Goal: Communication & Community: Answer question/provide support

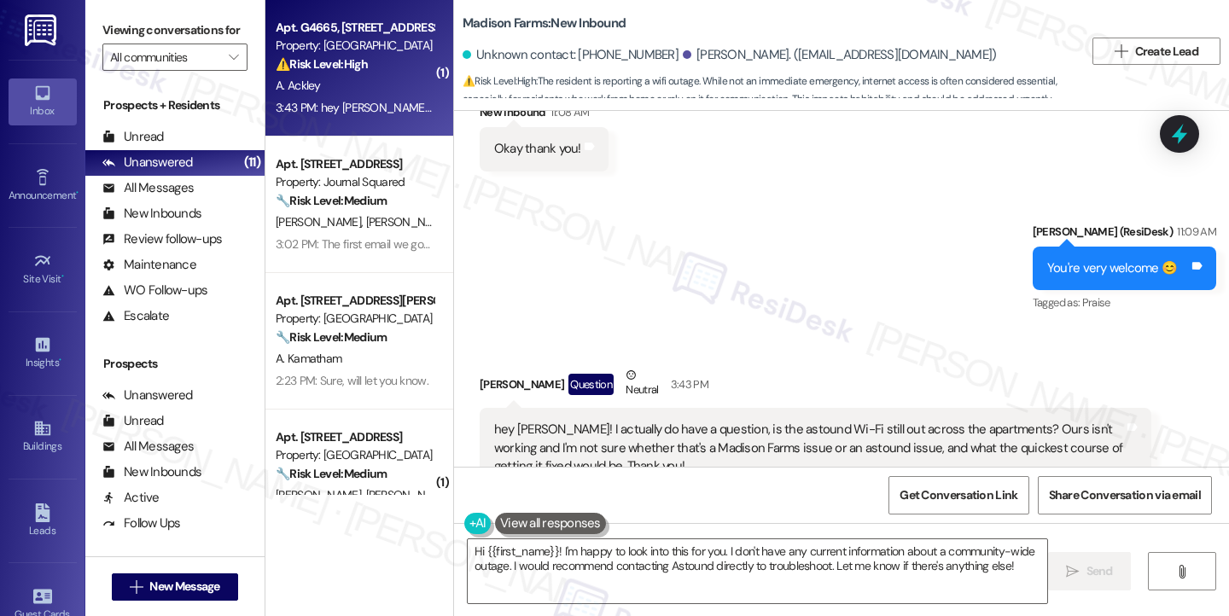
scroll to position [2096, 0]
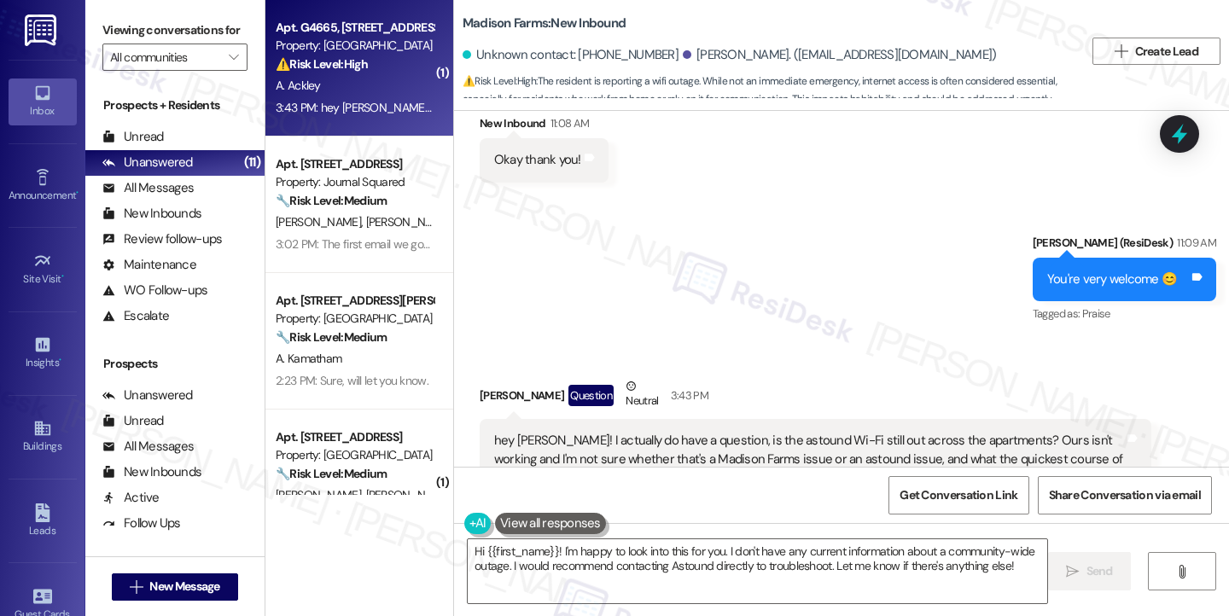
click at [596, 432] on div "hey [PERSON_NAME]! I actually do have a question, is the astound Wi-Fi still ou…" at bounding box center [809, 459] width 630 height 55
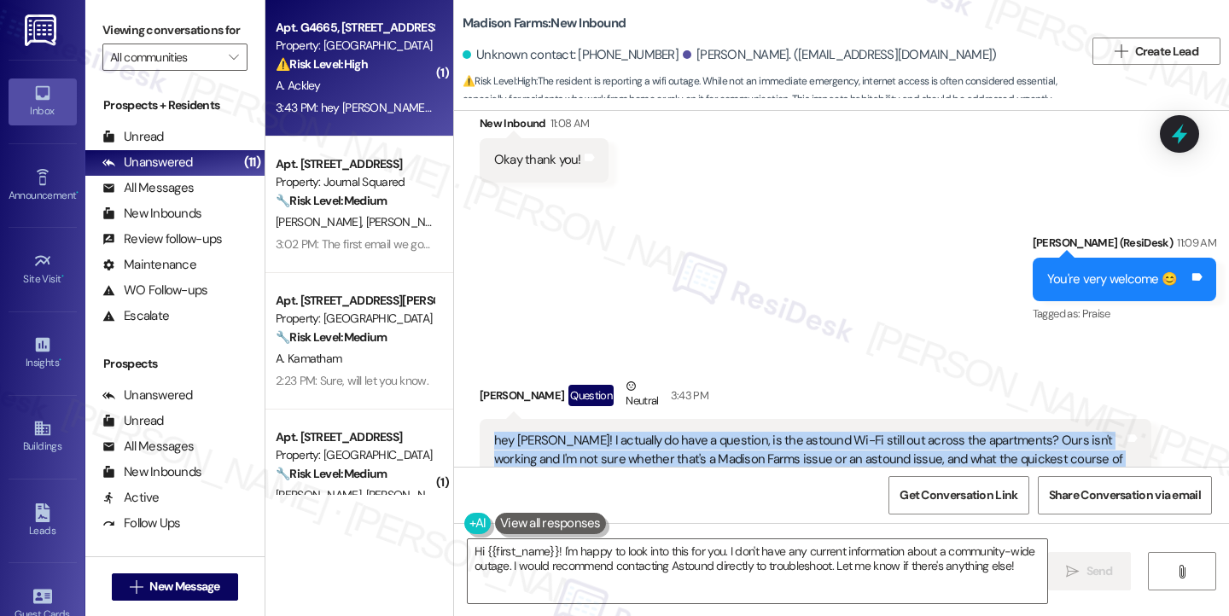
click at [596, 432] on div "hey [PERSON_NAME]! I actually do have a question, is the astound Wi-Fi still ou…" at bounding box center [809, 459] width 630 height 55
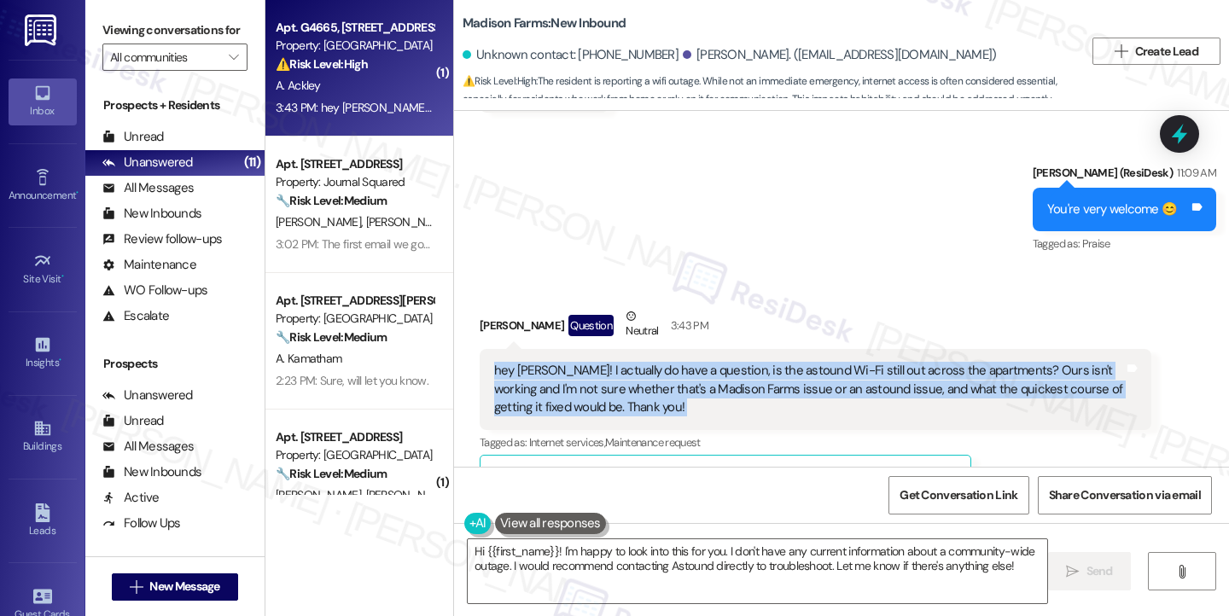
scroll to position [2266, 0]
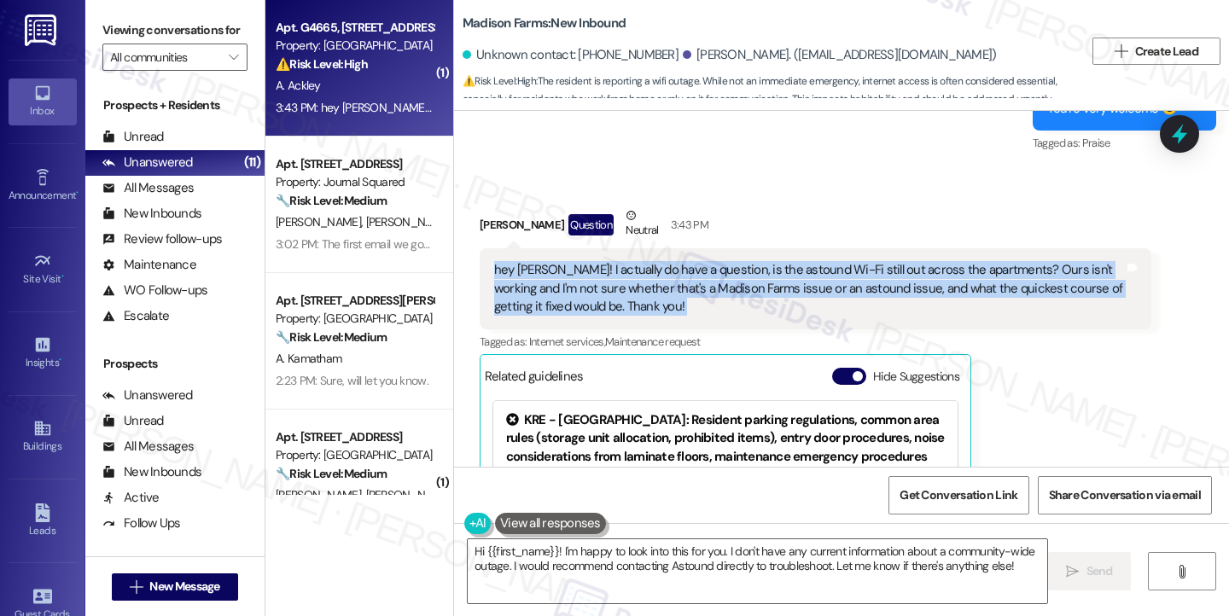
click at [1037, 262] on div "hey [PERSON_NAME]! I actually do have a question, is the astound Wi-Fi still ou…" at bounding box center [809, 288] width 630 height 55
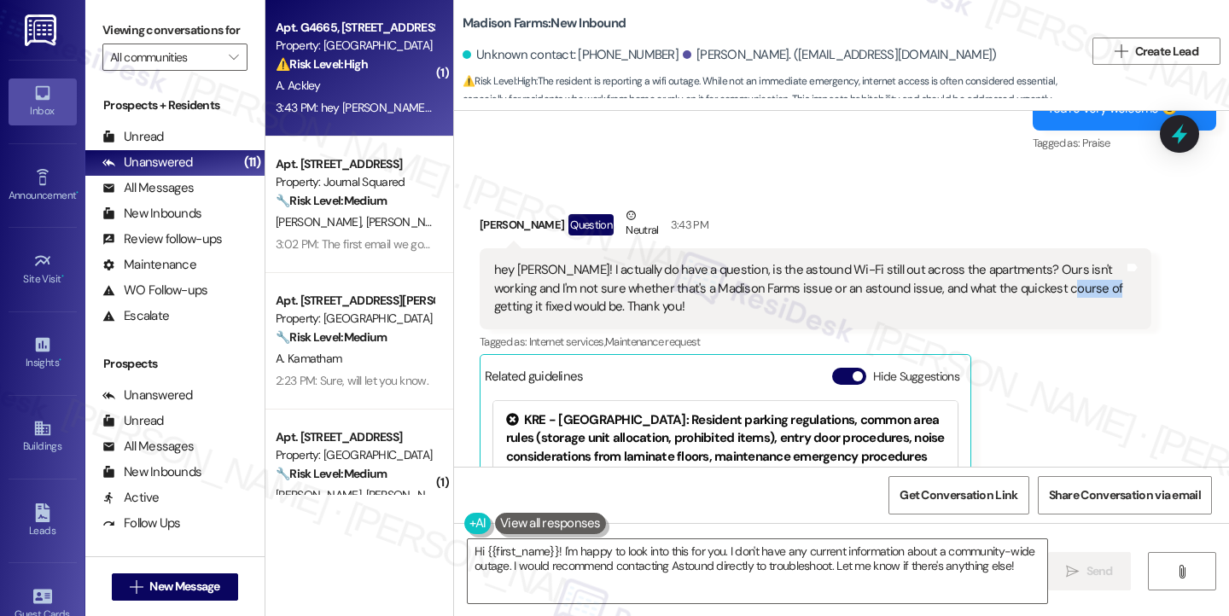
click at [1037, 262] on div "hey [PERSON_NAME]! I actually do have a question, is the astound Wi-Fi still ou…" at bounding box center [809, 288] width 630 height 55
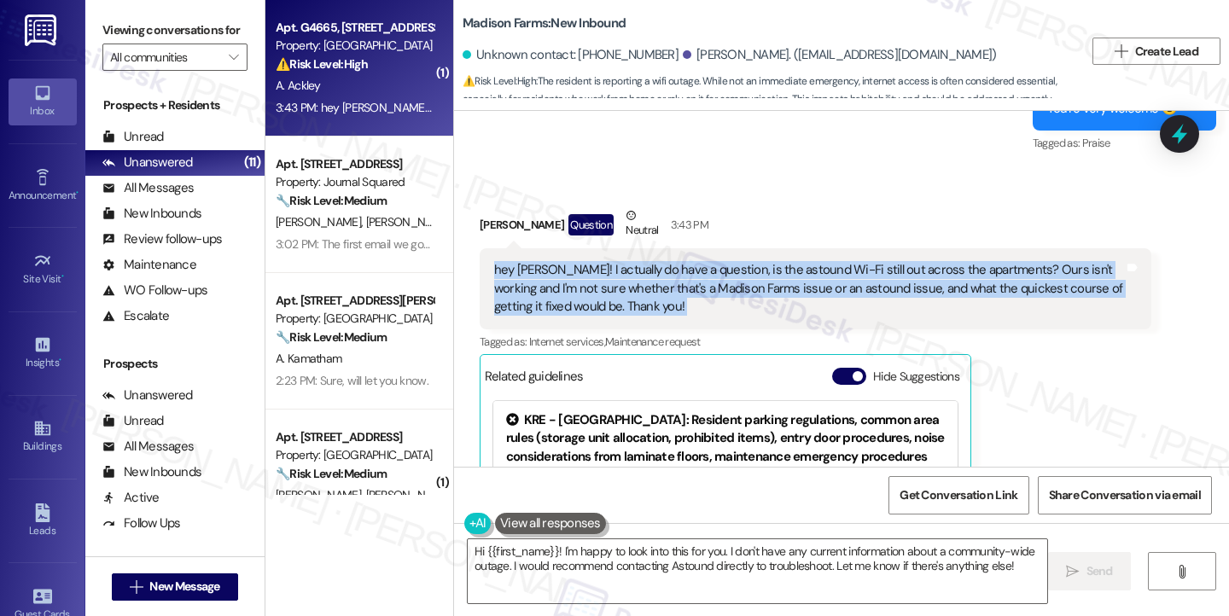
click at [1037, 262] on div "hey [PERSON_NAME]! I actually do have a question, is the astound Wi-Fi still ou…" at bounding box center [809, 288] width 630 height 55
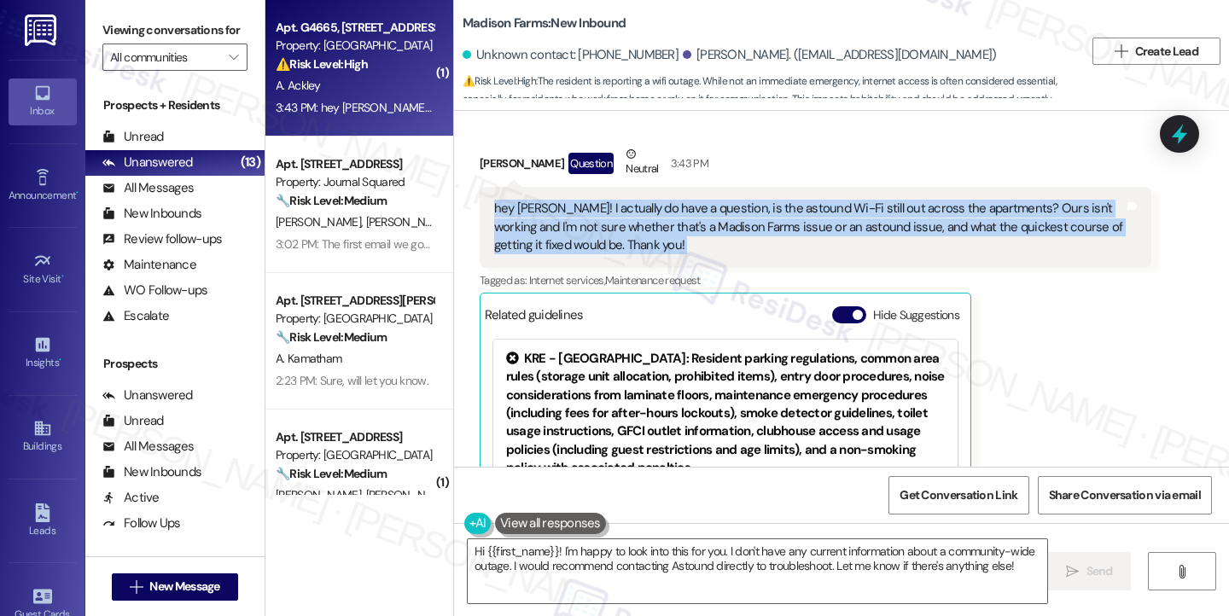
scroll to position [2181, 0]
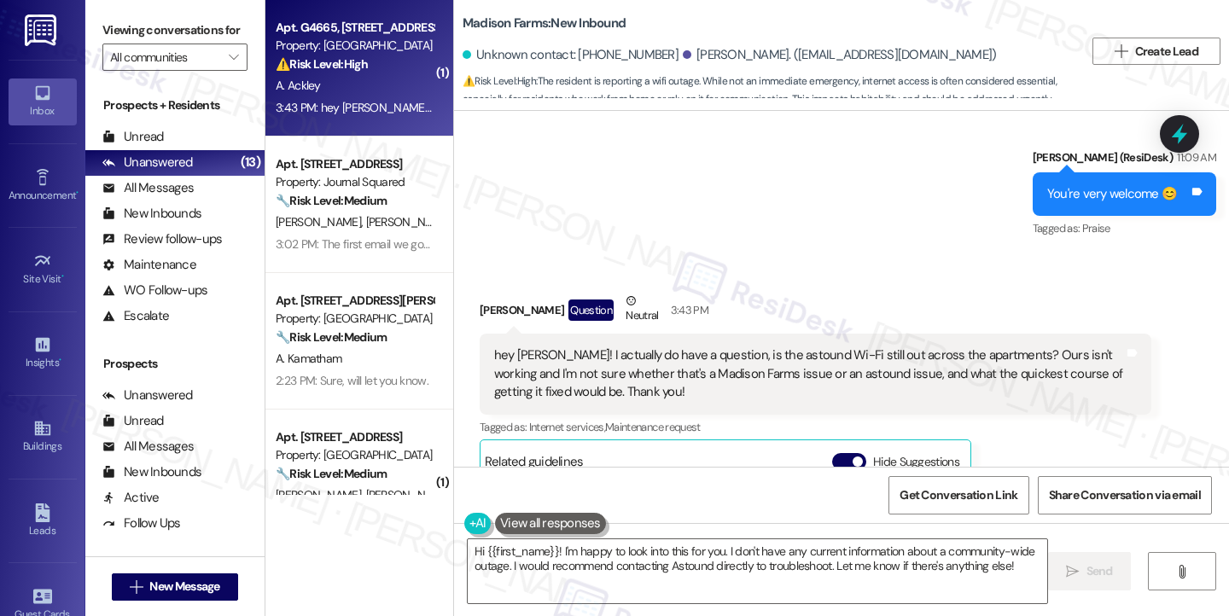
click at [494, 294] on div "Aaron Ackley Question Neutral 3:43 PM" at bounding box center [816, 313] width 672 height 42
copy div "Aaron"
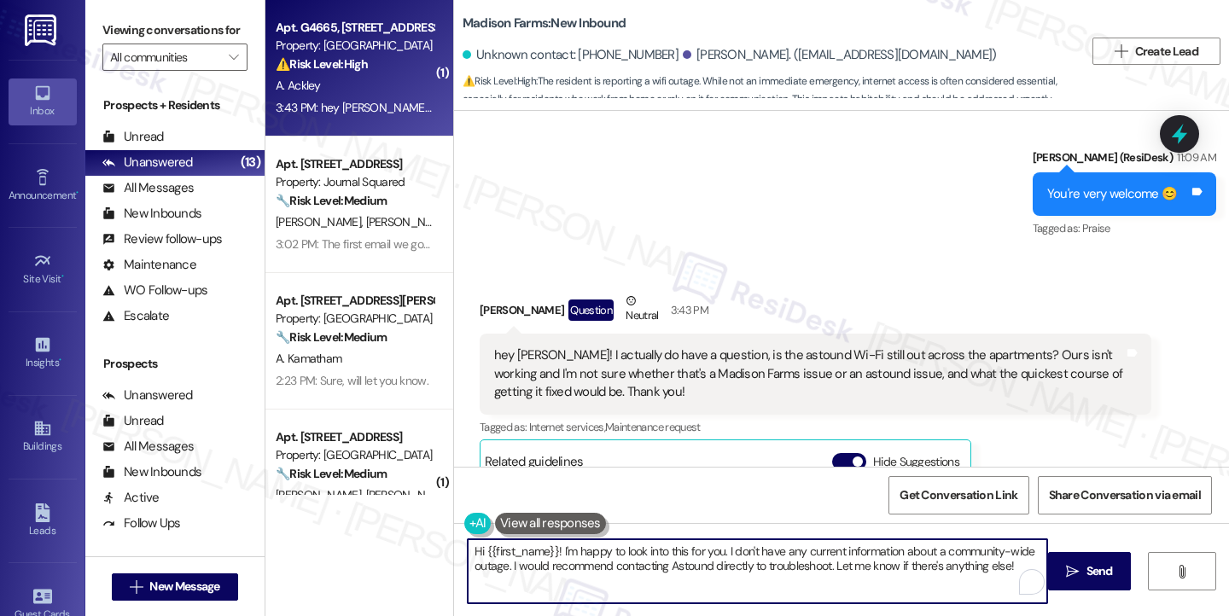
drag, startPoint x: 480, startPoint y: 550, endPoint x: 547, endPoint y: 550, distance: 66.6
click at [547, 550] on textarea "Hi {{first_name}}! I'm happy to look into this for you. I don't have any curren…" at bounding box center [757, 571] width 579 height 64
paste textarea "Aaron"
click at [714, 542] on textarea "Hi Aaron! I'm happy to look into this for you. I don't have any current informa…" at bounding box center [757, 571] width 579 height 64
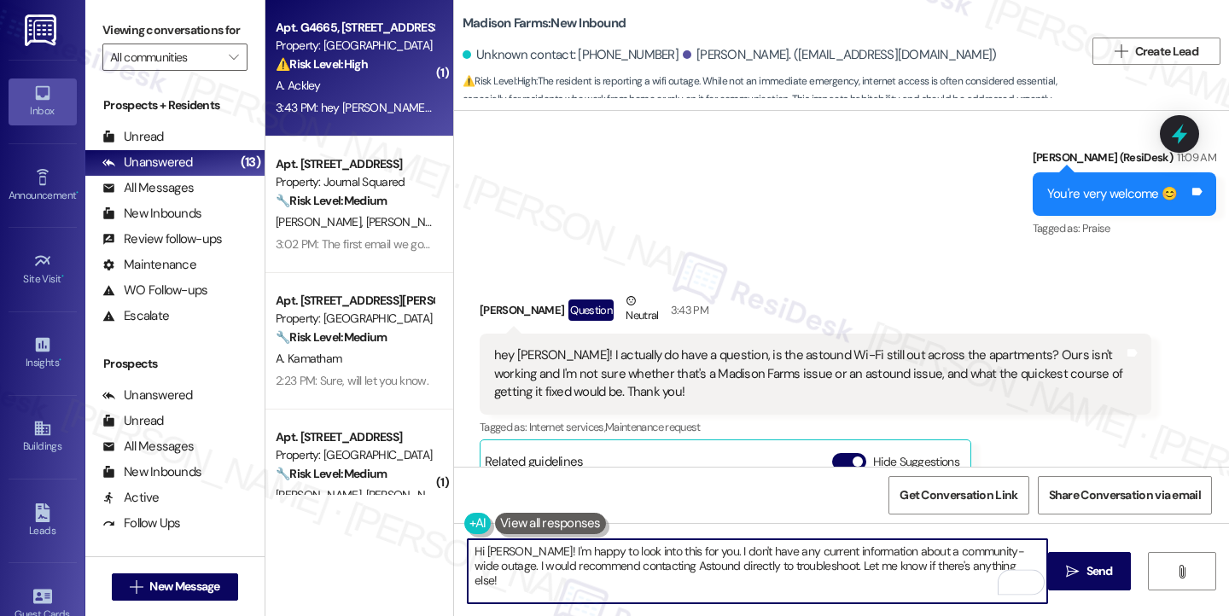
click at [714, 542] on textarea "Hi Aaron! I'm happy to look into this for you. I don't have any current informa…" at bounding box center [757, 571] width 579 height 64
click at [681, 346] on div "hey [PERSON_NAME]! I actually do have a question, is the astound Wi-Fi still ou…" at bounding box center [809, 373] width 630 height 55
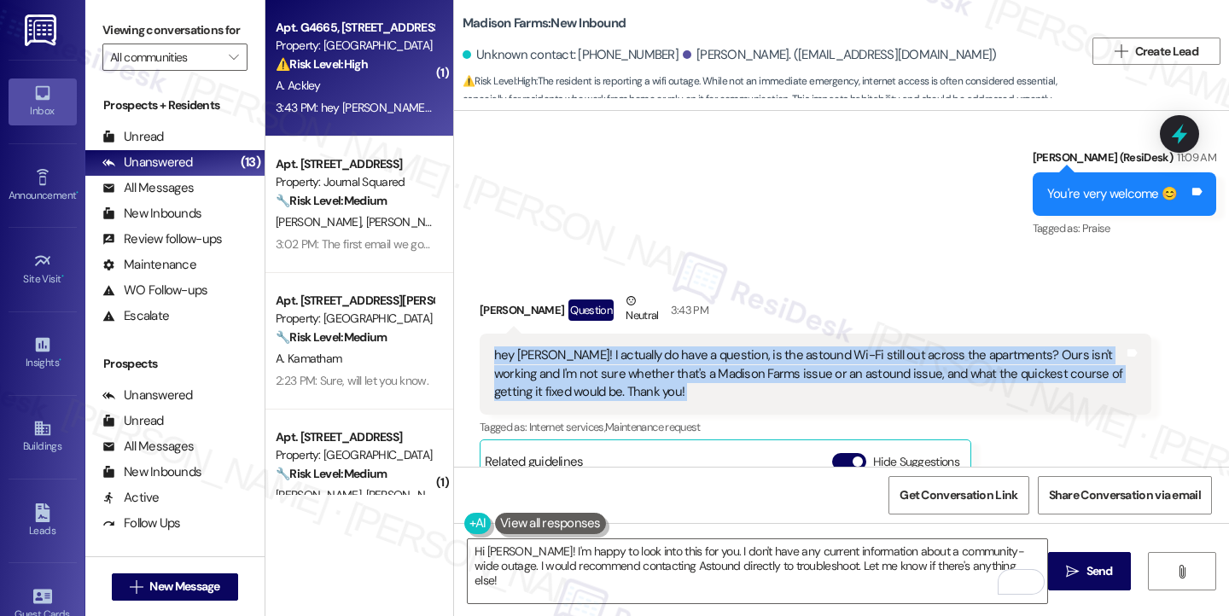
click at [681, 346] on div "hey [PERSON_NAME]! I actually do have a question, is the astound Wi-Fi still ou…" at bounding box center [809, 373] width 630 height 55
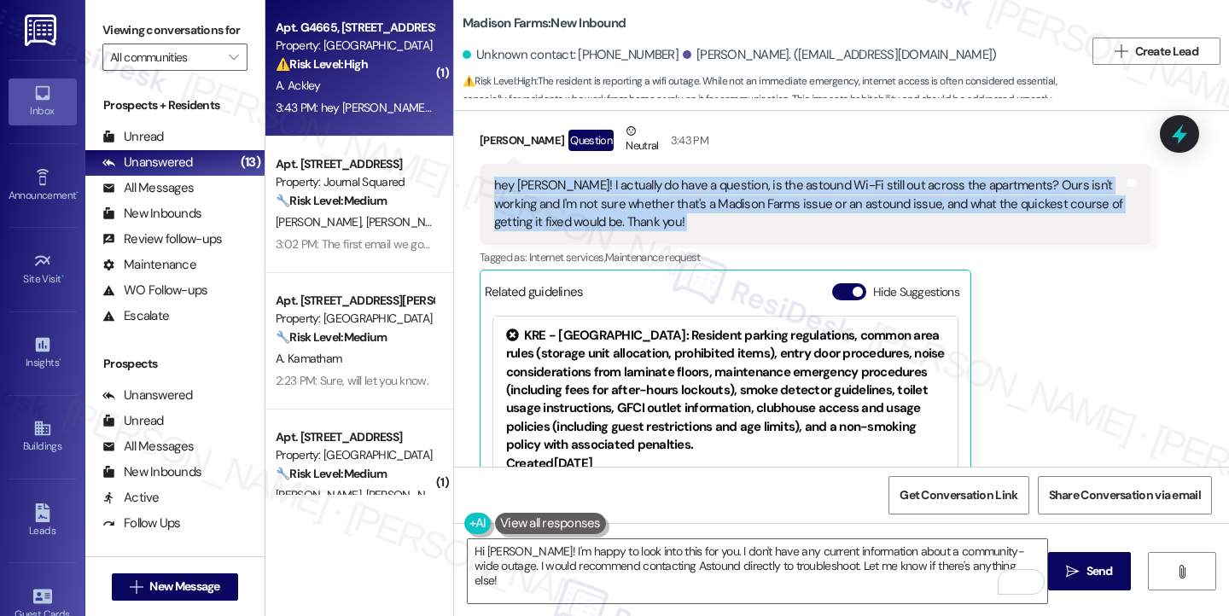
scroll to position [2266, 0]
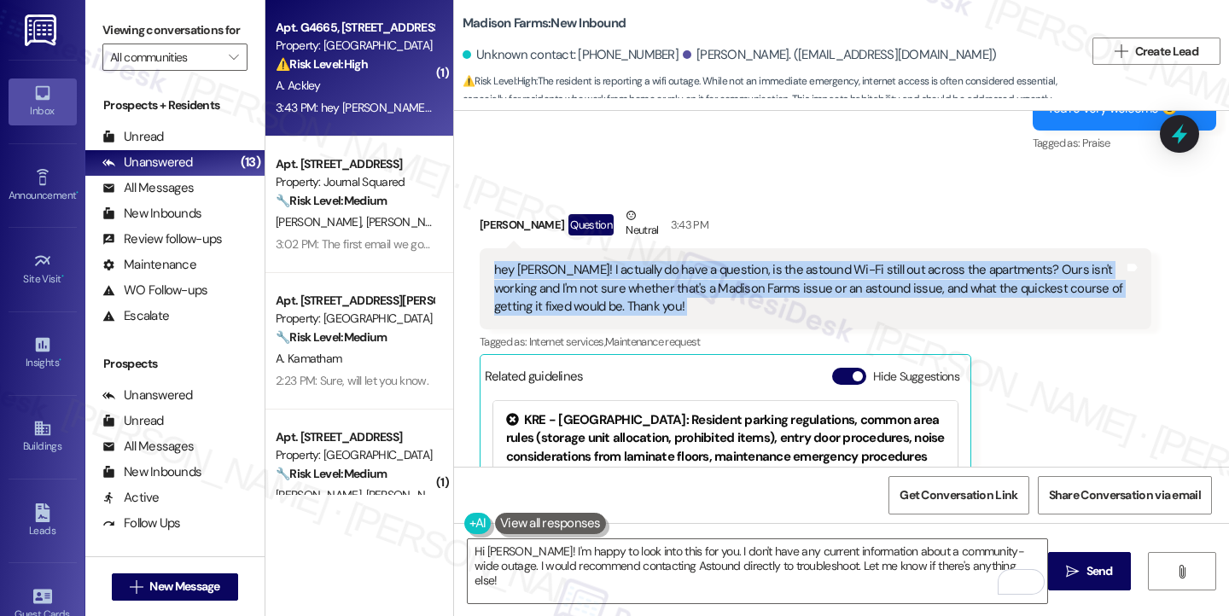
click at [701, 275] on div "hey [PERSON_NAME]! I actually do have a question, is the astound Wi-Fi still ou…" at bounding box center [809, 288] width 630 height 55
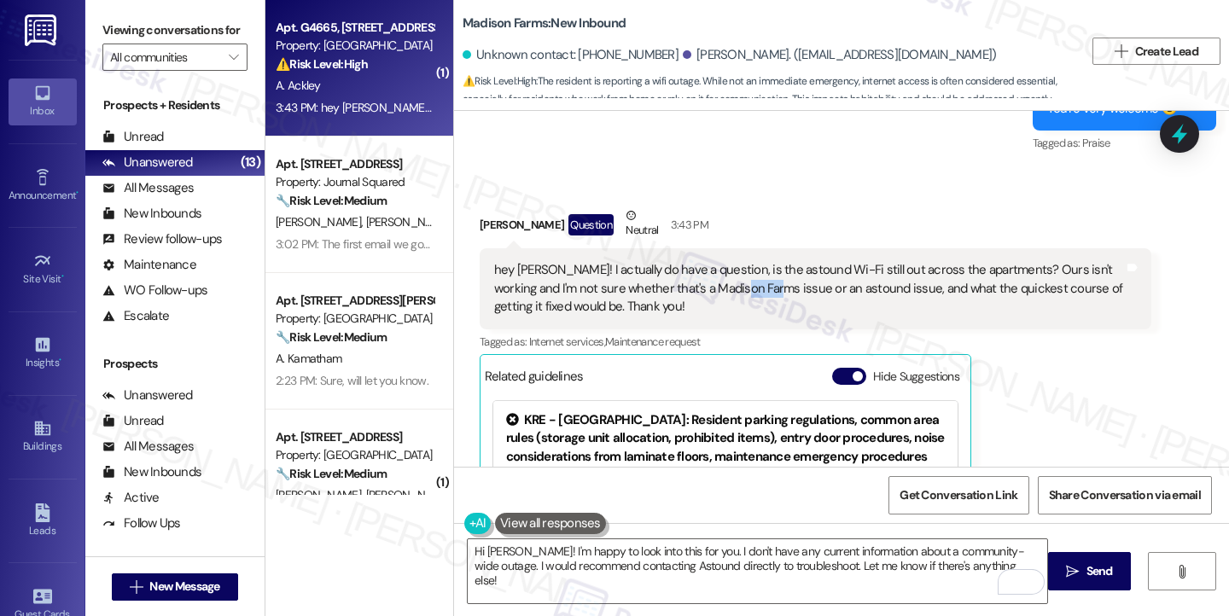
click at [701, 275] on div "hey [PERSON_NAME]! I actually do have a question, is the astound Wi-Fi still ou…" at bounding box center [809, 288] width 630 height 55
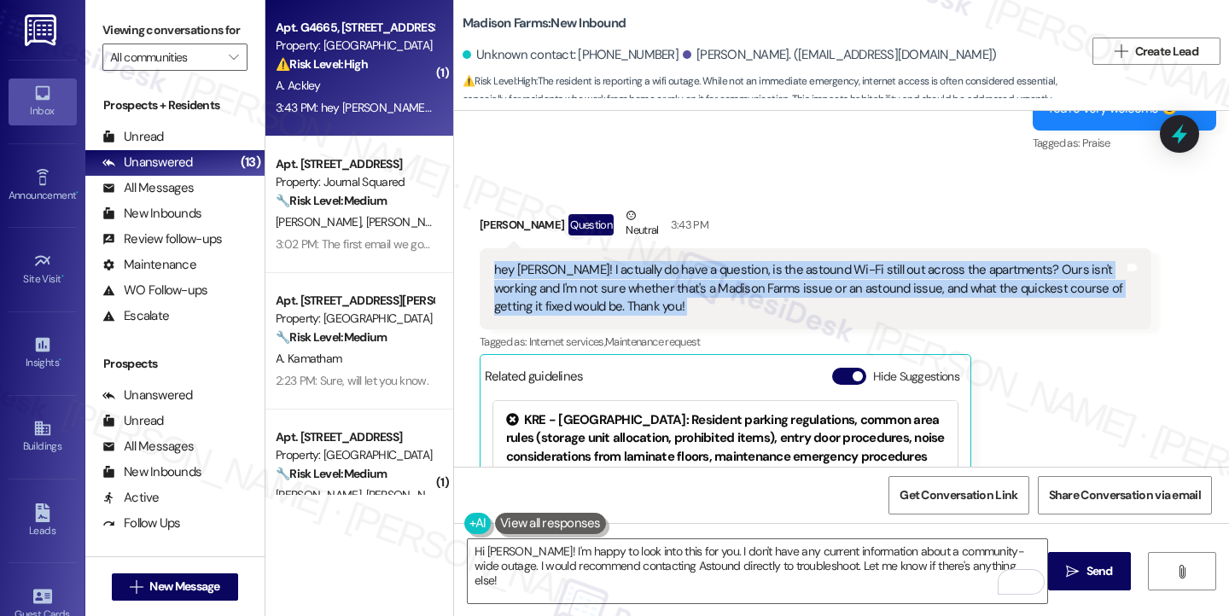
click at [701, 275] on div "hey [PERSON_NAME]! I actually do have a question, is the astound Wi-Fi still ou…" at bounding box center [809, 288] width 630 height 55
click at [580, 261] on div "hey [PERSON_NAME]! I actually do have a question, is the astound Wi-Fi still ou…" at bounding box center [809, 288] width 630 height 55
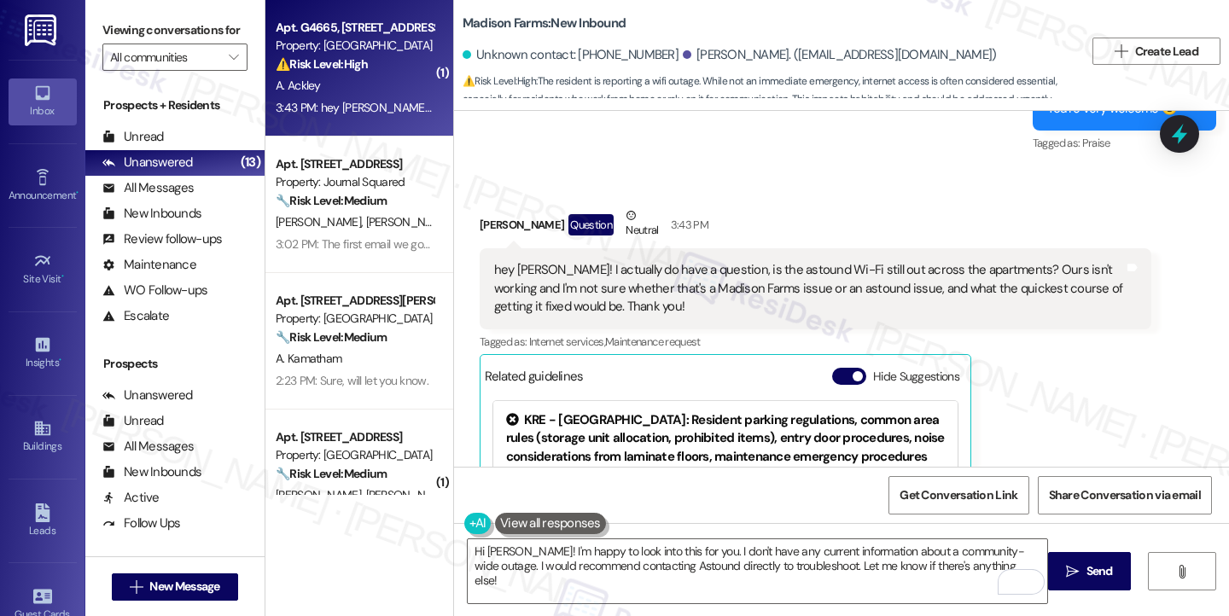
click at [633, 261] on div "hey [PERSON_NAME]! I actually do have a question, is the astound Wi-Fi still ou…" at bounding box center [809, 288] width 630 height 55
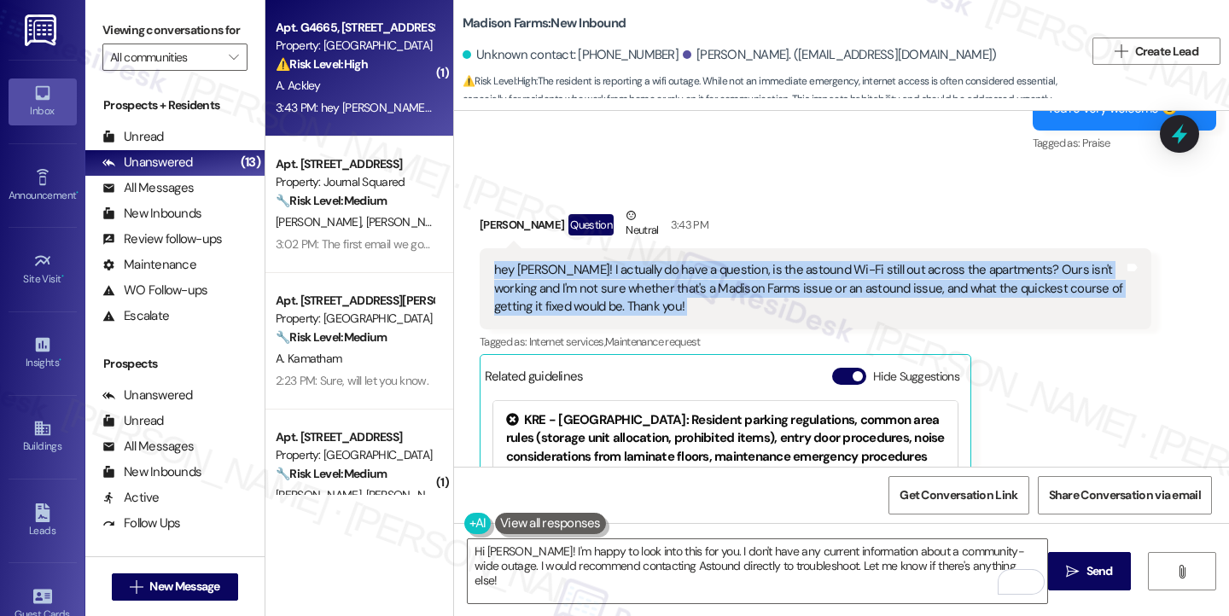
click at [633, 261] on div "hey [PERSON_NAME]! I actually do have a question, is the astound Wi-Fi still ou…" at bounding box center [809, 288] width 630 height 55
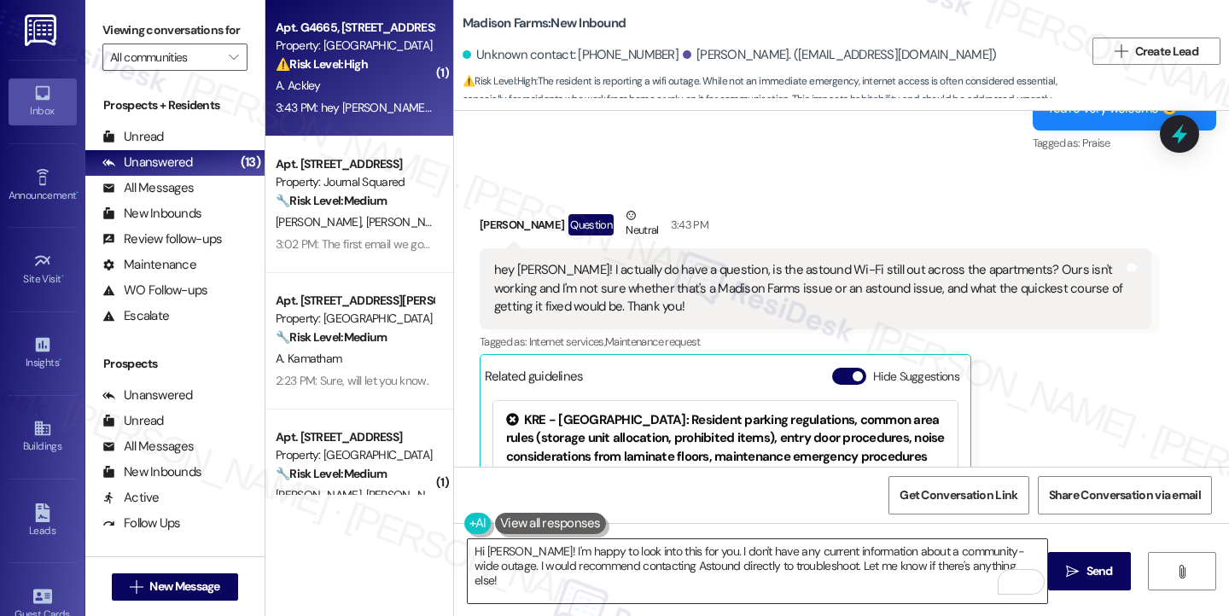
click at [678, 552] on textarea "Hi Aaron! I'm happy to look into this for you. I don't have any current informa…" at bounding box center [757, 571] width 579 height 64
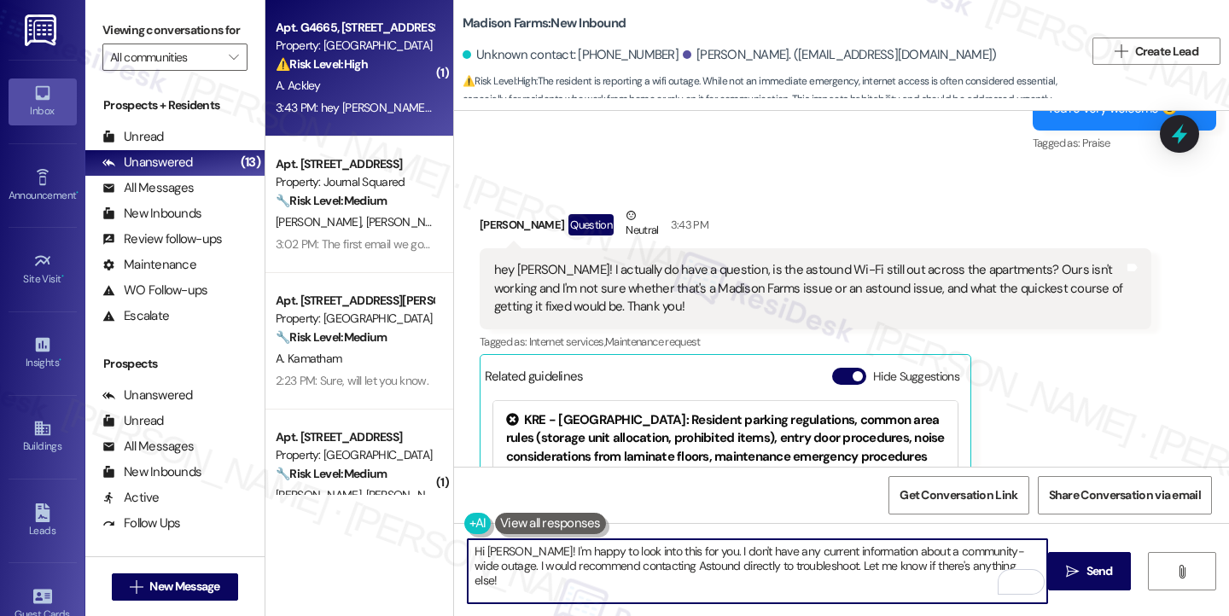
click at [678, 552] on textarea "Hi Aaron! I'm happy to look into this for you. I don't have any current informa…" at bounding box center [757, 571] width 579 height 64
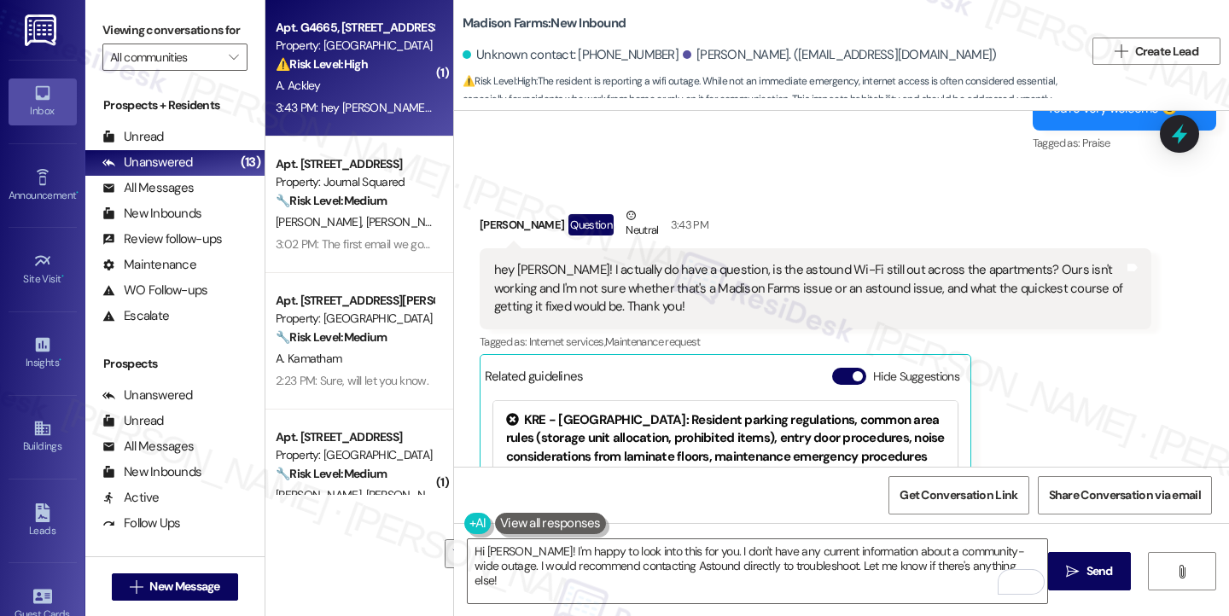
click at [637, 300] on div "hey Jane! I actually do have a question, is the astound Wi-Fi still out across …" at bounding box center [816, 288] width 672 height 80
click at [632, 263] on div "hey [PERSON_NAME]! I actually do have a question, is the astound Wi-Fi still ou…" at bounding box center [809, 288] width 630 height 55
click at [632, 262] on div "hey [PERSON_NAME]! I actually do have a question, is the astound Wi-Fi still ou…" at bounding box center [809, 288] width 630 height 55
click at [660, 265] on div "hey [PERSON_NAME]! I actually do have a question, is the astound Wi-Fi still ou…" at bounding box center [809, 288] width 630 height 55
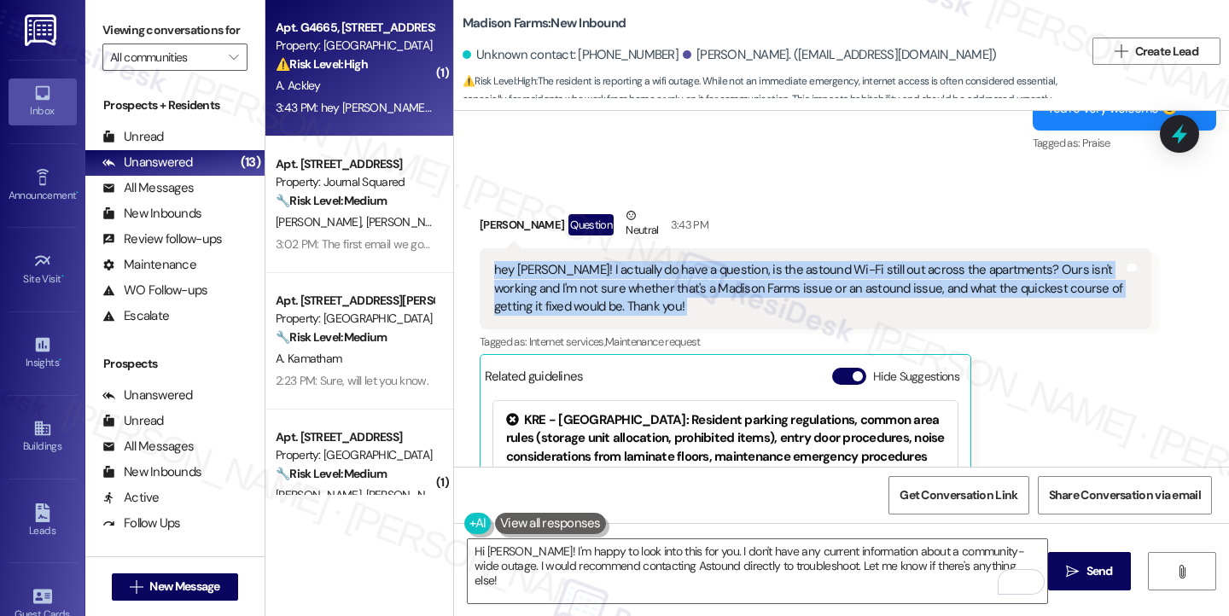
click at [660, 265] on div "hey [PERSON_NAME]! I actually do have a question, is the astound Wi-Fi still ou…" at bounding box center [809, 288] width 630 height 55
click at [664, 265] on div "hey [PERSON_NAME]! I actually do have a question, is the astound Wi-Fi still ou…" at bounding box center [809, 288] width 630 height 55
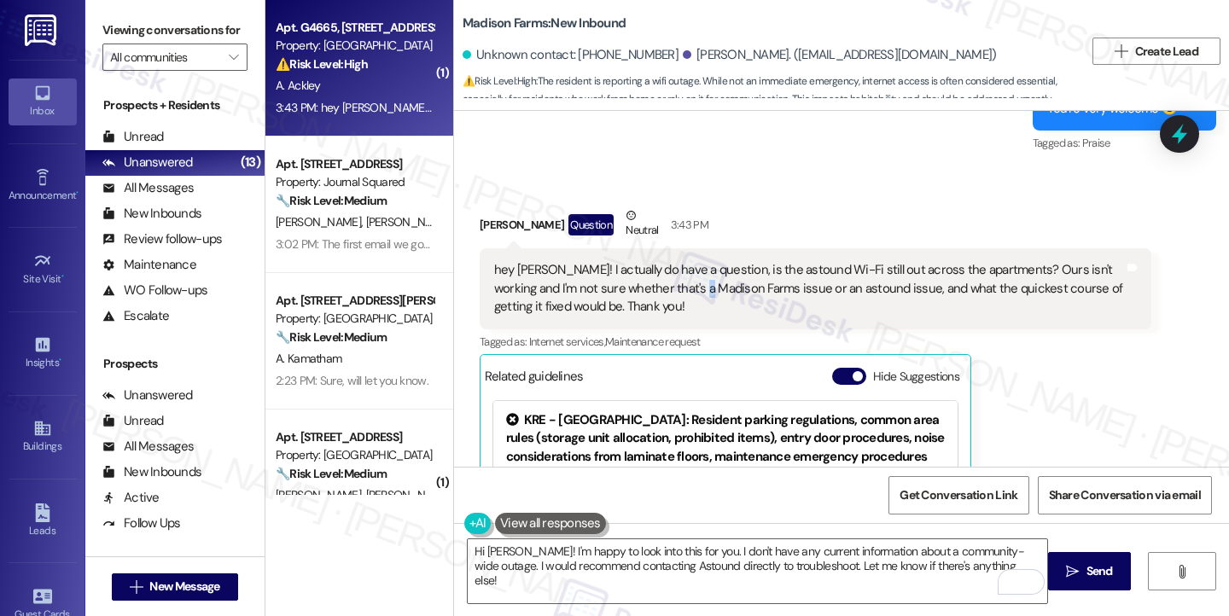
click at [664, 265] on div "hey [PERSON_NAME]! I actually do have a question, is the astound Wi-Fi still ou…" at bounding box center [809, 288] width 630 height 55
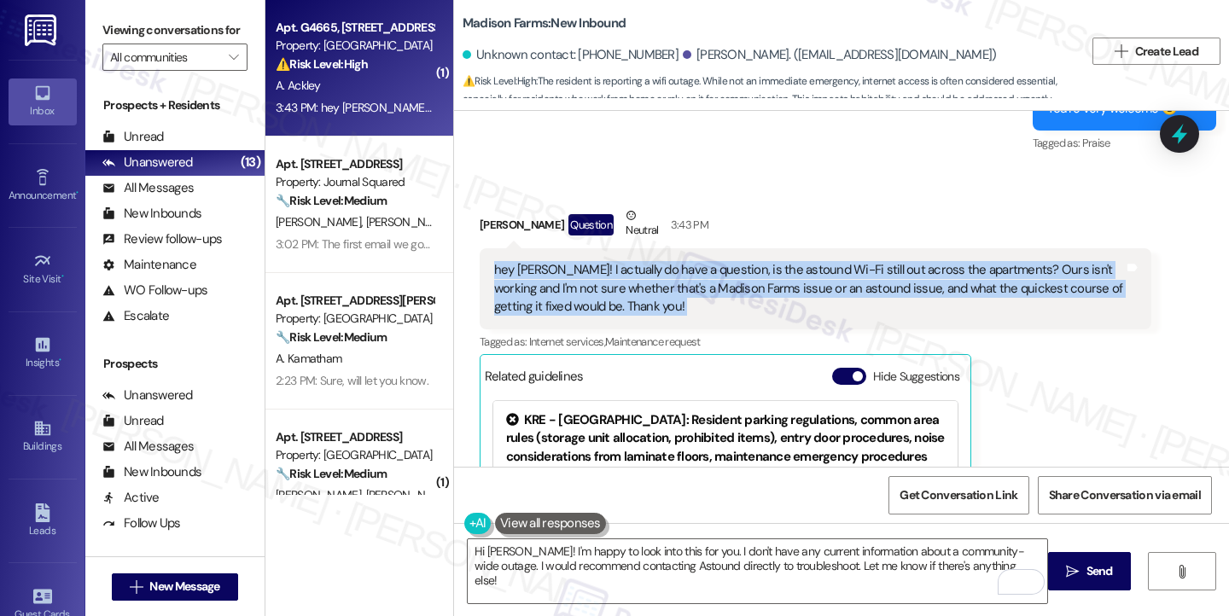
click at [664, 265] on div "hey [PERSON_NAME]! I actually do have a question, is the astound Wi-Fi still ou…" at bounding box center [809, 288] width 630 height 55
click at [811, 272] on div "hey [PERSON_NAME]! I actually do have a question, is the astound Wi-Fi still ou…" at bounding box center [809, 288] width 630 height 55
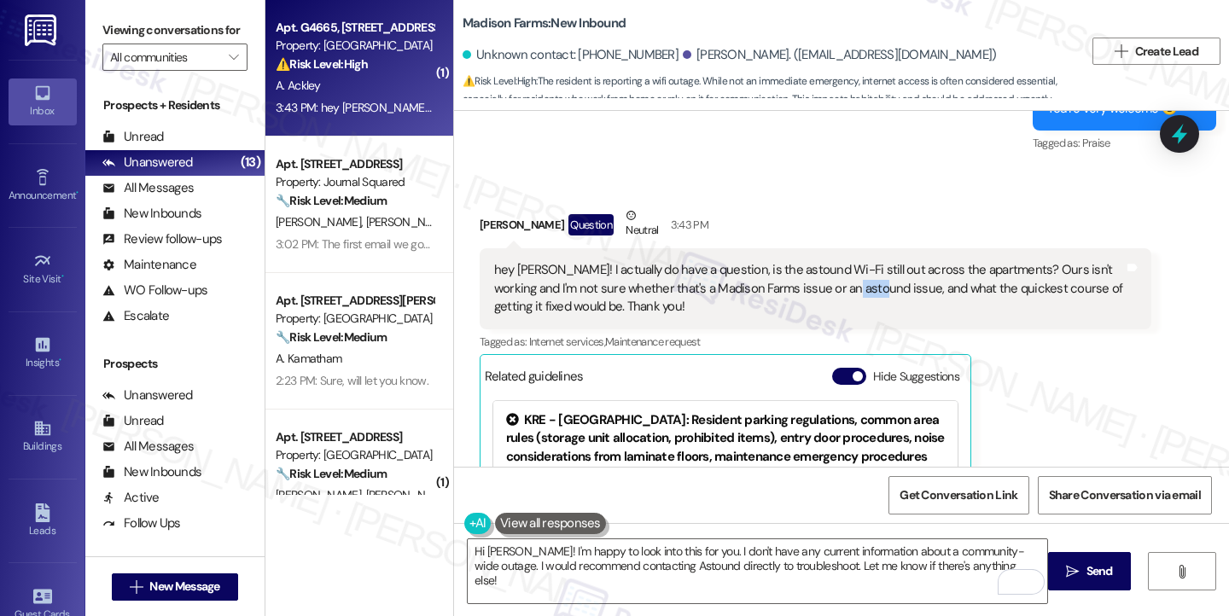
click at [811, 272] on div "hey [PERSON_NAME]! I actually do have a question, is the astound Wi-Fi still ou…" at bounding box center [809, 288] width 630 height 55
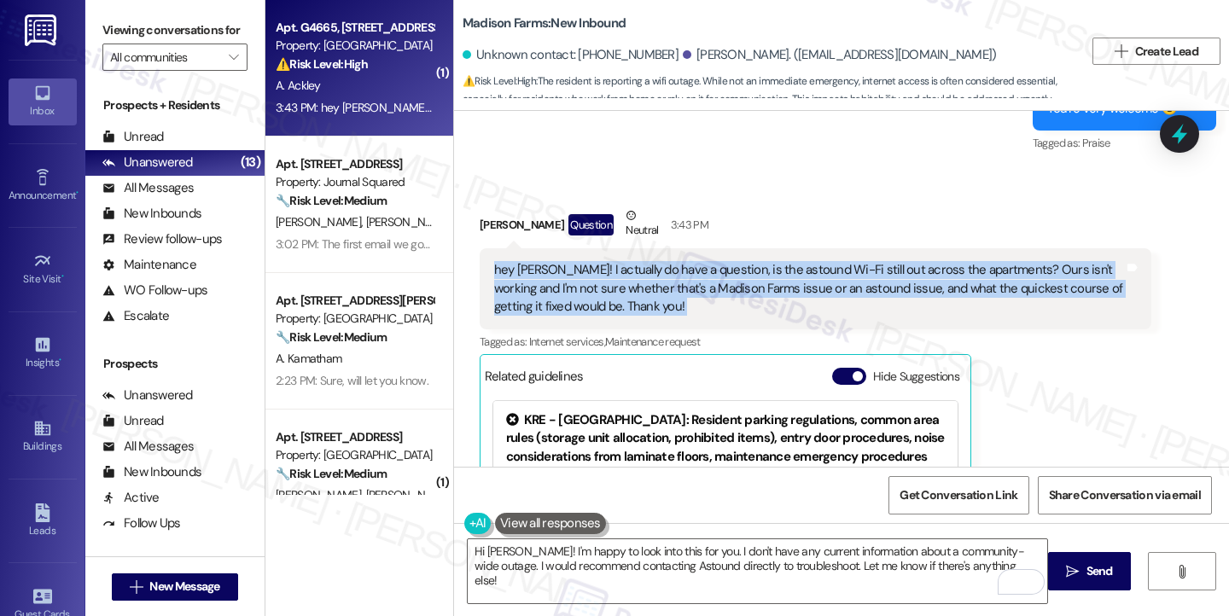
click at [811, 272] on div "hey [PERSON_NAME]! I actually do have a question, is the astound Wi-Fi still ou…" at bounding box center [809, 288] width 630 height 55
click at [883, 261] on div "hey [PERSON_NAME]! I actually do have a question, is the astound Wi-Fi still ou…" at bounding box center [809, 288] width 630 height 55
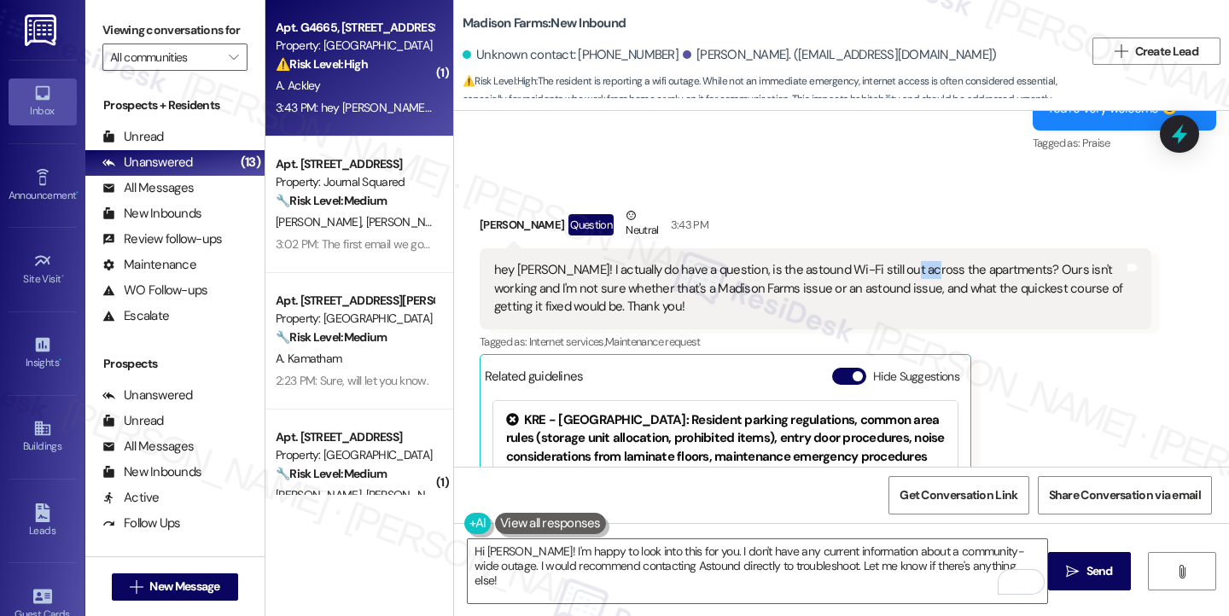
click at [883, 261] on div "hey [PERSON_NAME]! I actually do have a question, is the astound Wi-Fi still ou…" at bounding box center [809, 288] width 630 height 55
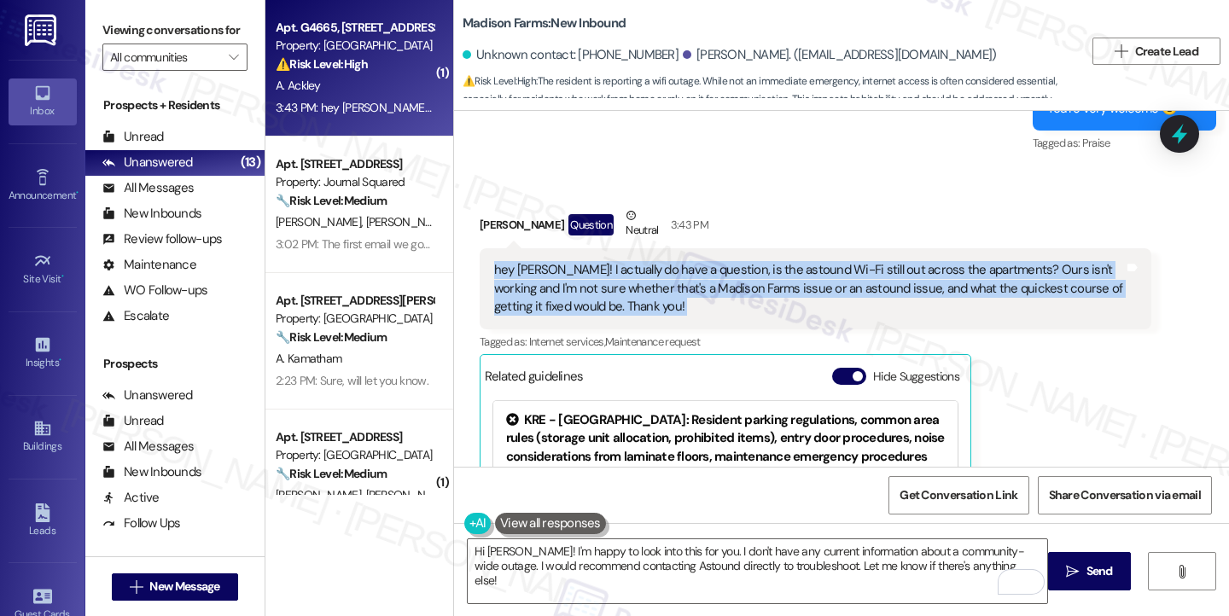
click at [883, 261] on div "hey [PERSON_NAME]! I actually do have a question, is the astound Wi-Fi still ou…" at bounding box center [809, 288] width 630 height 55
click at [651, 261] on div "hey [PERSON_NAME]! I actually do have a question, is the astound Wi-Fi still ou…" at bounding box center [809, 288] width 630 height 55
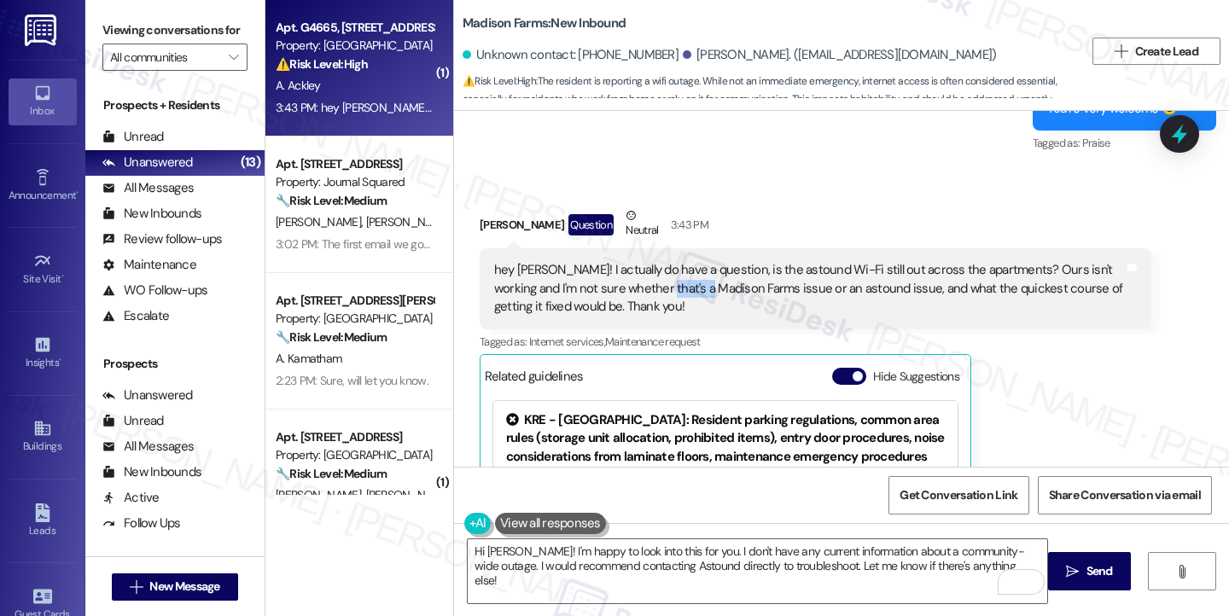
click at [651, 261] on div "hey [PERSON_NAME]! I actually do have a question, is the astound Wi-Fi still ou…" at bounding box center [809, 288] width 630 height 55
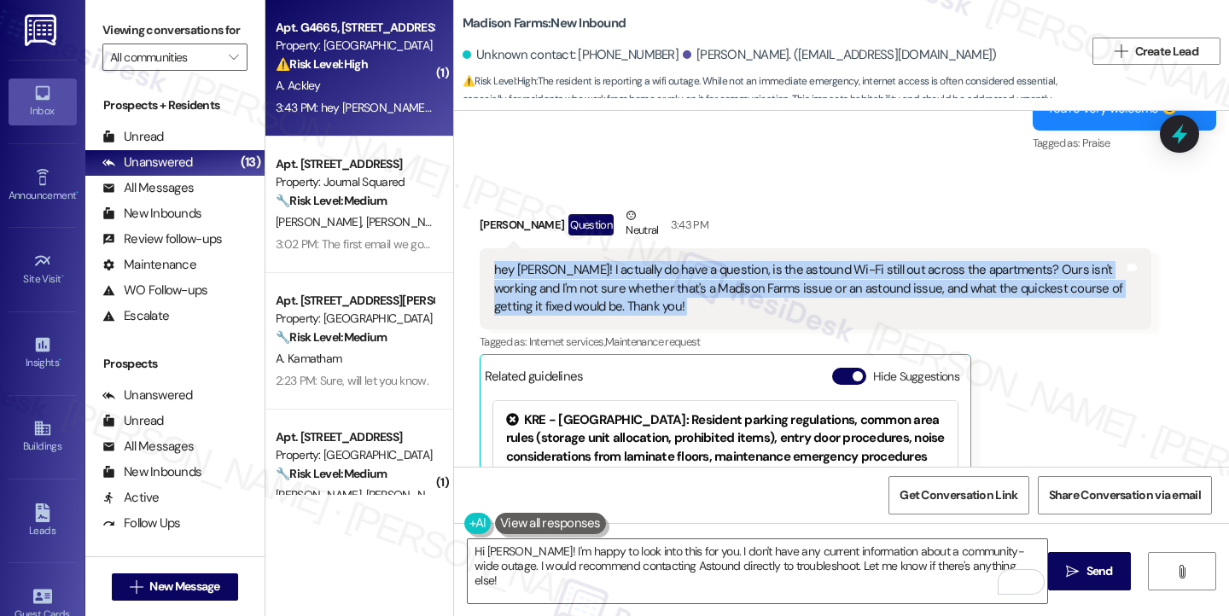
click at [651, 261] on div "hey [PERSON_NAME]! I actually do have a question, is the astound Wi-Fi still ou…" at bounding box center [809, 288] width 630 height 55
click at [932, 283] on div "hey [PERSON_NAME]! I actually do have a question, is the astound Wi-Fi still ou…" at bounding box center [809, 288] width 630 height 55
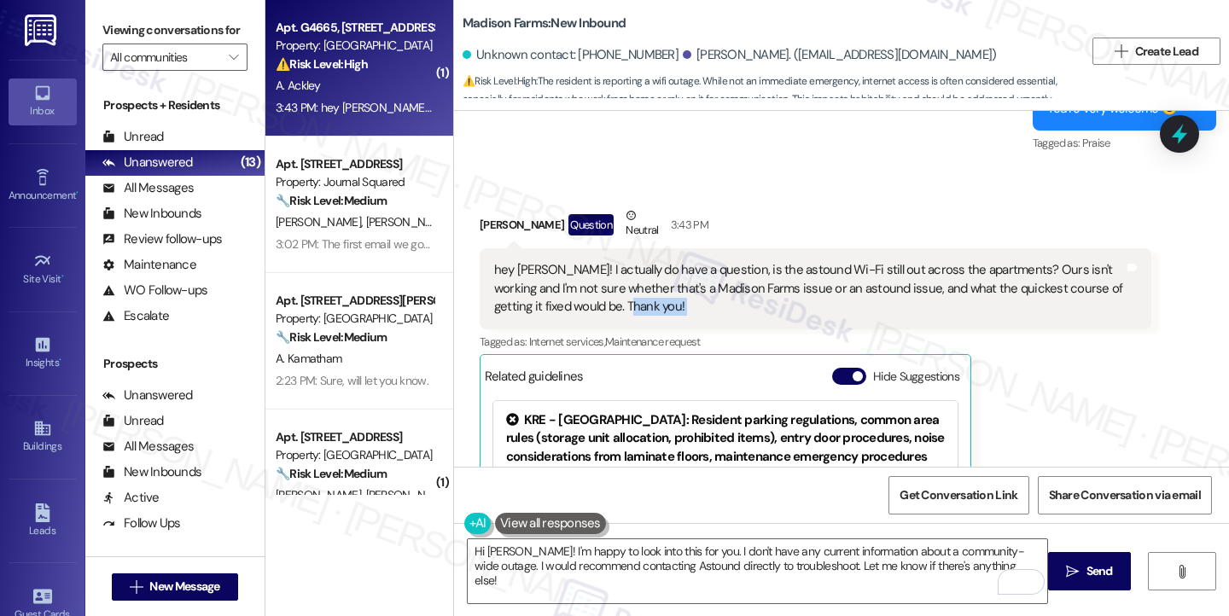
click at [932, 283] on div "hey [PERSON_NAME]! I actually do have a question, is the astound Wi-Fi still ou…" at bounding box center [809, 288] width 630 height 55
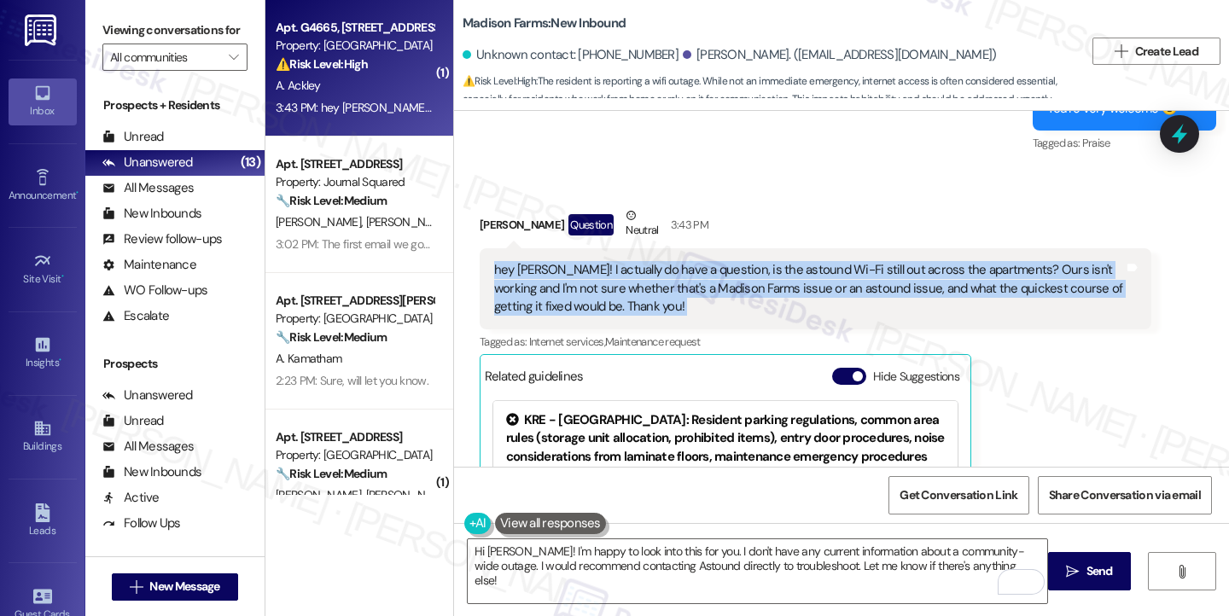
drag, startPoint x: 932, startPoint y: 283, endPoint x: 908, endPoint y: 284, distance: 23.9
click at [932, 283] on div "hey [PERSON_NAME]! I actually do have a question, is the astound Wi-Fi still ou…" at bounding box center [809, 288] width 630 height 55
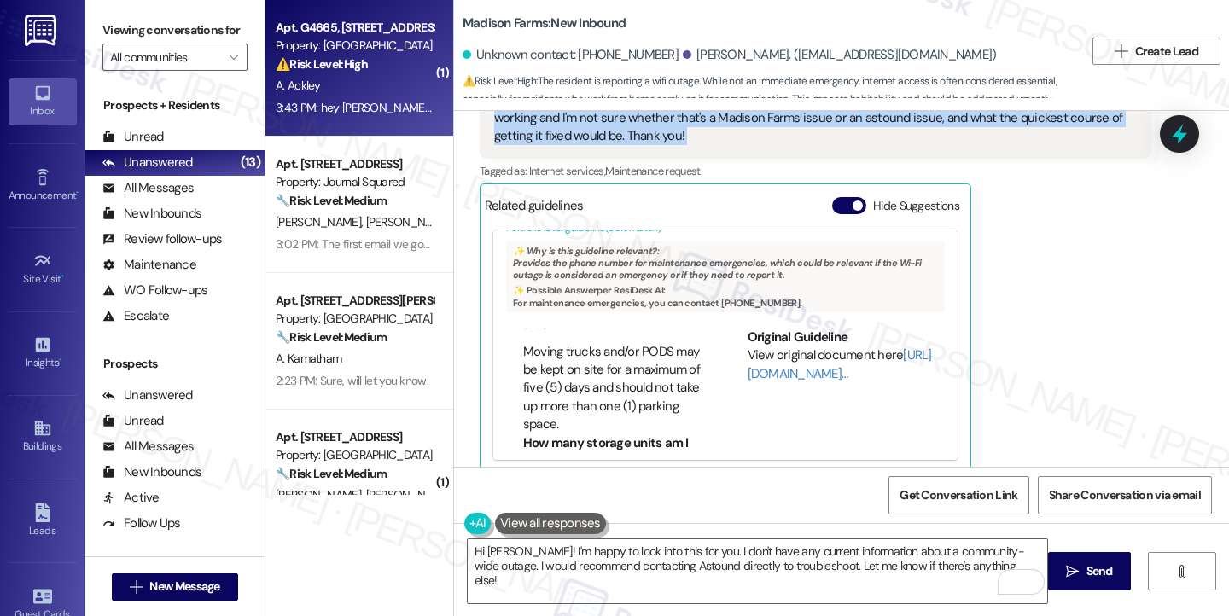
scroll to position [171, 0]
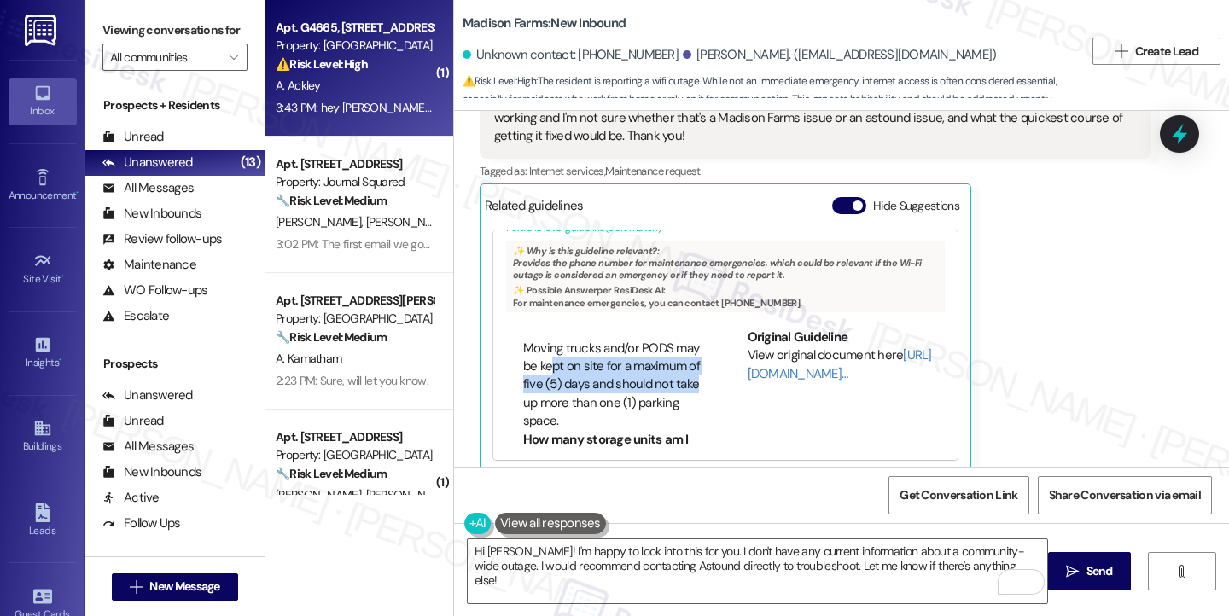
drag, startPoint x: 571, startPoint y: 323, endPoint x: 602, endPoint y: 371, distance: 56.8
click at [596, 361] on li "Moving trucks and/or PODS may be kept on site for a maximum of five (5) days an…" at bounding box center [613, 385] width 180 height 91
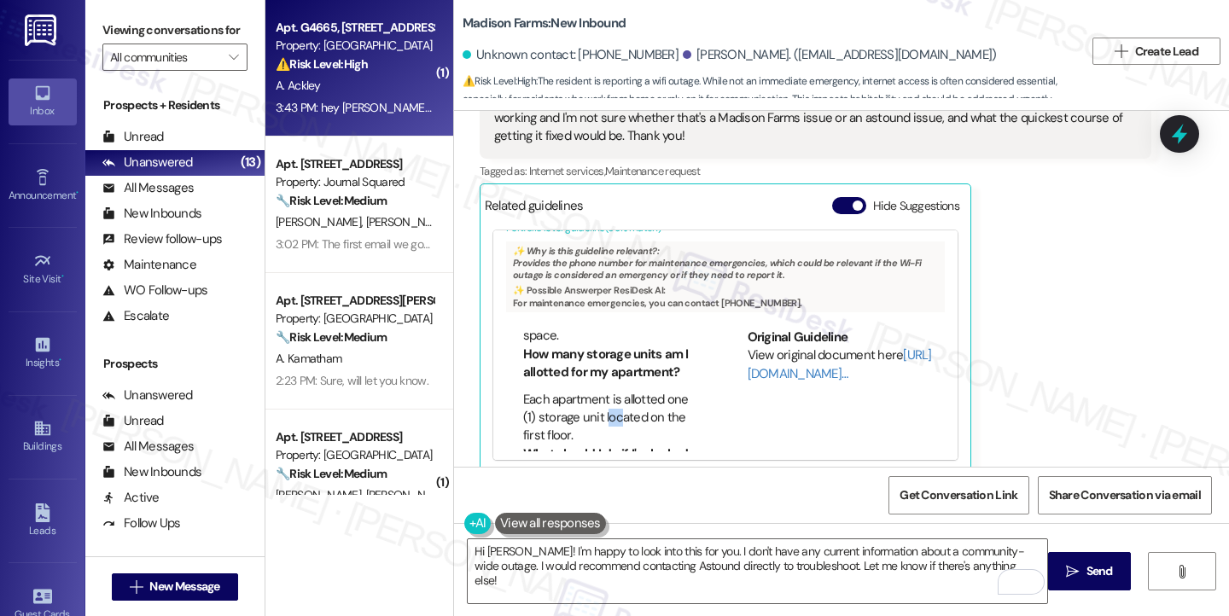
drag, startPoint x: 597, startPoint y: 369, endPoint x: 606, endPoint y: 386, distance: 18.3
click at [606, 391] on li "Each apartment is allotted one (1) storage unit located on the first floor." at bounding box center [613, 418] width 180 height 55
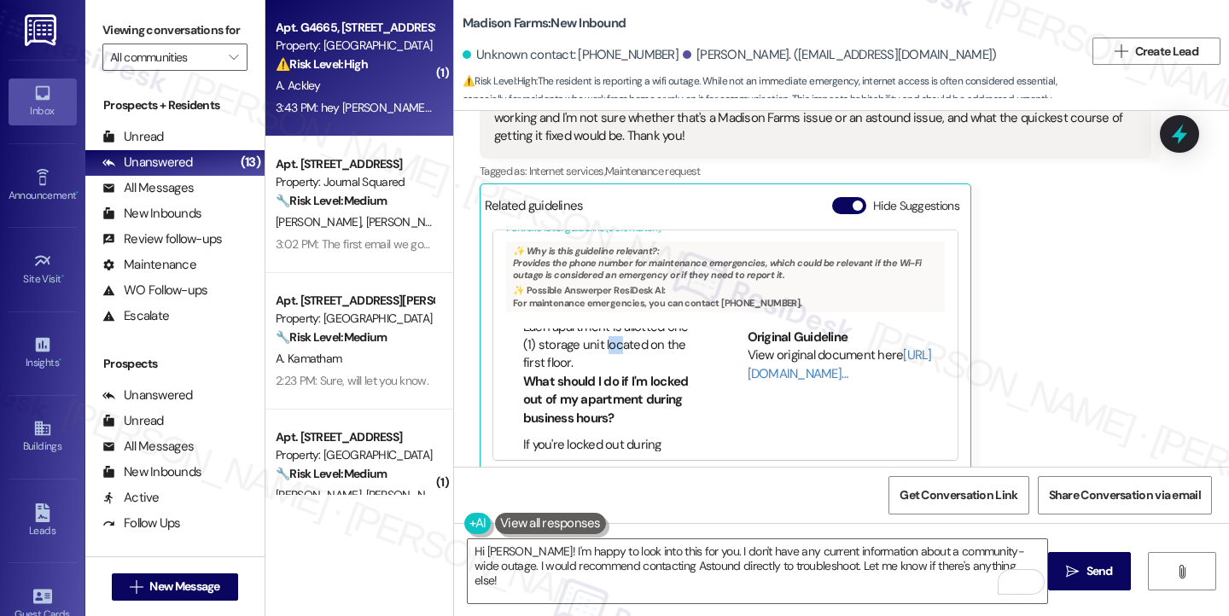
scroll to position [427, 0]
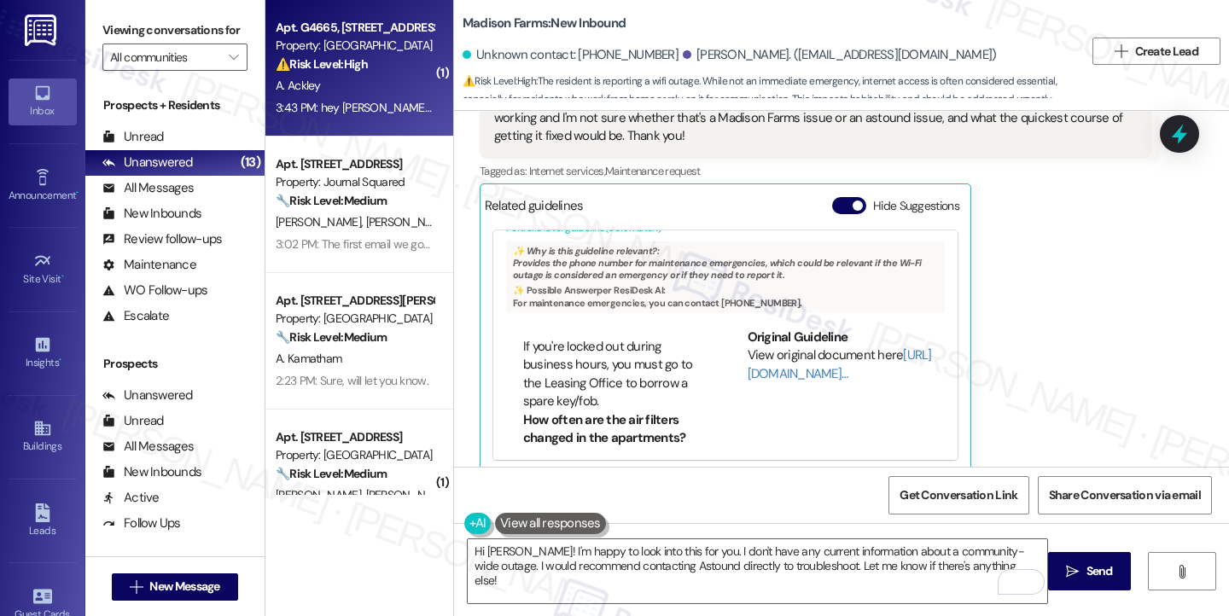
click at [601, 342] on li "If you're locked out during business hours, you must go to the Leasing Office t…" at bounding box center [613, 374] width 180 height 73
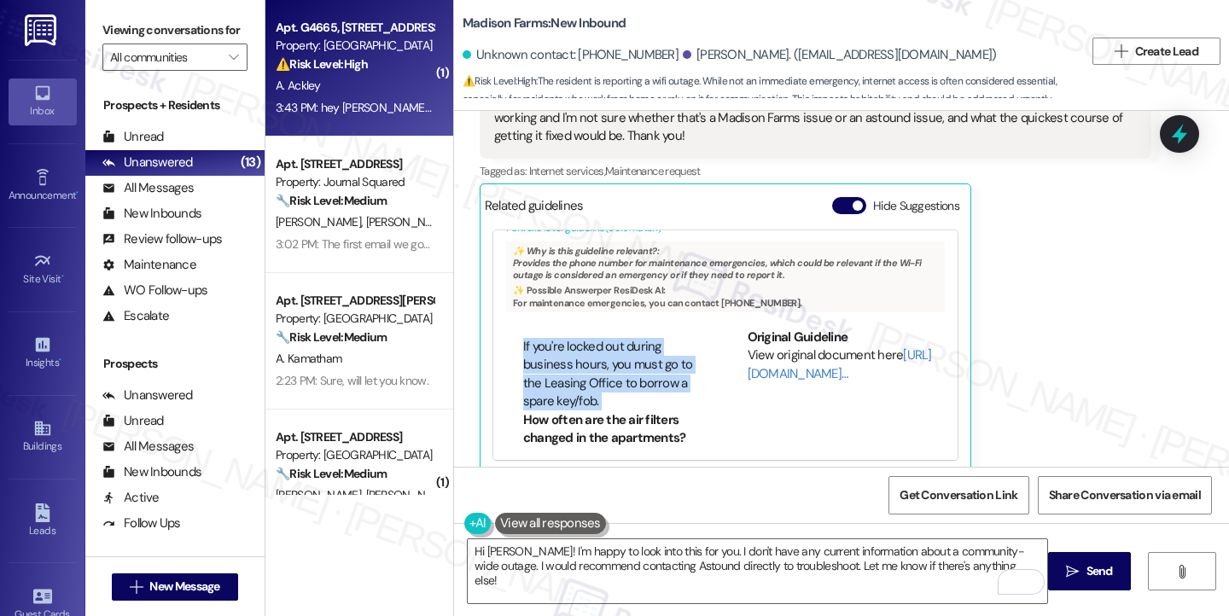
click at [601, 342] on li "If you're locked out during business hours, you must go to the Leasing Office t…" at bounding box center [613, 374] width 180 height 73
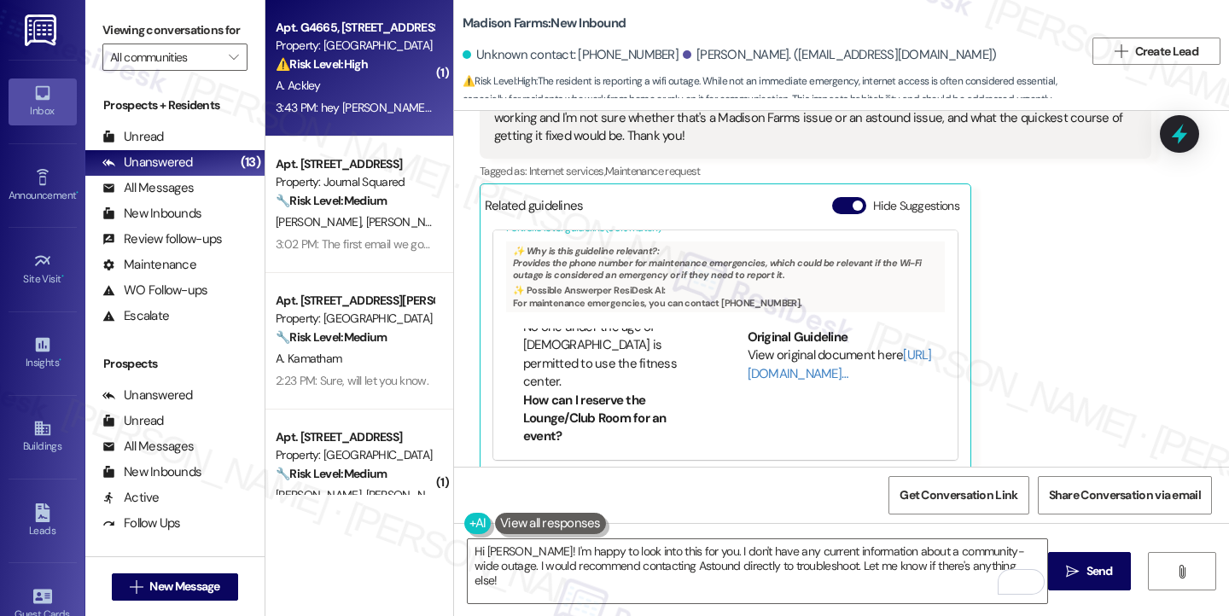
scroll to position [1177, 0]
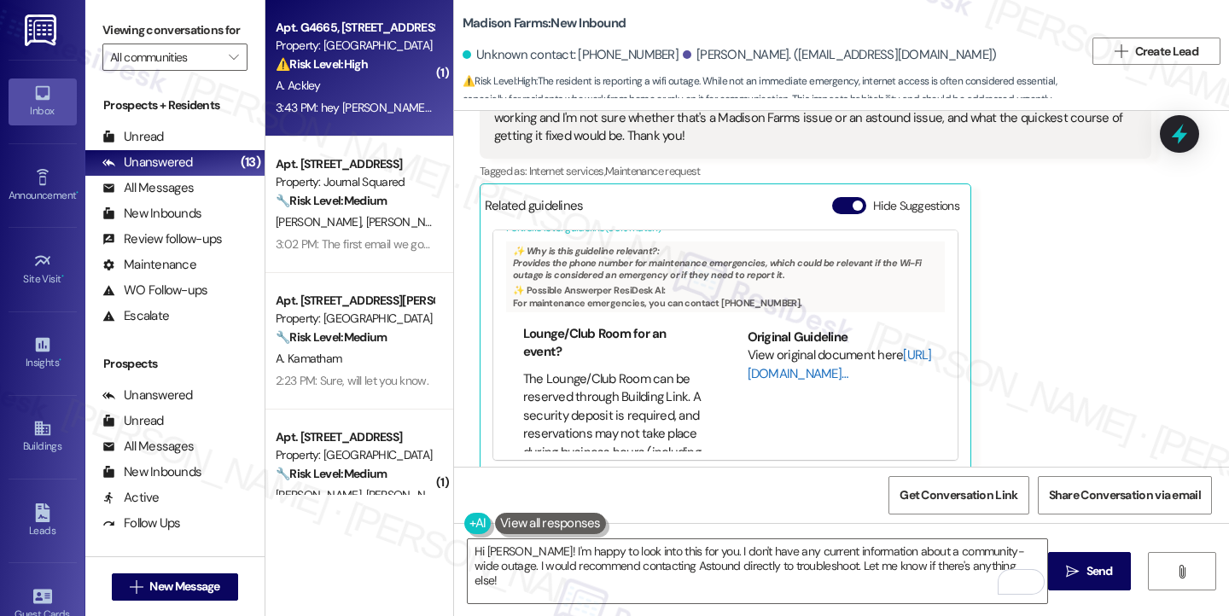
click at [760, 358] on link "[URL][DOMAIN_NAME]…" at bounding box center [840, 363] width 184 height 35
click at [550, 544] on textarea "Hi Aaron! I'm happy to look into this for you. I don't have any current informa…" at bounding box center [757, 571] width 579 height 64
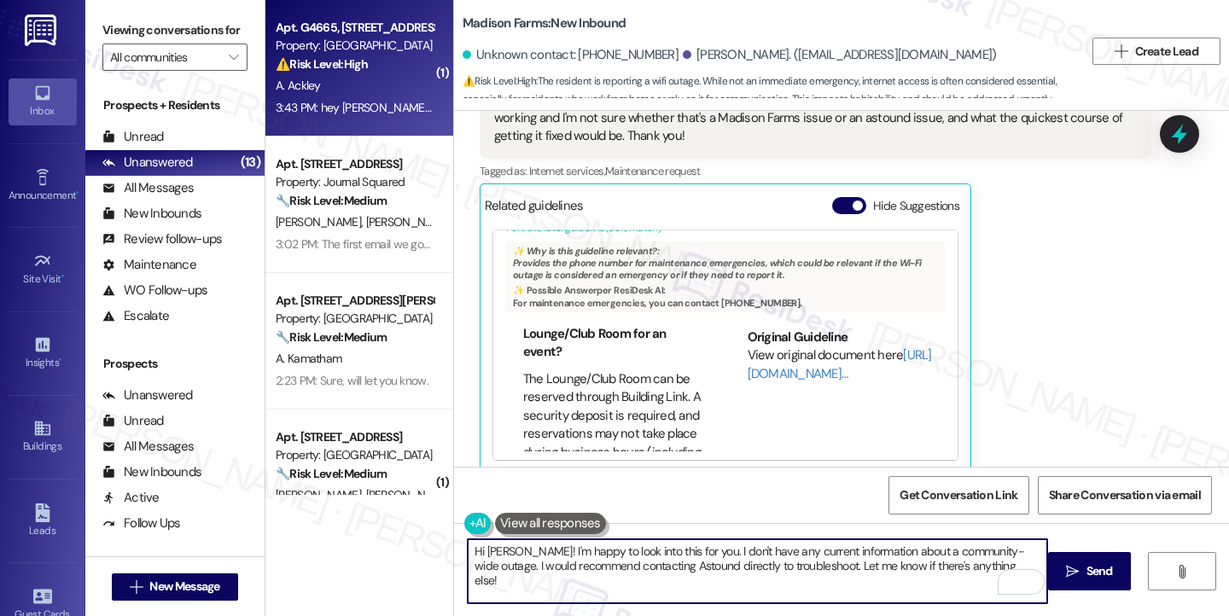
click at [550, 544] on textarea "Hi Aaron! I'm happy to look into this for you. I don't have any current informa…" at bounding box center [757, 571] width 579 height 64
click at [550, 543] on textarea "Hi Aaron! I'm happy to look into this for you. I don't have any current informa…" at bounding box center [757, 571] width 579 height 64
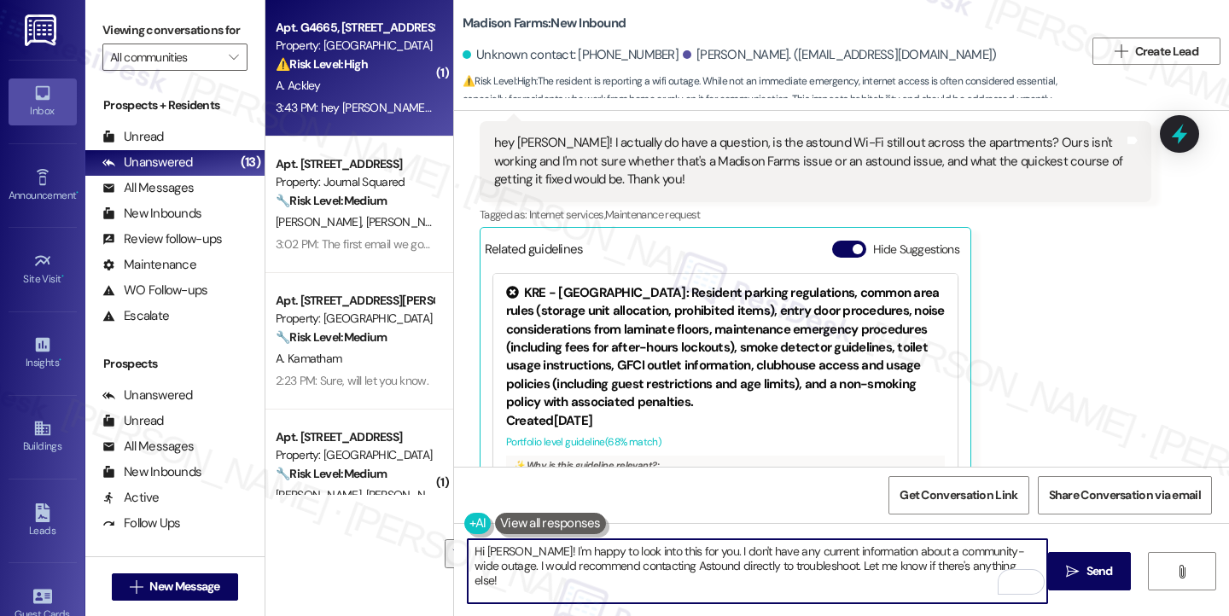
scroll to position [2352, 0]
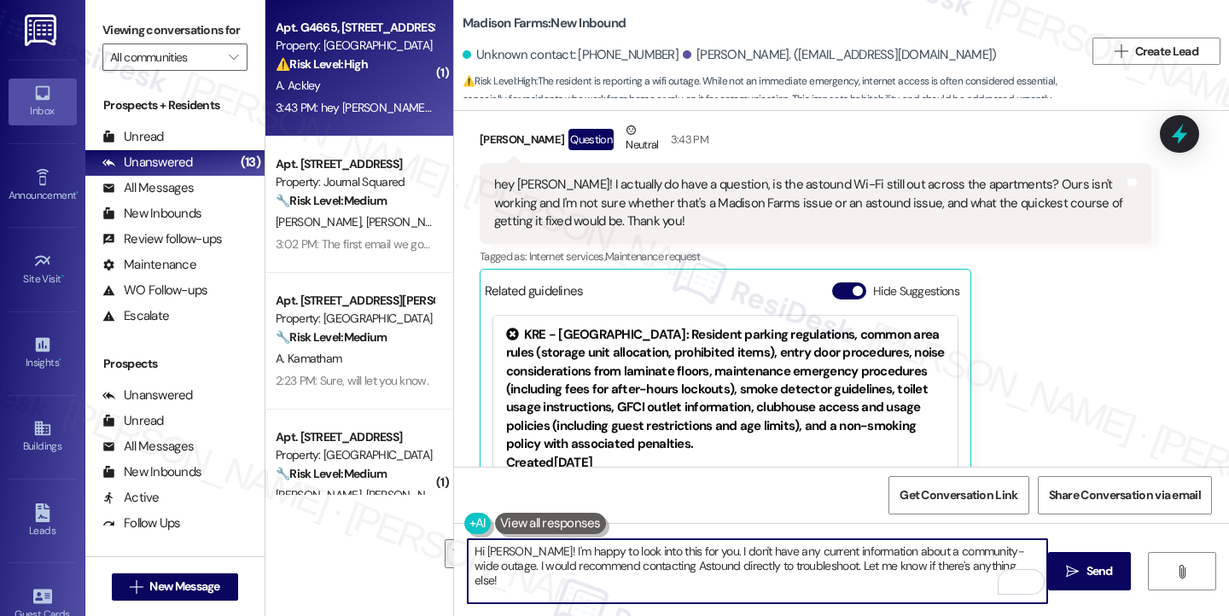
click at [710, 180] on div "hey [PERSON_NAME]! I actually do have a question, is the astound Wi-Fi still ou…" at bounding box center [809, 203] width 630 height 55
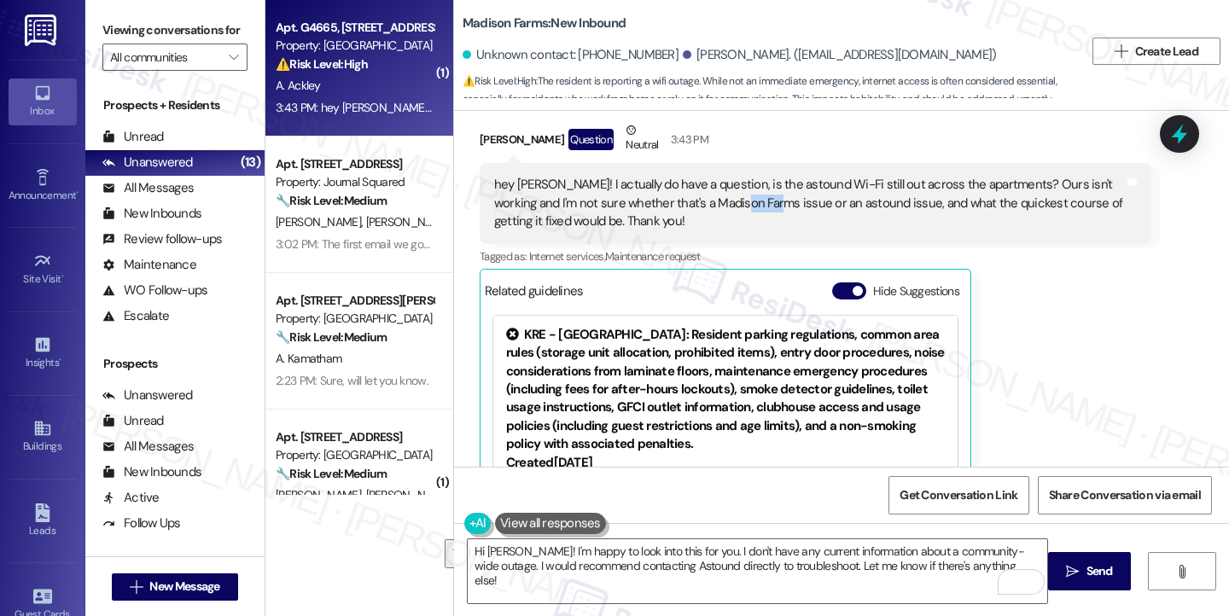
click at [710, 180] on div "hey [PERSON_NAME]! I actually do have a question, is the astound Wi-Fi still ou…" at bounding box center [809, 203] width 630 height 55
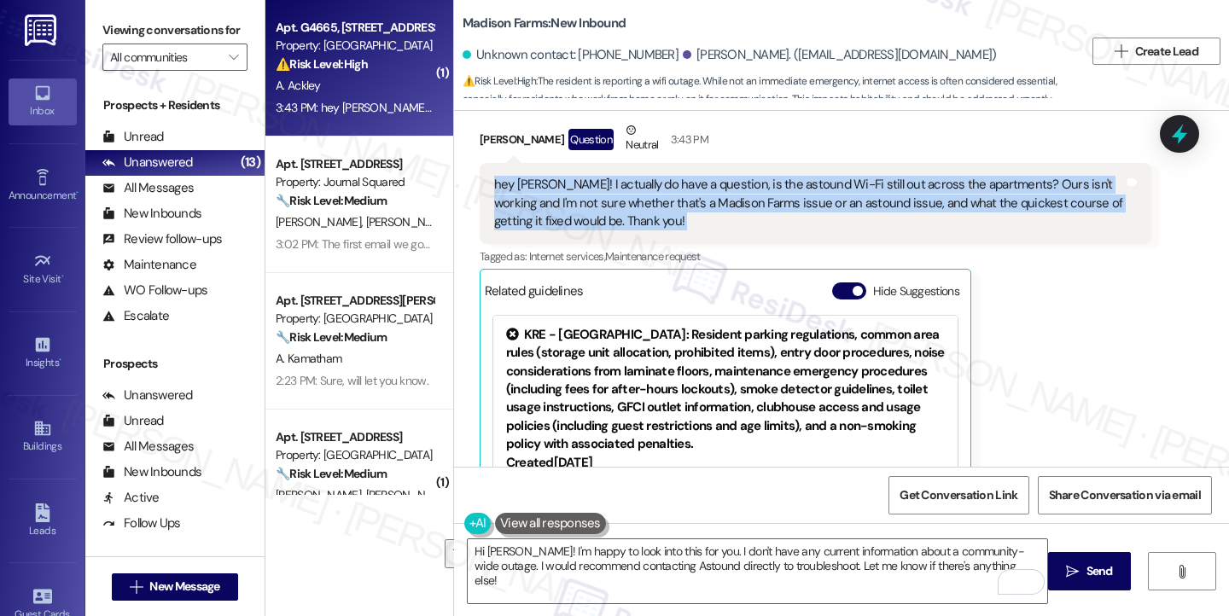
click at [710, 180] on div "hey [PERSON_NAME]! I actually do have a question, is the astound Wi-Fi still ou…" at bounding box center [809, 203] width 630 height 55
click at [846, 176] on div "hey [PERSON_NAME]! I actually do have a question, is the astound Wi-Fi still ou…" at bounding box center [809, 203] width 630 height 55
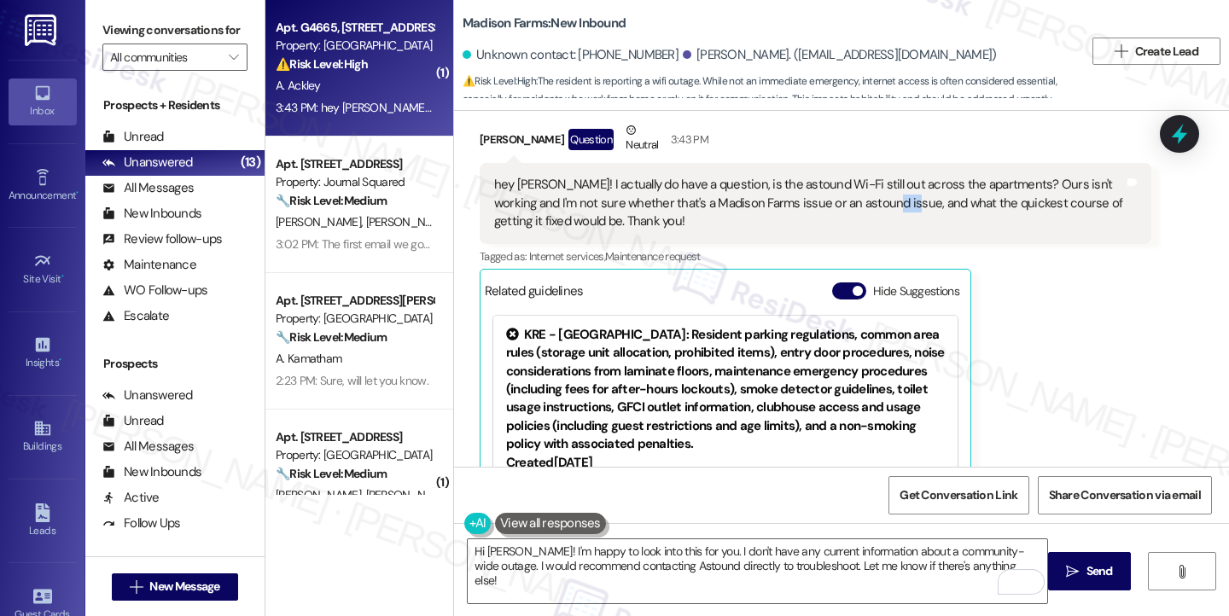
click at [846, 176] on div "hey [PERSON_NAME]! I actually do have a question, is the astound Wi-Fi still ou…" at bounding box center [809, 203] width 630 height 55
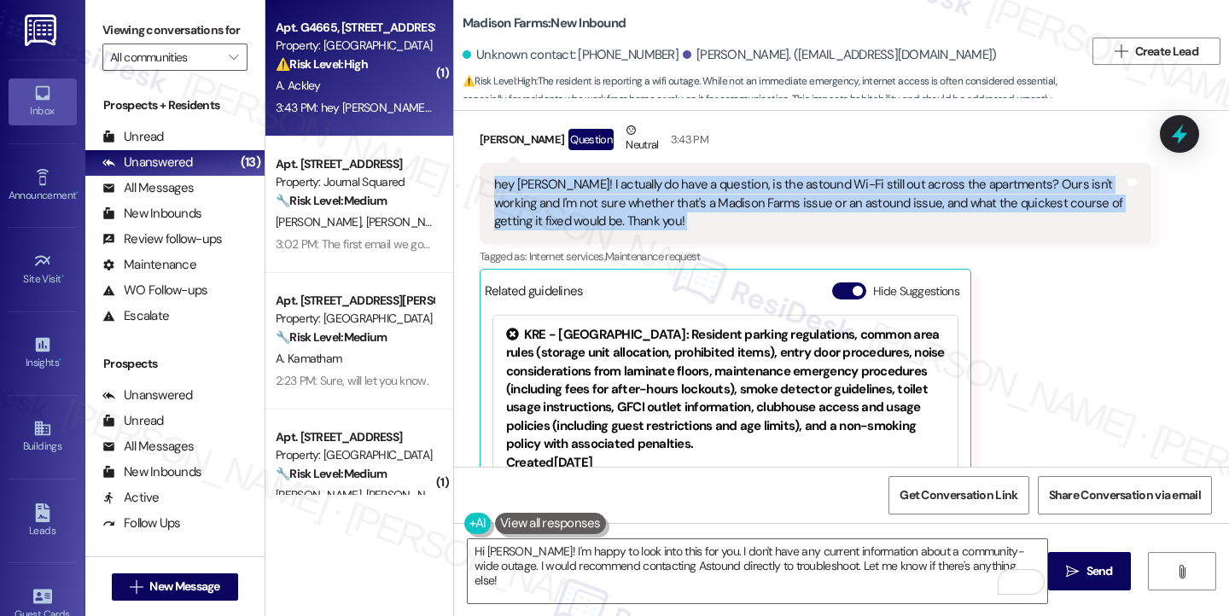
click at [846, 176] on div "hey [PERSON_NAME]! I actually do have a question, is the astound Wi-Fi still ou…" at bounding box center [809, 203] width 630 height 55
click at [654, 176] on div "hey [PERSON_NAME]! I actually do have a question, is the astound Wi-Fi still ou…" at bounding box center [809, 203] width 630 height 55
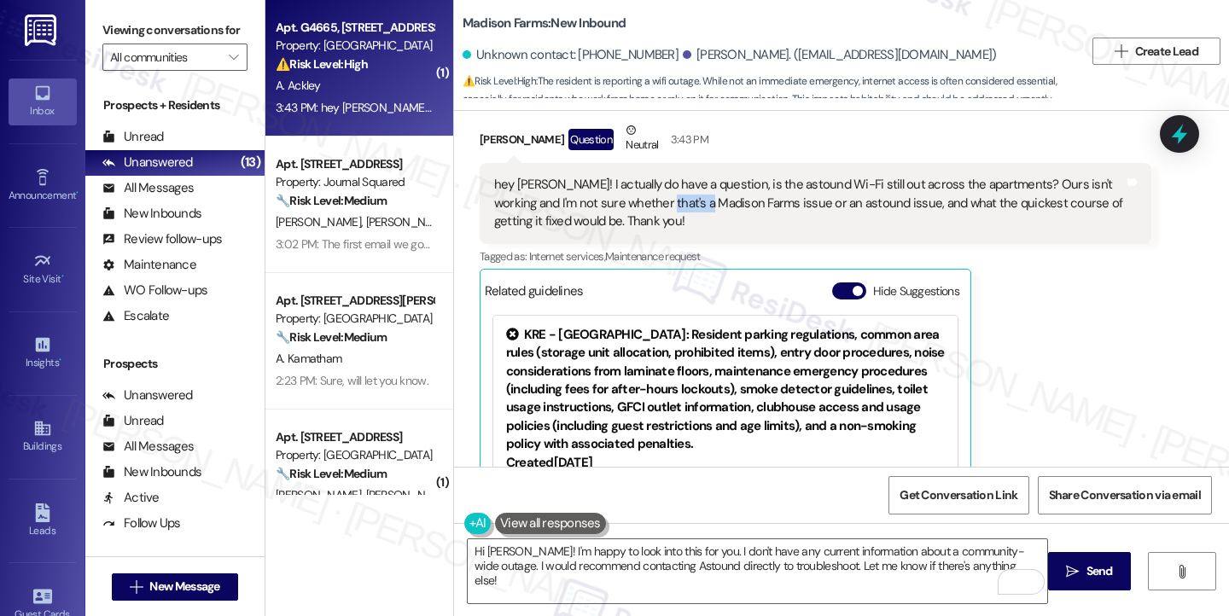
click at [654, 176] on div "hey [PERSON_NAME]! I actually do have a question, is the astound Wi-Fi still ou…" at bounding box center [809, 203] width 630 height 55
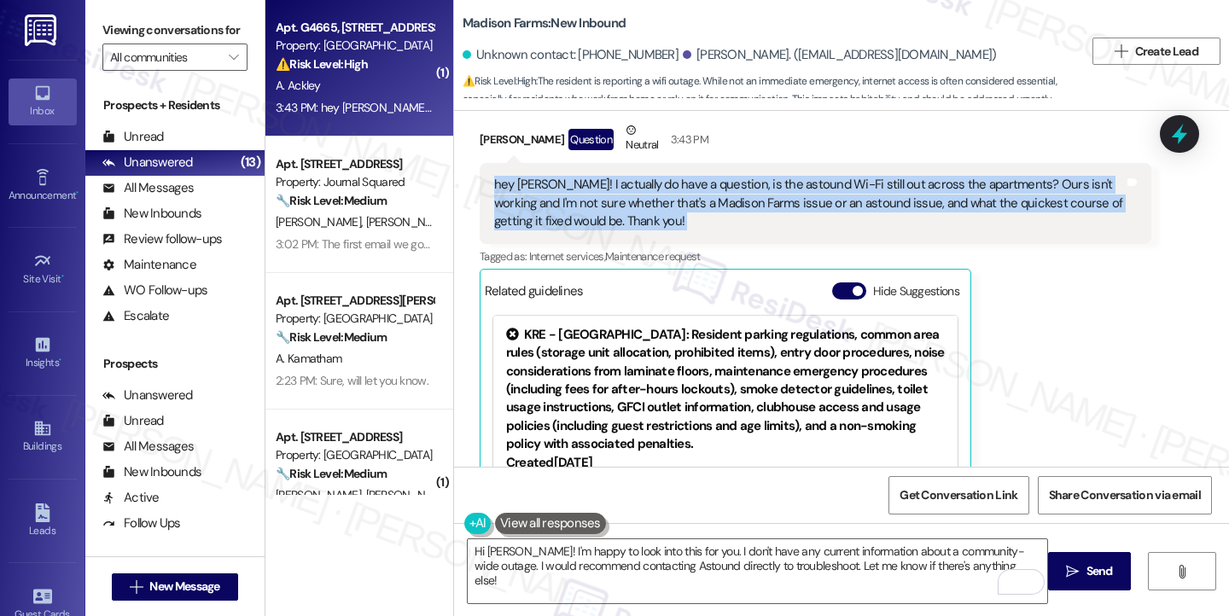
click at [654, 176] on div "hey [PERSON_NAME]! I actually do have a question, is the astound Wi-Fi still ou…" at bounding box center [809, 203] width 630 height 55
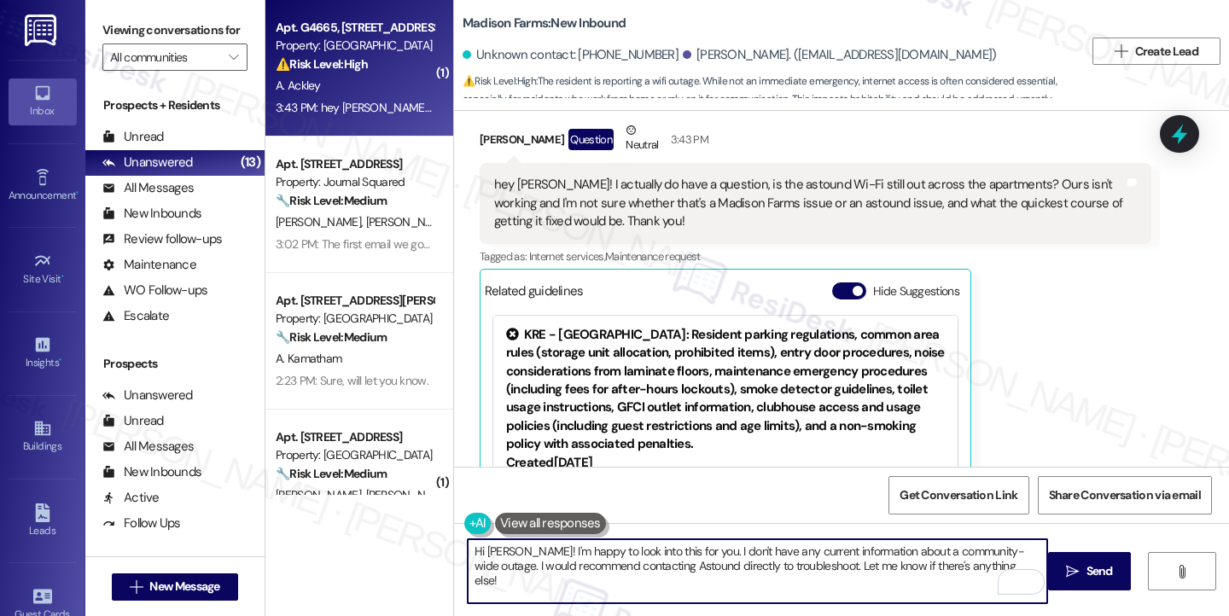
drag, startPoint x: 564, startPoint y: 550, endPoint x: 767, endPoint y: 562, distance: 203.4
click at [767, 562] on textarea "Hi Aaron! I'm happy to look into this for you. I don't have any current informa…" at bounding box center [757, 571] width 579 height 64
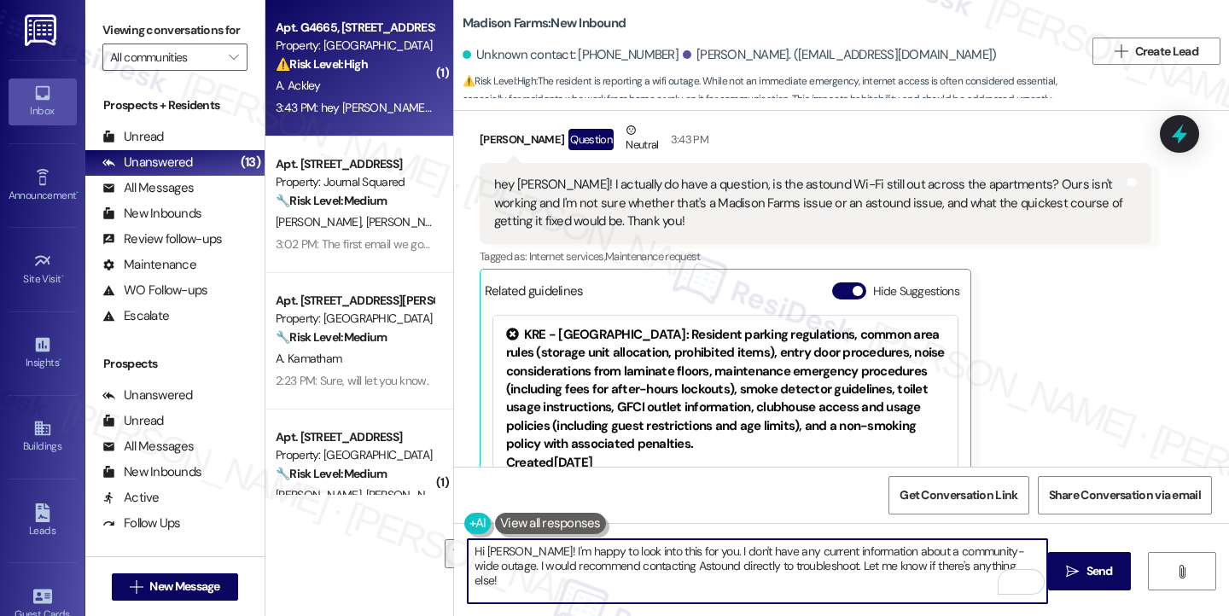
click at [890, 559] on textarea "Hi Aaron! I'm happy to look into this for you. I don't have any current informa…" at bounding box center [757, 571] width 579 height 64
click at [579, 568] on textarea "Hi Aaron! I'm happy to look into this for you. I don't have any current informa…" at bounding box center [757, 571] width 579 height 64
click at [812, 562] on textarea "Hi Aaron! I'm happy to look into this for you. I don't have any current informa…" at bounding box center [757, 571] width 579 height 64
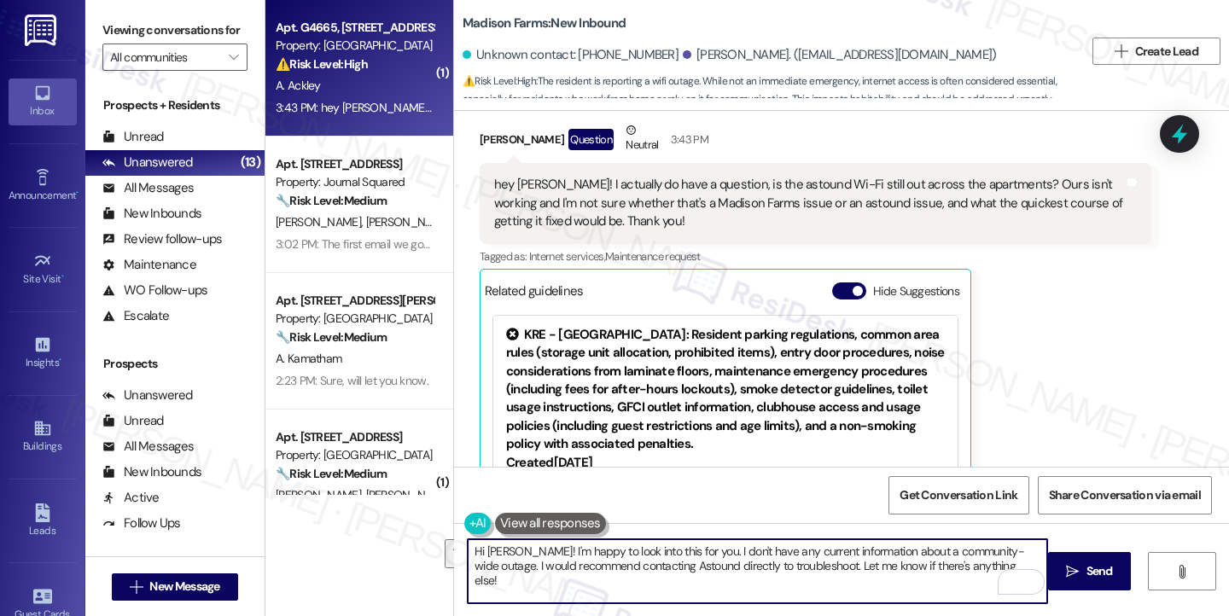
click at [966, 562] on textarea "Hi Aaron! I'm happy to look into this for you. I don't have any current informa…" at bounding box center [757, 571] width 579 height 64
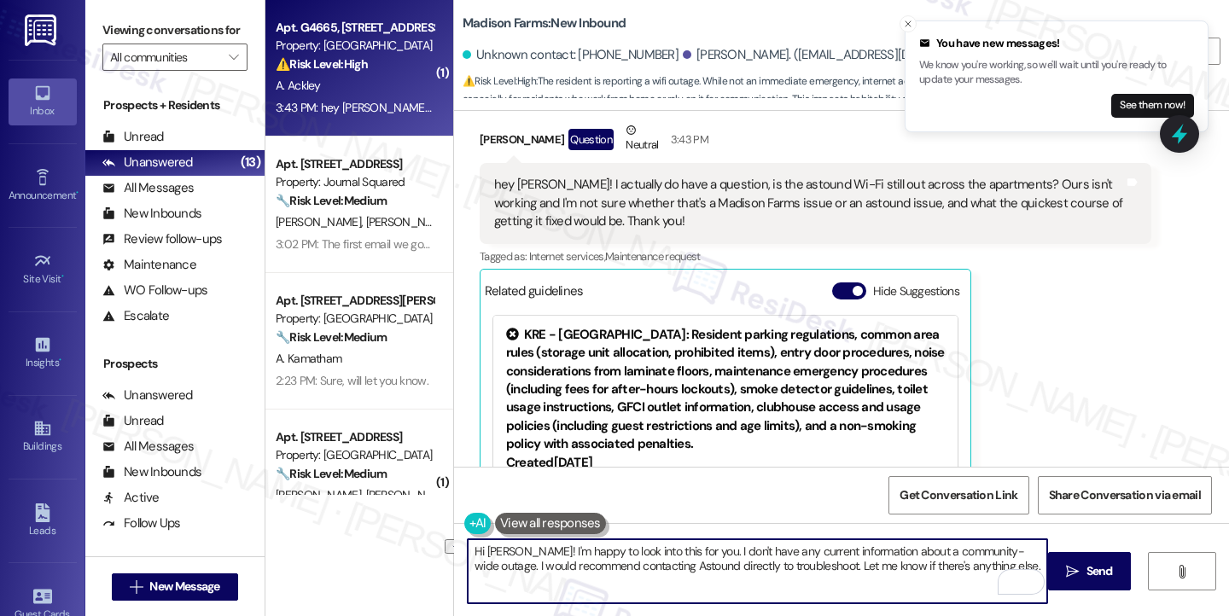
drag, startPoint x: 511, startPoint y: 549, endPoint x: 677, endPoint y: 546, distance: 165.6
click at [677, 546] on textarea "Hi Aaron! I'm happy to look into this for you. I don't have any current informa…" at bounding box center [757, 571] width 579 height 64
drag, startPoint x: 627, startPoint y: 575, endPoint x: 611, endPoint y: 567, distance: 18.3
click at [611, 567] on textarea "Hi Aaron! Thanks for reaching out. I understand you're having internet problems…" at bounding box center [757, 571] width 579 height 64
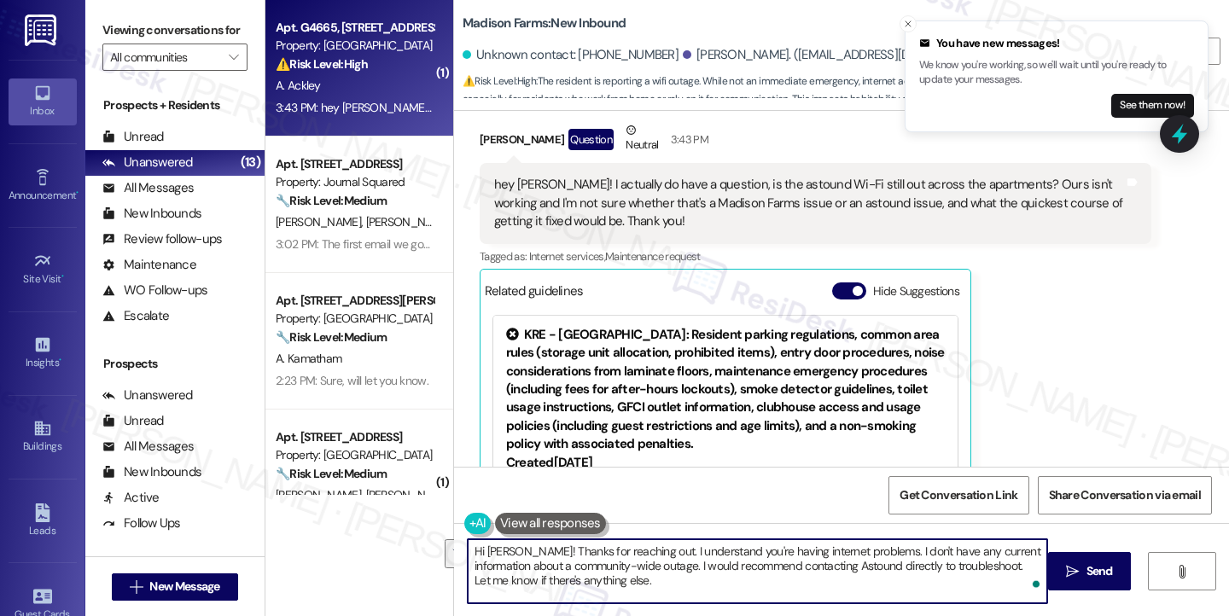
drag, startPoint x: 631, startPoint y: 566, endPoint x: 867, endPoint y: 436, distance: 268.9
click at [856, 537] on div "Hi Aaron! Thanks for reaching out. I understand you're having internet problems…" at bounding box center [841, 587] width 775 height 128
click at [640, 551] on textarea "Hi Aaron! Thanks for reaching out. I understand you're having internet problems…" at bounding box center [757, 571] width 579 height 64
click at [800, 550] on textarea "Hi Aaron! Thanks for reaching out. I understand you're having internet problems…" at bounding box center [757, 571] width 579 height 64
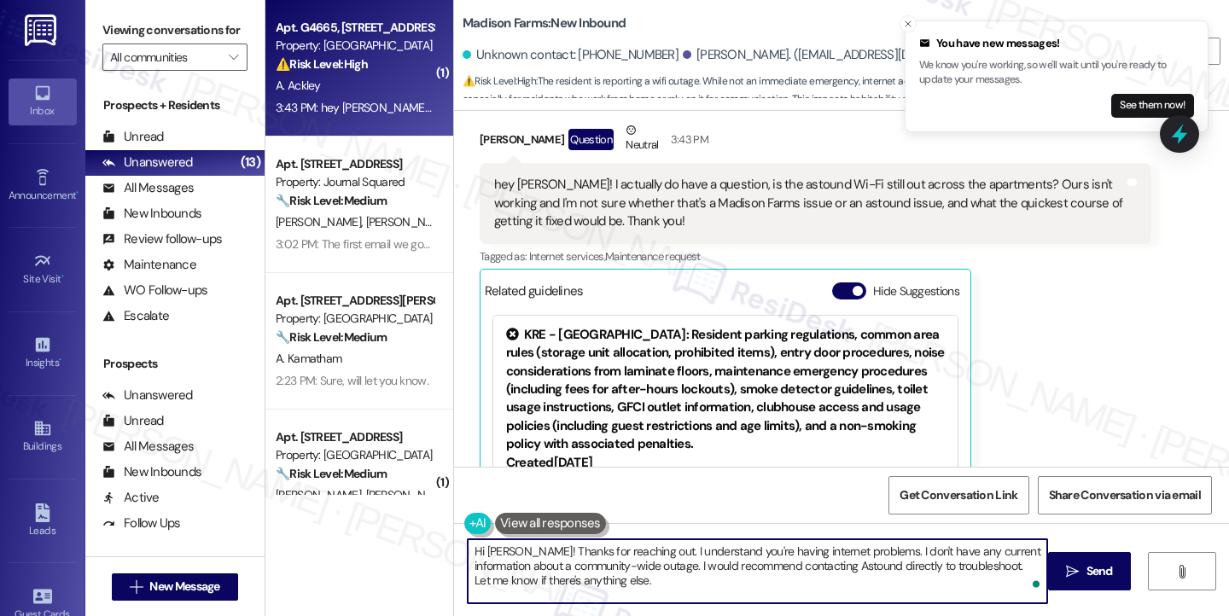
click at [800, 550] on textarea "Hi Aaron! Thanks for reaching out. I understand you're having internet problems…" at bounding box center [757, 571] width 579 height 64
click at [916, 550] on textarea "Hi Aaron! Thanks for reaching out. I understand you're having internet problems…" at bounding box center [757, 571] width 579 height 64
click at [961, 549] on textarea "Hi Aaron! Thanks for reaching out. I understand you're having internet problems…" at bounding box center [757, 571] width 579 height 64
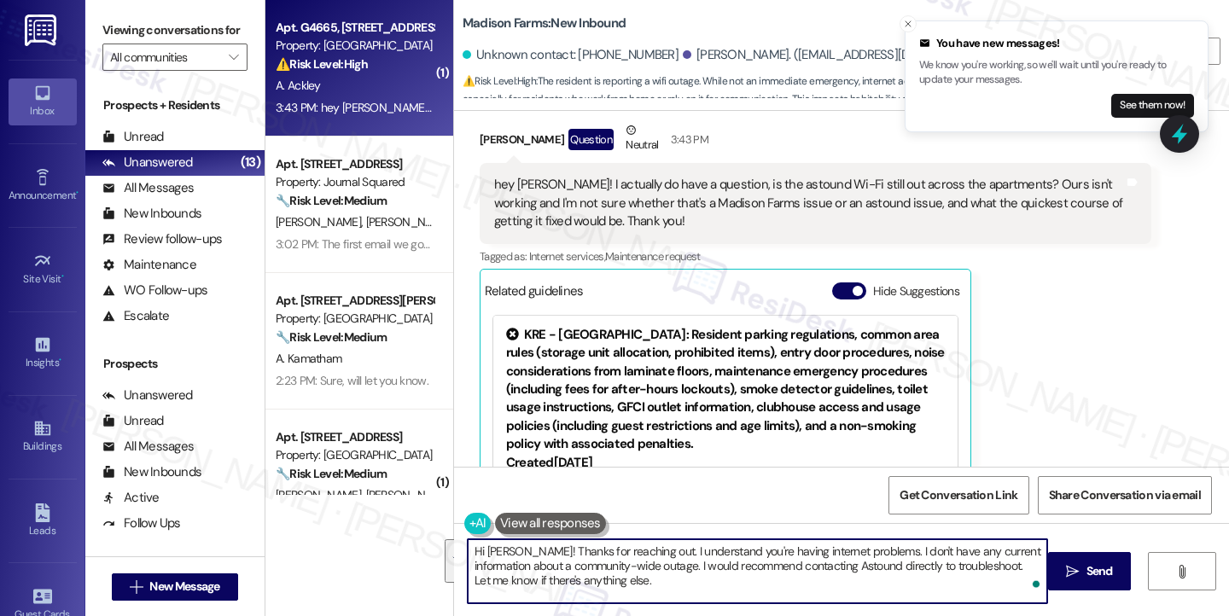
click at [573, 555] on textarea "Hi Aaron! Thanks for reaching out. I understand you're having internet problems…" at bounding box center [757, 571] width 579 height 64
click at [656, 562] on textarea "Hi Aaron! Thanks for reaching out. I understand you're having internet problems…" at bounding box center [757, 571] width 579 height 64
click at [750, 562] on textarea "Hi Aaron! Thanks for reaching out. I understand you're having internet problems…" at bounding box center [757, 571] width 579 height 64
click at [819, 561] on textarea "Hi Aaron! Thanks for reaching out. I understand you're having internet problems…" at bounding box center [757, 571] width 579 height 64
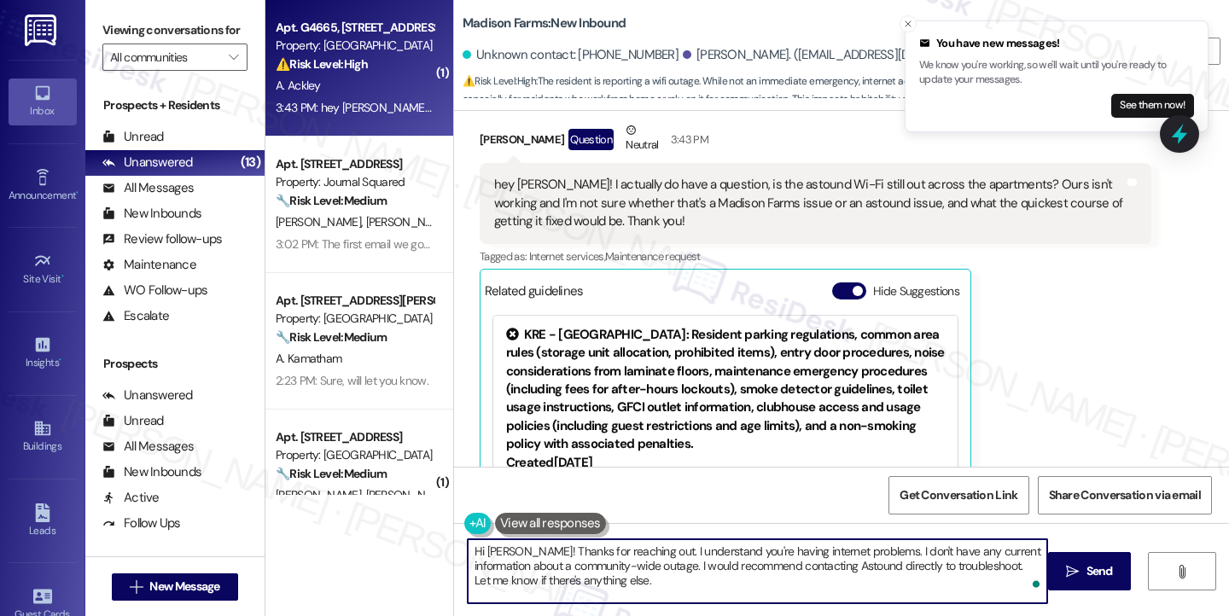
click at [819, 561] on textarea "Hi Aaron! Thanks for reaching out. I understand you're having internet problems…" at bounding box center [757, 571] width 579 height 64
click at [717, 564] on textarea "Hi Aaron! Thanks for reaching out. I understand you're having internet problems…" at bounding box center [757, 571] width 579 height 64
click at [835, 567] on textarea "Hi Aaron! Thanks for reaching out. I understand you're having internet problems…" at bounding box center [757, 571] width 579 height 64
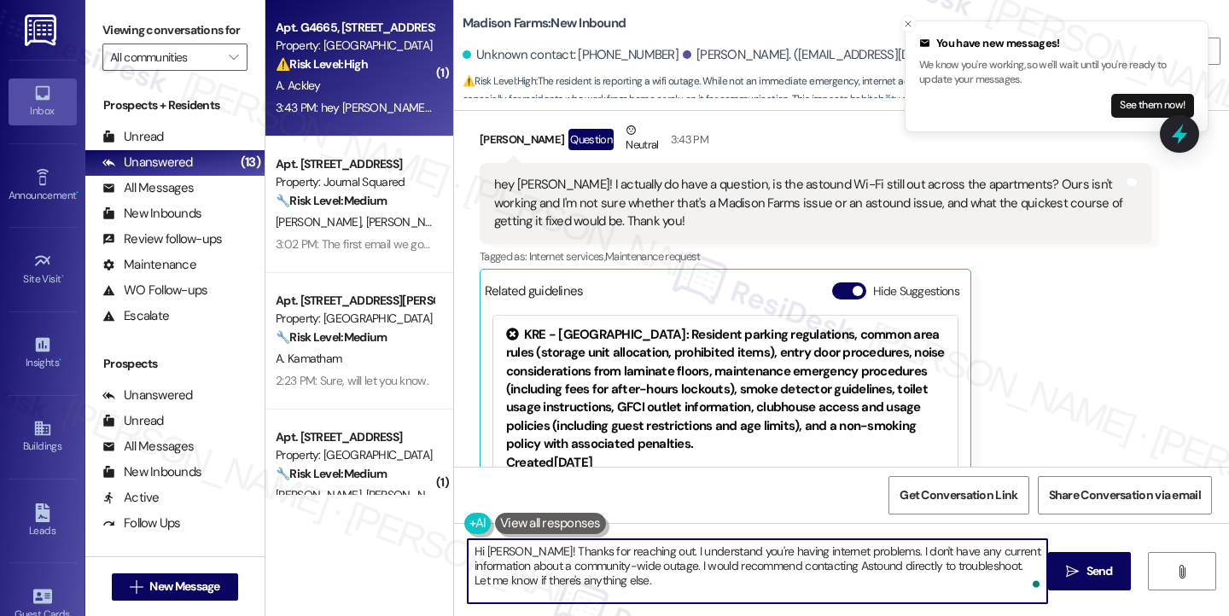
click at [835, 567] on textarea "Hi Aaron! Thanks for reaching out. I understand you're having internet problems…" at bounding box center [757, 571] width 579 height 64
click at [693, 580] on textarea "Hi Aaron! Thanks for reaching out. I understand you're having internet problems…" at bounding box center [757, 571] width 579 height 64
click at [614, 549] on textarea "Hi Aaron! Thanks for reaching out. I understand you're having internet problems…" at bounding box center [757, 571] width 579 height 64
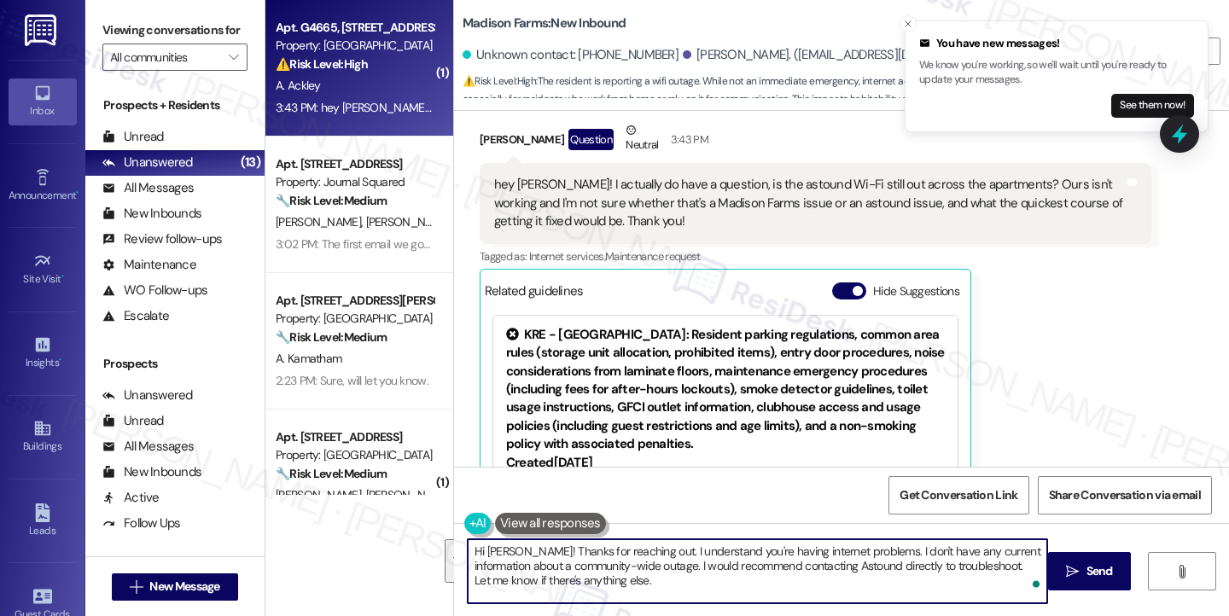
click at [657, 568] on textarea "Hi Aaron! Thanks for reaching out. I understand you're having internet problems…" at bounding box center [757, 571] width 579 height 64
click at [631, 562] on textarea "Hi Aaron! Thanks for reaching out. I understand you're having internet problems…" at bounding box center [757, 571] width 579 height 64
click at [768, 564] on textarea "Hi Aaron! Thanks for reaching out. I understand you're having internet problems…" at bounding box center [757, 571] width 579 height 64
drag, startPoint x: 855, startPoint y: 586, endPoint x: 775, endPoint y: 566, distance: 82.8
click at [775, 566] on textarea "Hi Aaron! Thanks for reaching out. I understand you're having internet problems…" at bounding box center [757, 571] width 579 height 64
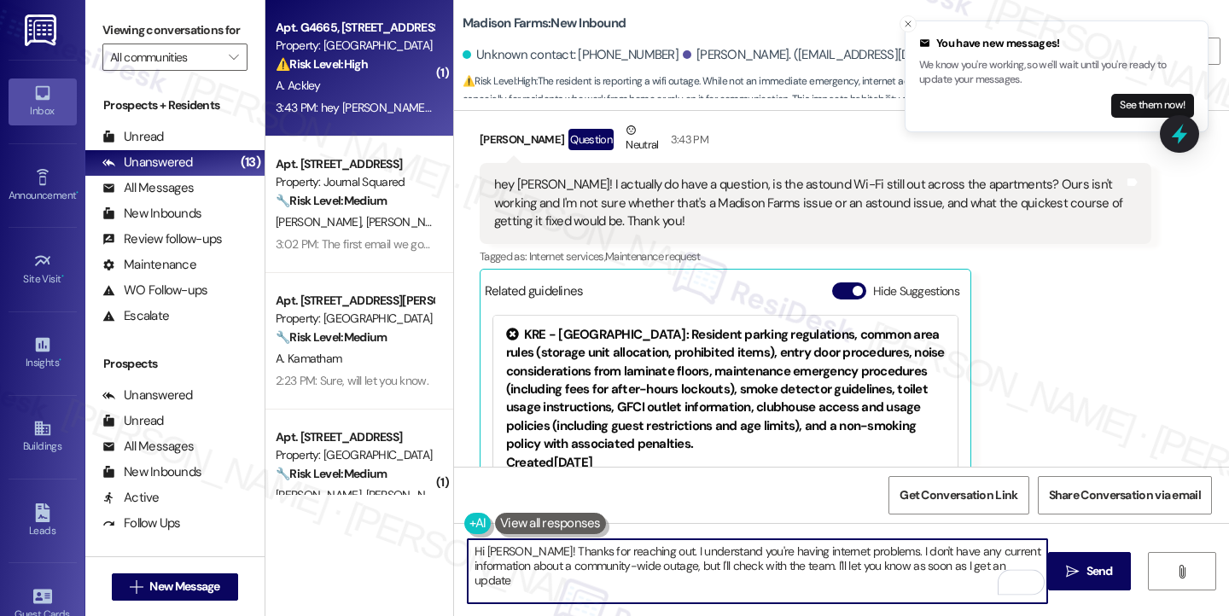
click at [766, 176] on div "hey [PERSON_NAME]! I actually do have a question, is the astound Wi-Fi still ou…" at bounding box center [809, 203] width 630 height 55
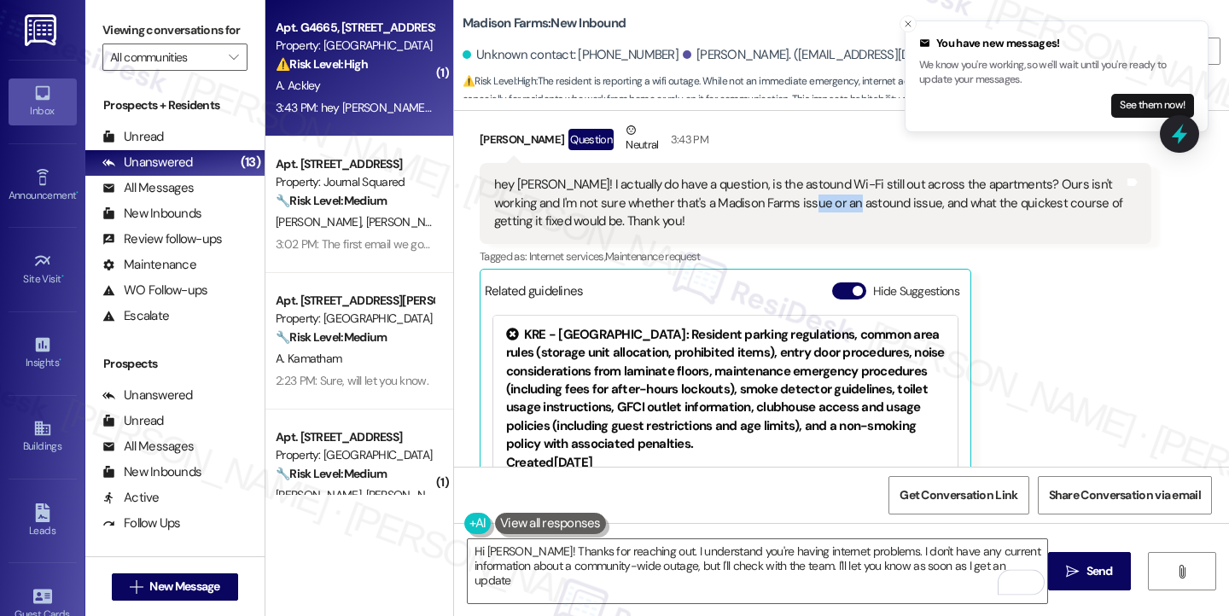
click at [766, 176] on div "hey [PERSON_NAME]! I actually do have a question, is the astound Wi-Fi still ou…" at bounding box center [809, 203] width 630 height 55
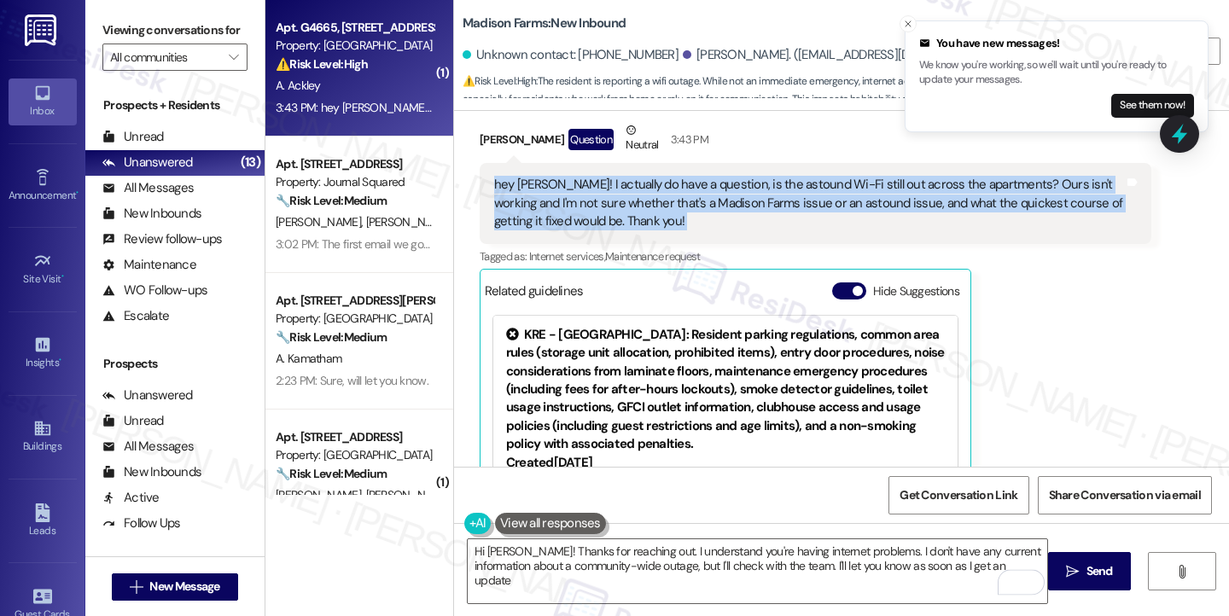
click at [766, 176] on div "hey [PERSON_NAME]! I actually do have a question, is the astound Wi-Fi still ou…" at bounding box center [809, 203] width 630 height 55
copy div "hey Jane! I actually do have a question, is the astound Wi-Fi still out across …"
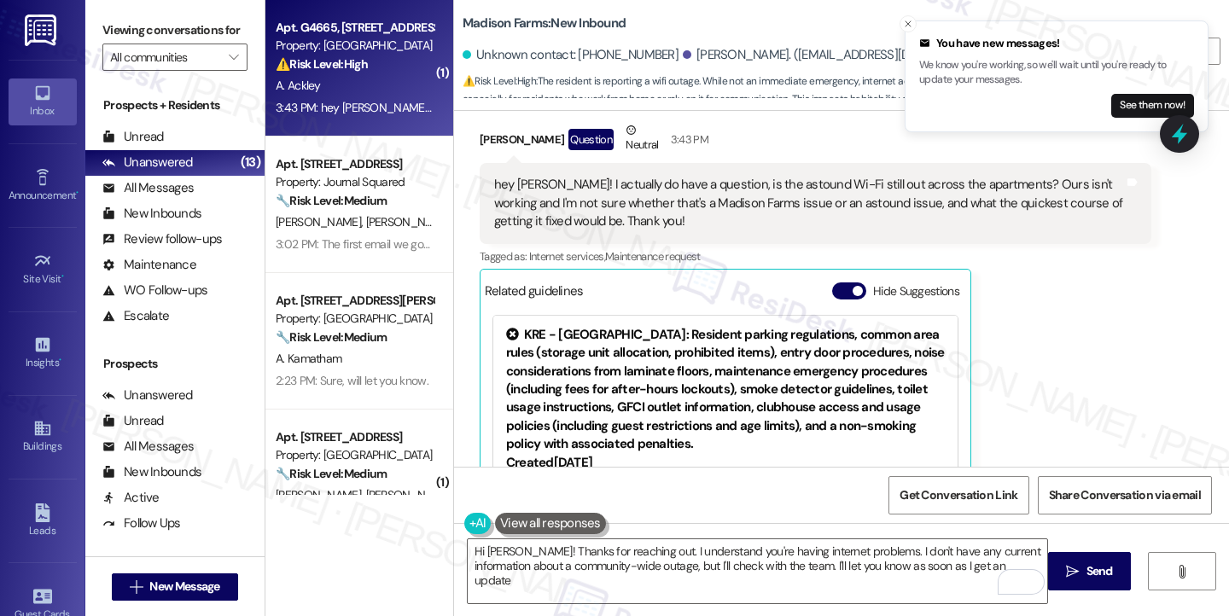
click at [115, 27] on label "Viewing conversations for" at bounding box center [174, 30] width 145 height 26
click at [581, 552] on textarea "Hi Aaron! Thanks for reaching out. I understand you're having internet problems…" at bounding box center [757, 571] width 579 height 64
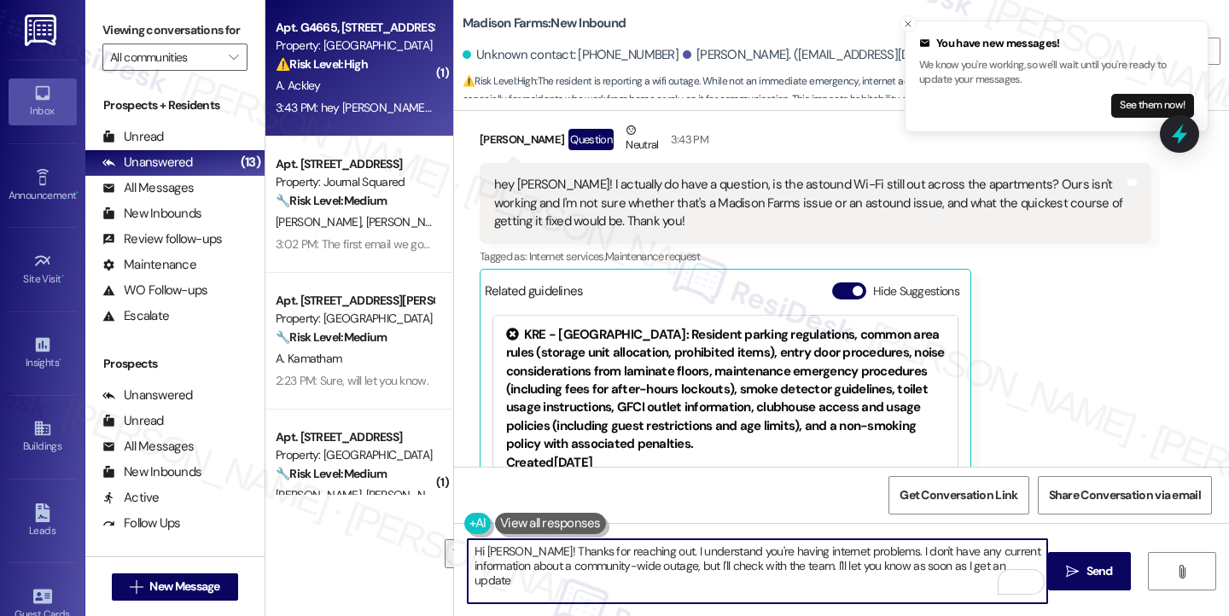
drag, startPoint x: 991, startPoint y: 566, endPoint x: 856, endPoint y: 547, distance: 136.1
click at [856, 547] on textarea "Hi Aaron! Thanks for reaching out. I understand you're having internet problems…" at bounding box center [757, 571] width 579 height 64
paste textarea "Hi {{first_name}}, thanks for reaching out! Sorry to hear your Wi-Fi isn’t work…"
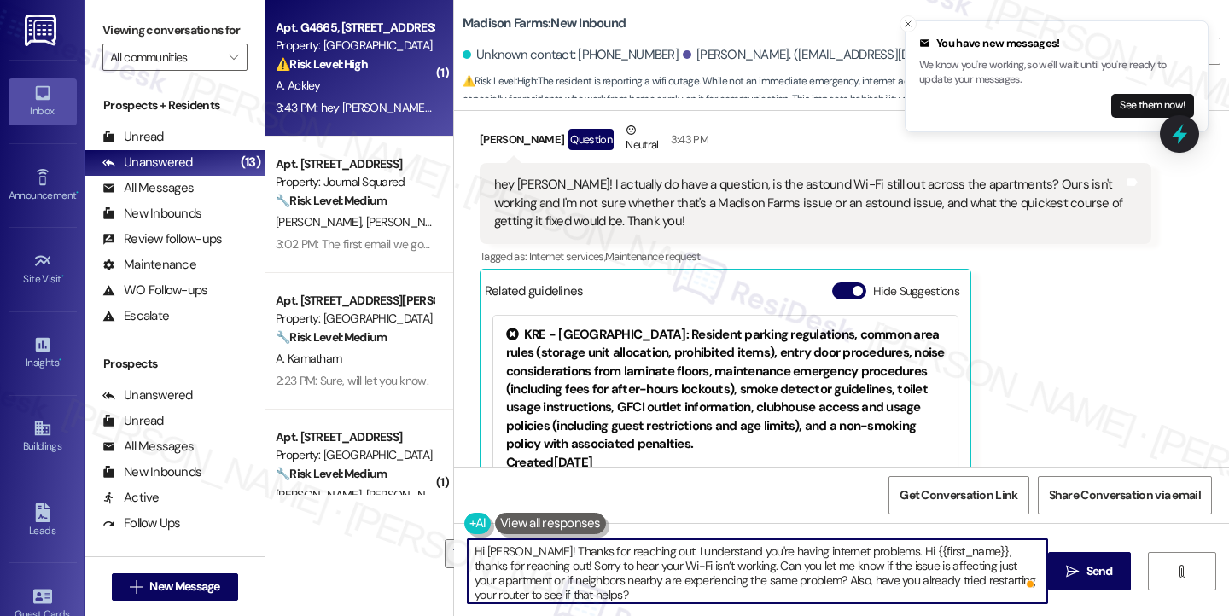
drag, startPoint x: 719, startPoint y: 569, endPoint x: 863, endPoint y: 545, distance: 145.3
click at [863, 545] on textarea "Hi Aaron! Thanks for reaching out. I understand you're having internet problems…" at bounding box center [757, 571] width 579 height 64
drag, startPoint x: 935, startPoint y: 566, endPoint x: 857, endPoint y: 548, distance: 80.5
click at [857, 548] on textarea "Hi Aaron! Thanks for reaching out. I understand you're having internet problems…" at bounding box center [757, 571] width 579 height 64
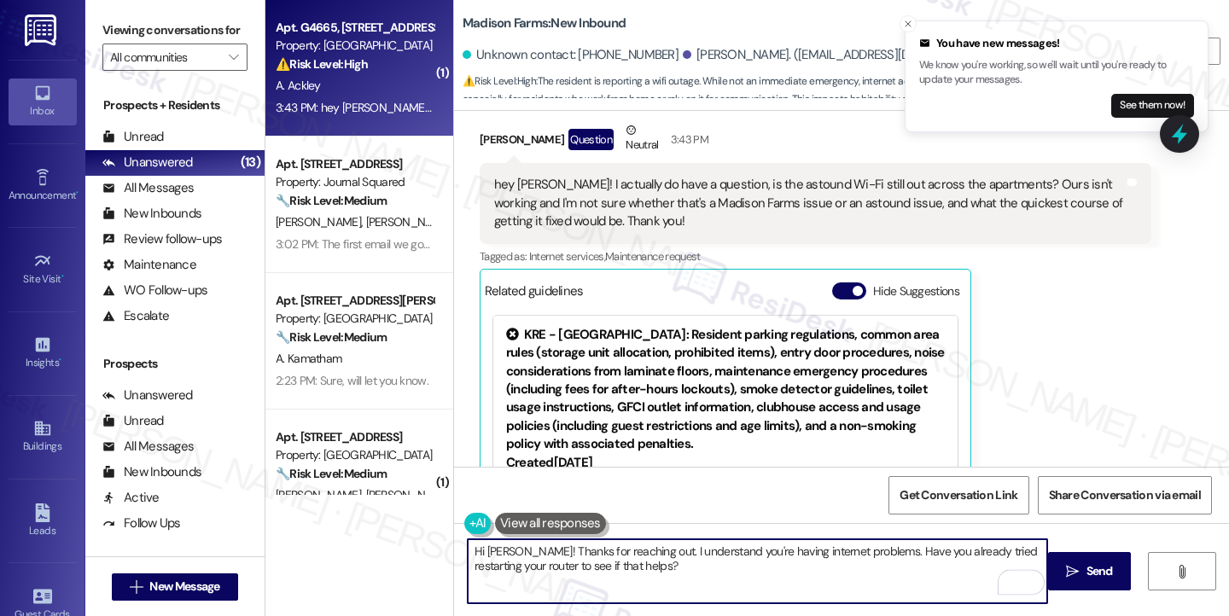
click at [636, 573] on textarea "Hi Aaron! Thanks for reaching out. I understand you're having internet problems…" at bounding box center [757, 571] width 579 height 64
click at [782, 552] on textarea "Hi Aaron! Thanks for reaching out. I understand you're having internet problems…" at bounding box center [757, 571] width 579 height 64
click at [771, 565] on textarea "Hi Aaron! Thanks for reaching out. I understand you're having internet problems…" at bounding box center [757, 571] width 579 height 64
click at [700, 574] on textarea "Hi Aaron! Thanks for reaching out. I understand you're having internet problems…" at bounding box center [757, 571] width 579 height 64
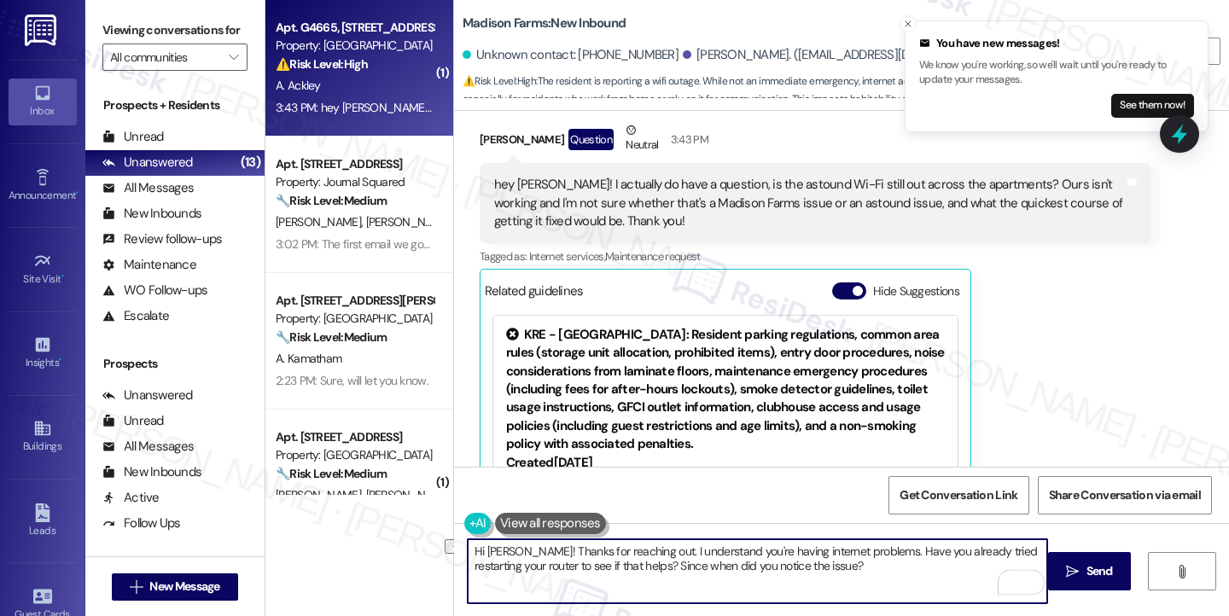
drag, startPoint x: 817, startPoint y: 573, endPoint x: 623, endPoint y: 562, distance: 194.0
click at [625, 562] on textarea "Hi Aaron! Thanks for reaching out. I understand you're having internet problems…" at bounding box center [757, 571] width 579 height 64
click at [858, 552] on textarea "Hi Aaron! Thanks for reaching out. I understand you're having internet problems…" at bounding box center [757, 571] width 579 height 64
paste textarea "Since when did you notice the issue?"
drag, startPoint x: 891, startPoint y: 574, endPoint x: 863, endPoint y: 574, distance: 28.2
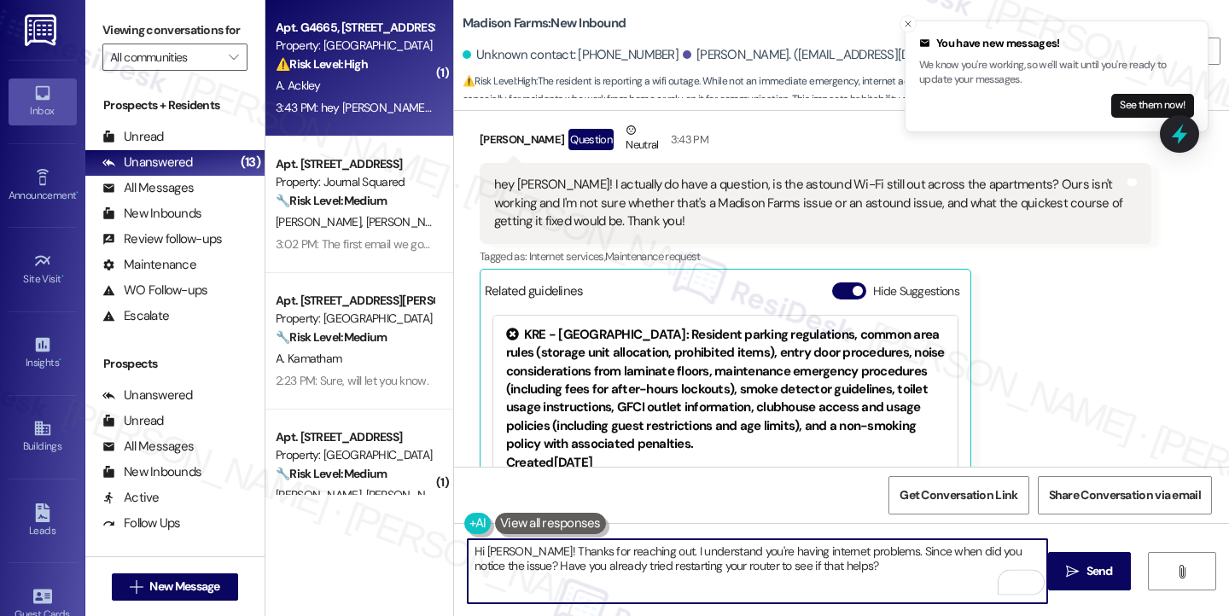
click at [891, 574] on textarea "Hi [PERSON_NAME]! Thanks for reaching out. I understand you're having internet …" at bounding box center [757, 571] width 579 height 64
click at [704, 556] on textarea "Hi [PERSON_NAME]! Thanks for reaching out. I understand you're having internet …" at bounding box center [757, 571] width 579 height 64
click at [840, 559] on textarea "Hi [PERSON_NAME]! Thanks for reaching out. I understand you're having internet …" at bounding box center [757, 571] width 579 height 64
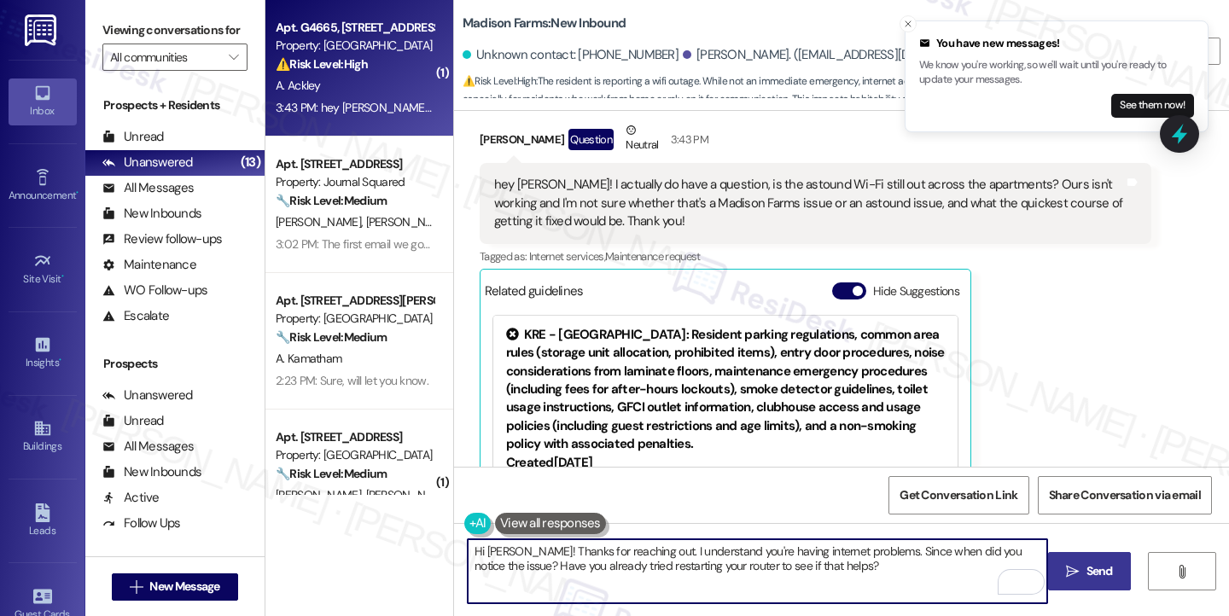
type textarea "Hi [PERSON_NAME]! Thanks for reaching out. I understand you're having internet …"
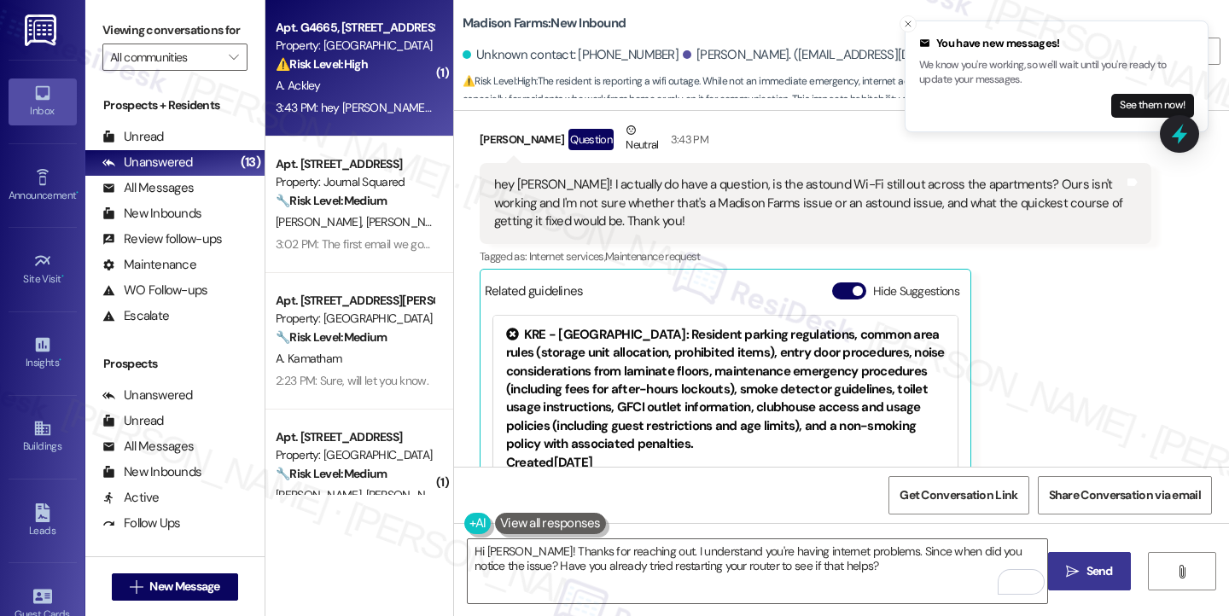
click at [1068, 561] on button " Send" at bounding box center [1089, 571] width 83 height 38
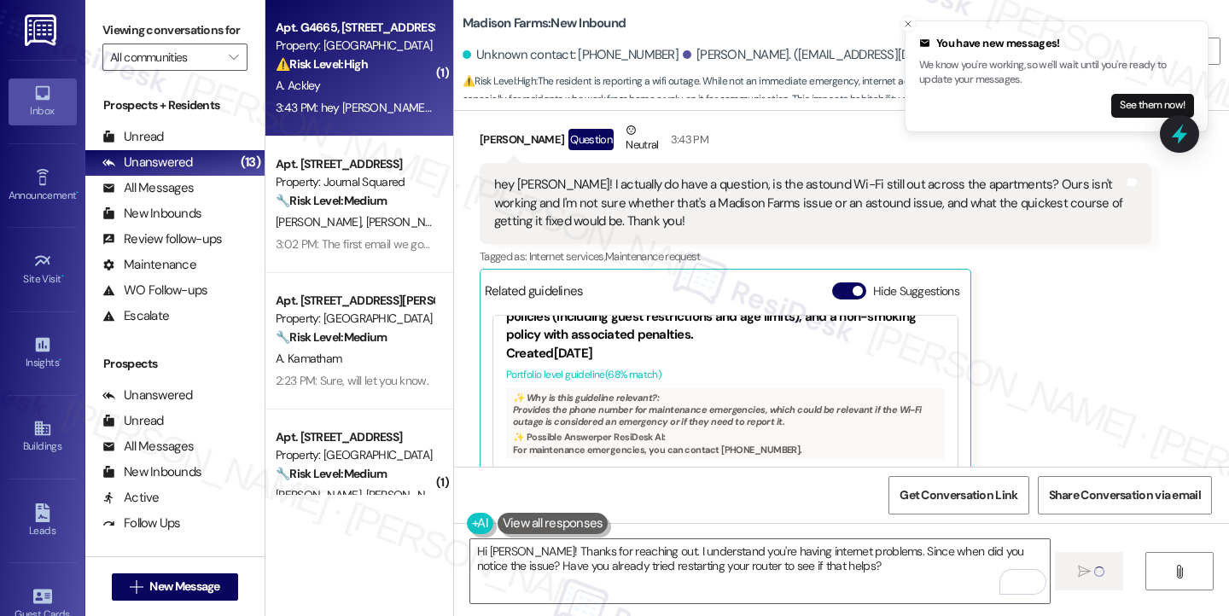
scroll to position [181, 0]
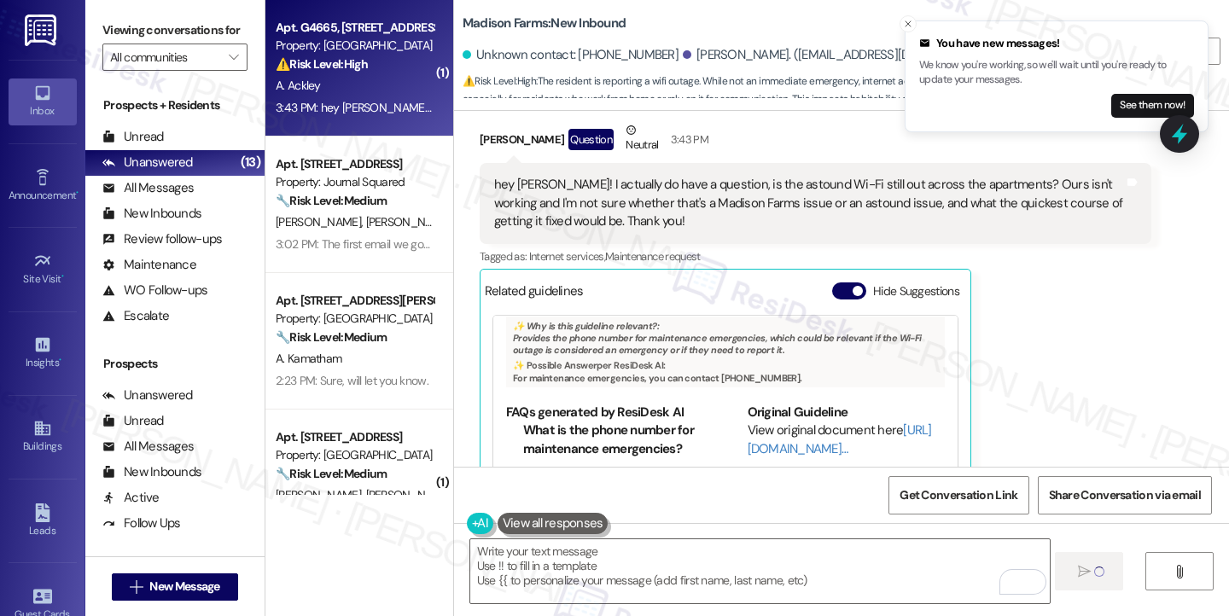
type textarea "Fetching suggested responses. Please feel free to read through the conversation…"
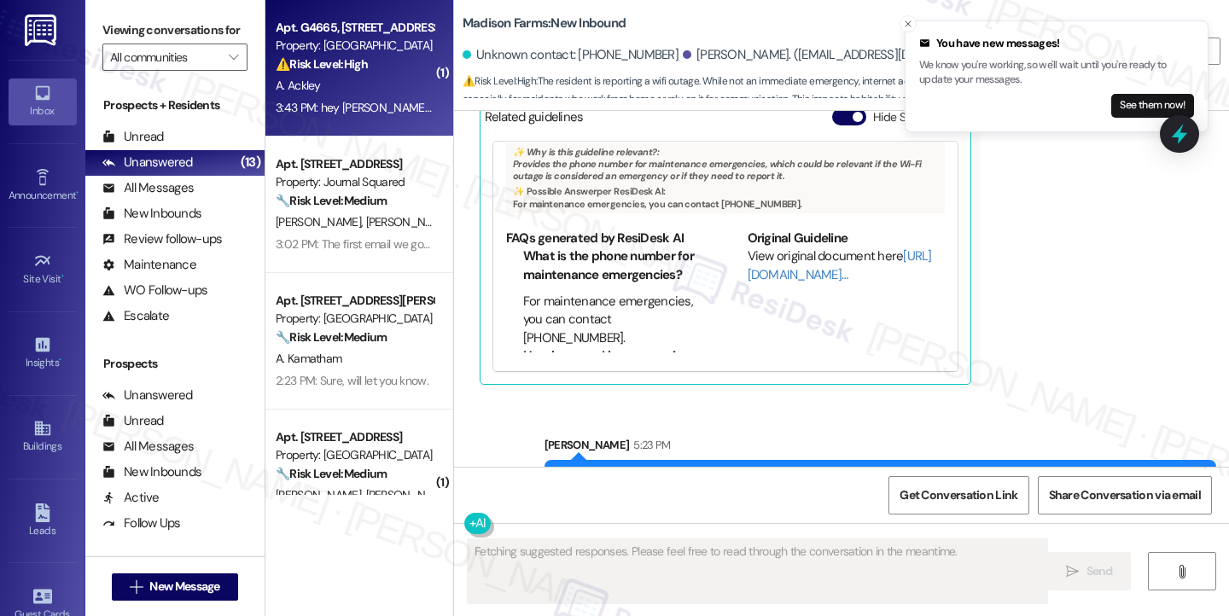
scroll to position [2574, 0]
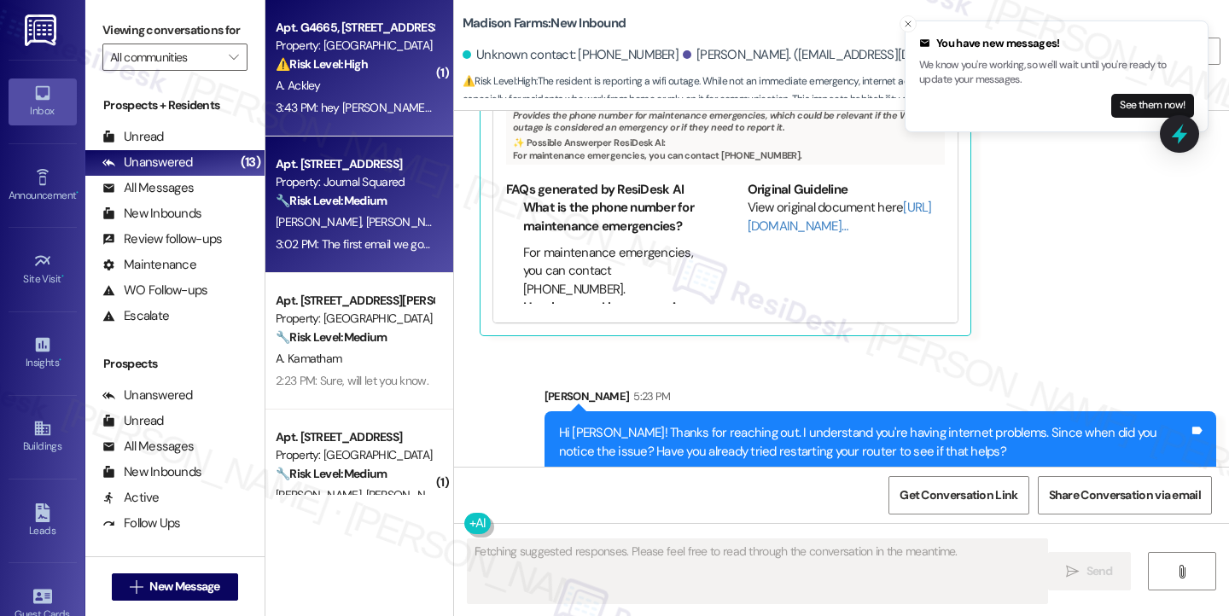
click at [290, 172] on div "Apt. [STREET_ADDRESS]" at bounding box center [355, 164] width 158 height 18
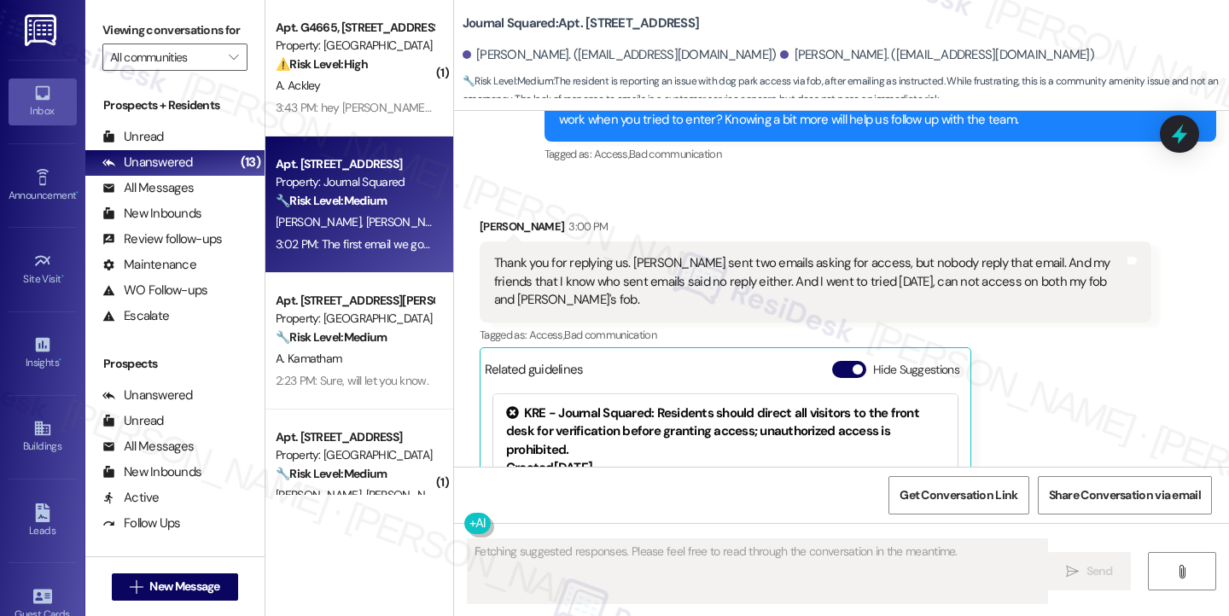
scroll to position [16705, 0]
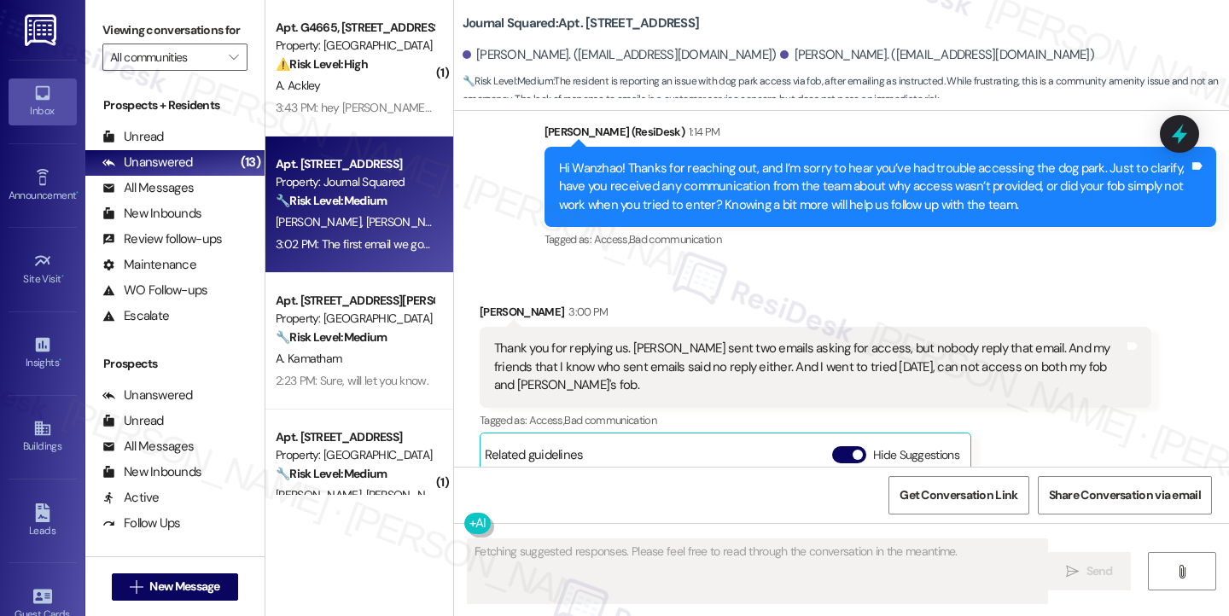
click at [623, 303] on div "Yuxin Jiang 3:00 PM" at bounding box center [816, 315] width 672 height 24
click at [644, 340] on div "Thank you for replying us. Wanzhao sent two emails asking for access, but nobod…" at bounding box center [809, 367] width 630 height 55
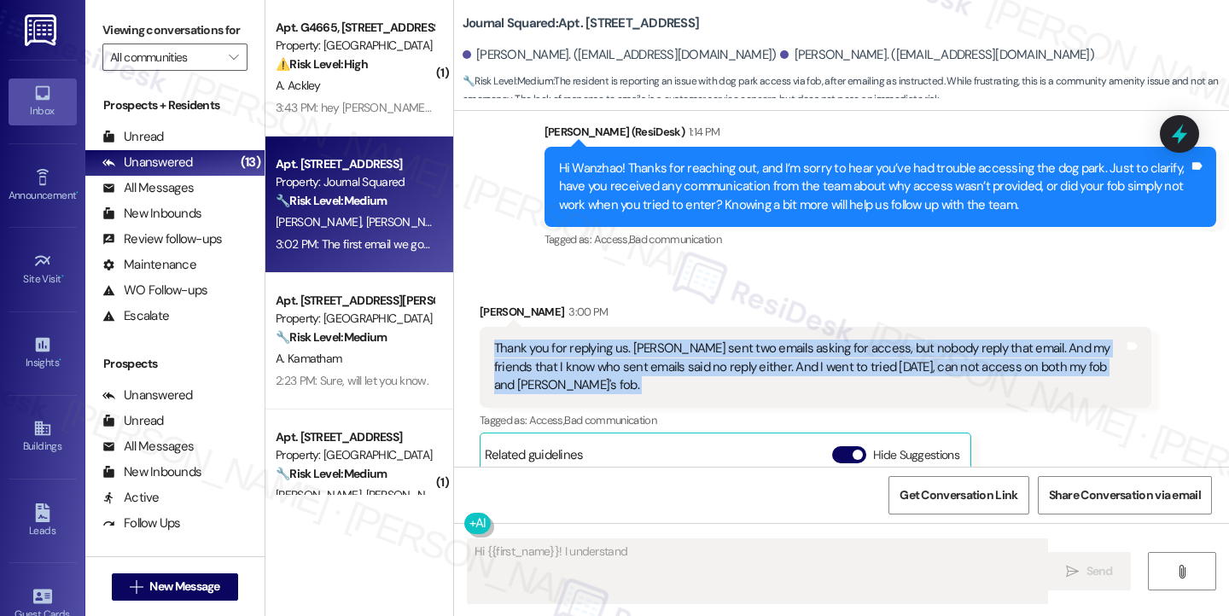
click at [644, 340] on div "Thank you for replying us. Wanzhao sent two emails asking for access, but nobod…" at bounding box center [809, 367] width 630 height 55
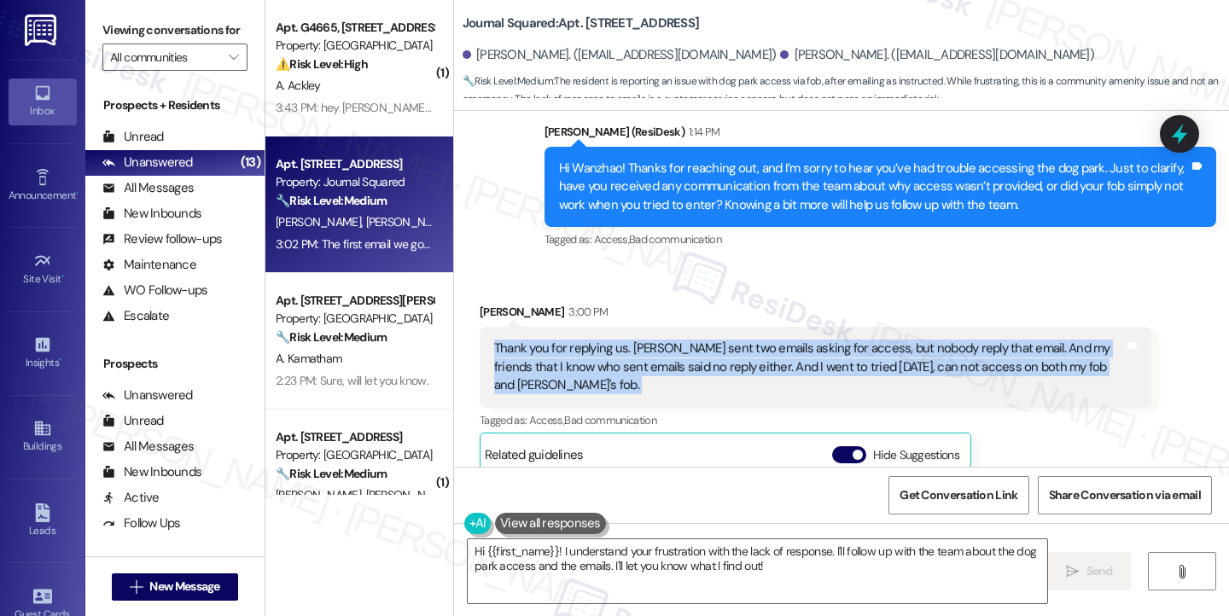
click at [849, 340] on div "Thank you for replying us. Wanzhao sent two emails asking for access, but nobod…" at bounding box center [809, 367] width 630 height 55
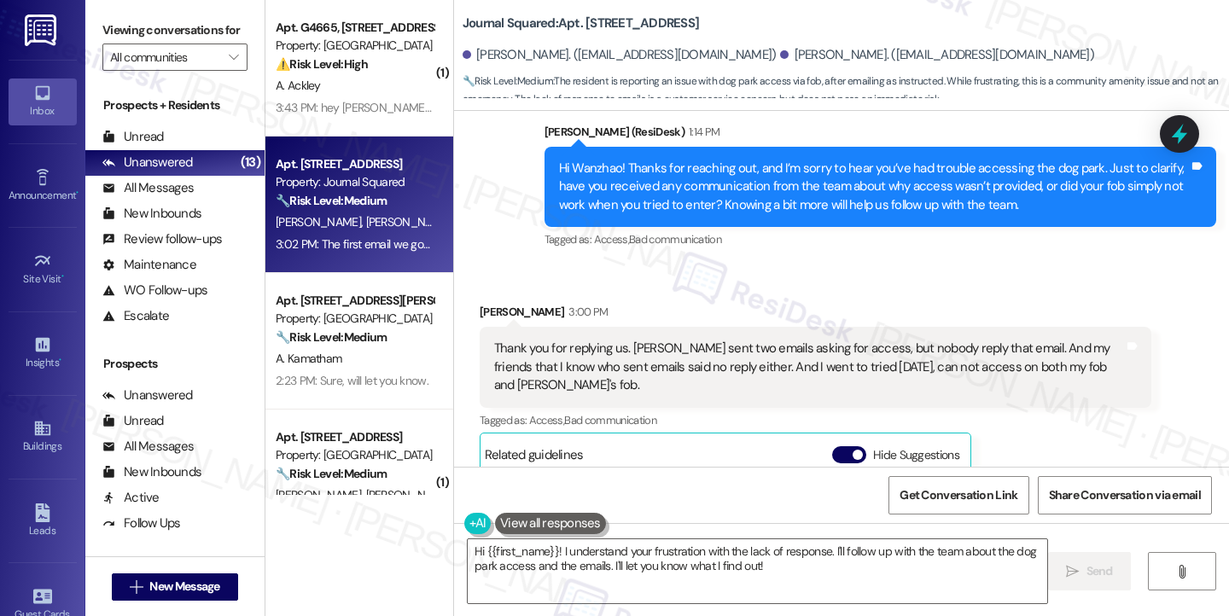
click at [598, 340] on div "Thank you for replying us. Wanzhao sent two emails asking for access, but nobod…" at bounding box center [809, 367] width 630 height 55
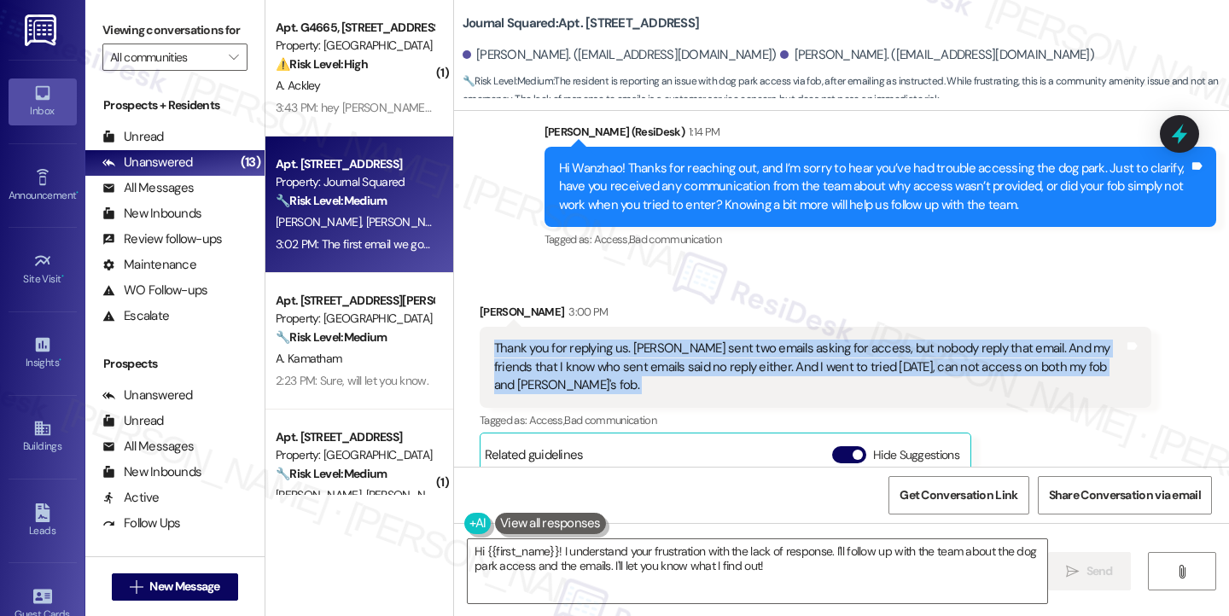
click at [598, 340] on div "Thank you for replying us. Wanzhao sent two emails asking for access, but nobod…" at bounding box center [809, 367] width 630 height 55
click at [840, 340] on div "Thank you for replying us. Wanzhao sent two emails asking for access, but nobod…" at bounding box center [809, 367] width 630 height 55
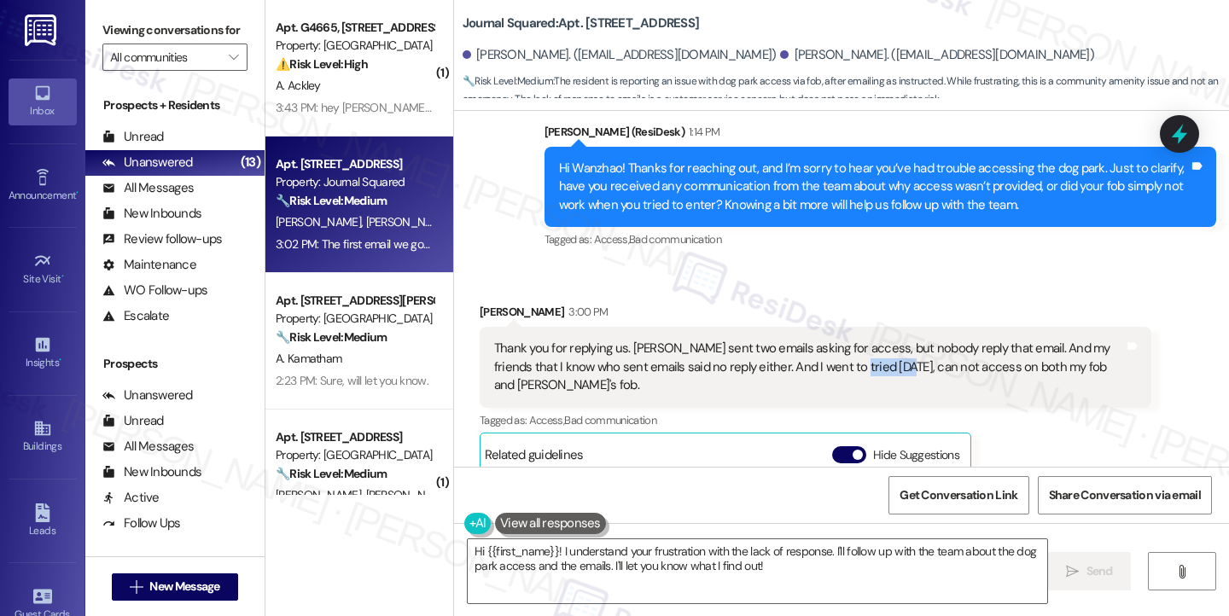
click at [840, 340] on div "Thank you for replying us. Wanzhao sent two emails asking for access, but nobod…" at bounding box center [809, 367] width 630 height 55
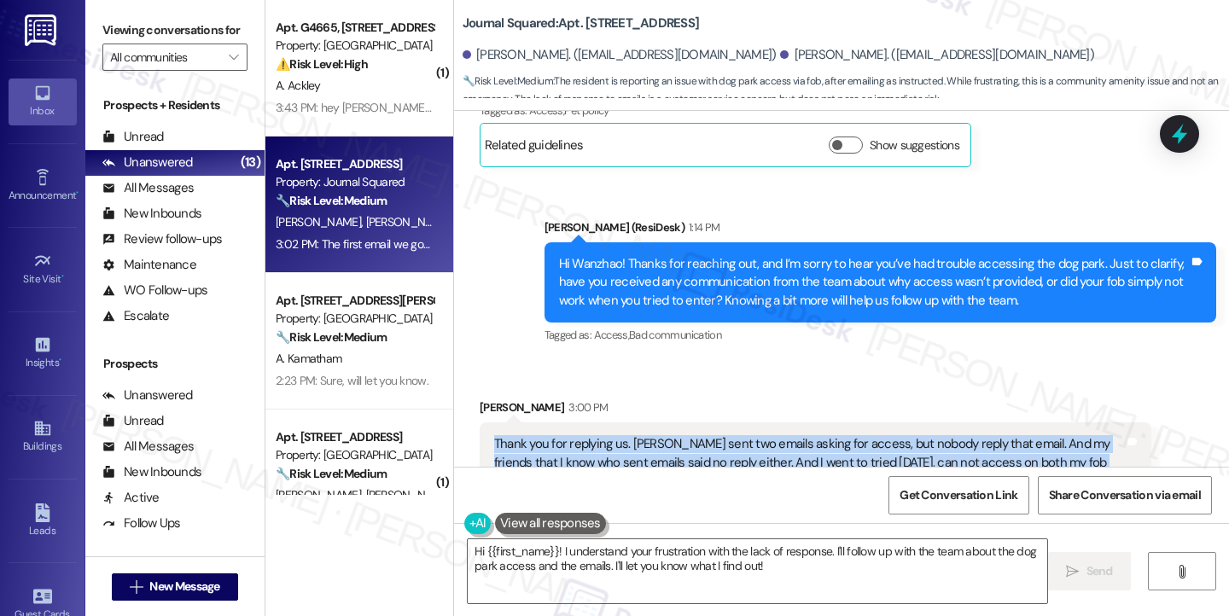
scroll to position [16534, 0]
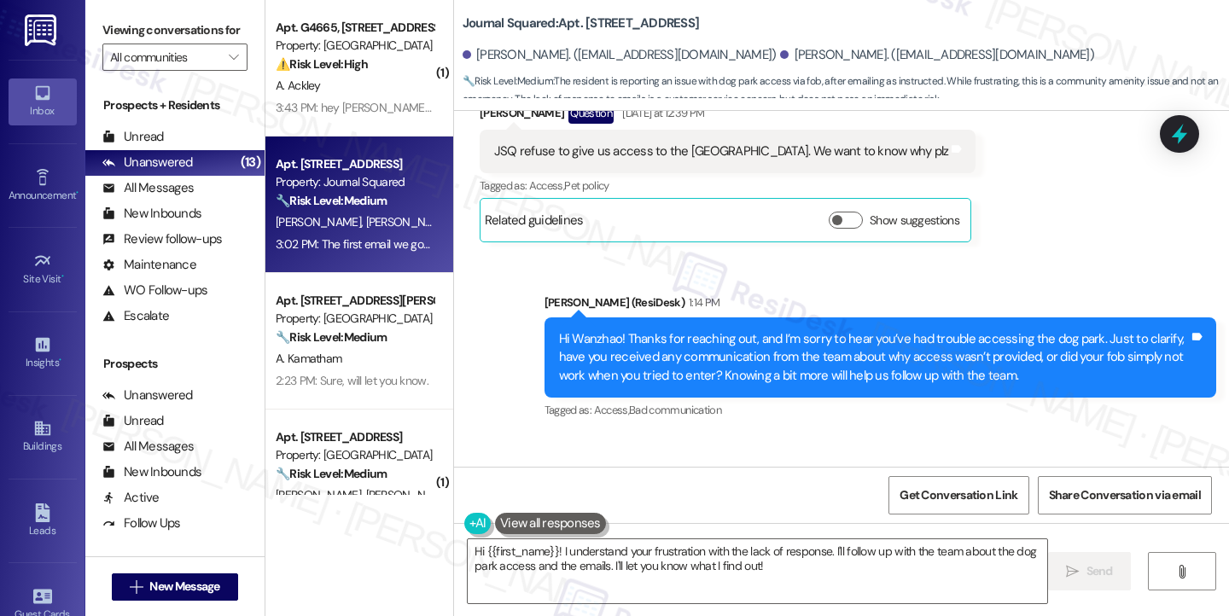
click at [836, 330] on div "Hi Wanzhao! Thanks for reaching out, and I’m sorry to hear you’ve had trouble a…" at bounding box center [874, 357] width 630 height 55
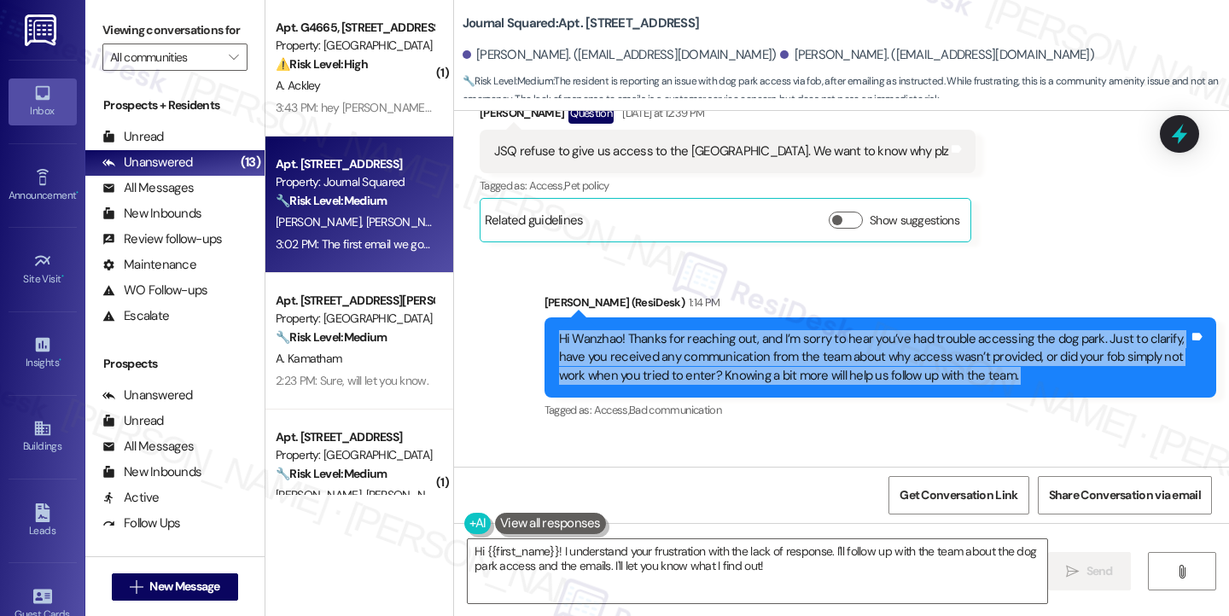
click at [836, 330] on div "Hi Wanzhao! Thanks for reaching out, and I’m sorry to hear you’ve had trouble a…" at bounding box center [874, 357] width 630 height 55
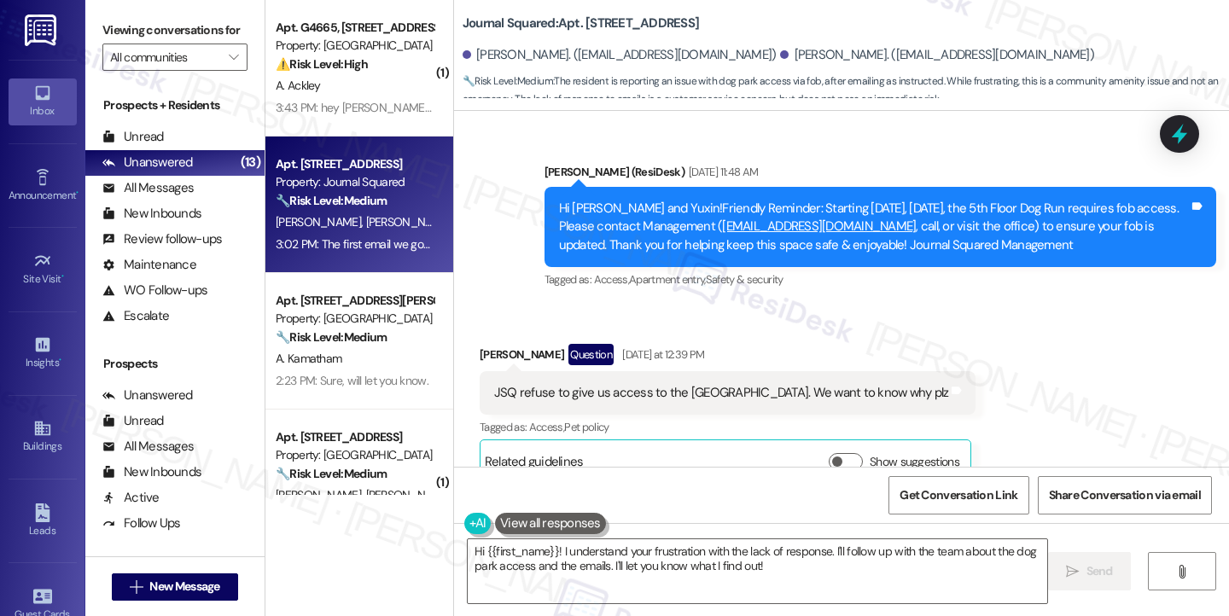
scroll to position [16193, 0]
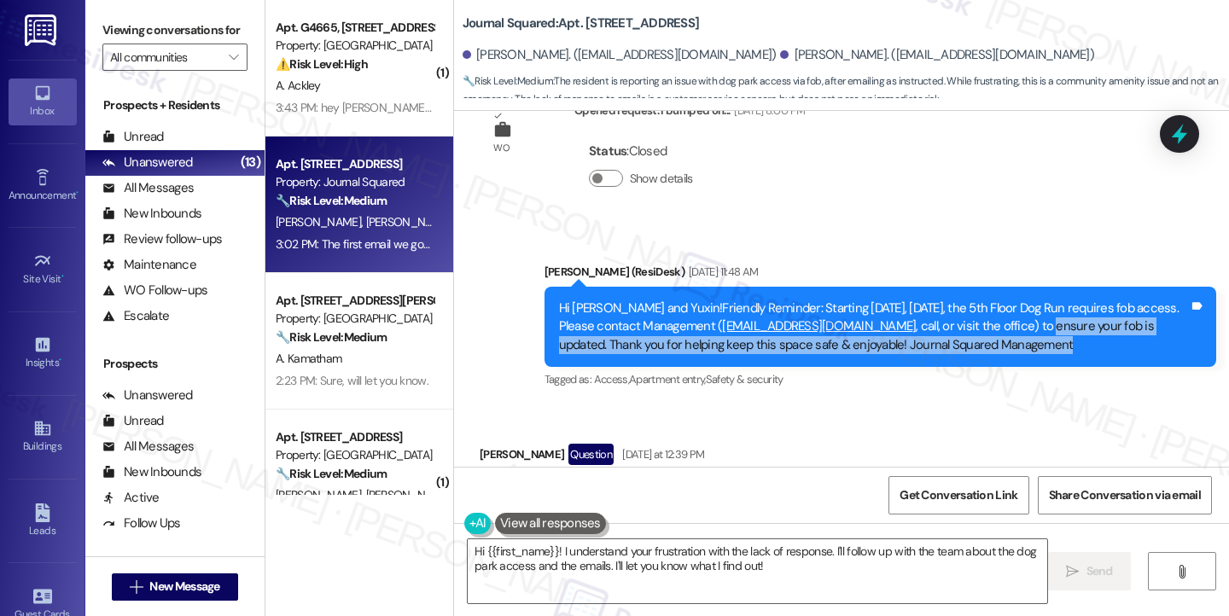
drag, startPoint x: 969, startPoint y: 228, endPoint x: 960, endPoint y: 214, distance: 16.1
click at [960, 300] on div "Hi Wanzhao and Yuxin!Friendly Reminder: Starting today, Sept 5, the 5th Floor D…" at bounding box center [874, 327] width 630 height 55
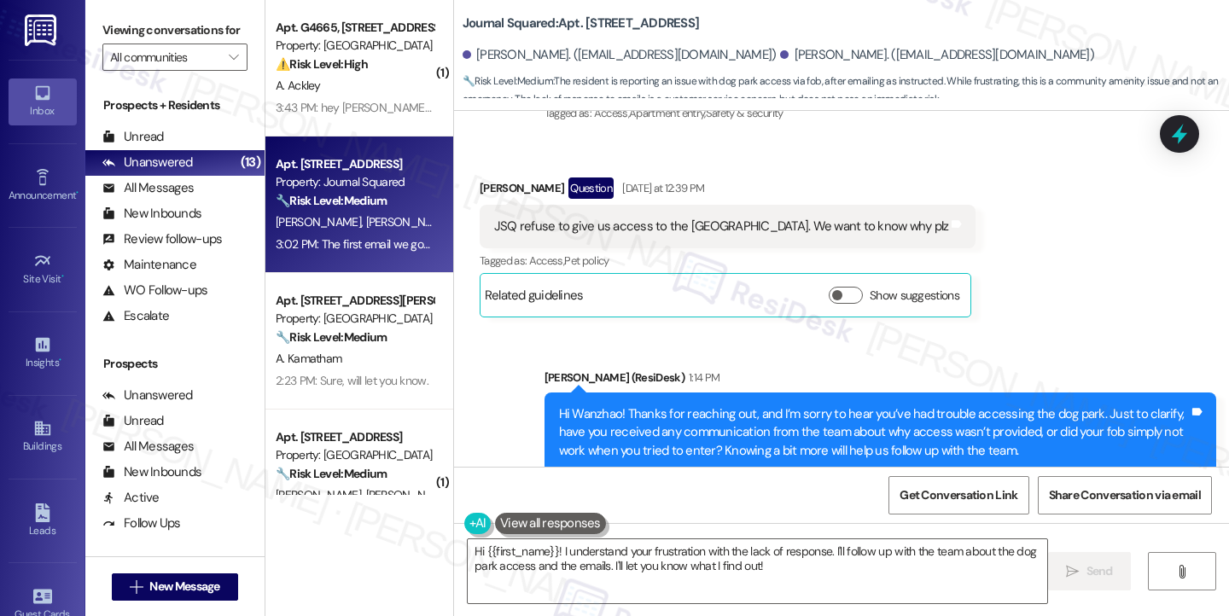
scroll to position [16449, 0]
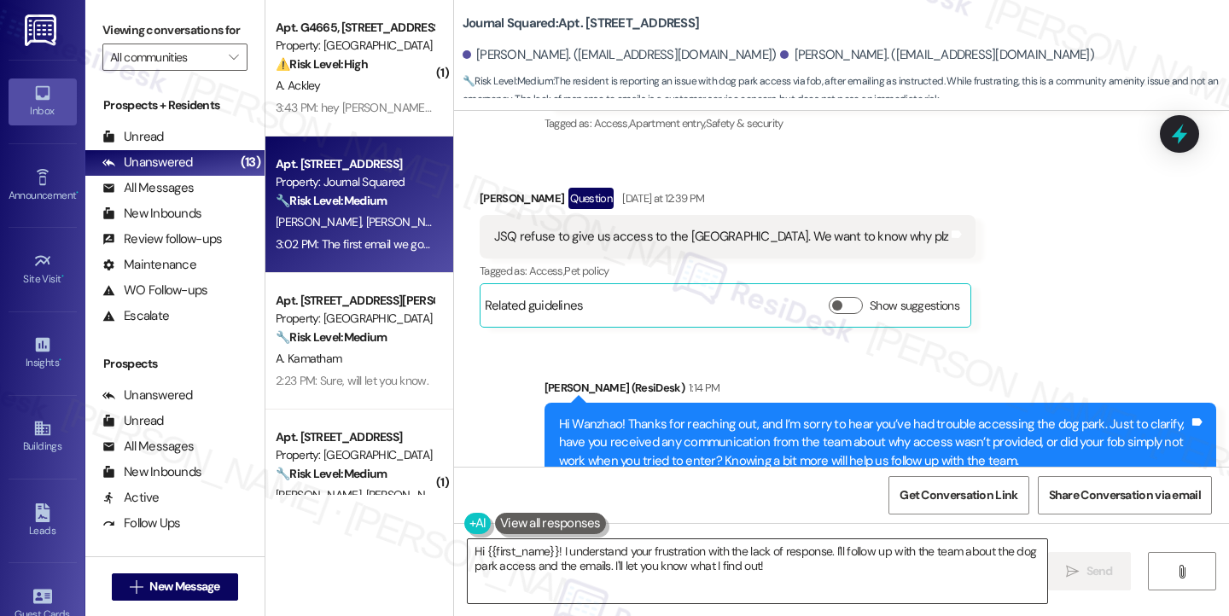
click at [520, 547] on textarea "Hi {{first_name}}! I understand your frustration with the lack of response. I'l…" at bounding box center [757, 571] width 579 height 64
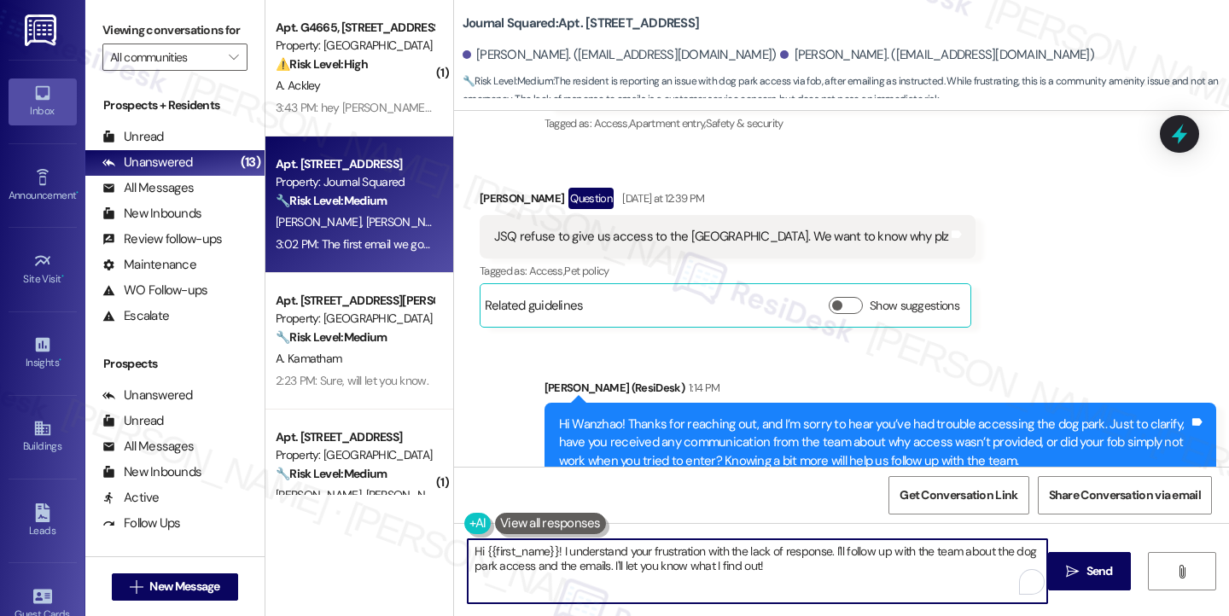
click at [520, 547] on textarea "Hi {{first_name}}! I understand your frustration with the lack of response. I'l…" at bounding box center [757, 571] width 579 height 64
click at [521, 547] on textarea "Hi {{first_name}}! I understand your frustration with the lack of response. I'l…" at bounding box center [757, 571] width 579 height 64
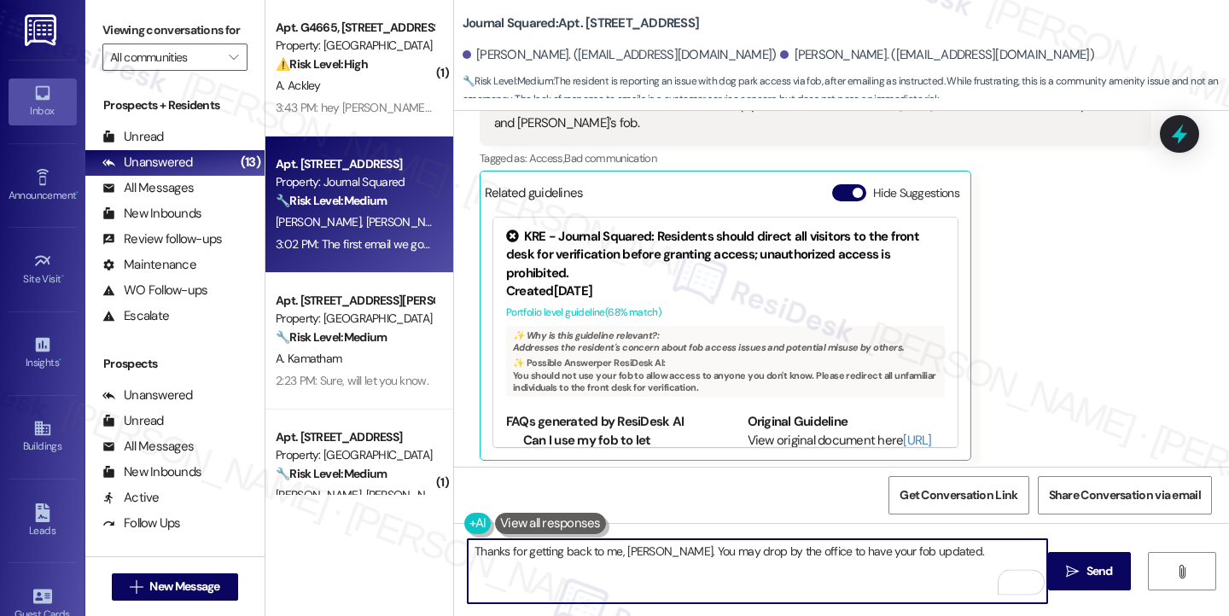
scroll to position [17047, 0]
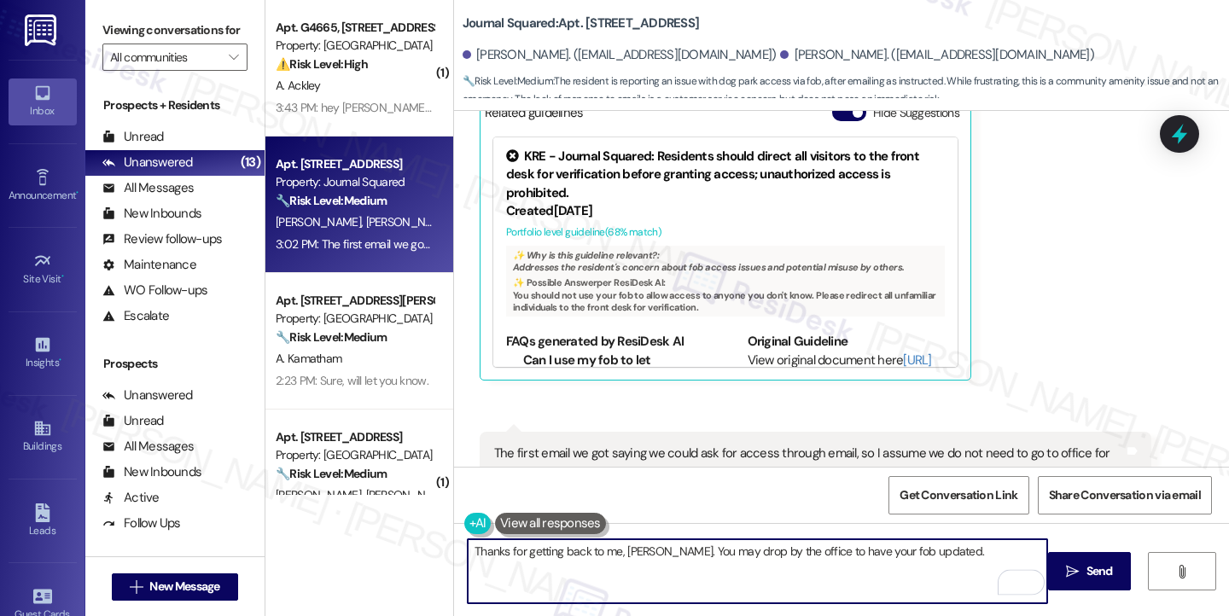
click at [1007, 445] on div "The first email we got saying we could ask for access through email, so I assum…" at bounding box center [809, 463] width 630 height 37
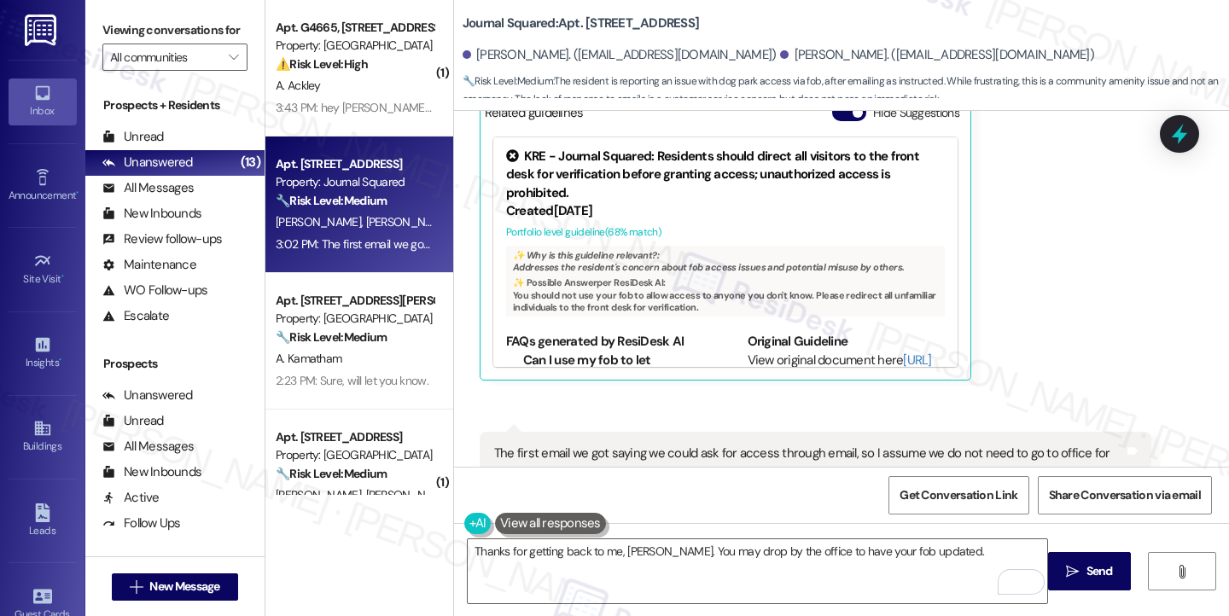
click at [1007, 445] on div "The first email we got saying we could ask for access through email, so I assum…" at bounding box center [809, 463] width 630 height 37
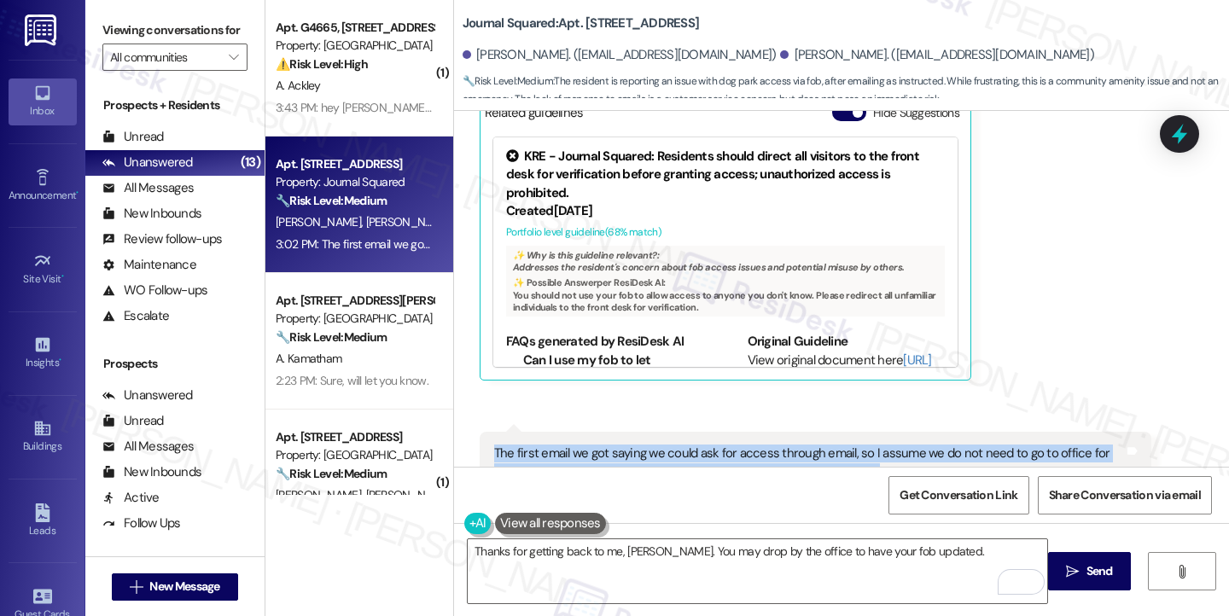
click at [1007, 445] on div "The first email we got saying we could ask for access through email, so I assum…" at bounding box center [809, 463] width 630 height 37
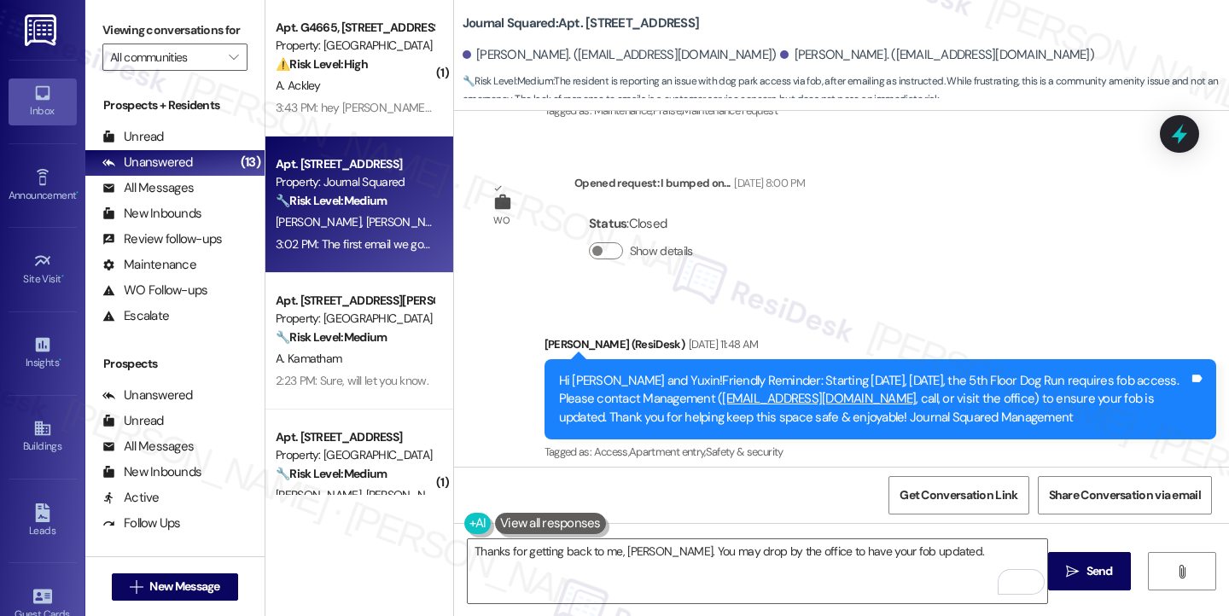
scroll to position [16108, 0]
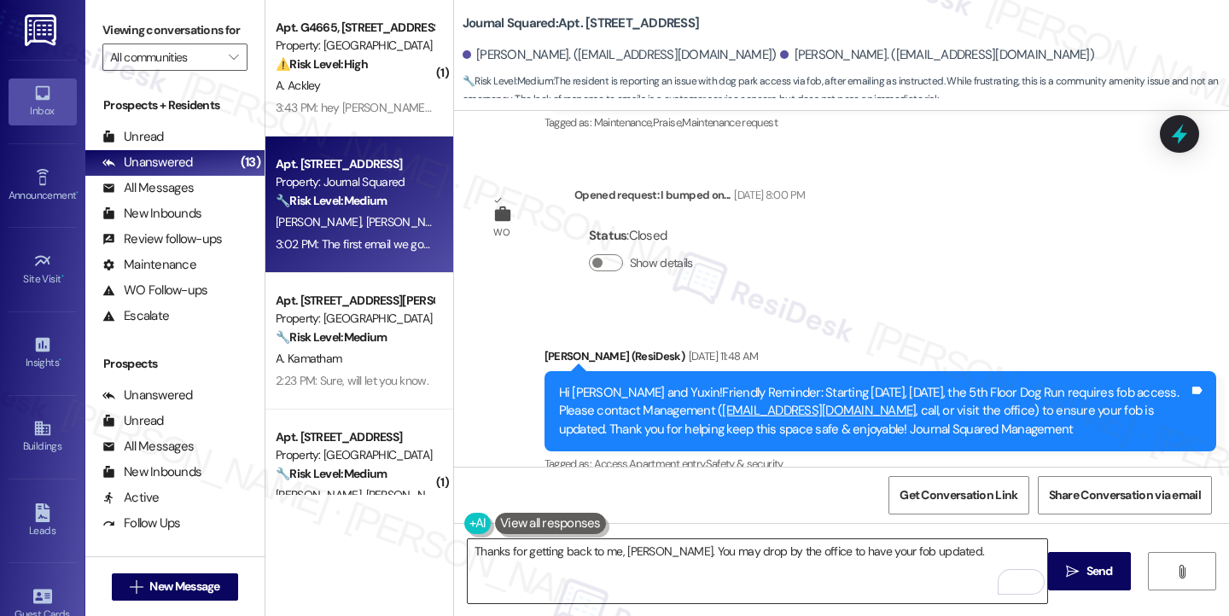
click at [944, 552] on textarea "Thanks for getting back to me, Yuxin. You may drop by the office to have your f…" at bounding box center [757, 571] width 579 height 64
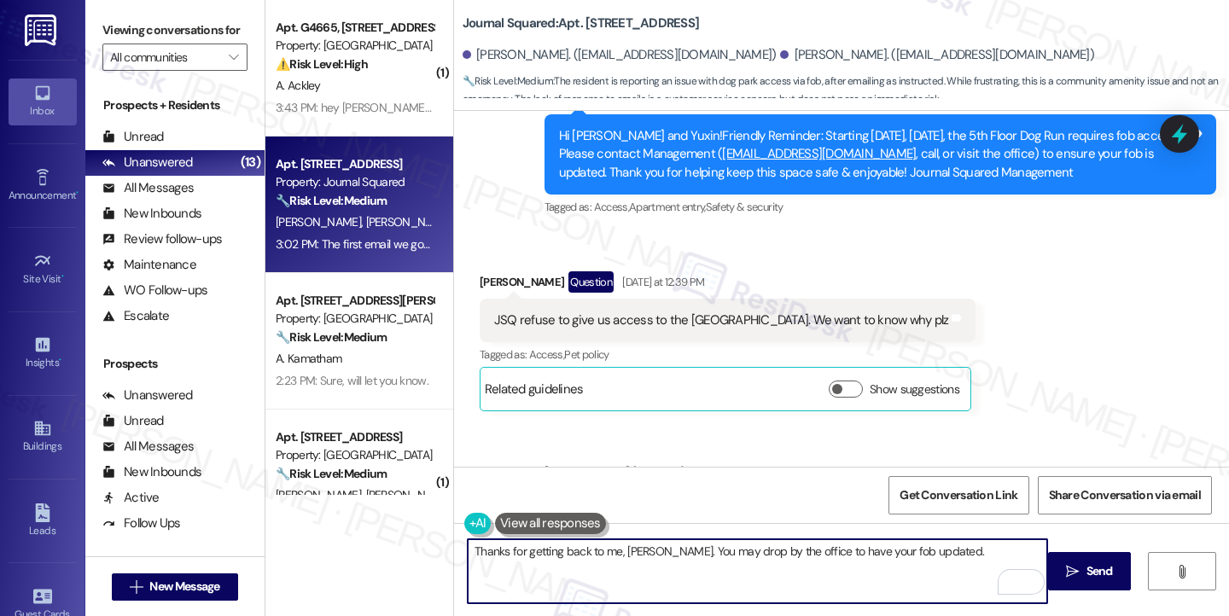
scroll to position [16109, 0]
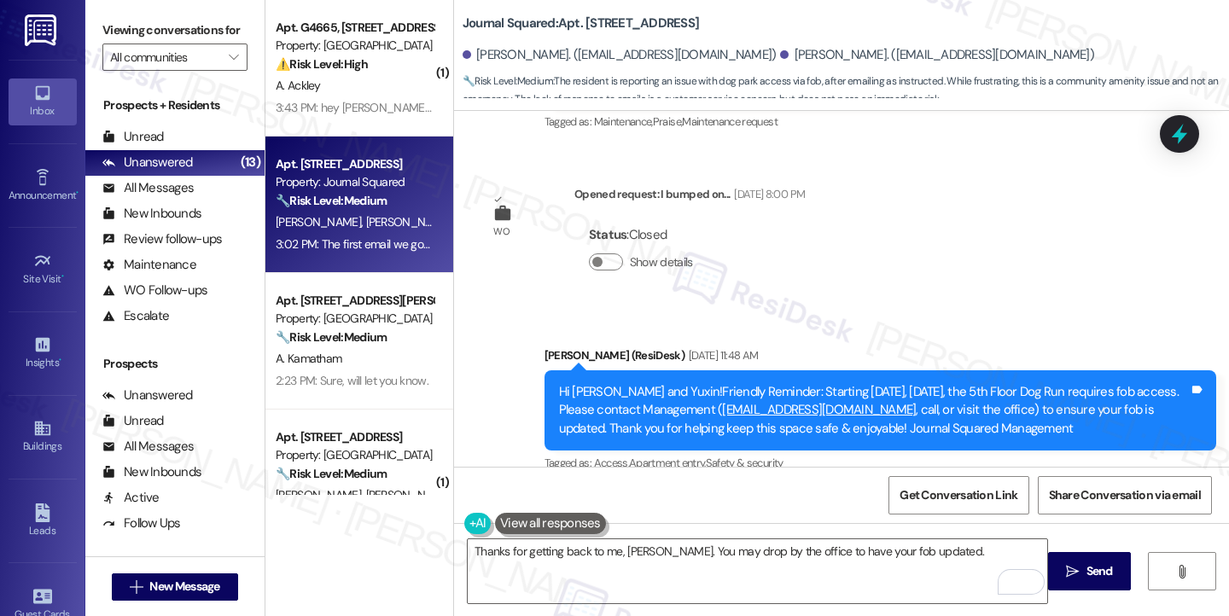
click at [927, 383] on div "Hi Wanzhao and Yuxin!Friendly Reminder: Starting today, Sept 5, the 5th Floor D…" at bounding box center [874, 410] width 630 height 55
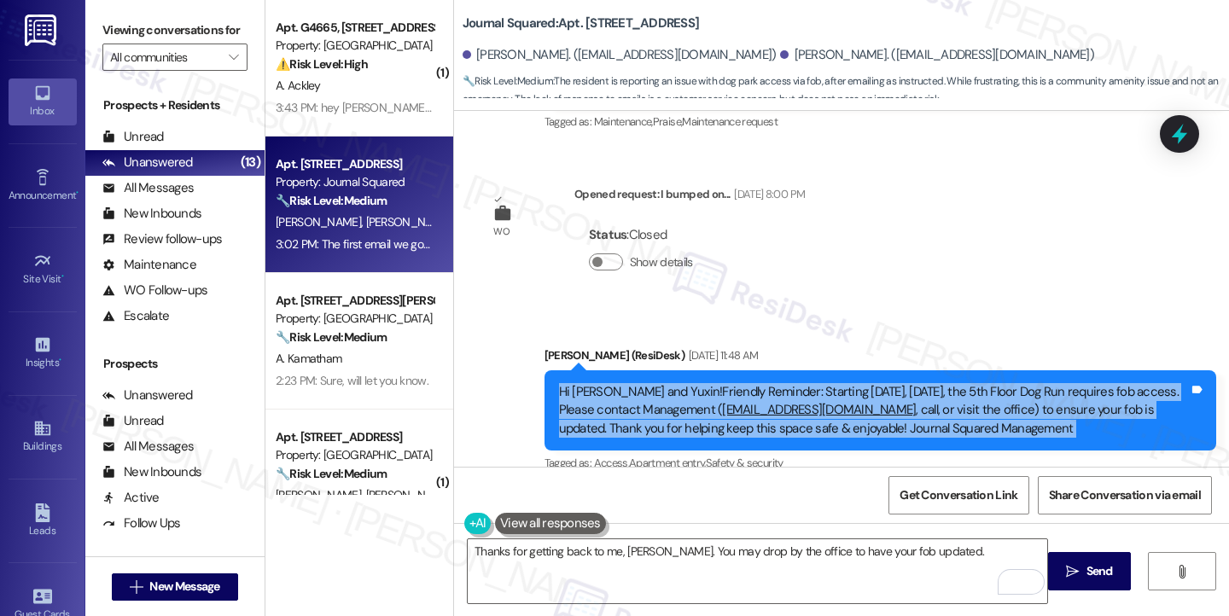
click at [927, 383] on div "Hi Wanzhao and Yuxin!Friendly Reminder: Starting today, Sept 5, the 5th Floor D…" at bounding box center [874, 410] width 630 height 55
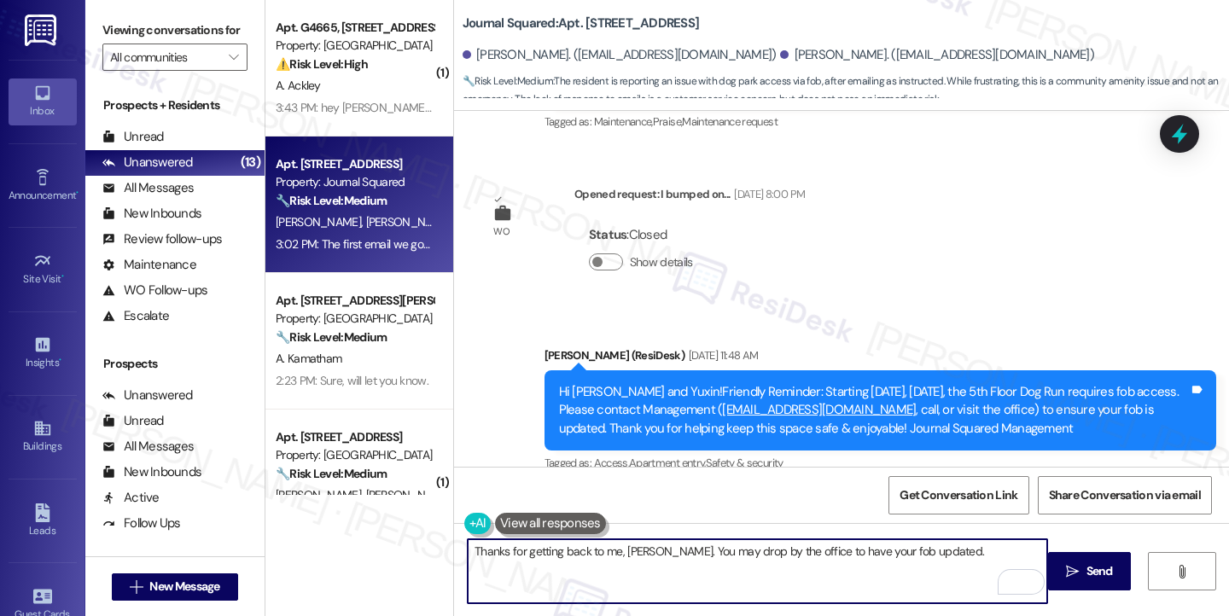
click at [920, 553] on textarea "Thanks for getting back to me, Yuxin. You may drop by the office to have your f…" at bounding box center [757, 571] width 579 height 64
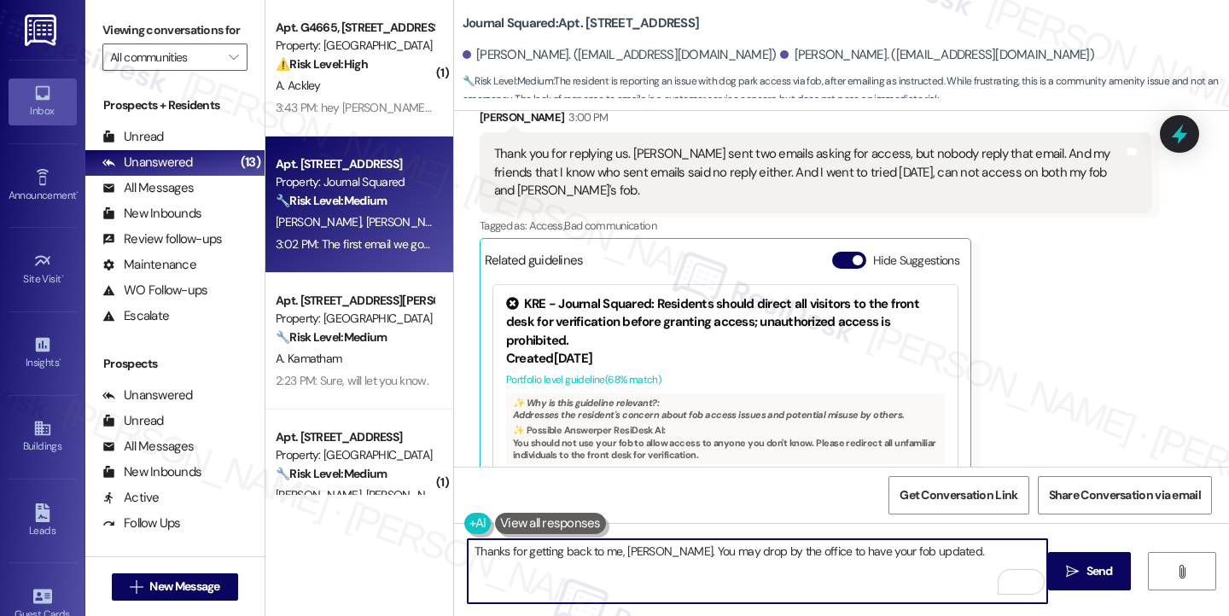
scroll to position [17047, 0]
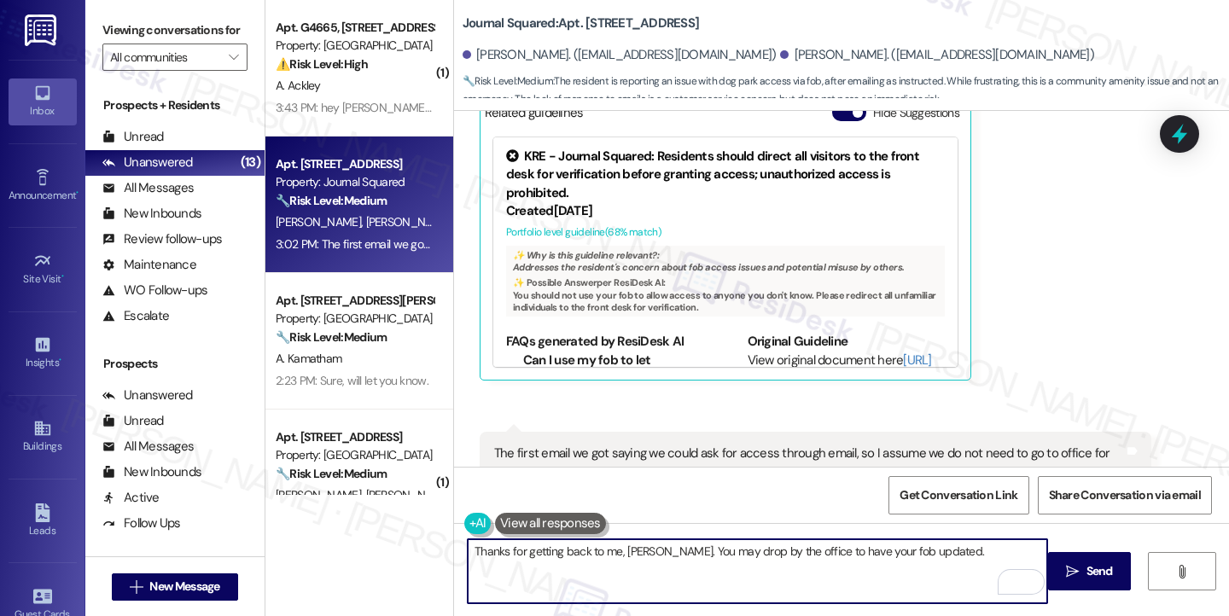
click at [646, 552] on textarea "Thanks for getting back to me, Yuxin. You may drop by the office to have your f…" at bounding box center [757, 571] width 579 height 64
click at [643, 567] on textarea "Thanks for getting back to me, Yuxin. Since you haven't gotten any response yet…" at bounding box center [757, 571] width 579 height 64
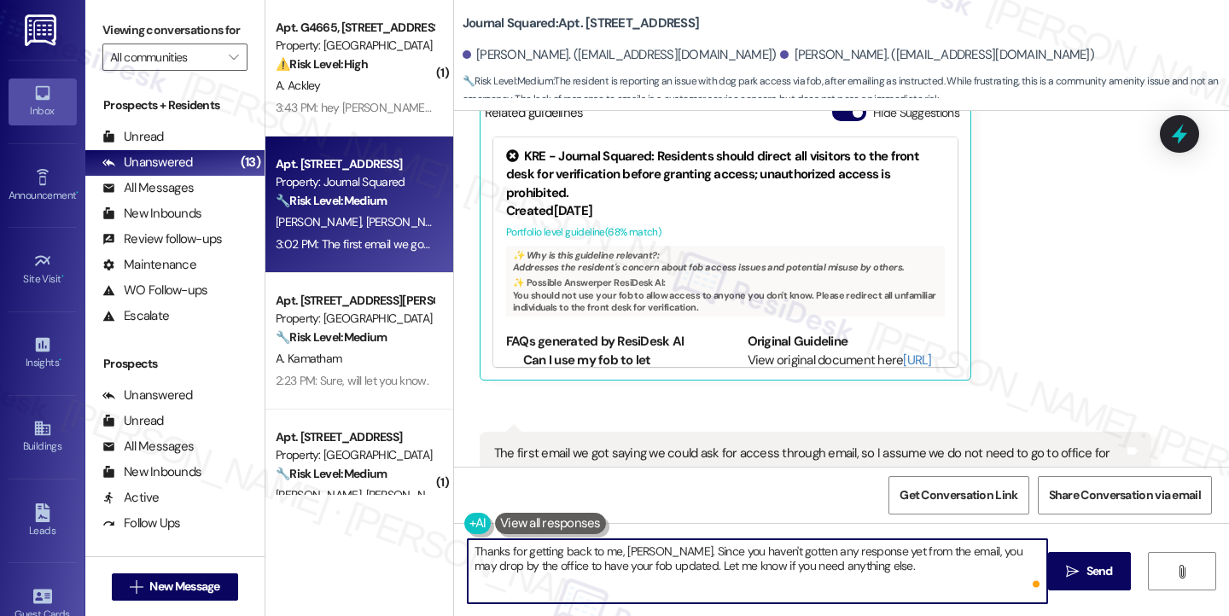
type textarea "Thanks for getting back to me, Yuxin. Since you haven't gotten any response yet…"
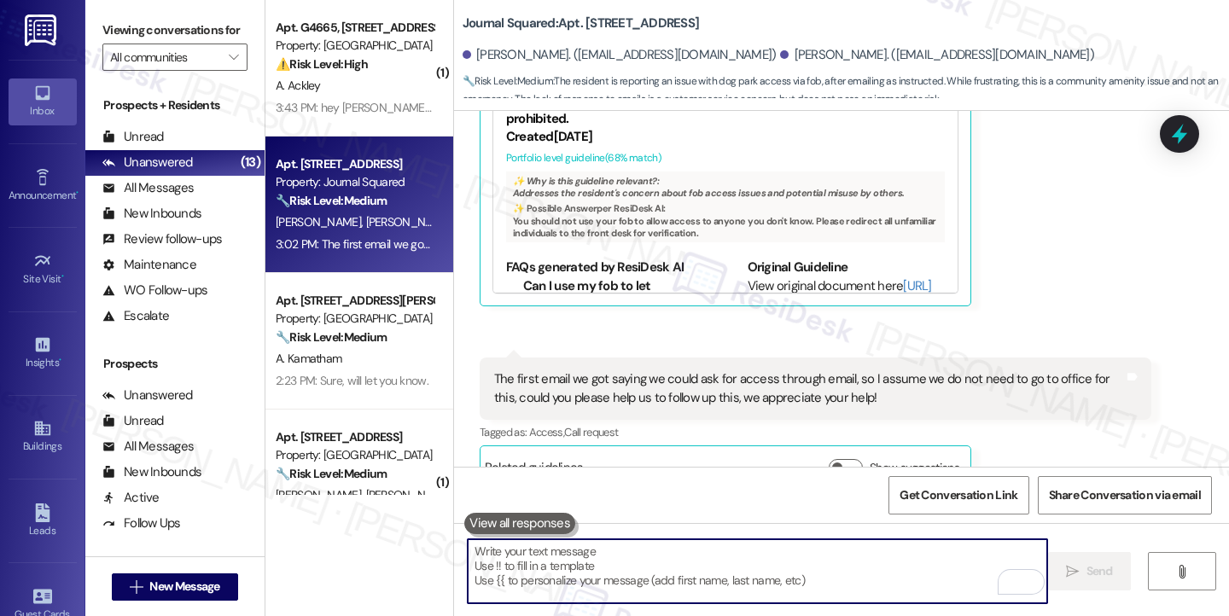
scroll to position [17184, 0]
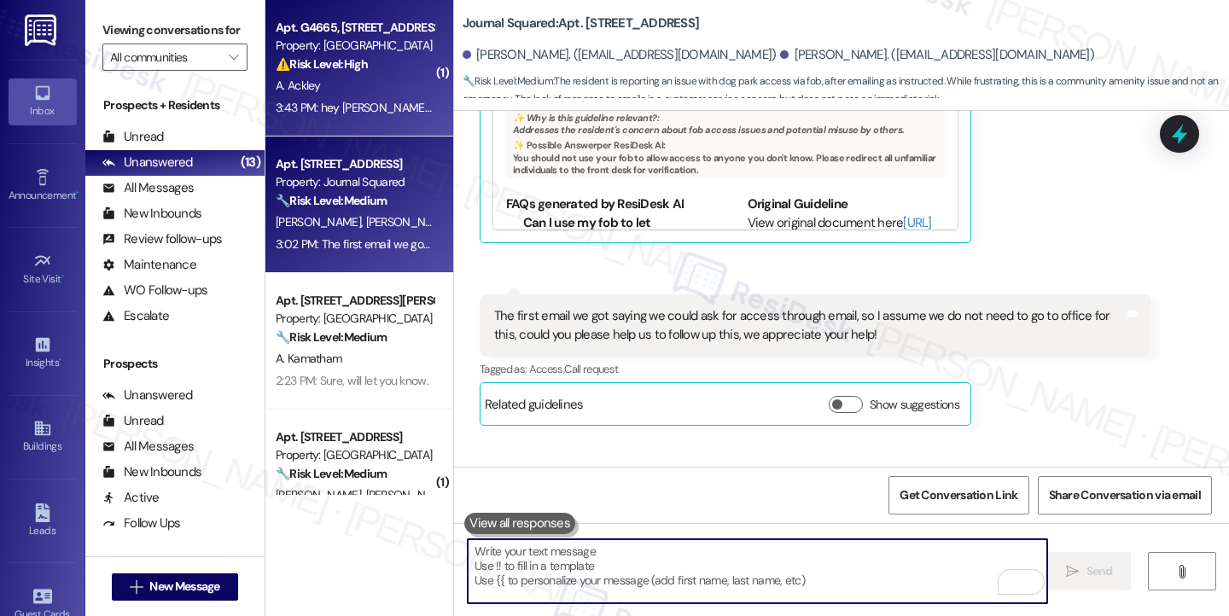
click at [393, 125] on div "Apt. G4665, 4883 Riley Road Property: Madison Farms ⚠️ Risk Level: High The res…" at bounding box center [359, 68] width 188 height 137
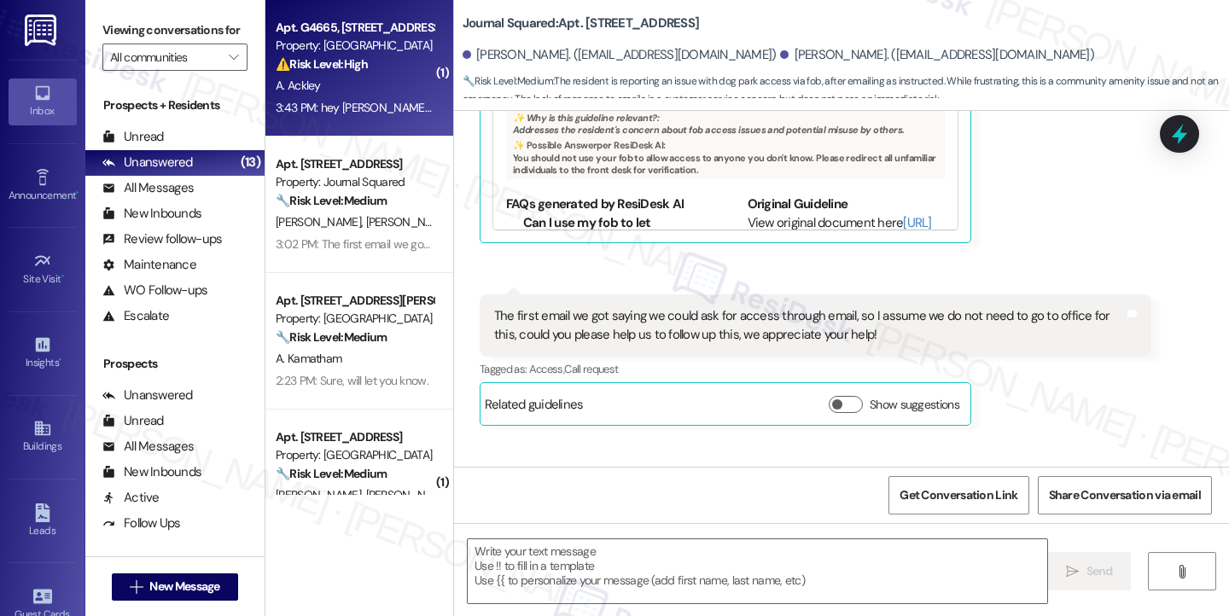
type textarea "Fetching suggested responses. Please feel free to read through the conversation…"
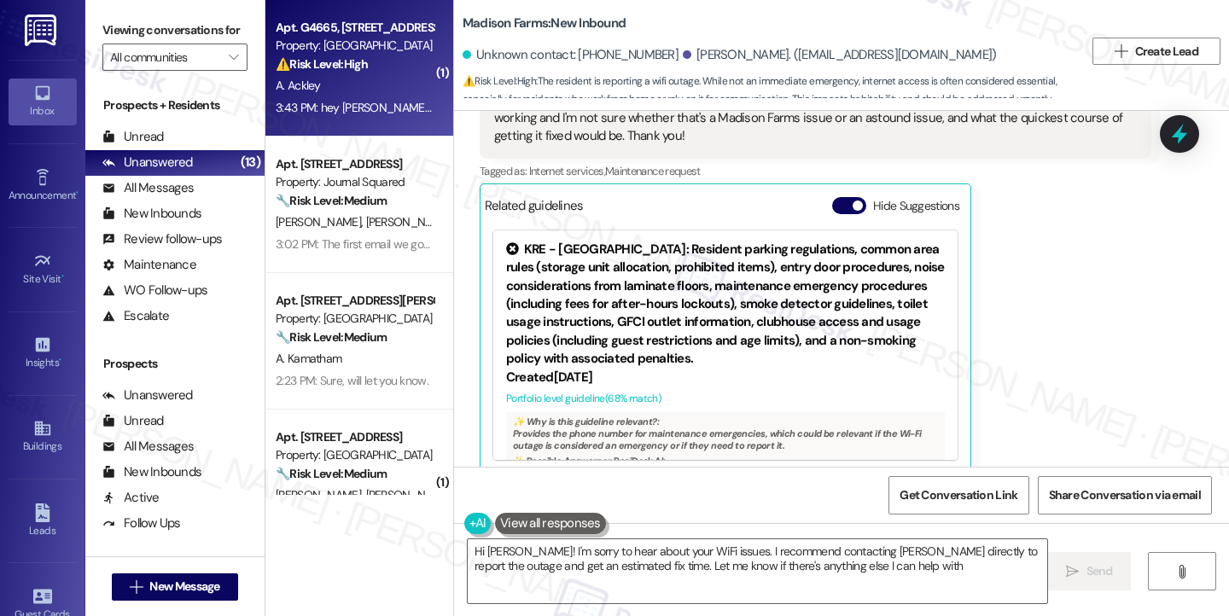
type textarea "Hi Aaron! I'm sorry to hear about your WiFi issues. I recommend contacting Asto…"
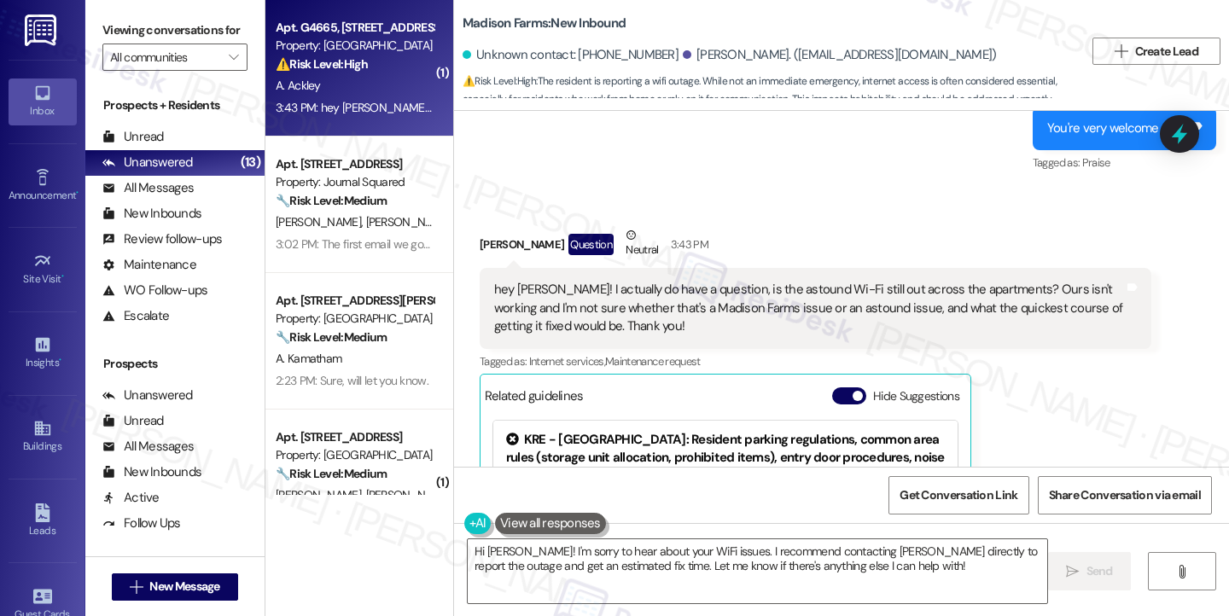
scroll to position [2599, 0]
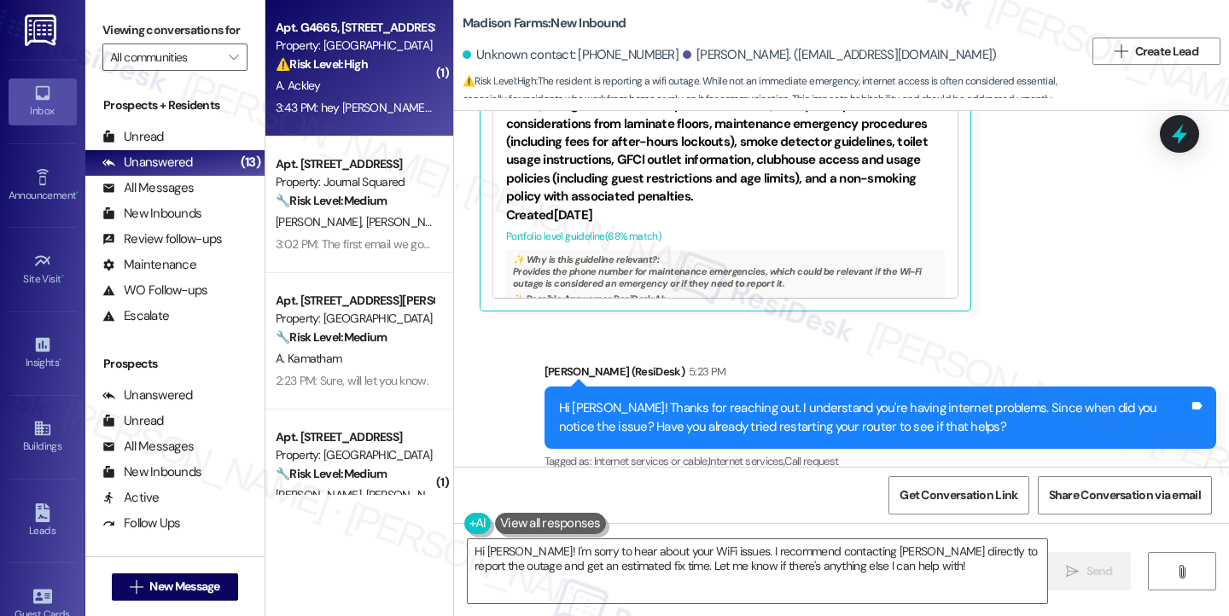
click at [686, 399] on div "Hi [PERSON_NAME]! Thanks for reaching out. I understand you're having internet …" at bounding box center [874, 417] width 630 height 37
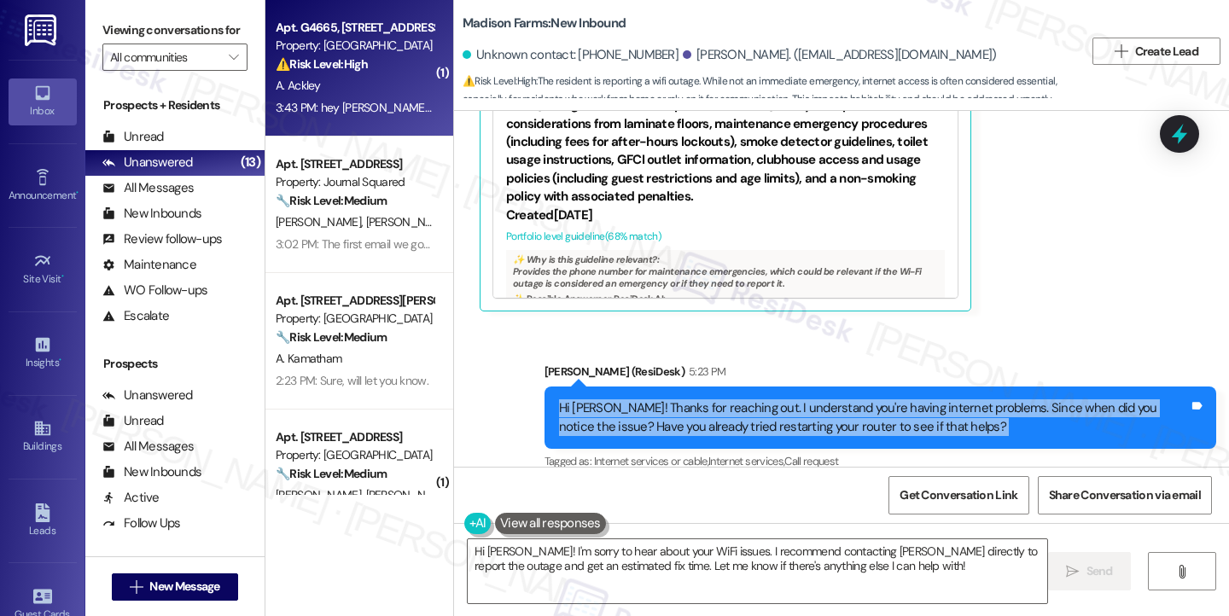
click at [686, 399] on div "Hi [PERSON_NAME]! Thanks for reaching out. I understand you're having internet …" at bounding box center [874, 417] width 630 height 37
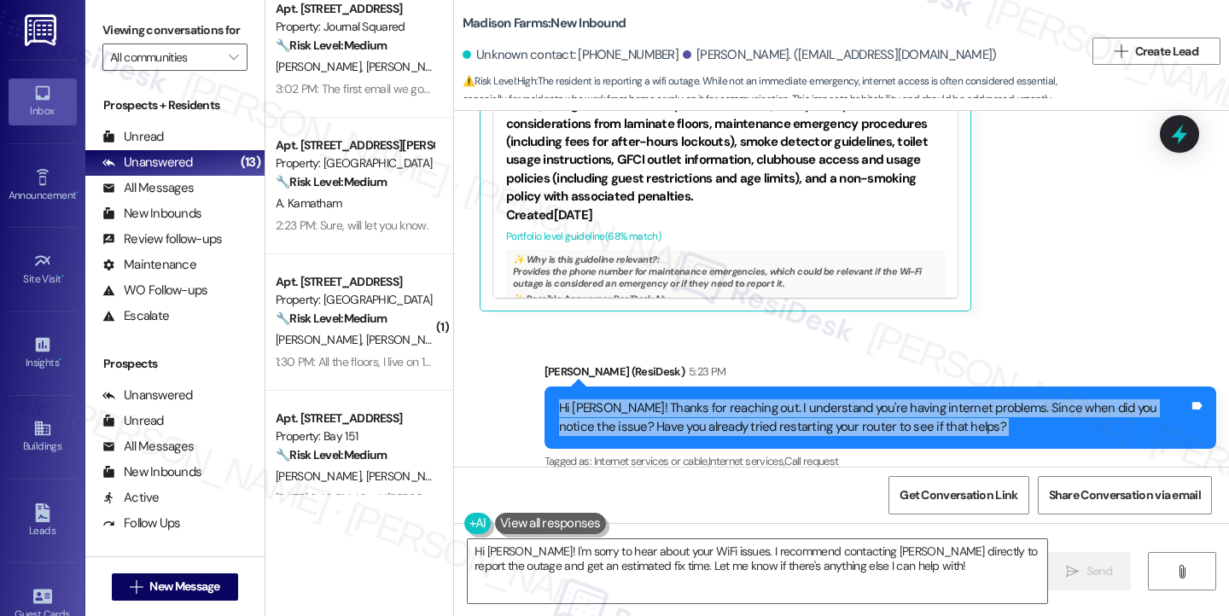
scroll to position [171, 0]
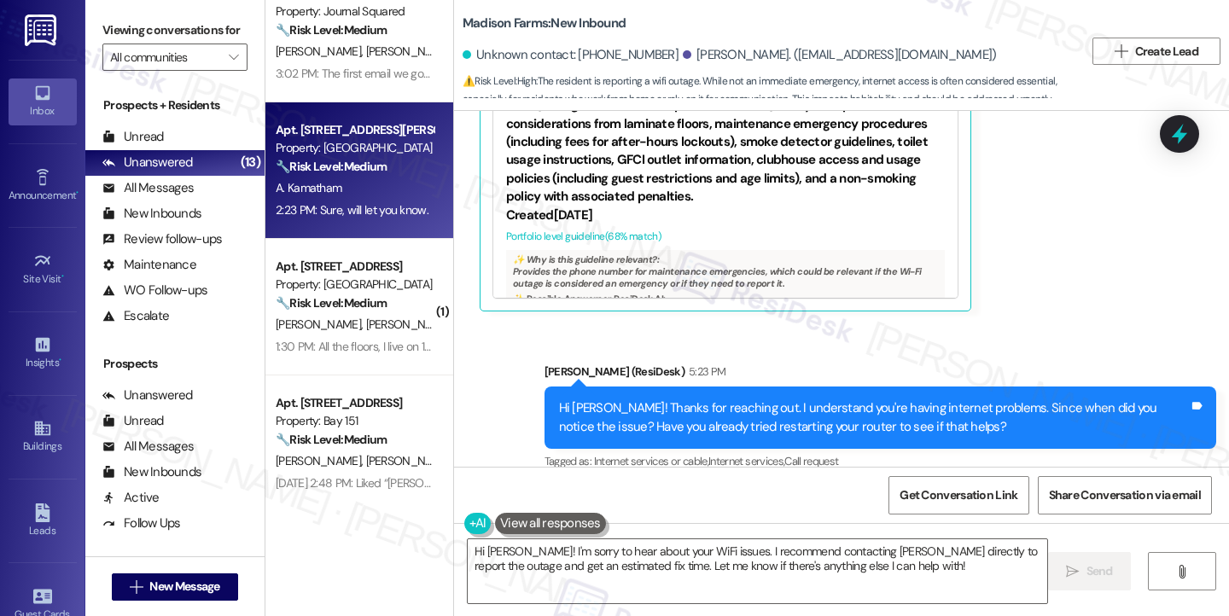
click at [372, 223] on div "Apt. B2119, 4883 Riley Road Property: Madison Farms 🔧 Risk Level: Medium The re…" at bounding box center [359, 170] width 188 height 137
type textarea "Hi Aaron! I'm sorry to hear about your WiFi issues. I recommend contacting Asto…"
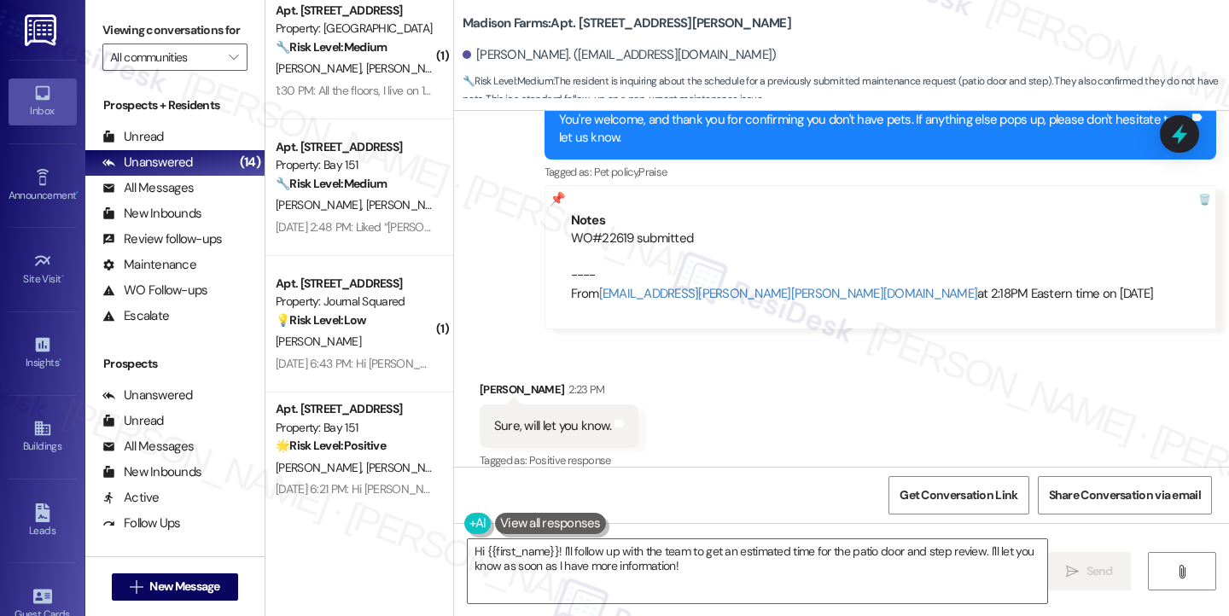
scroll to position [256, 0]
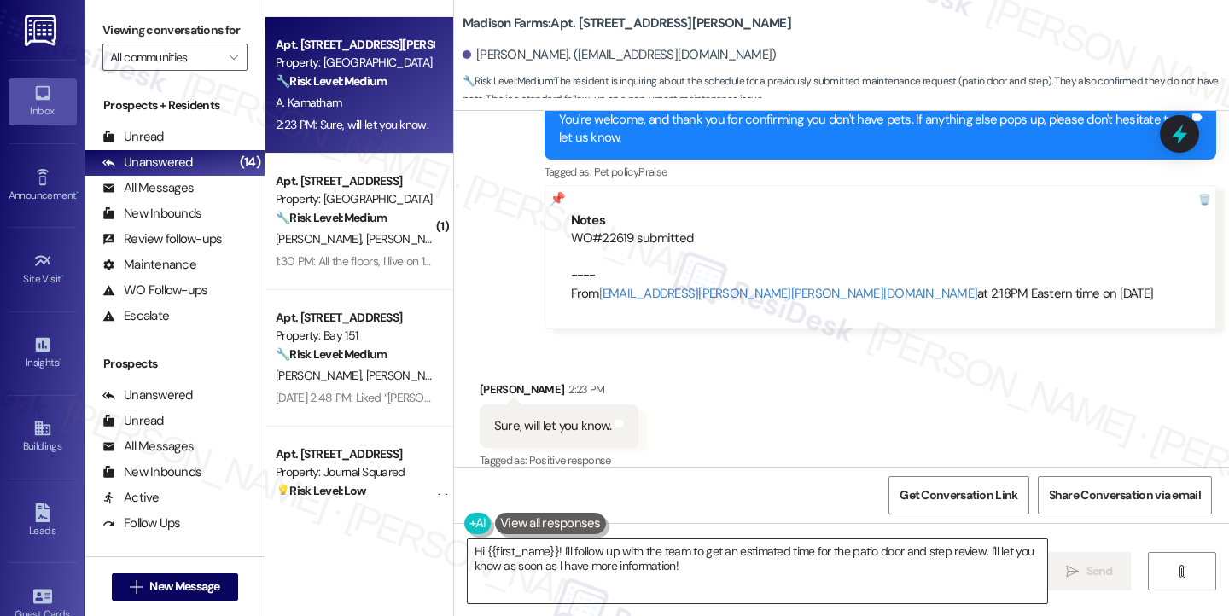
click at [667, 571] on textarea "Hi {{first_name}}! I'll follow up with the team to get an estimated time for th…" at bounding box center [757, 571] width 579 height 64
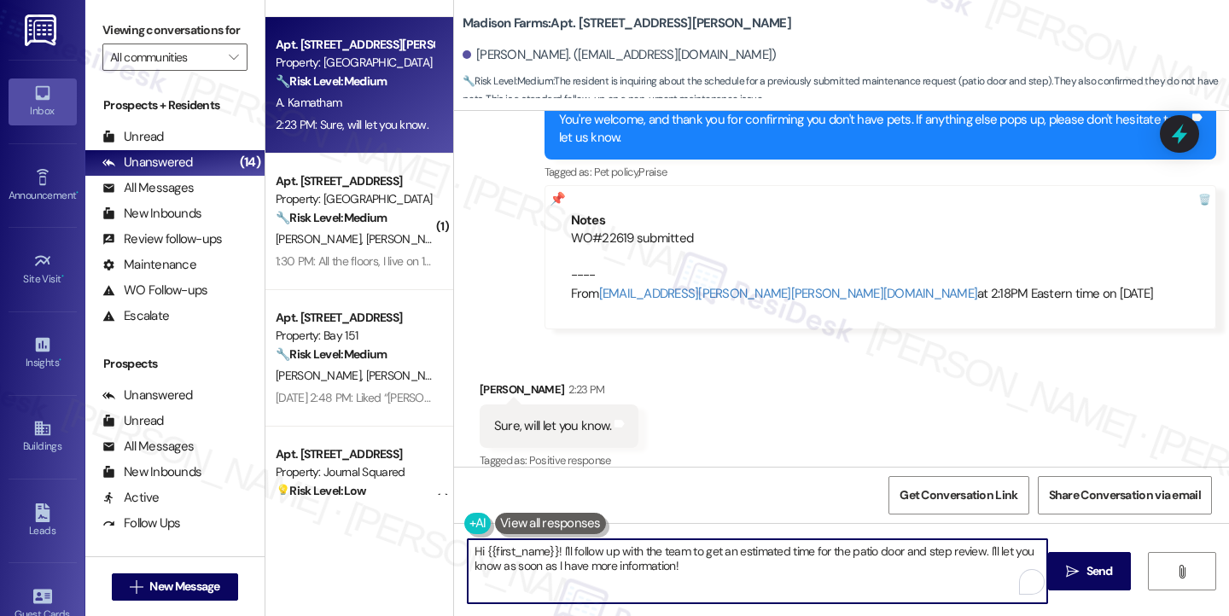
click at [667, 571] on textarea "Hi {{first_name}}! I'll follow up with the team to get an estimated time for th…" at bounding box center [757, 571] width 579 height 64
click at [718, 568] on textarea "Hi {{first_name}}! I'll follow up with the team to get an estimated time for th…" at bounding box center [757, 571] width 579 height 64
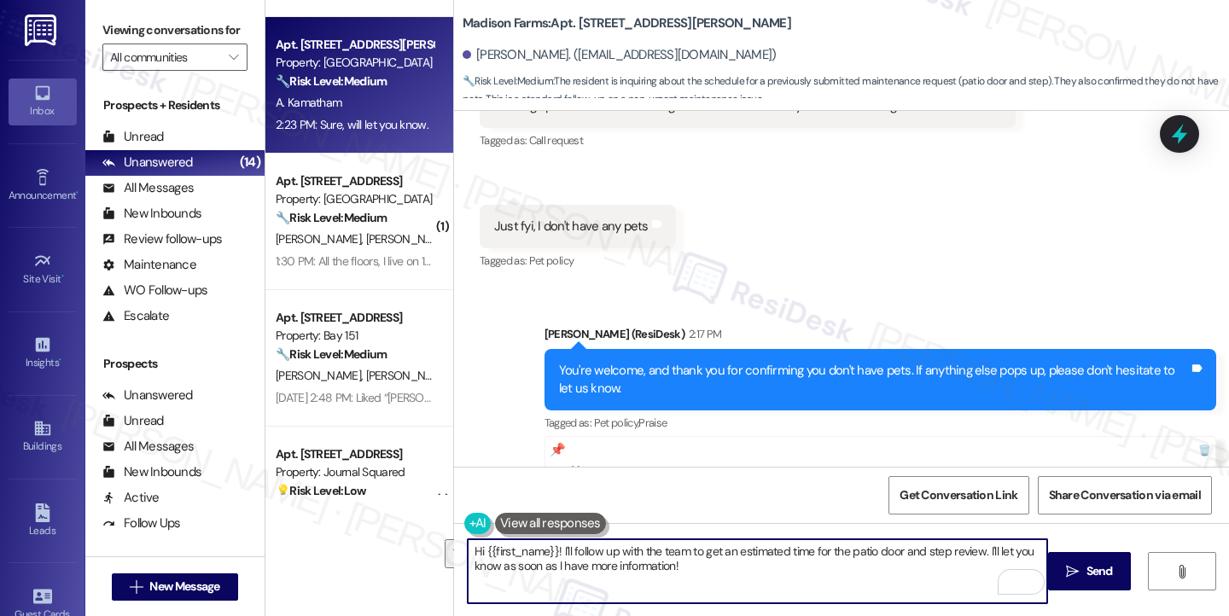
scroll to position [4210, 0]
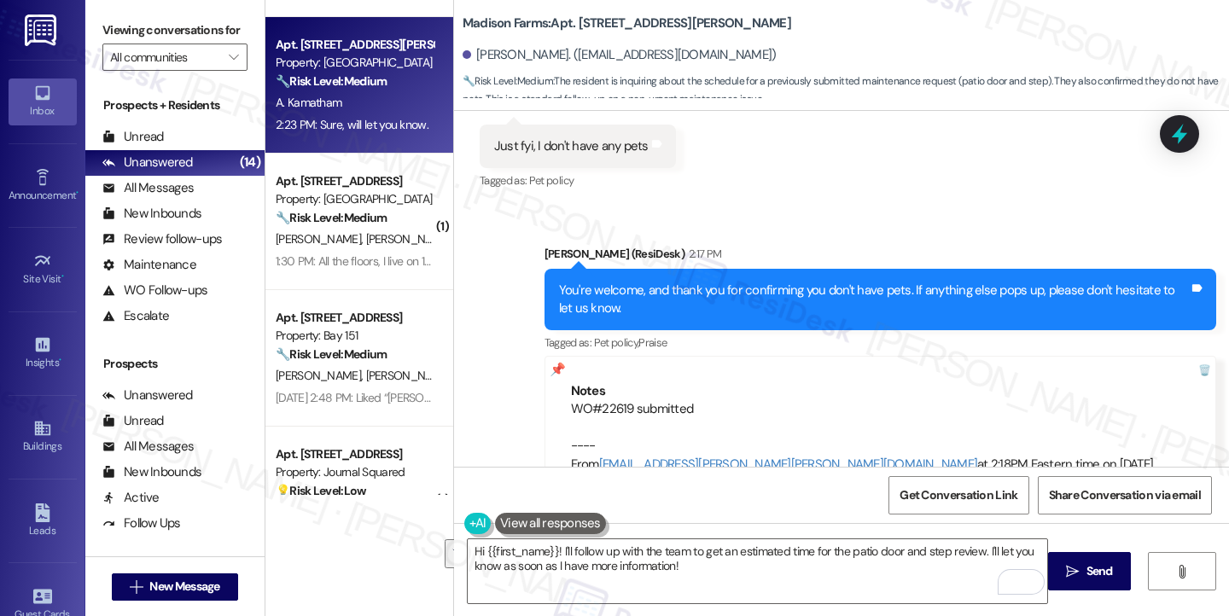
click at [846, 282] on div "You're welcome, and thank you for confirming you don't have pets. If anything e…" at bounding box center [874, 300] width 630 height 37
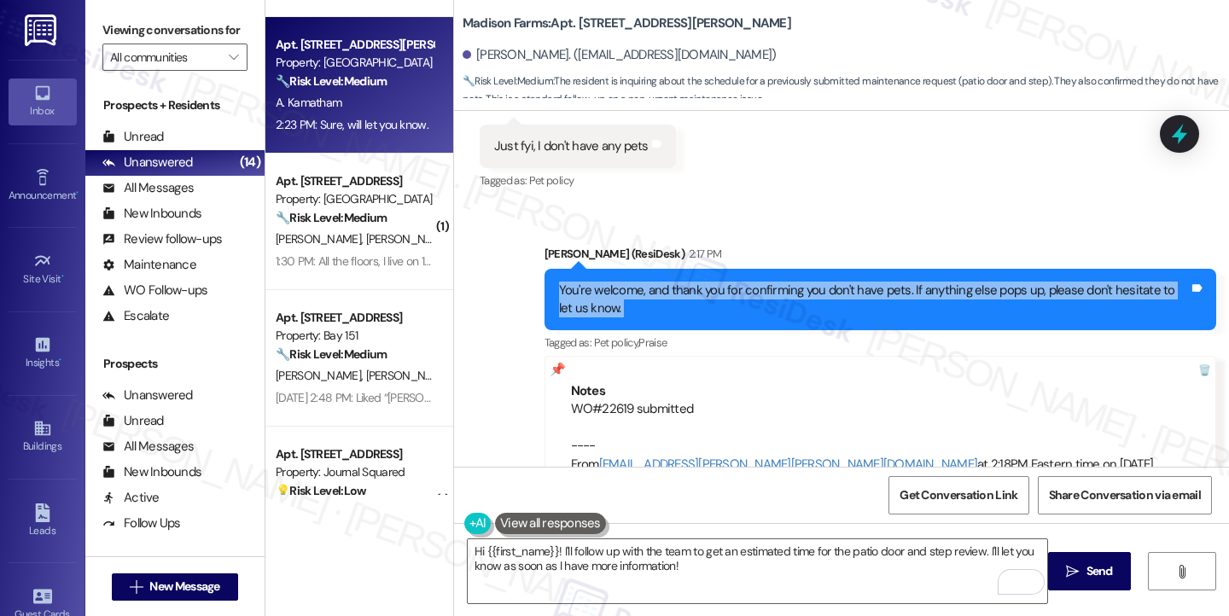
click at [846, 282] on div "You're welcome, and thank you for confirming you don't have pets. If anything e…" at bounding box center [874, 300] width 630 height 37
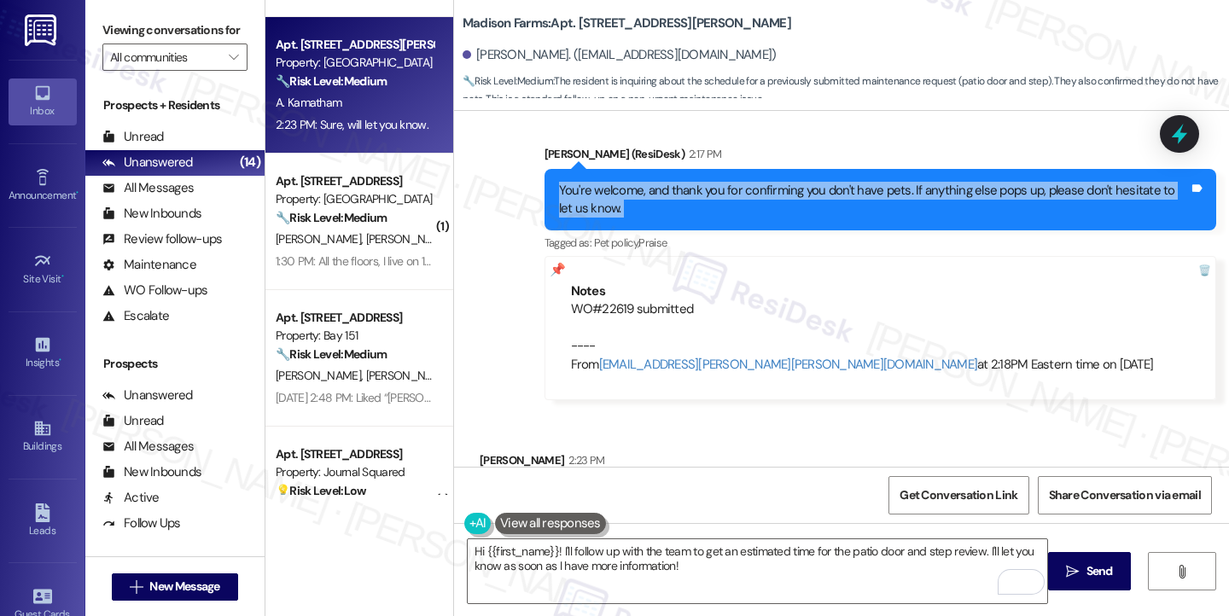
scroll to position [4381, 0]
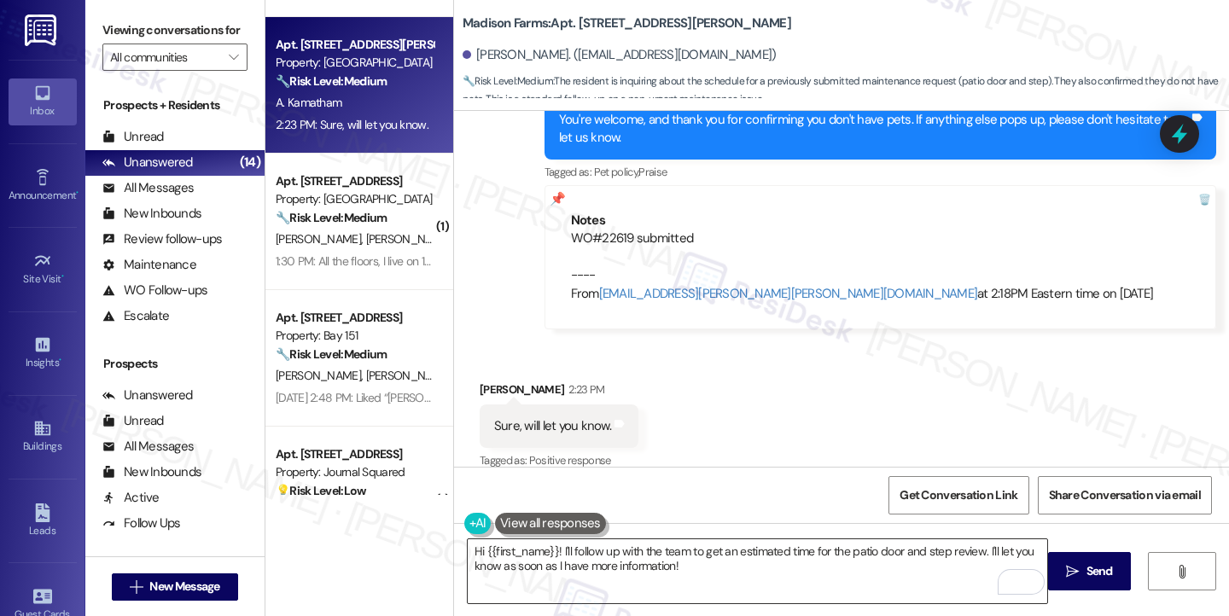
click at [590, 554] on textarea "Hi {{first_name}}! I'll follow up with the team to get an estimated time for th…" at bounding box center [757, 571] width 579 height 64
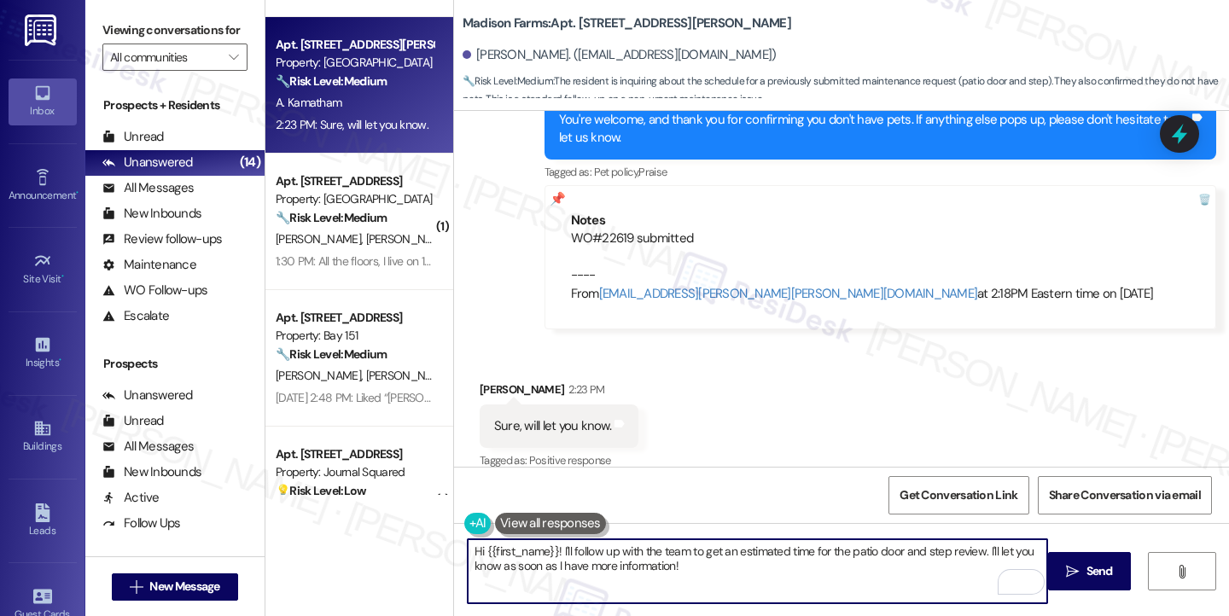
click at [590, 554] on textarea "Hi {{first_name}}! I'll follow up with the team to get an estimated time for th…" at bounding box center [757, 571] width 579 height 64
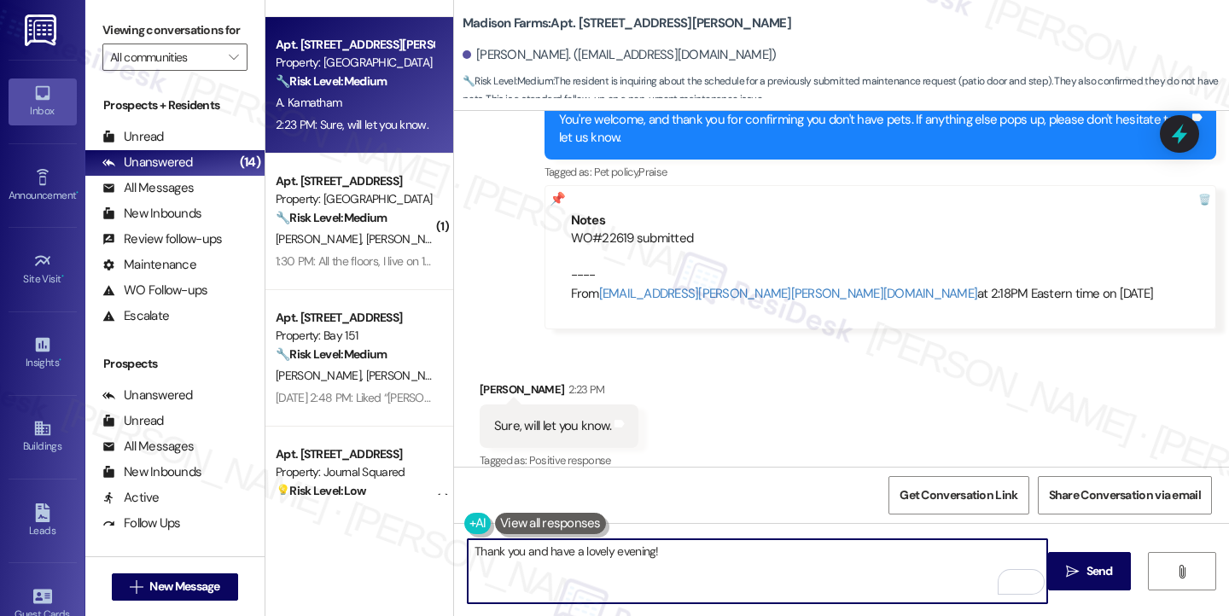
click at [710, 550] on textarea "Thank you and have a lovely evening!" at bounding box center [757, 571] width 579 height 64
drag, startPoint x: 1089, startPoint y: 563, endPoint x: 1079, endPoint y: 562, distance: 10.3
click at [1089, 563] on span "Send" at bounding box center [1099, 571] width 26 height 18
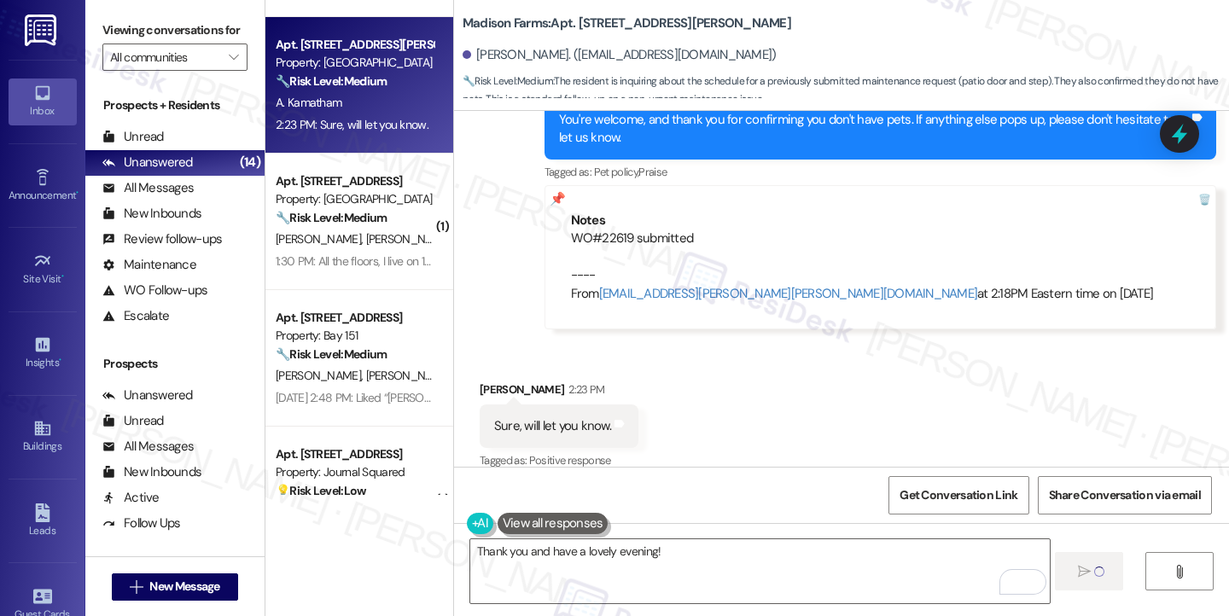
type textarea "Fetching suggested responses. Please feel free to read through the conversation…"
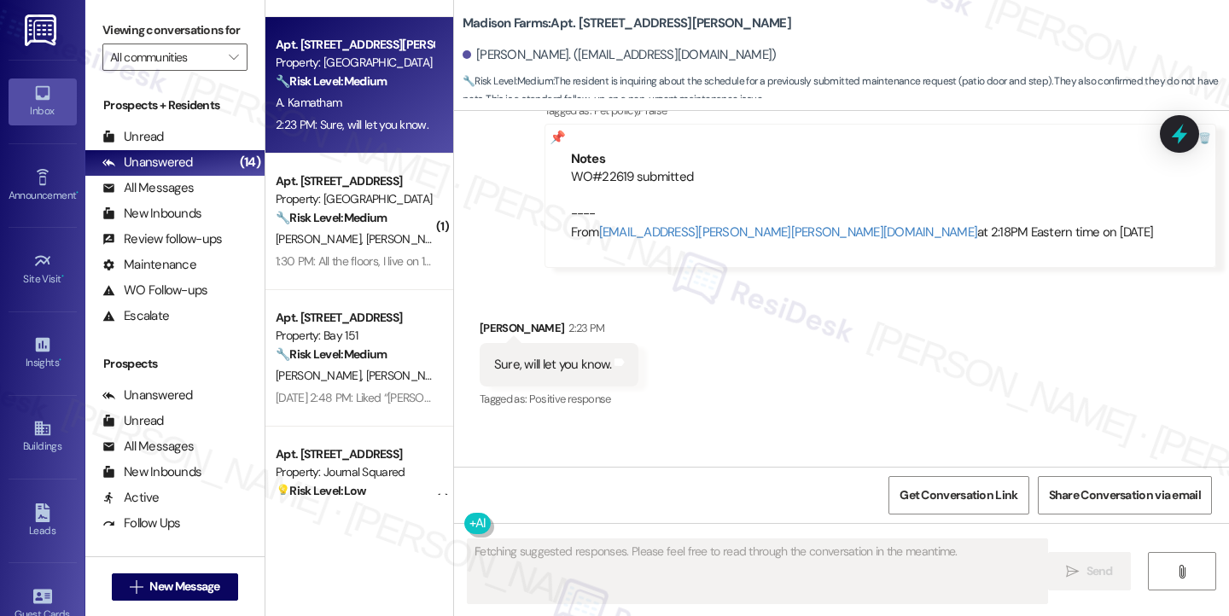
scroll to position [4500, 0]
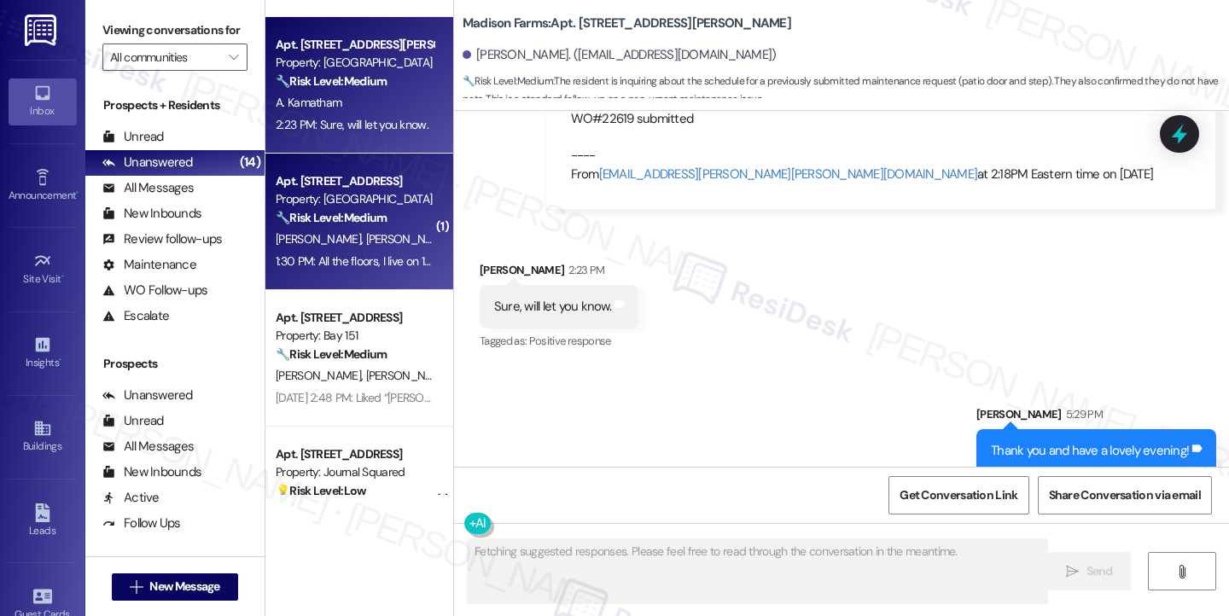
click at [356, 212] on strong "🔧 Risk Level: Medium" at bounding box center [331, 217] width 111 height 15
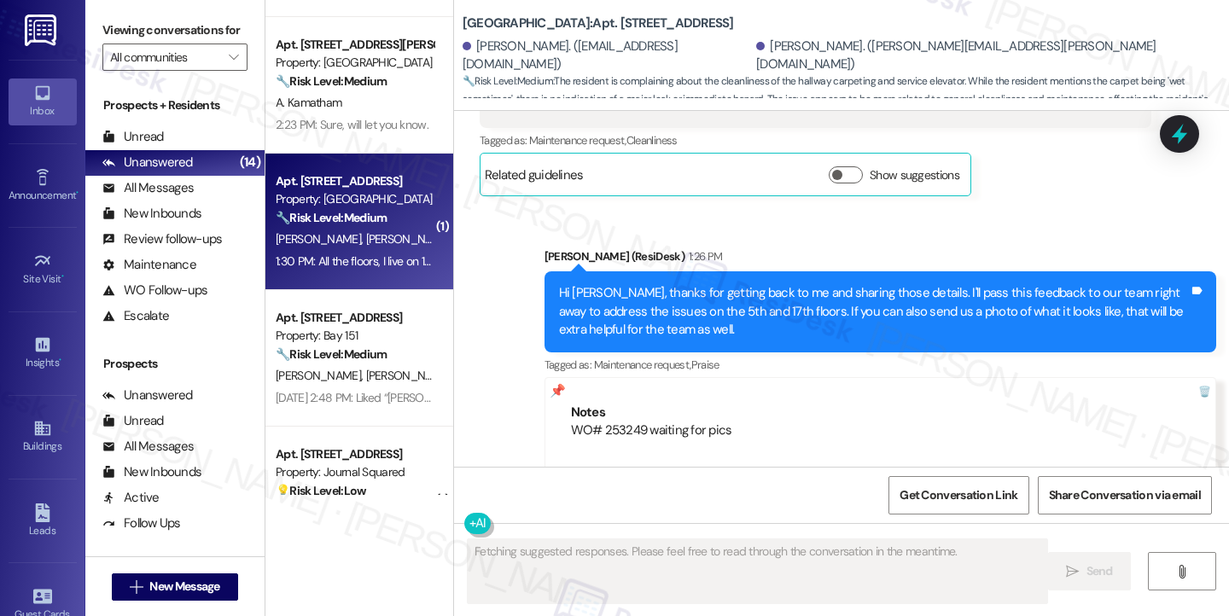
scroll to position [10507, 0]
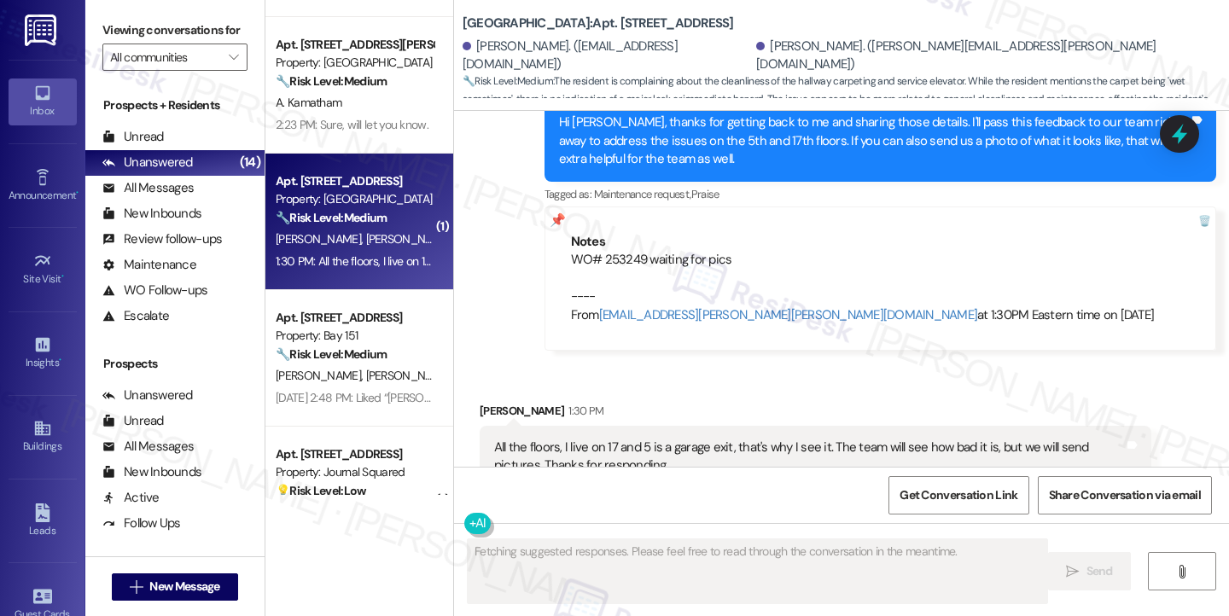
click at [565, 426] on div "All the floors, I live on 17 and 5 is a garage exit, that's why I see it. The t…" at bounding box center [816, 457] width 672 height 62
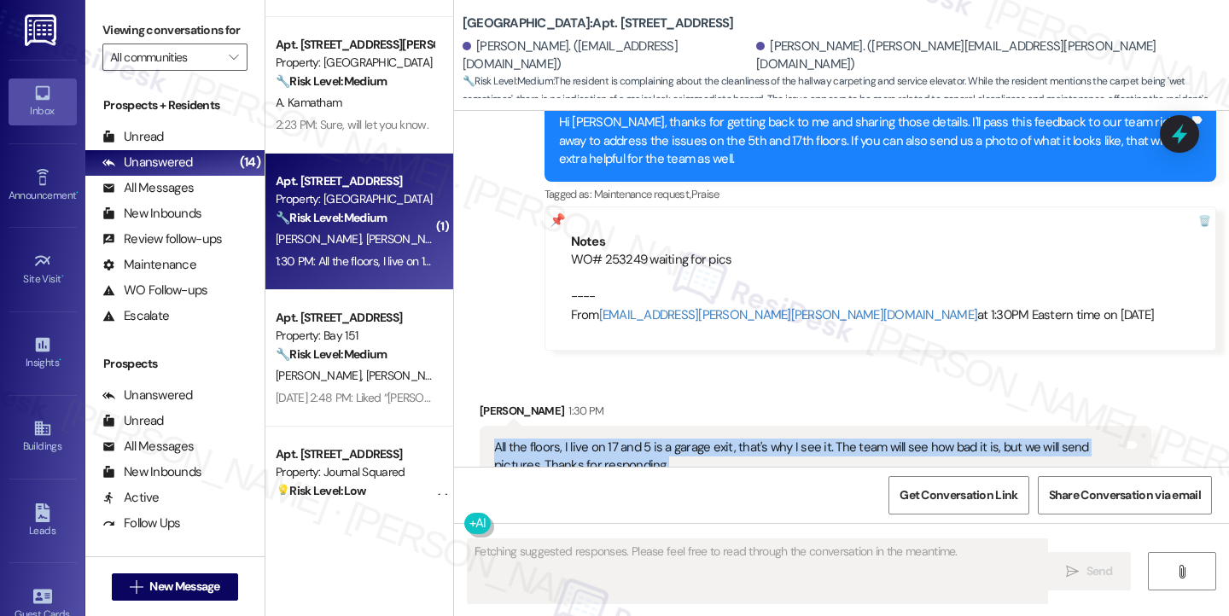
click at [565, 426] on div "All the floors, I live on 17 and 5 is a garage exit, that's why I see it. The t…" at bounding box center [816, 457] width 672 height 62
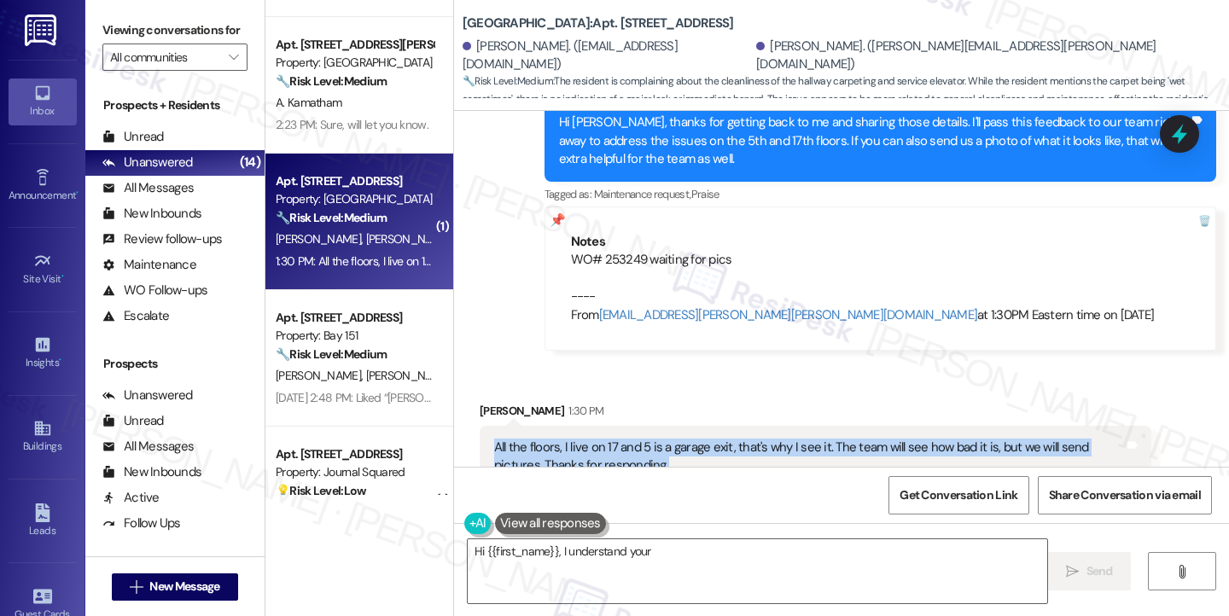
click at [740, 439] on div "All the floors, I live on 17 and 5 is a garage exit, that's why I see it. The t…" at bounding box center [809, 457] width 630 height 37
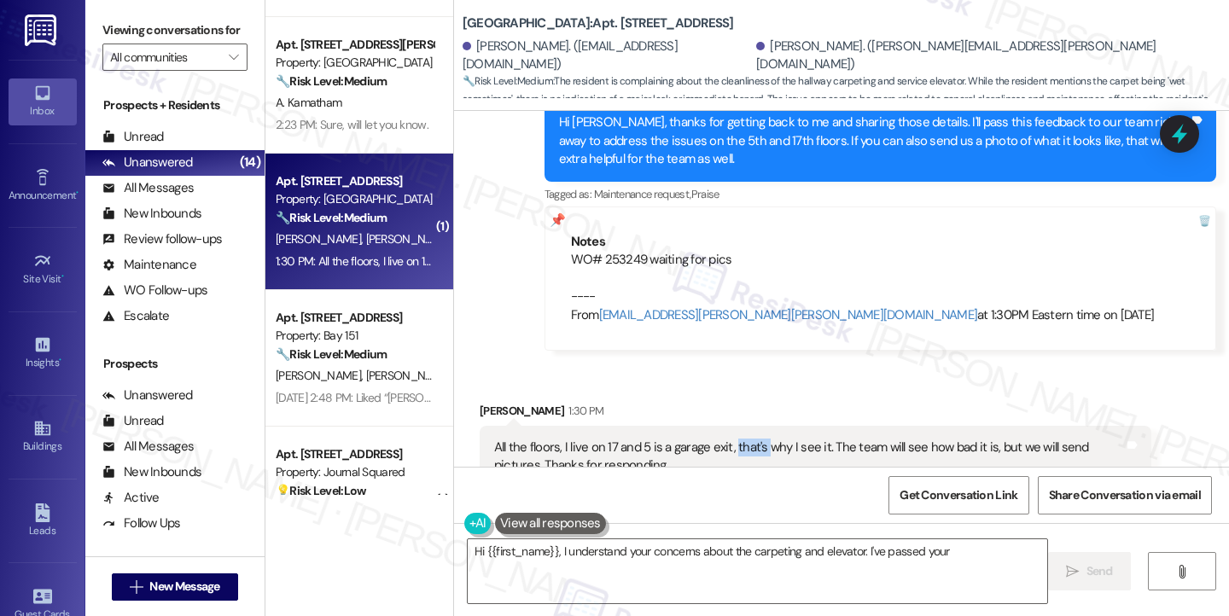
click at [740, 439] on div "All the floors, I live on 17 and 5 is a garage exit, that's why I see it. The t…" at bounding box center [809, 457] width 630 height 37
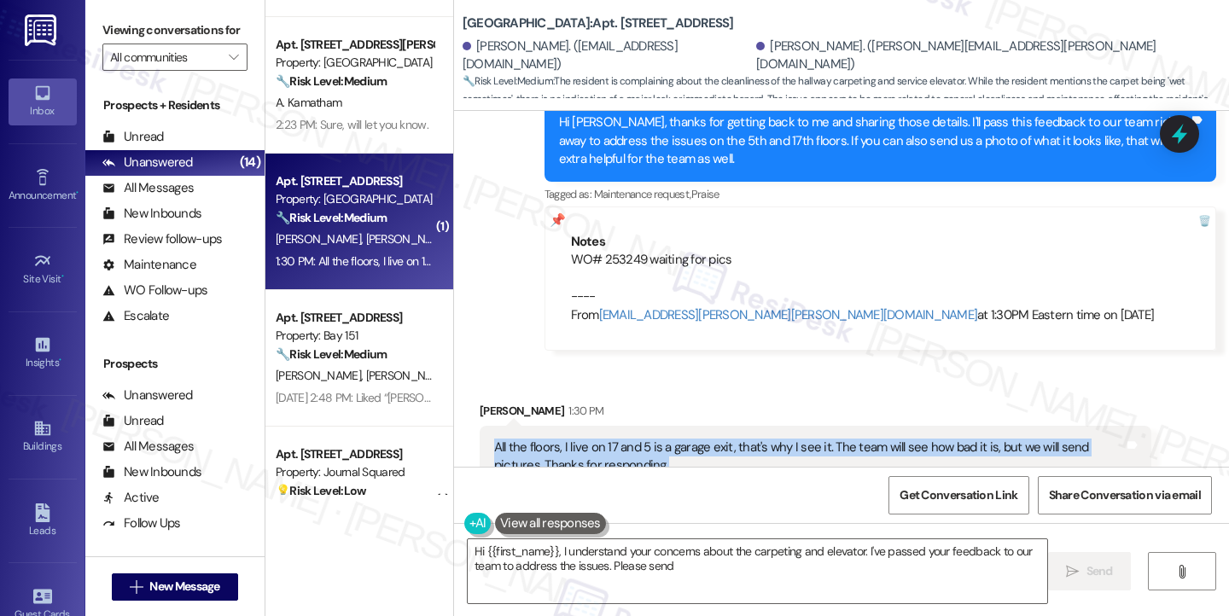
click at [740, 439] on div "All the floors, I live on 17 and 5 is a garage exit, that's why I see it. The t…" at bounding box center [809, 457] width 630 height 37
click at [826, 439] on div "All the floors, I live on 17 and 5 is a garage exit, that's why I see it. The t…" at bounding box center [809, 457] width 630 height 37
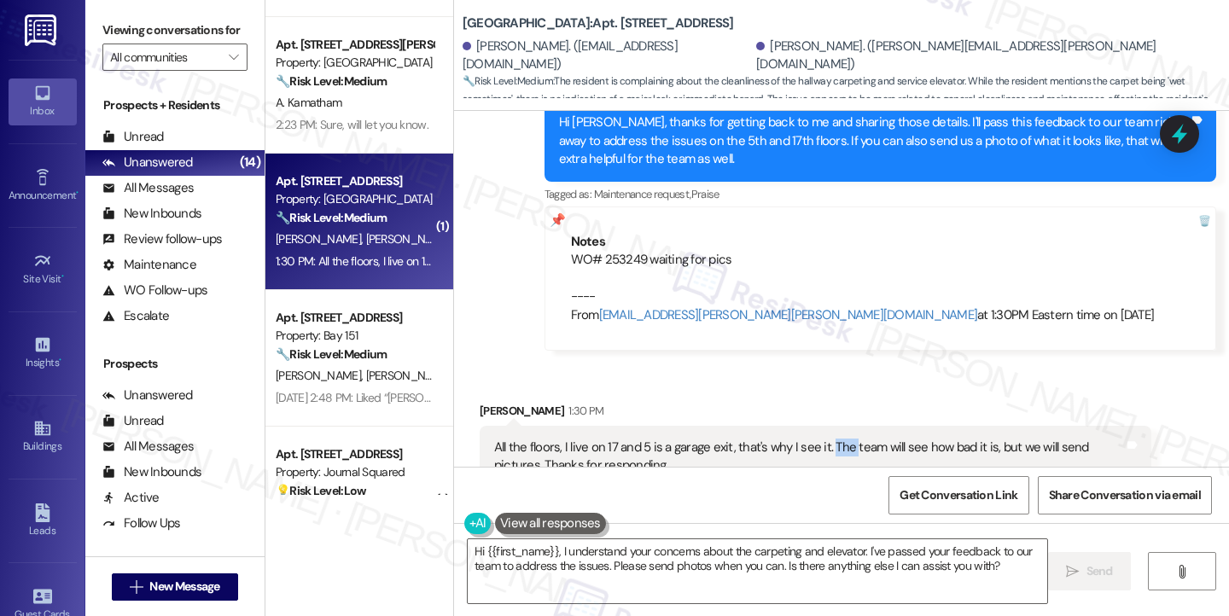
click at [826, 439] on div "All the floors, I live on 17 and 5 is a garage exit, that's why I see it. The t…" at bounding box center [809, 457] width 630 height 37
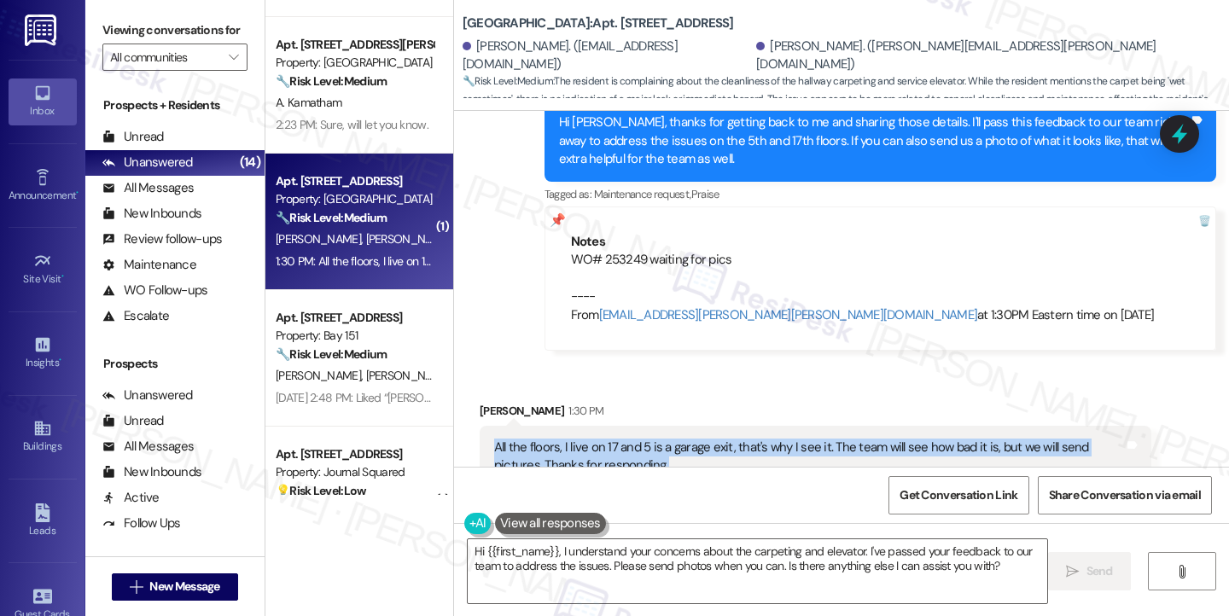
click at [826, 439] on div "All the floors, I live on 17 and 5 is a garage exit, that's why I see it. The t…" at bounding box center [809, 457] width 630 height 37
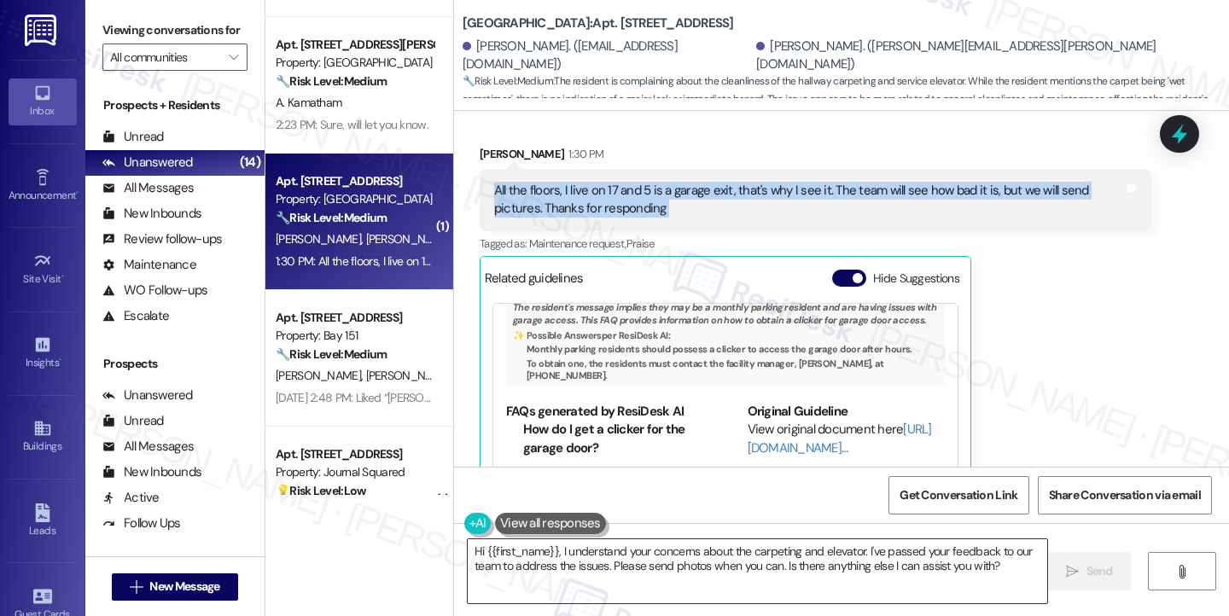
click at [738, 558] on textarea "Hi {{first_name}}, I understand your concerns about the carpeting and elevator.…" at bounding box center [757, 571] width 579 height 64
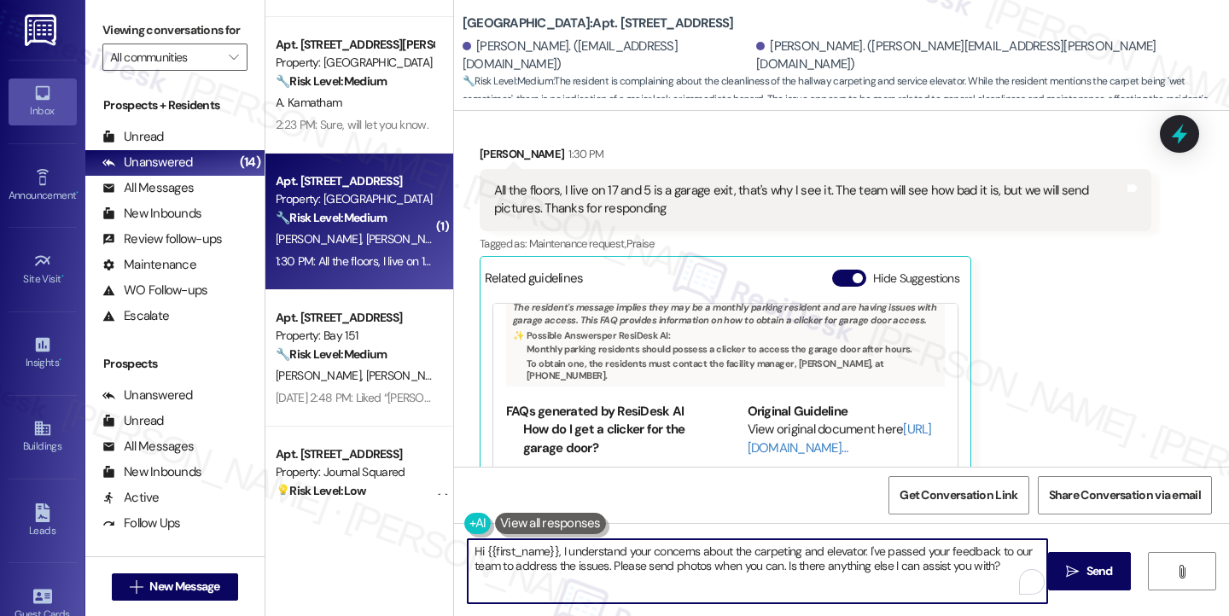
click at [738, 558] on textarea "Hi {{first_name}}, I understand your concerns about the carpeting and elevator.…" at bounding box center [757, 571] width 579 height 64
click at [860, 559] on textarea "Hi {{first_name}}, I understand your concerns about the carpeting and elevator.…" at bounding box center [757, 571] width 579 height 64
drag, startPoint x: 1006, startPoint y: 561, endPoint x: 782, endPoint y: 561, distance: 224.4
click at [782, 561] on textarea "Hi {{first_name}}, I understand your concerns about the carpeting and elevator.…" at bounding box center [757, 571] width 579 height 64
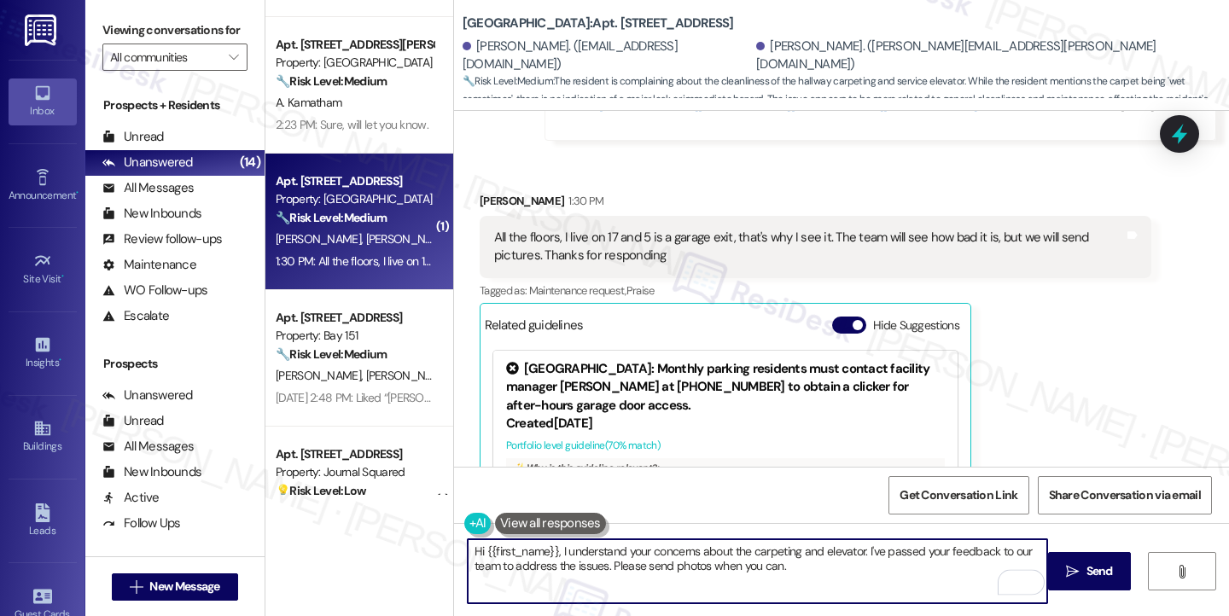
scroll to position [10593, 0]
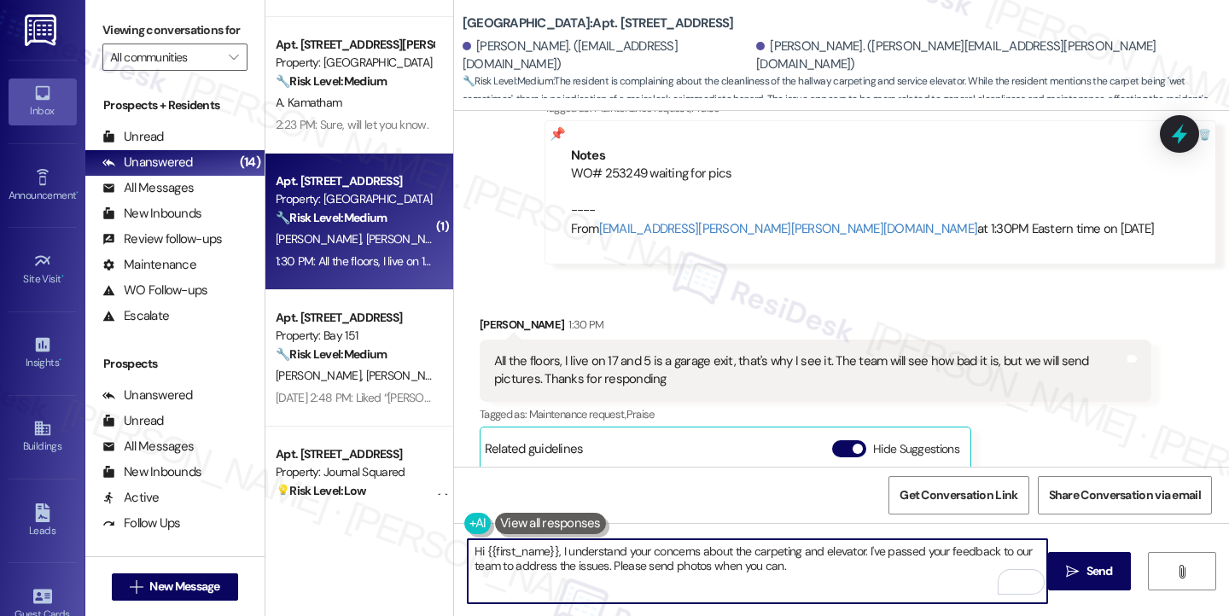
click at [894, 352] on div "All the floors, I live on 17 and 5 is a garage exit, that's why I see it. The t…" at bounding box center [809, 370] width 630 height 37
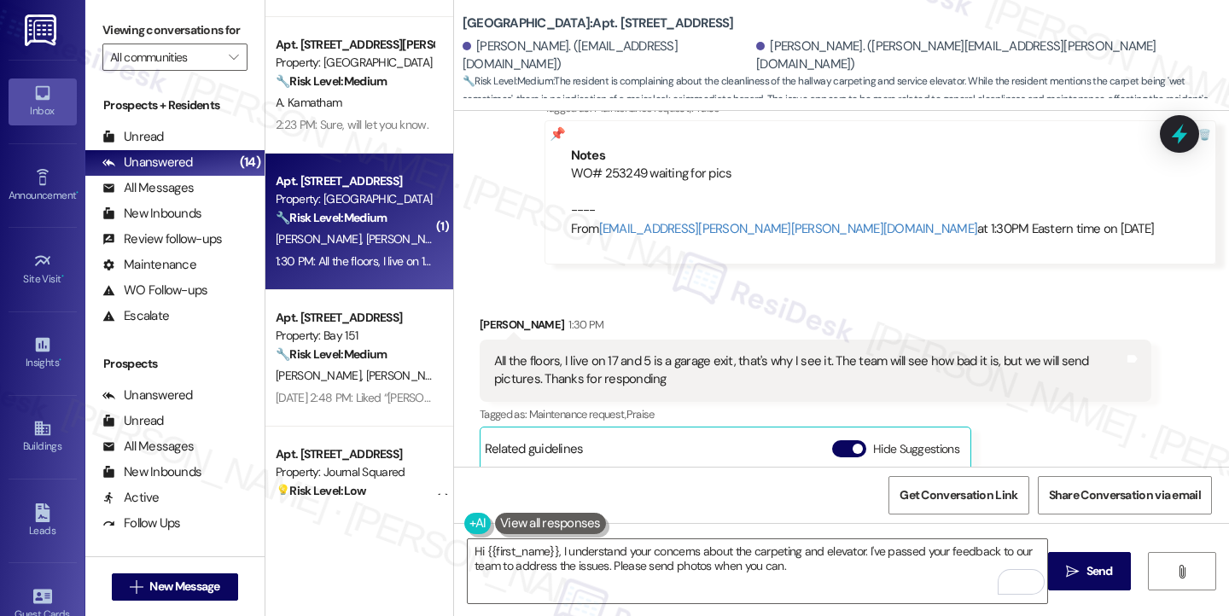
click at [894, 352] on div "All the floors, I live on 17 and 5 is a garage exit, that's why I see it. The t…" at bounding box center [809, 370] width 630 height 37
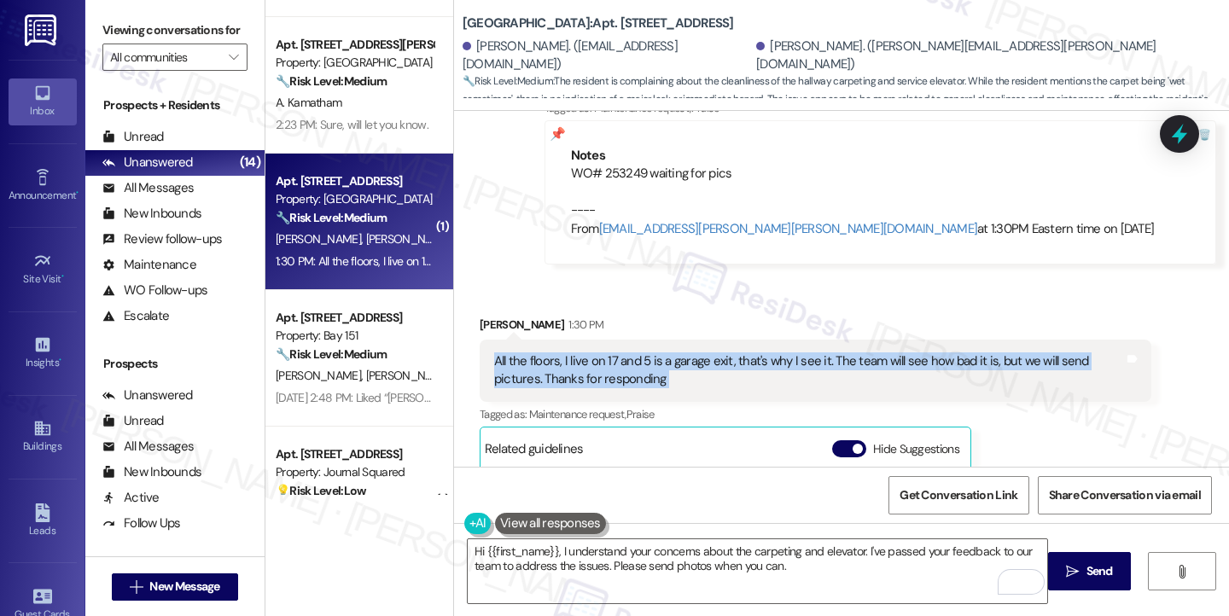
click at [894, 352] on div "All the floors, I live on 17 and 5 is a garage exit, that's why I see it. The t…" at bounding box center [809, 370] width 630 height 37
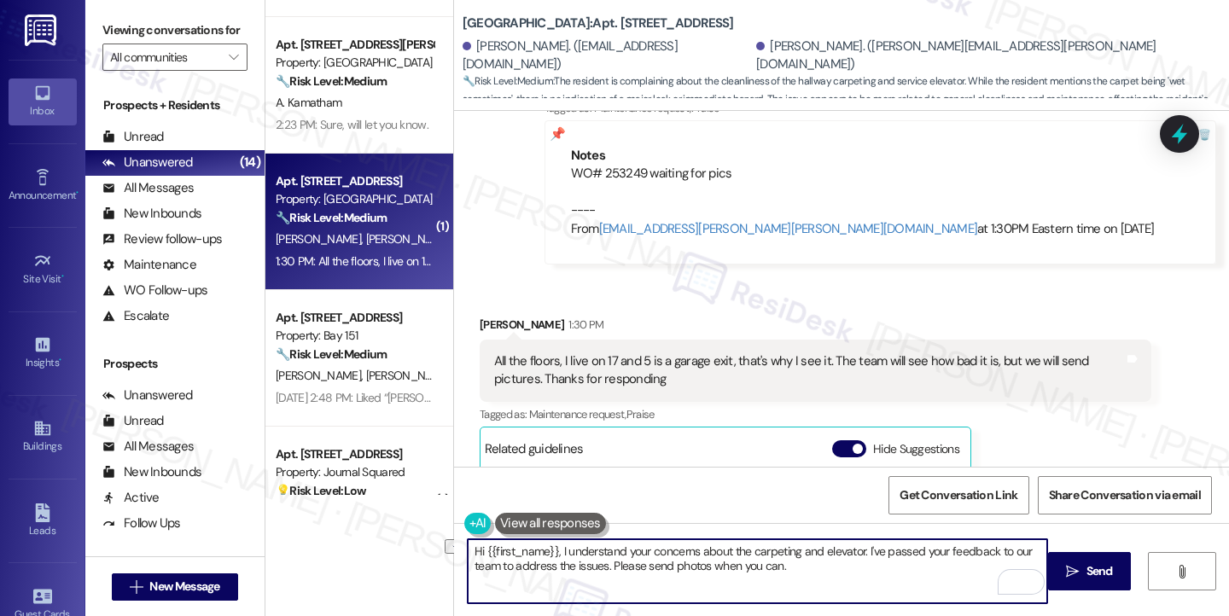
drag, startPoint x: 852, startPoint y: 547, endPoint x: 409, endPoint y: 521, distance: 444.5
click at [409, 521] on div "( 1 ) Apt. G4665, 4883 Riley Road Property: Madison Farms ⚠️ Risk Level: High T…" at bounding box center [746, 308] width 963 height 616
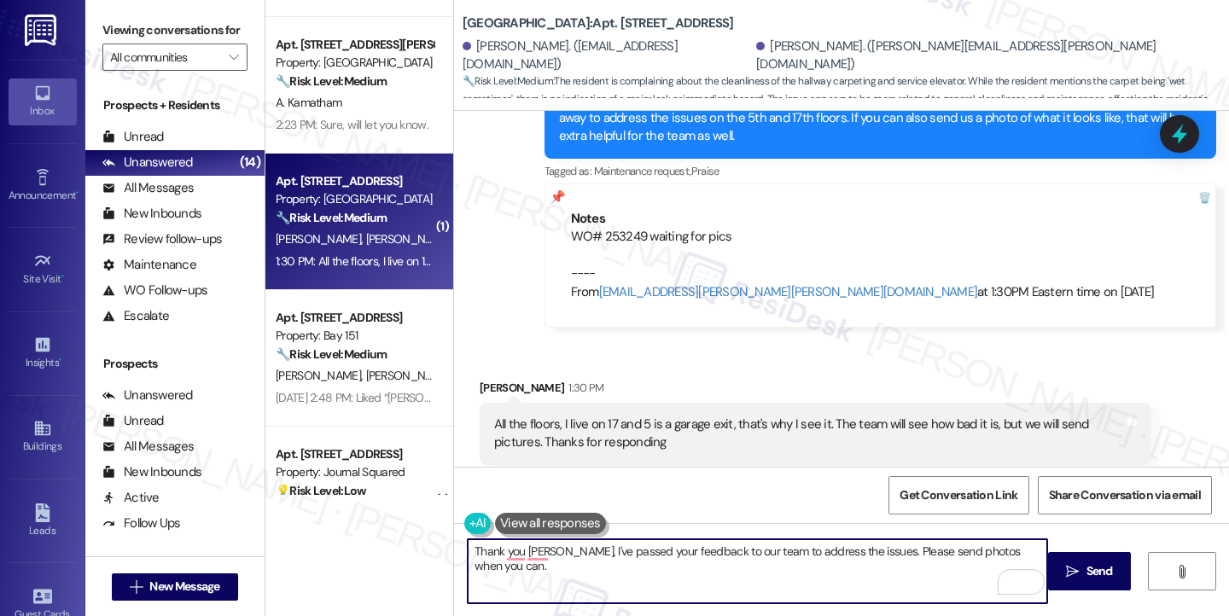
scroll to position [10422, 0]
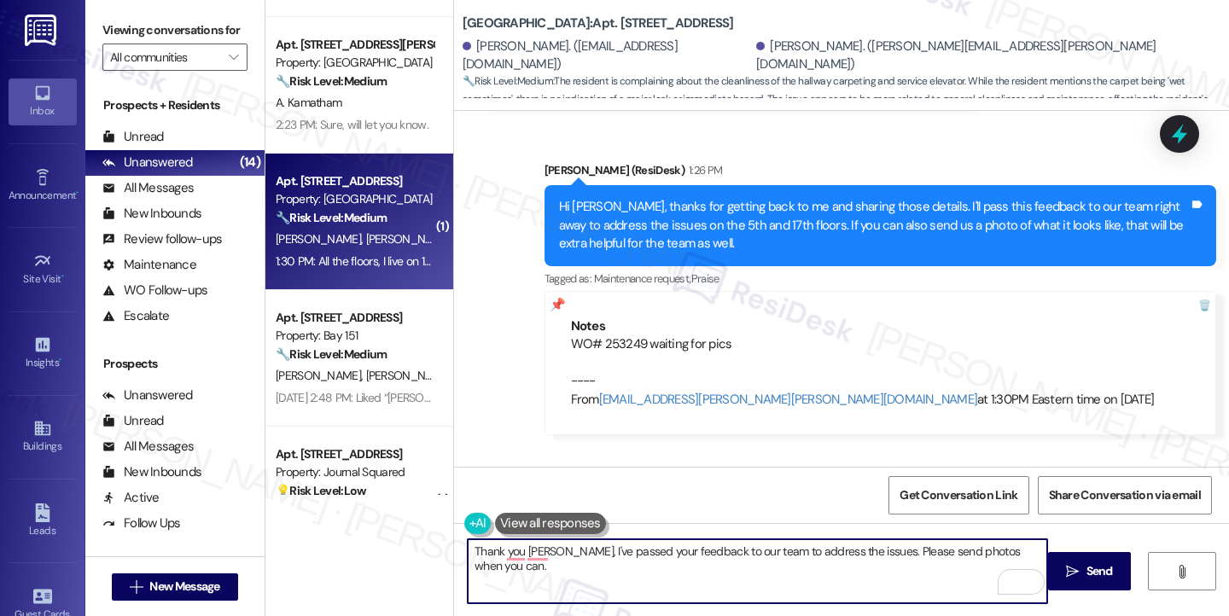
click at [570, 549] on textarea "Thank you Sue, I've passed your feedback to our team to address the issues. Ple…" at bounding box center [757, 571] width 579 height 64
drag, startPoint x: 659, startPoint y: 570, endPoint x: 543, endPoint y: 552, distance: 117.4
click at [543, 552] on textarea "Thank you Sue, I've submitted a work order to have the your feedback to our tea…" at bounding box center [757, 571] width 579 height 64
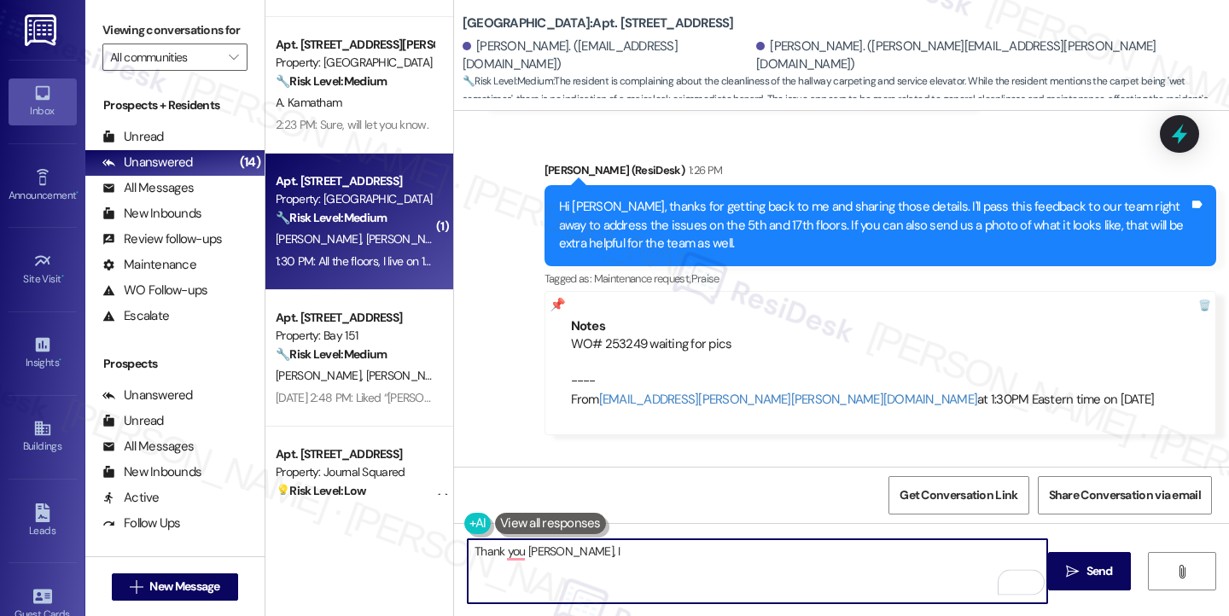
type textarea "Thank you Sue, I"
click at [596, 523] on div "All the floors, I live on 17 and 5 is a garage exit, that's why I see it. The t…" at bounding box center [809, 541] width 630 height 37
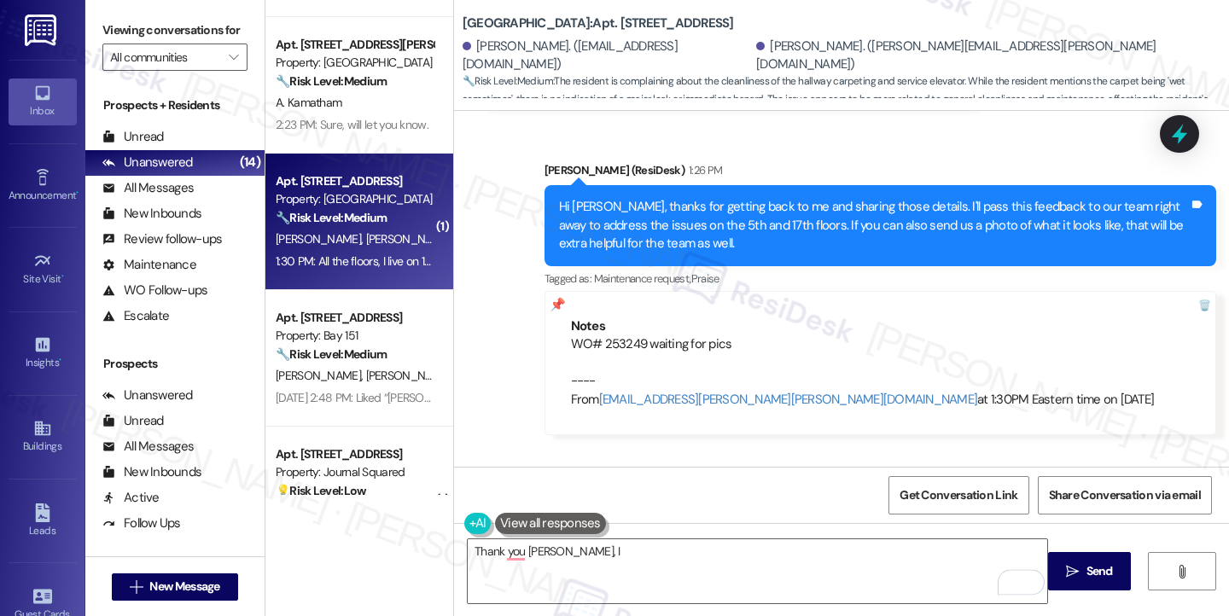
click at [596, 523] on div "All the floors, I live on 17 and 5 is a garage exit, that's why I see it. The t…" at bounding box center [809, 541] width 630 height 37
copy div "All the floors, I live on 17 and 5 is a garage exit, that's why I see it. The t…"
click at [118, 30] on label "Viewing conversations for" at bounding box center [174, 30] width 145 height 26
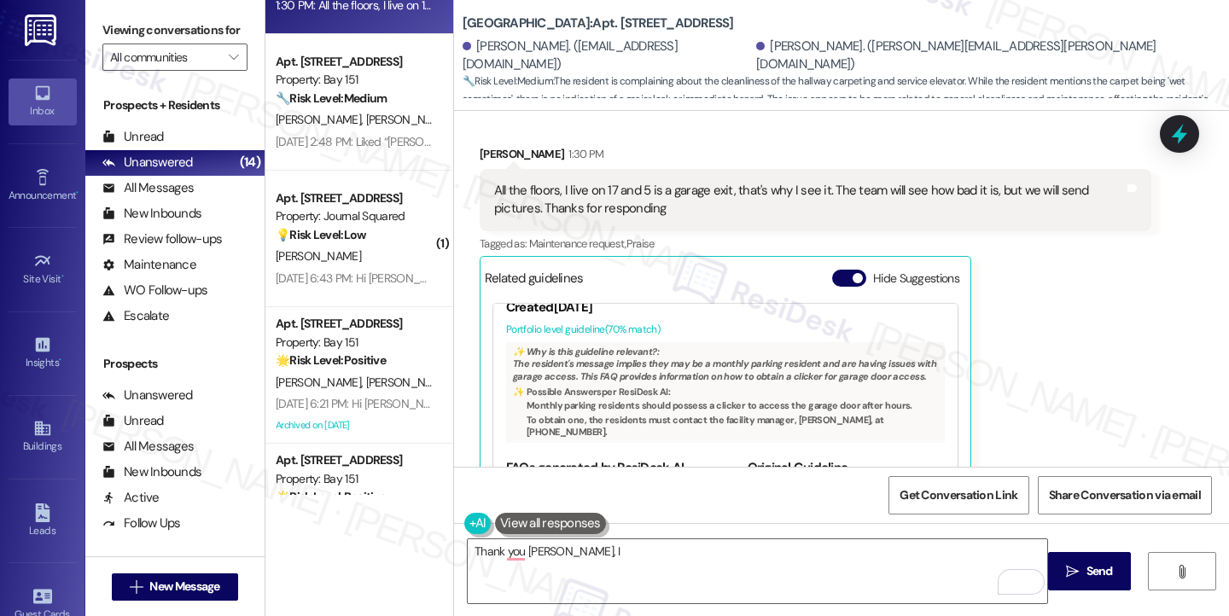
scroll to position [125, 0]
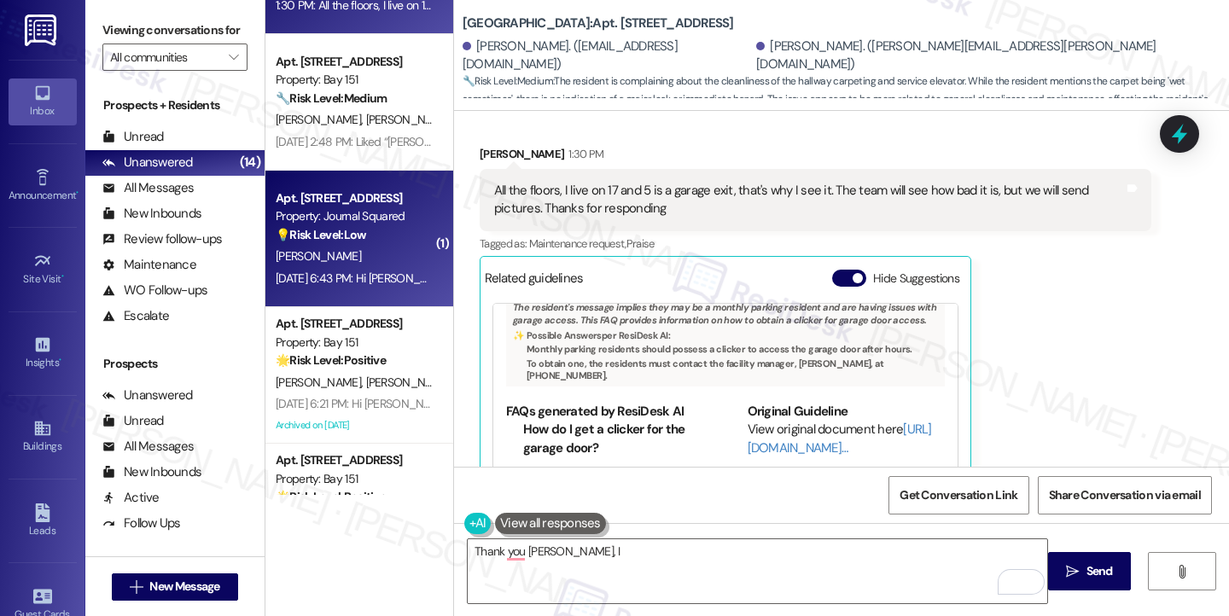
click at [336, 274] on div "Sep 09, 2025 at 6:43 PM: Hi Jane We booked the sky lounge tonight for 6-9pm Is …" at bounding box center [571, 278] width 590 height 15
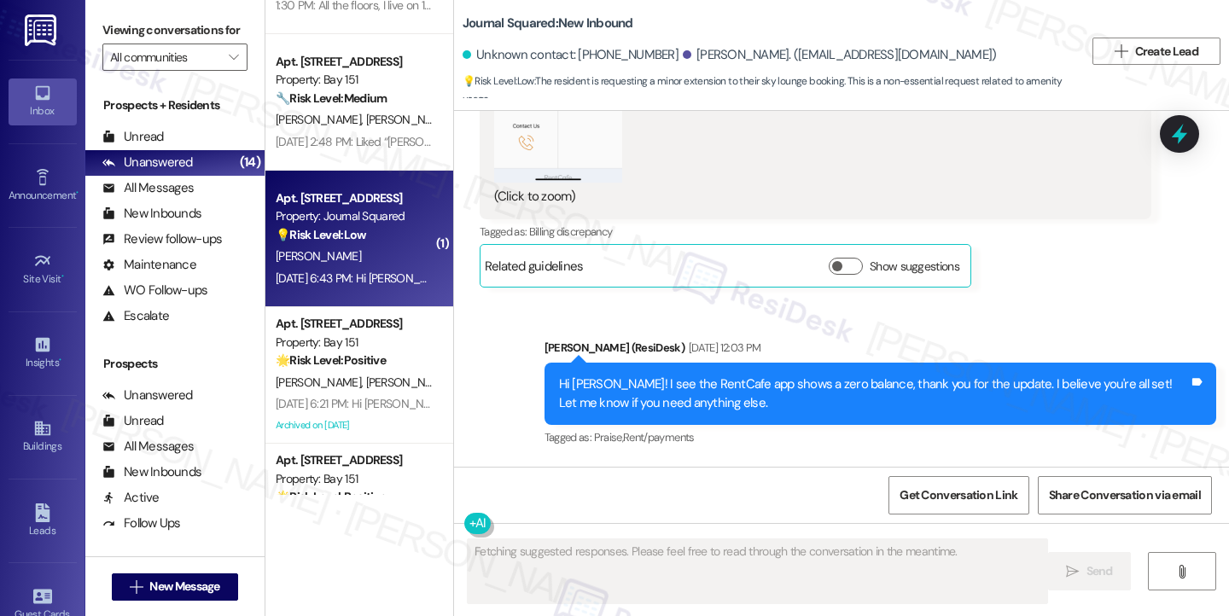
scroll to position [6775, 0]
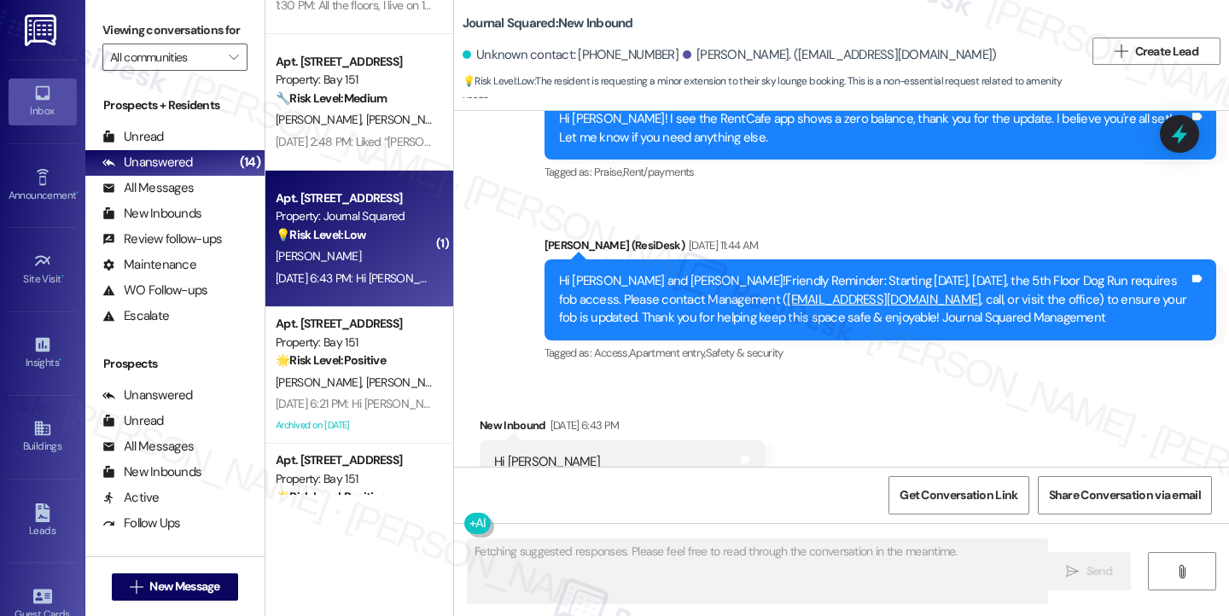
click at [573, 453] on div "Hi [PERSON_NAME] We booked the sky lounge tonight for 6-9pm Is it okay if we st…" at bounding box center [616, 480] width 244 height 55
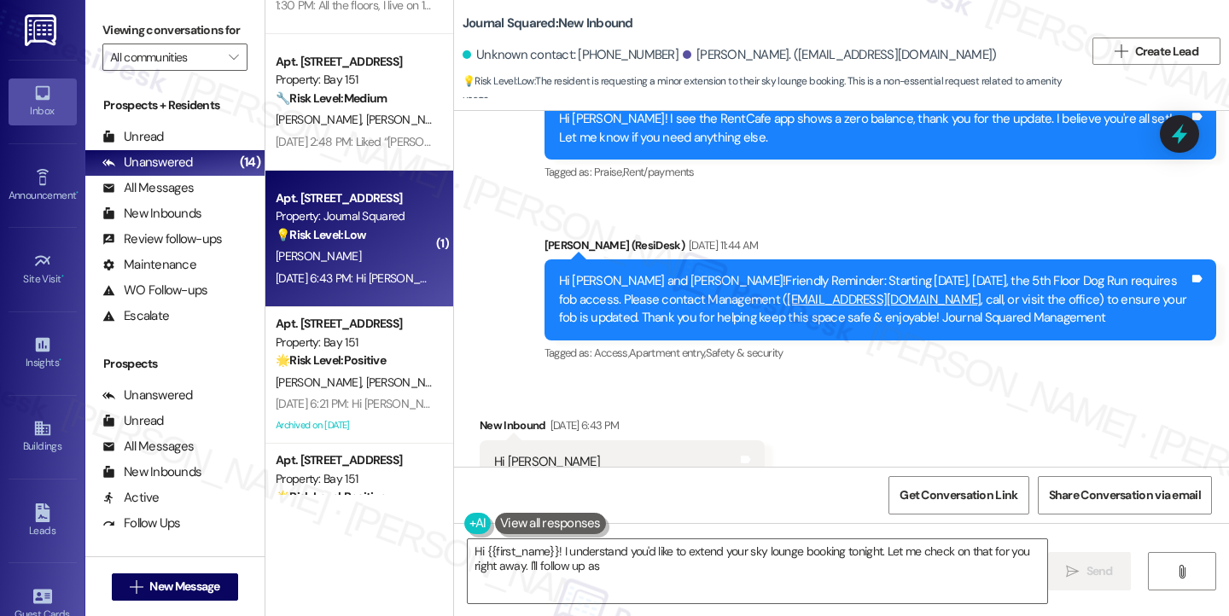
click at [610, 453] on div "Hi [PERSON_NAME] We booked the sky lounge tonight for 6-9pm Is it okay if we st…" at bounding box center [616, 480] width 244 height 55
type textarea "Hi {{first_name}}! I understand you'd like to extend your sky lounge booking to…"
click at [610, 453] on div "Hi [PERSON_NAME] We booked the sky lounge tonight for 6-9pm Is it okay if we st…" at bounding box center [616, 480] width 244 height 55
click at [120, 22] on label "Viewing conversations for" at bounding box center [174, 30] width 145 height 26
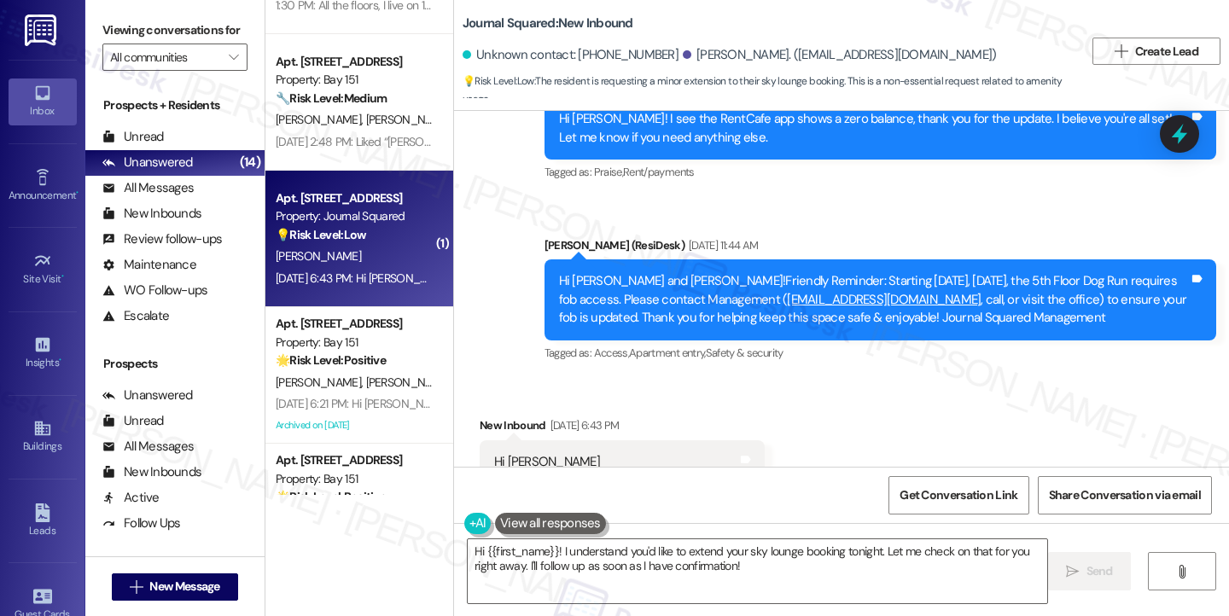
click at [101, 29] on div "Viewing conversations for All communities " at bounding box center [174, 44] width 179 height 88
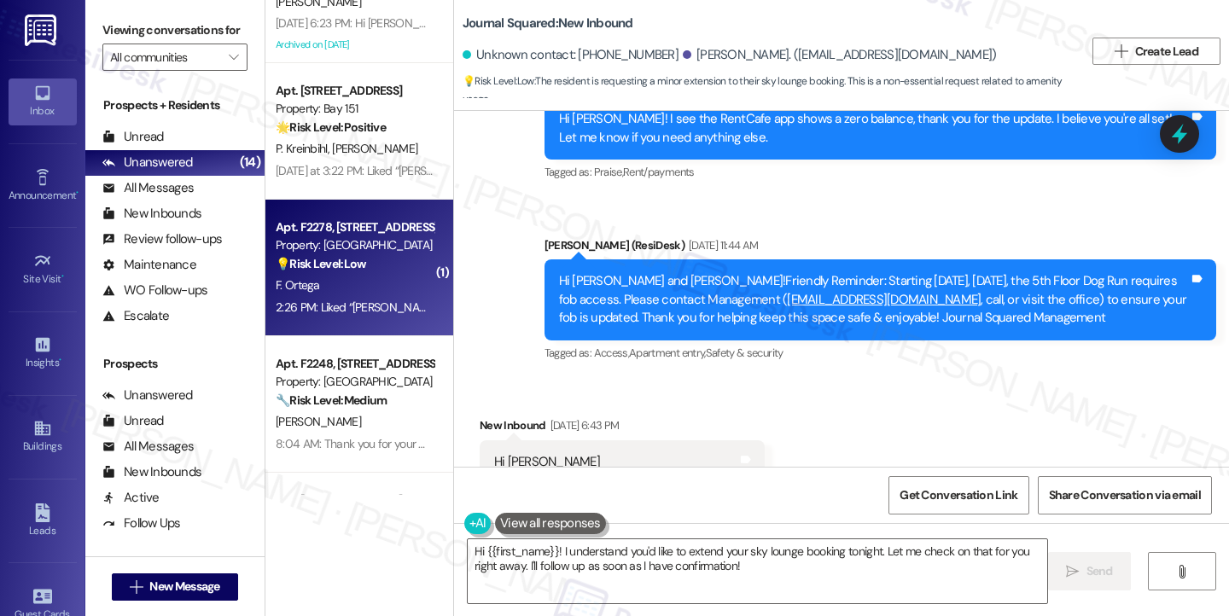
scroll to position [1143, 0]
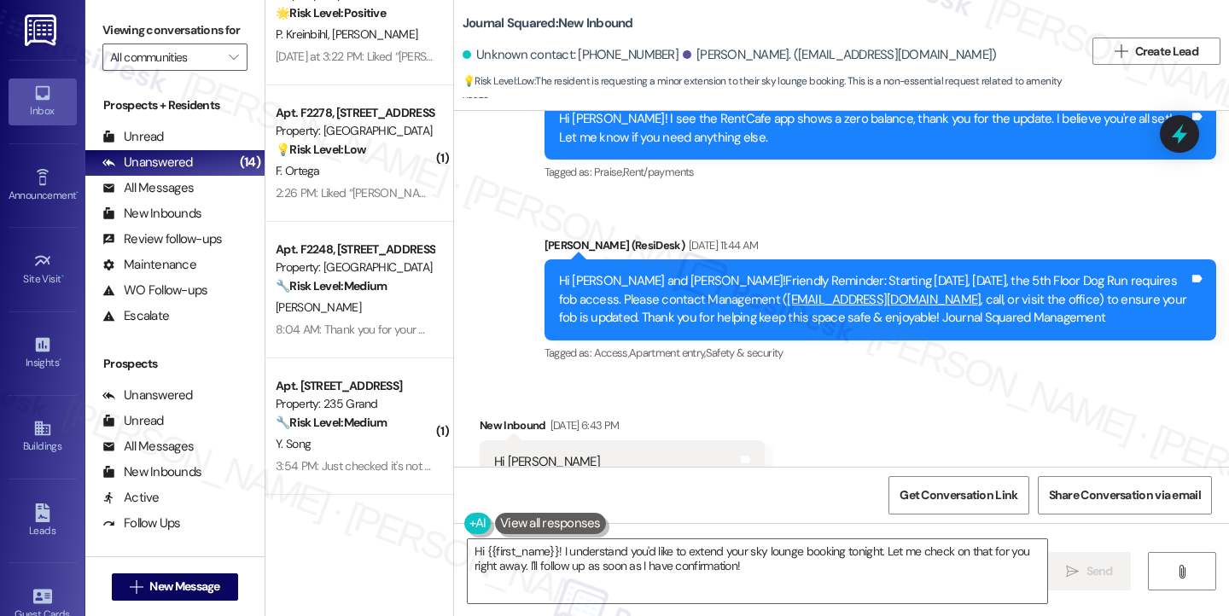
click at [124, 38] on label "Viewing conversations for" at bounding box center [174, 30] width 145 height 26
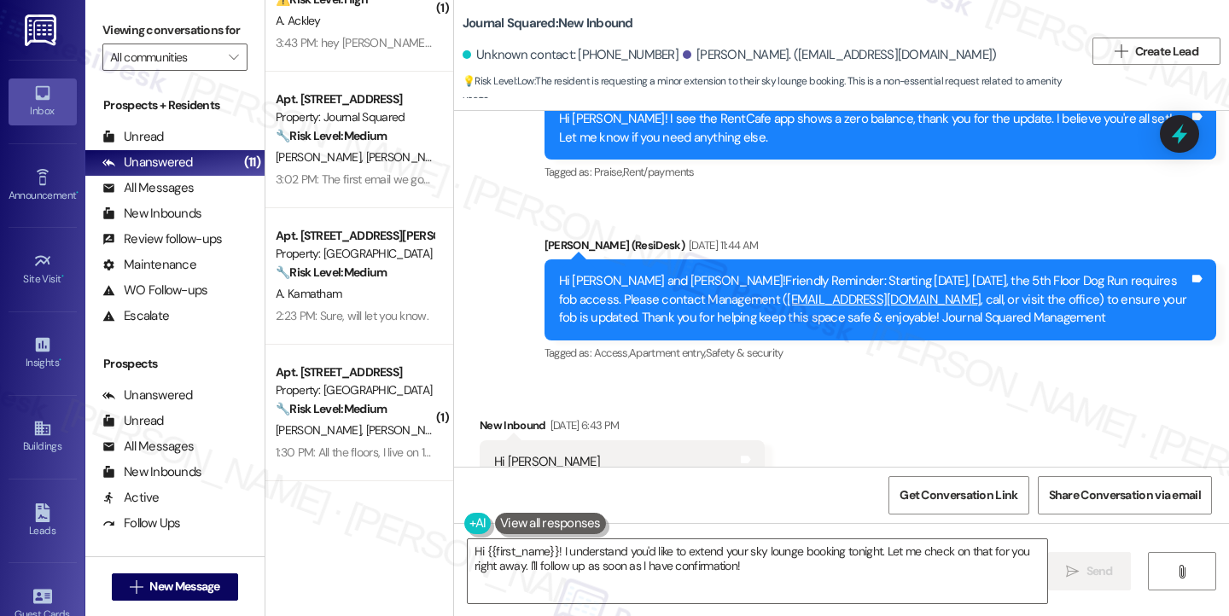
scroll to position [171, 0]
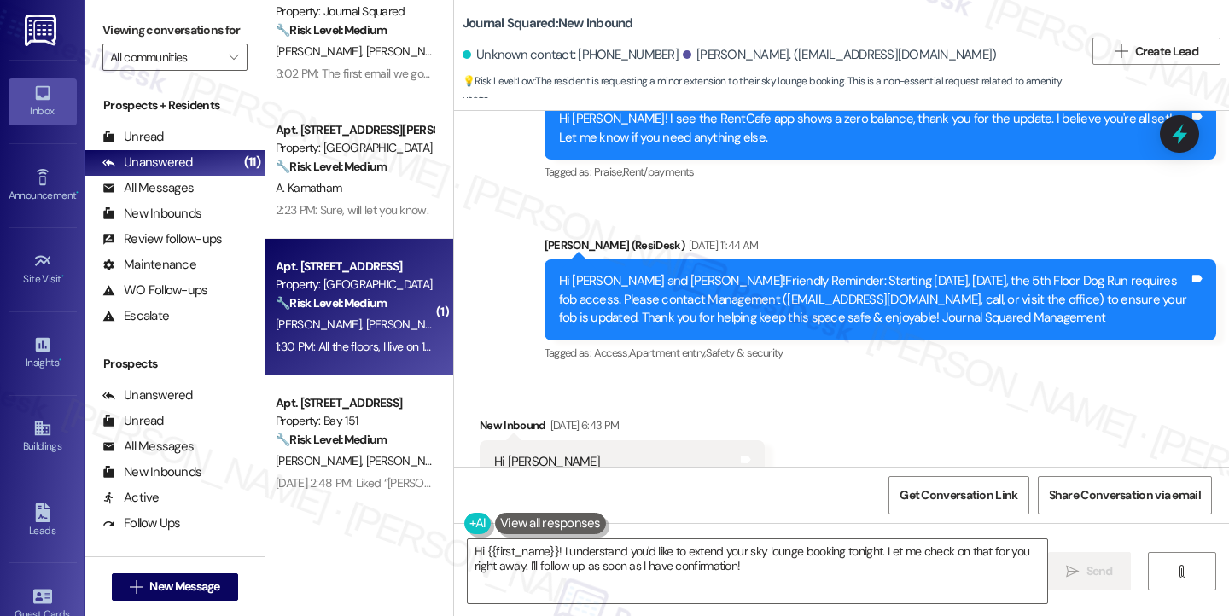
click at [346, 314] on div "S. Carbone N. Carbone" at bounding box center [354, 324] width 161 height 21
type textarea "Fetching suggested responses. Please feel free to read through the conversation…"
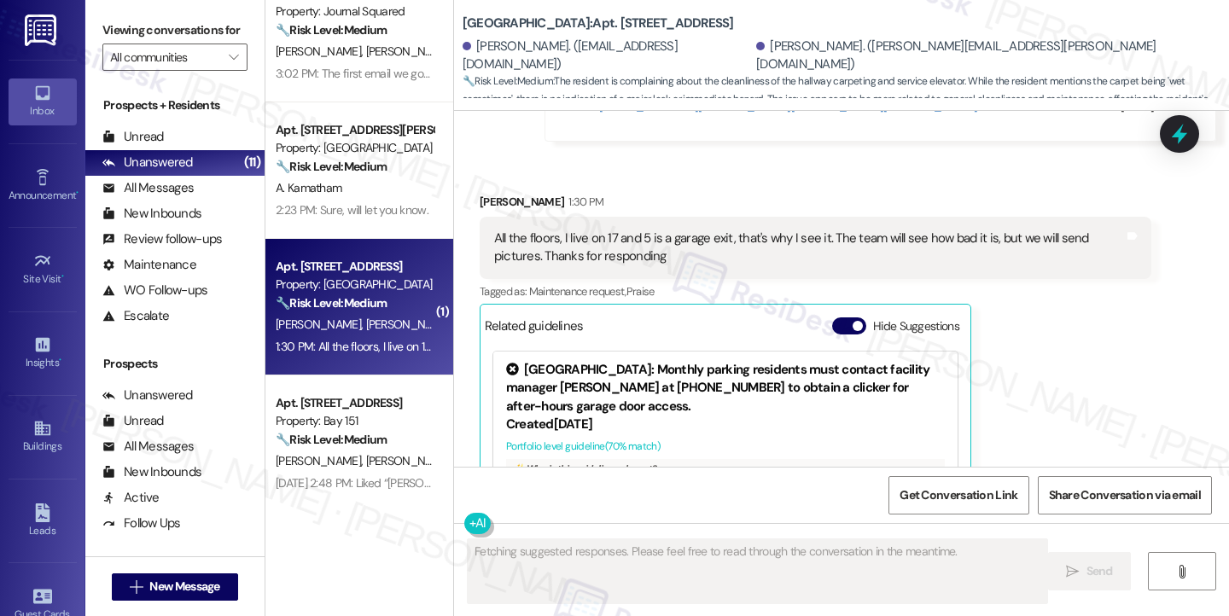
scroll to position [10763, 0]
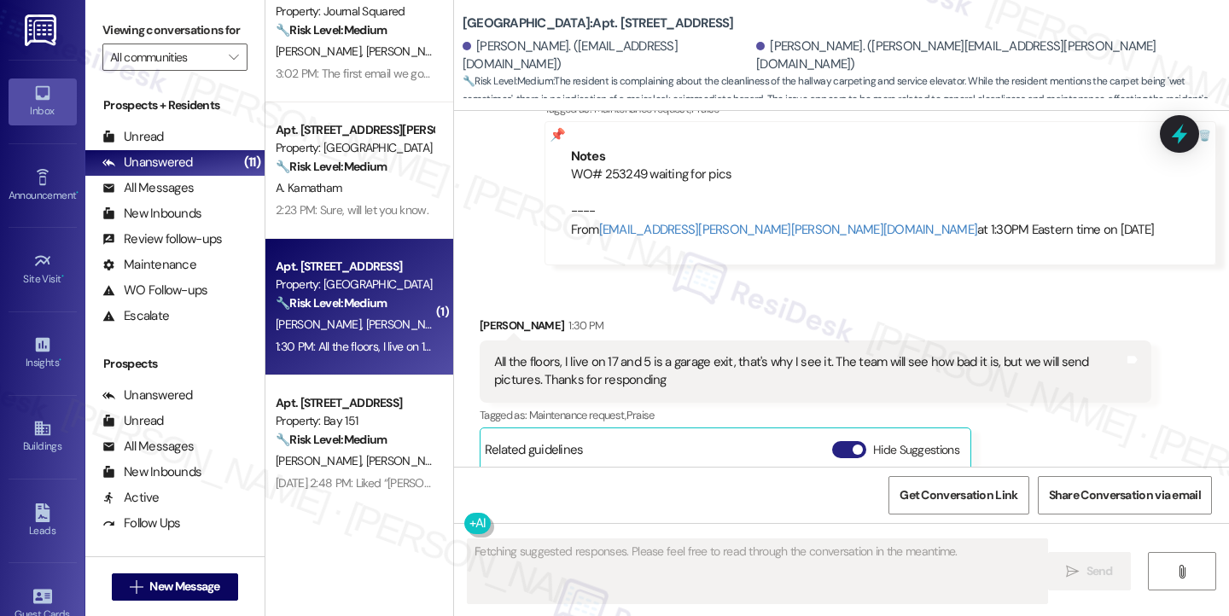
click at [839, 441] on button "Hide Suggestions" at bounding box center [849, 449] width 34 height 17
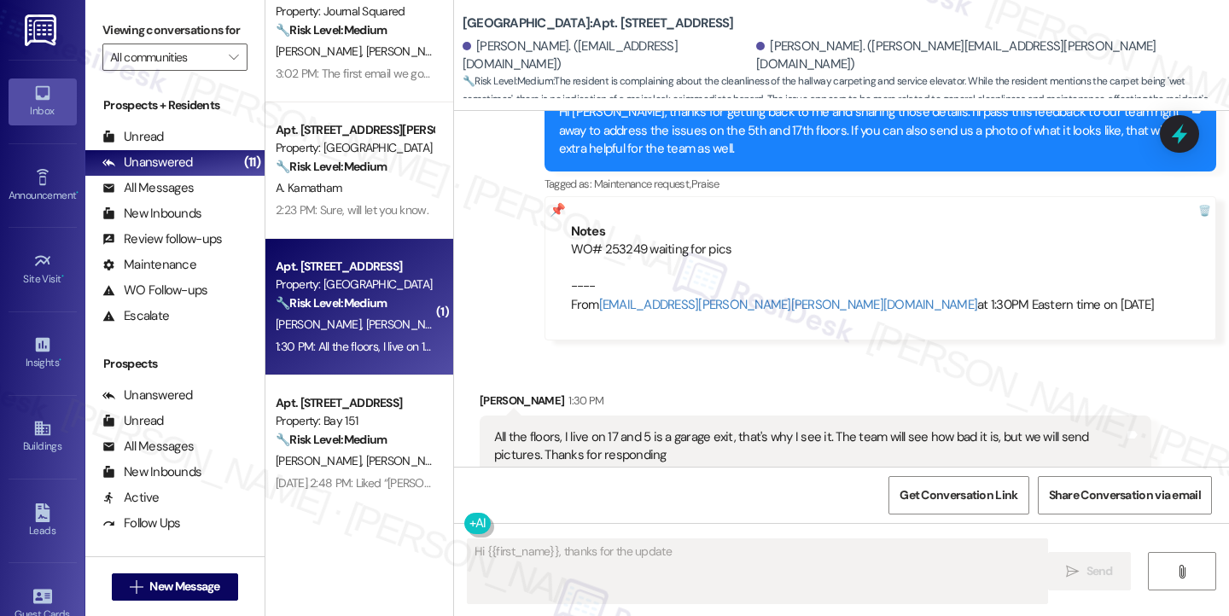
click at [614, 528] on div "Fetching suggested responses. Please feel free to read through the conversation…" at bounding box center [841, 587] width 775 height 128
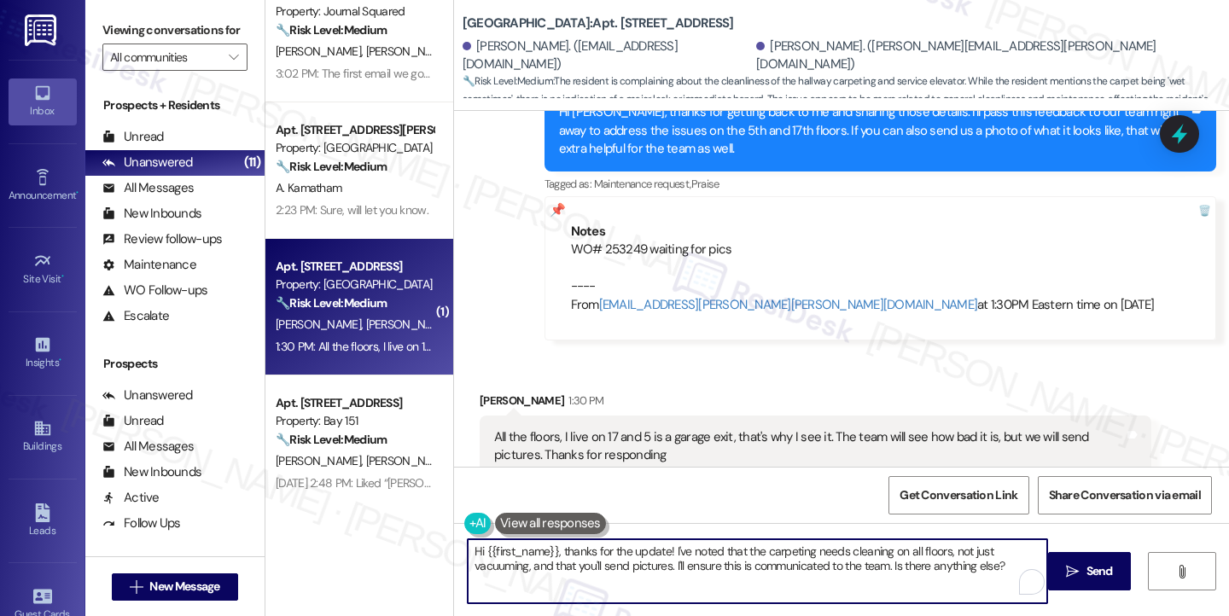
click at [585, 550] on textarea "Hi {{first_name}}, thanks for the update! I've noted that the carpeting needs c…" at bounding box center [757, 571] width 579 height 64
paste textarea "you for clarifying and for offering to send pictures — that will be really help…"
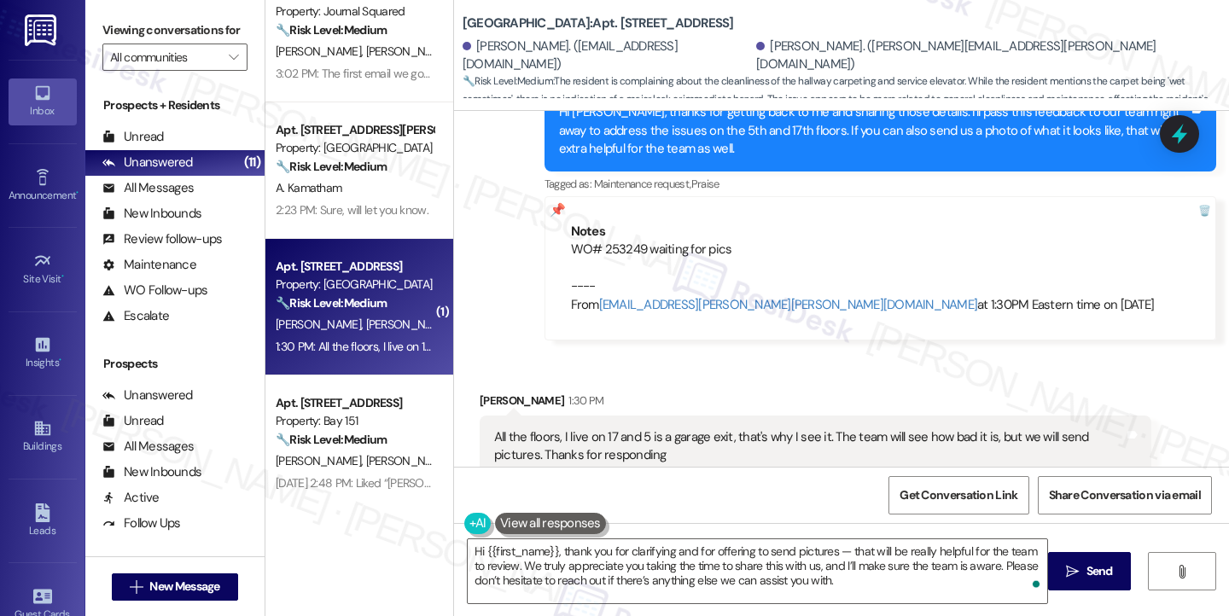
click at [126, 23] on label "Viewing conversations for" at bounding box center [174, 30] width 145 height 26
click at [97, 26] on div "Viewing conversations for All communities " at bounding box center [174, 44] width 179 height 88
click at [126, 44] on label "Viewing conversations for" at bounding box center [174, 30] width 145 height 26
click at [119, 38] on label "Viewing conversations for" at bounding box center [174, 30] width 145 height 26
click at [544, 428] on div "All the floors, I live on 17 and 5 is a garage exit, that's why I see it. The t…" at bounding box center [809, 446] width 630 height 37
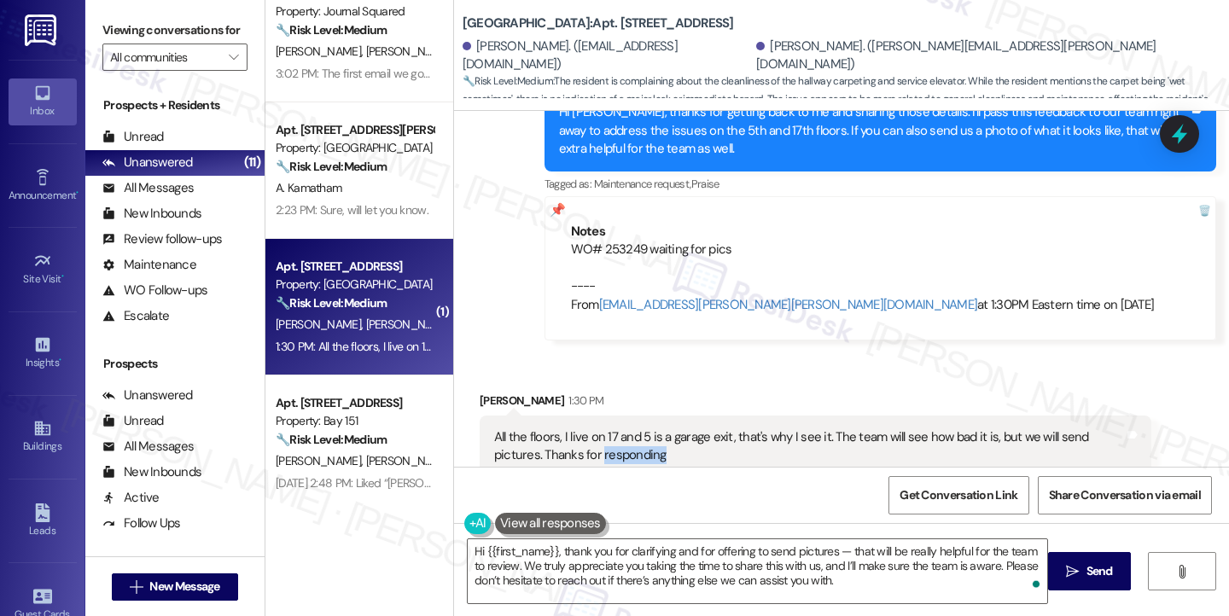
click at [544, 428] on div "All the floors, I live on 17 and 5 is a garage exit, that's why I see it. The t…" at bounding box center [809, 446] width 630 height 37
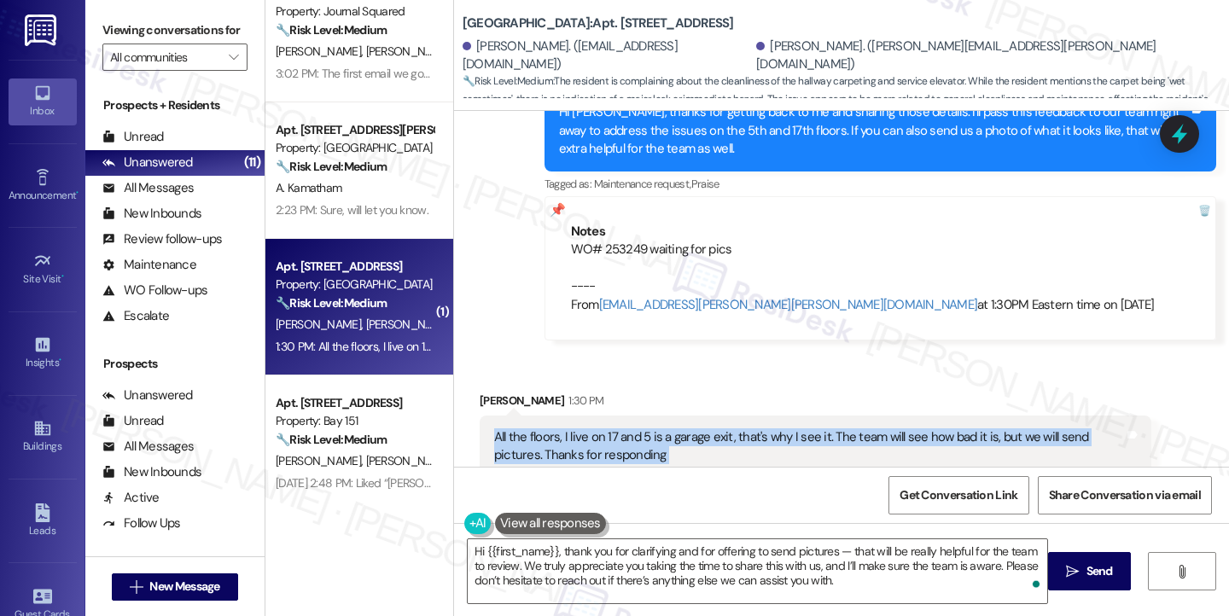
click at [544, 428] on div "All the floors, I live on 17 and 5 is a garage exit, that's why I see it. The t…" at bounding box center [809, 446] width 630 height 37
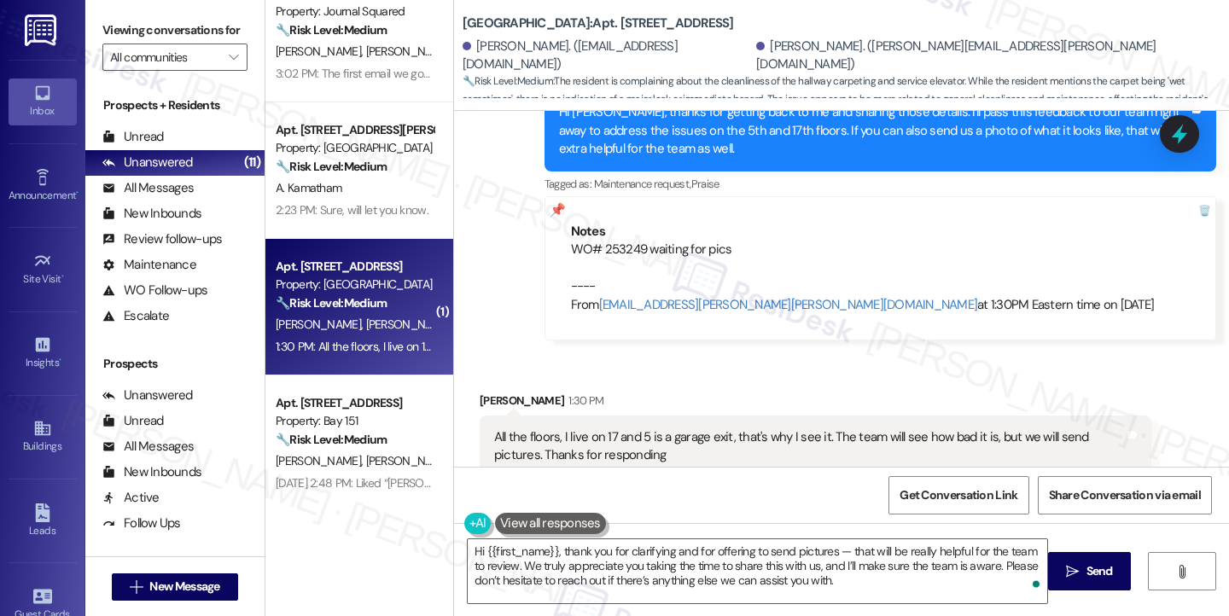
click at [108, 21] on label "Viewing conversations for" at bounding box center [174, 30] width 145 height 26
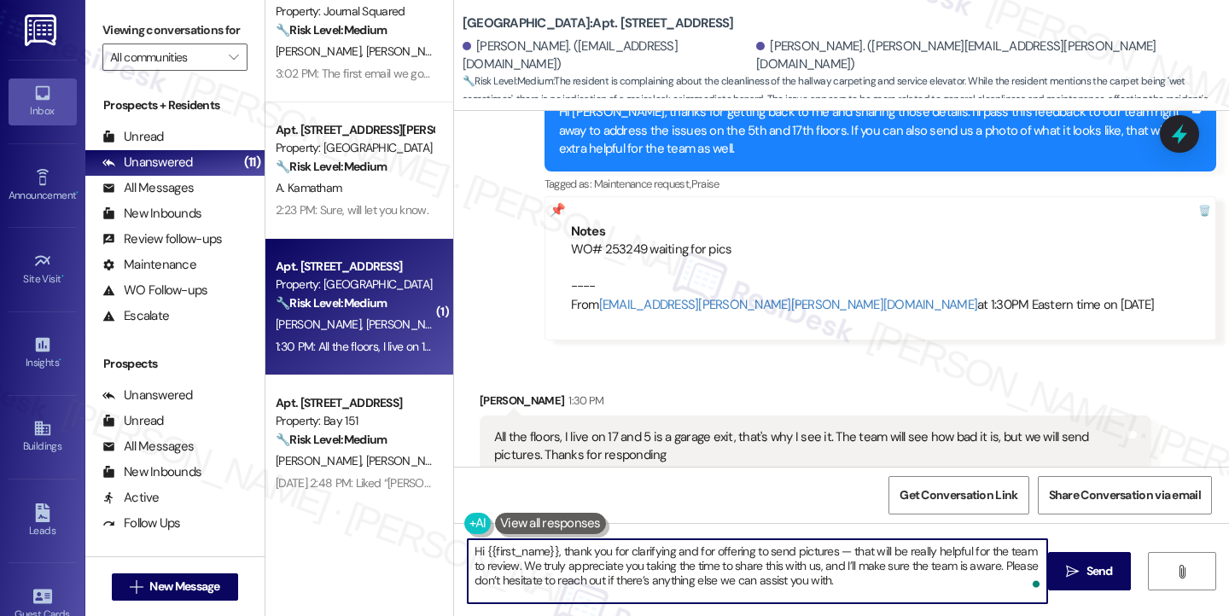
click at [602, 542] on textarea "Hi {{first_name}}, thank you for clarifying and for offering to send pictures —…" at bounding box center [757, 571] width 579 height 64
paste textarea "s so much for clarifying! Photos would definitely help the team get a better id…"
drag, startPoint x: 560, startPoint y: 550, endPoint x: 456, endPoint y: 548, distance: 104.1
click at [458, 548] on div "Hi {{first_name}}, thanks so much for clarifying! Photos would definitely help …" at bounding box center [748, 571] width 581 height 66
click at [480, 392] on div "Sue Carbone 1:30 PM" at bounding box center [816, 404] width 672 height 24
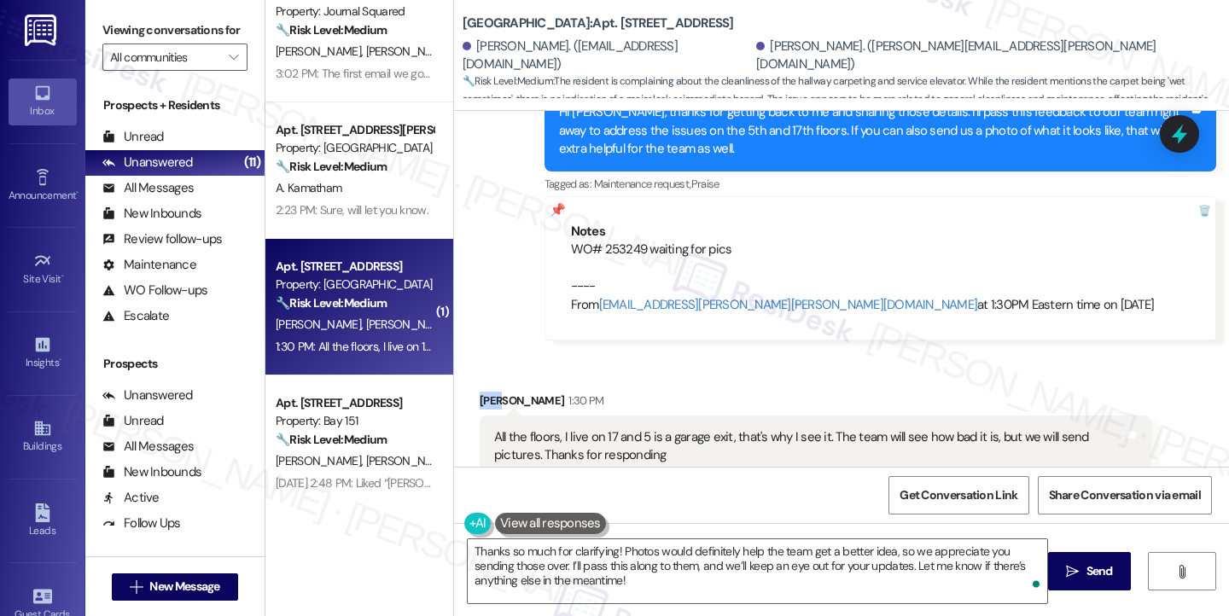
click at [480, 392] on div "Sue Carbone 1:30 PM" at bounding box center [816, 404] width 672 height 24
click at [635, 561] on textarea "Thanks so much for clarifying! Photos would definitely help the team get a bett…" at bounding box center [757, 571] width 579 height 64
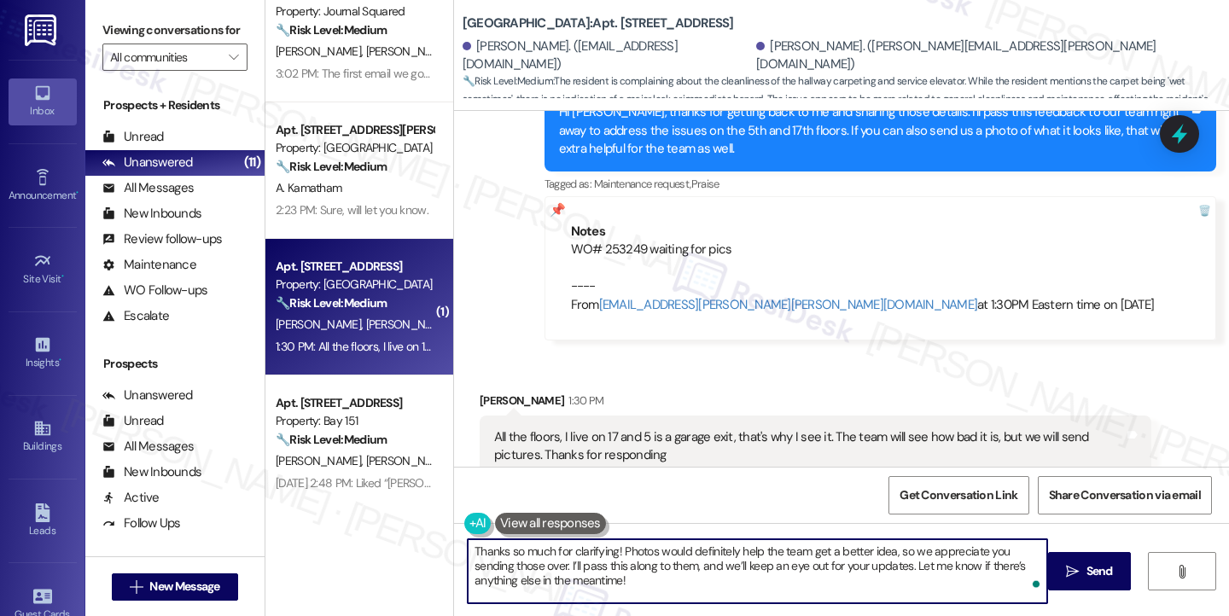
click at [635, 561] on textarea "Thanks so much for clarifying! Photos would definitely help the team get a bett…" at bounding box center [757, 571] width 579 height 64
click at [651, 573] on textarea "Thanks so much for clarifying! Photos would definitely help the team get a bett…" at bounding box center [757, 571] width 579 height 64
click at [726, 574] on textarea "Thanks so much for clarifying! Photos would definitely help the team get a bett…" at bounding box center [757, 571] width 579 height 64
click at [898, 558] on textarea "Thanks so much for clarifying! Photos would definitely help the team get a bett…" at bounding box center [757, 571] width 579 height 64
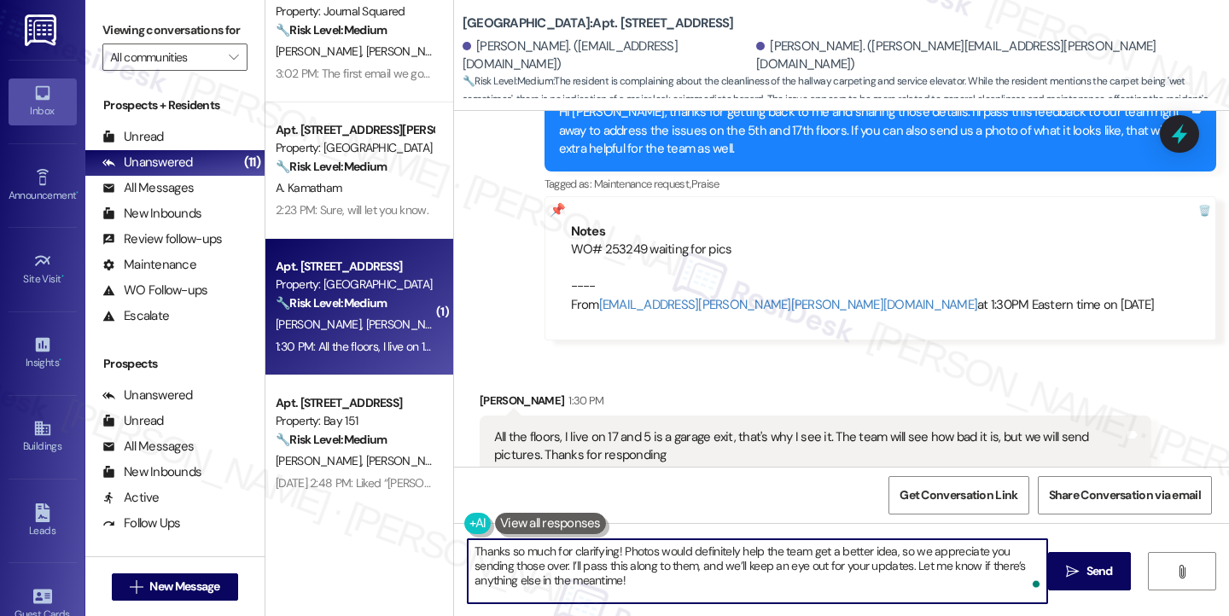
click at [898, 558] on textarea "Thanks so much for clarifying! Photos would definitely help the team get a bett…" at bounding box center [757, 571] width 579 height 64
click at [648, 582] on textarea "Thanks so much for clarifying! Photos would definitely help the team get a bett…" at bounding box center [757, 571] width 579 height 64
drag, startPoint x: 863, startPoint y: 566, endPoint x: 522, endPoint y: 566, distance: 340.5
click at [522, 566] on textarea "Thanks so much for clarifying! Photos would definitely help the team get a bett…" at bounding box center [757, 571] width 579 height 64
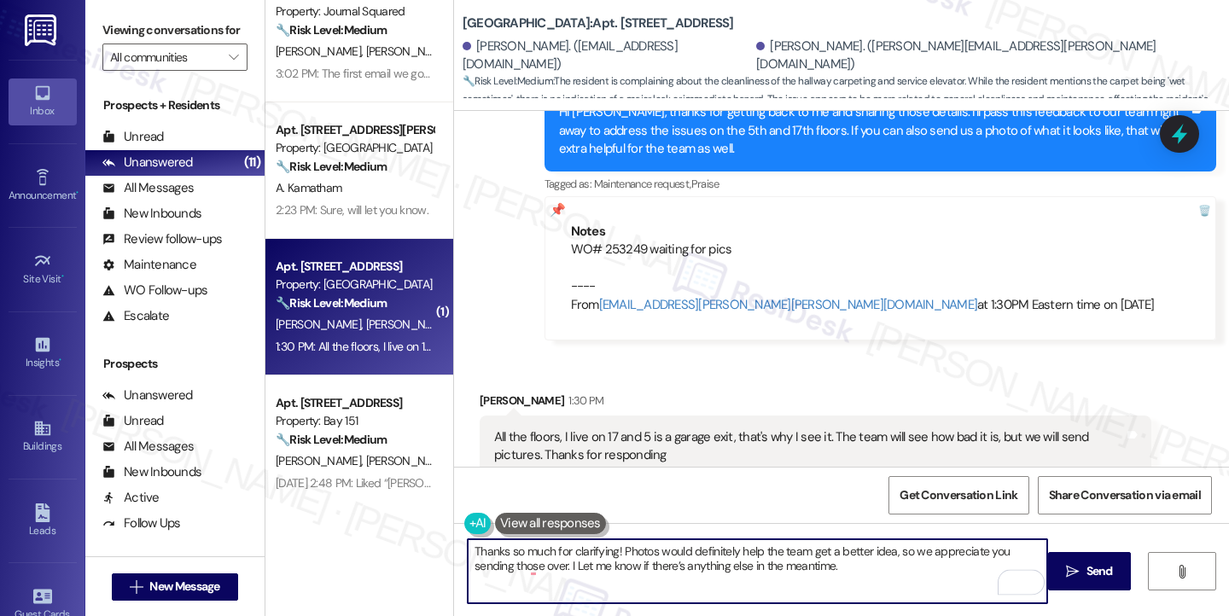
type textarea "Thanks so much for clarifying! Photos would definitely help the team get a bett…"
click at [819, 570] on textarea "Thanks so much for clarifying! Photos would definitely help the team get a bett…" at bounding box center [757, 571] width 579 height 64
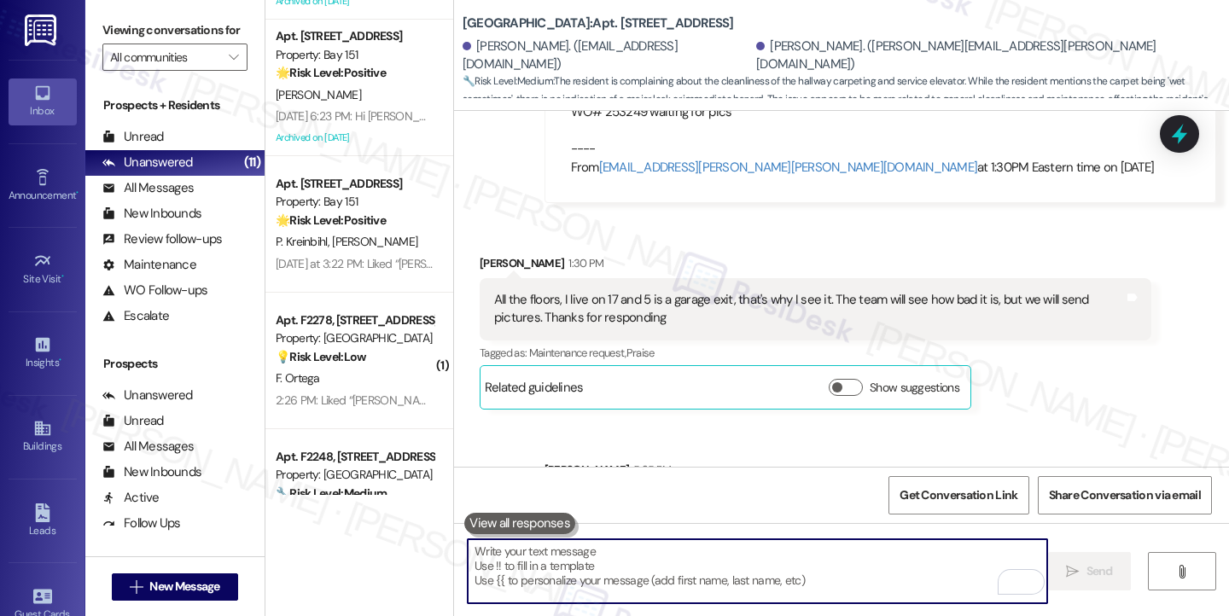
scroll to position [1143, 0]
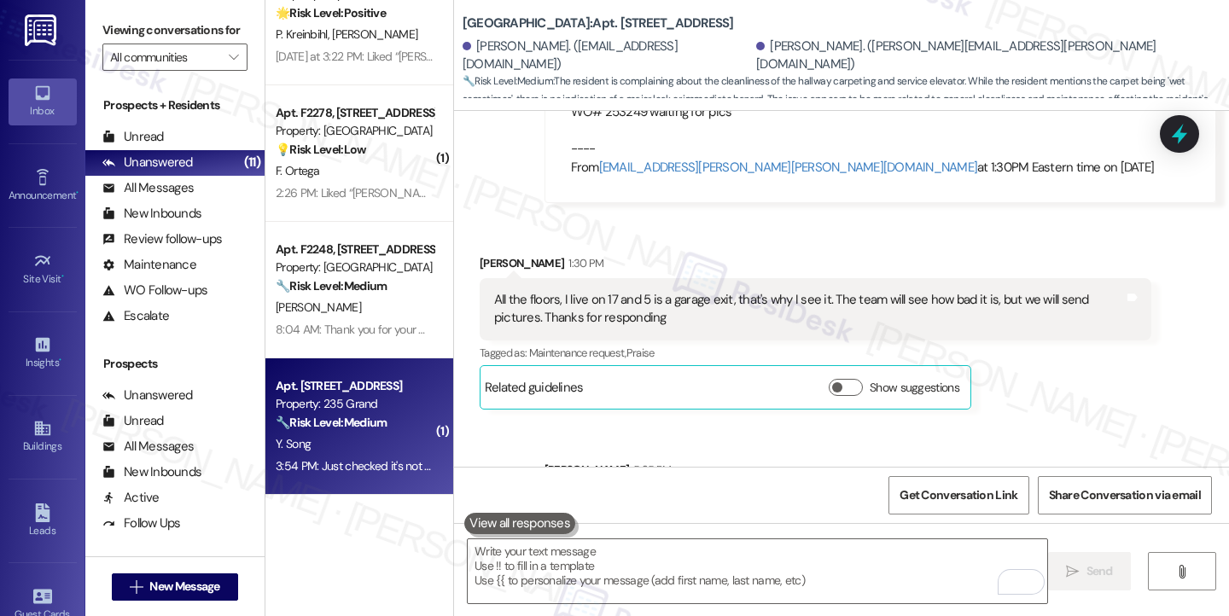
click at [331, 458] on div "3:54 PM: Just checked it's not available in the BuildingLink as well. It seems …" at bounding box center [638, 465] width 724 height 15
type textarea "Fetching suggested responses. Please feel free to read through the conversation…"
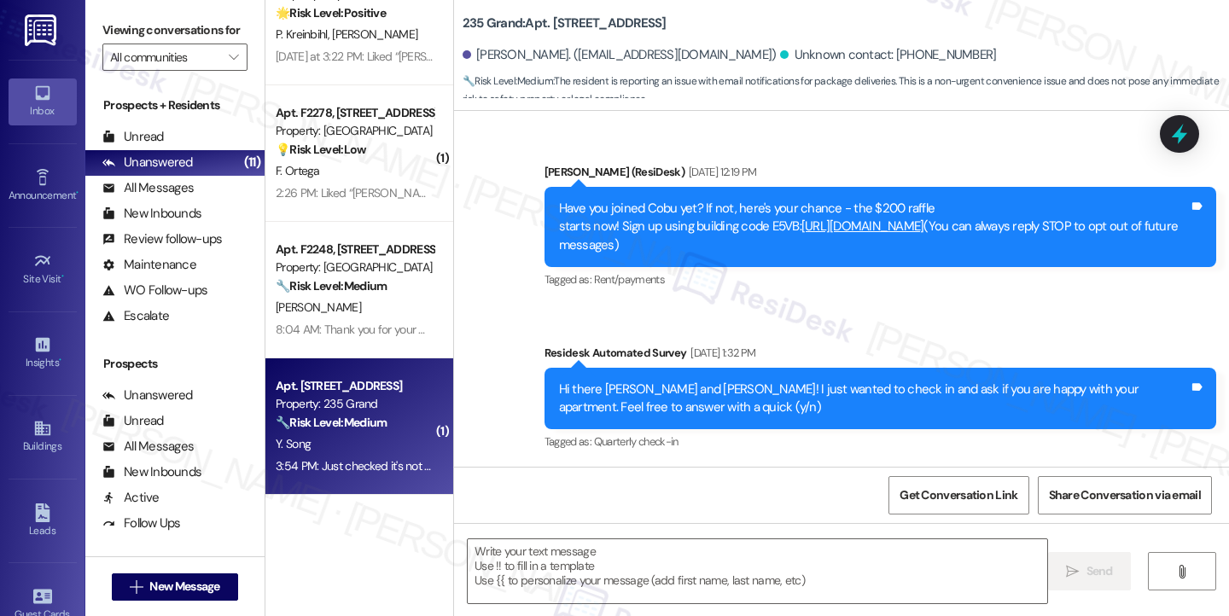
scroll to position [10376, 0]
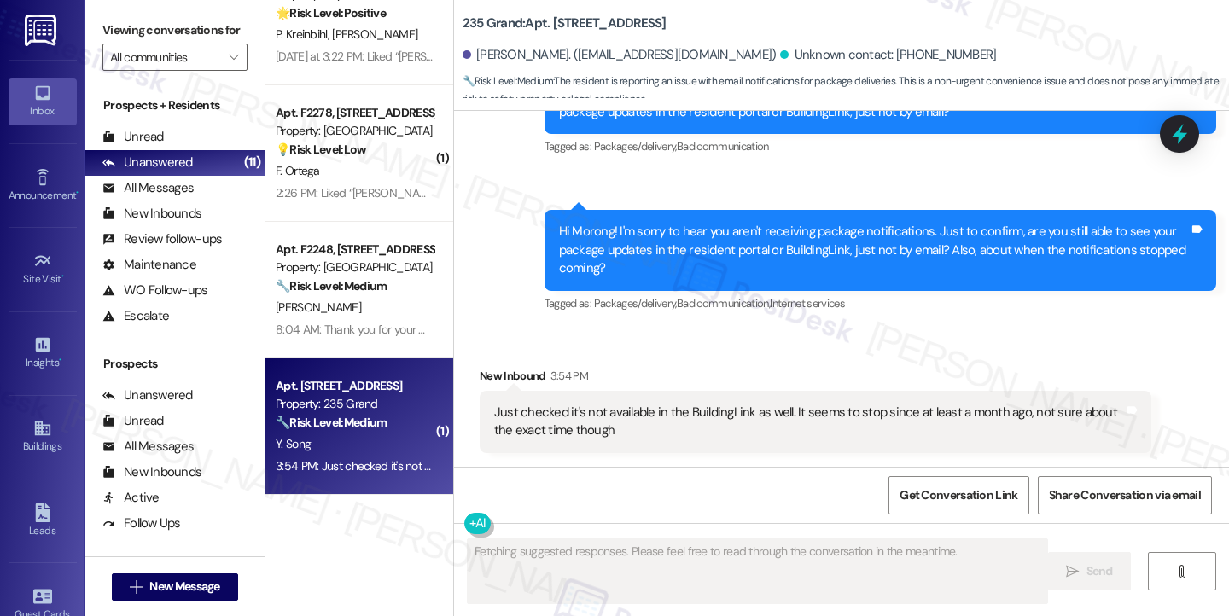
click at [630, 416] on div "Just checked it's not available in the BuildingLink as well. It seems to stop s…" at bounding box center [809, 422] width 630 height 37
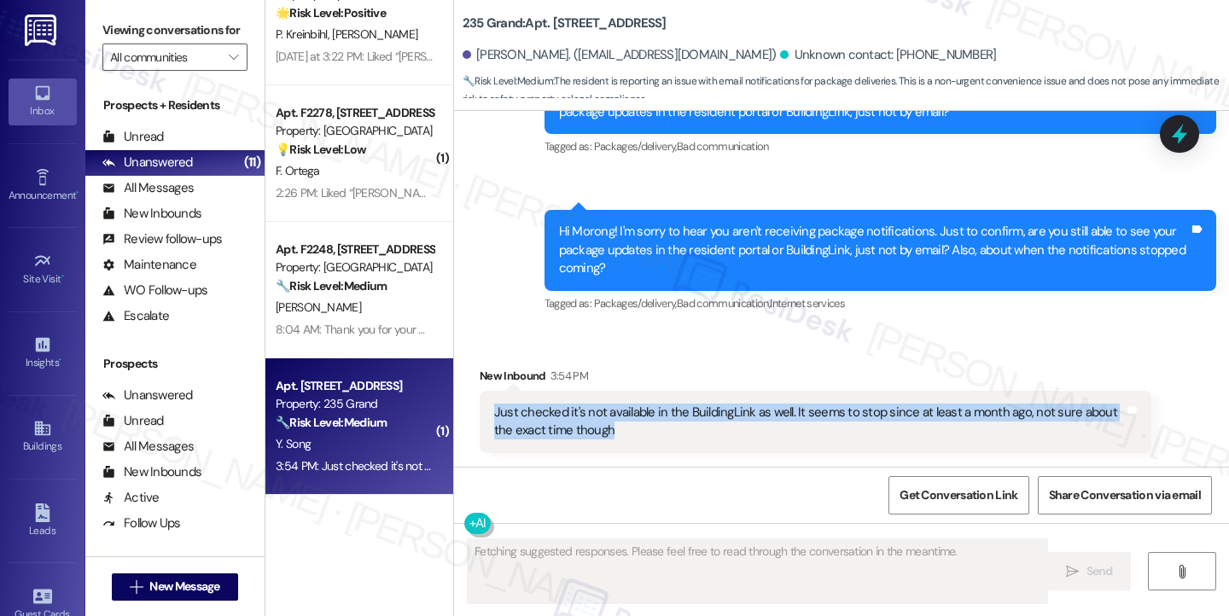
click at [630, 416] on div "Just checked it's not available in the BuildingLink as well. It seems to stop s…" at bounding box center [809, 422] width 630 height 37
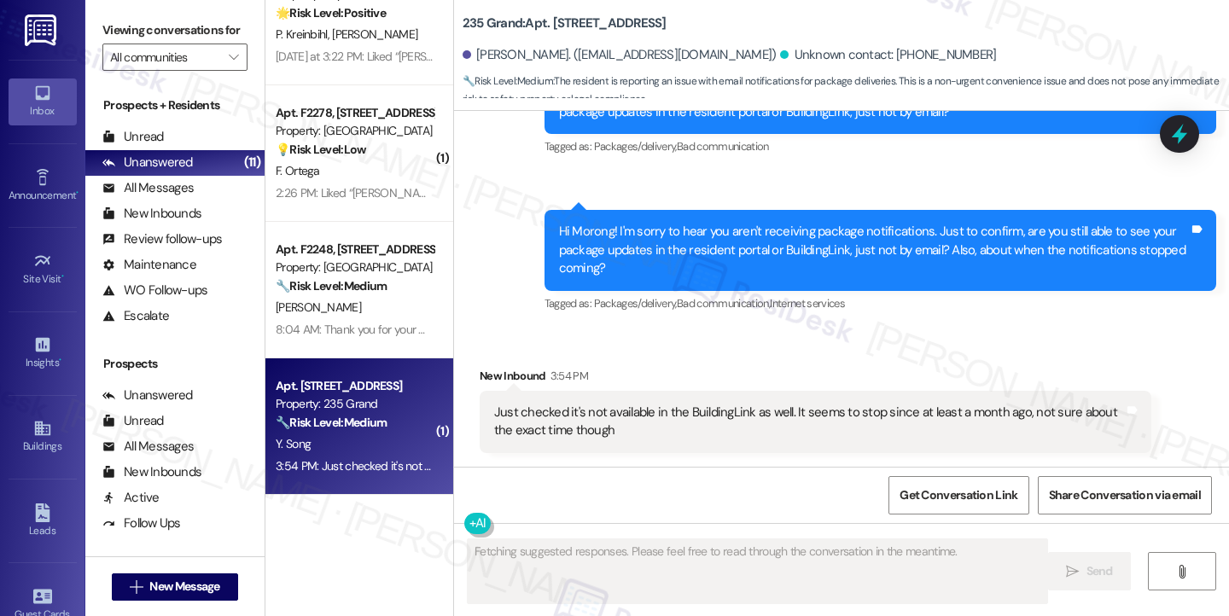
click at [699, 205] on div "Sent via SMS 10:25 AM Jane (ResiDesk) Yesterday at 10:25 AM Hi Morong! I'm sorr…" at bounding box center [880, 262] width 697 height 131
click at [744, 236] on div "Hi Morong! I'm sorry to hear you aren't receiving package notifications. Just t…" at bounding box center [874, 250] width 630 height 55
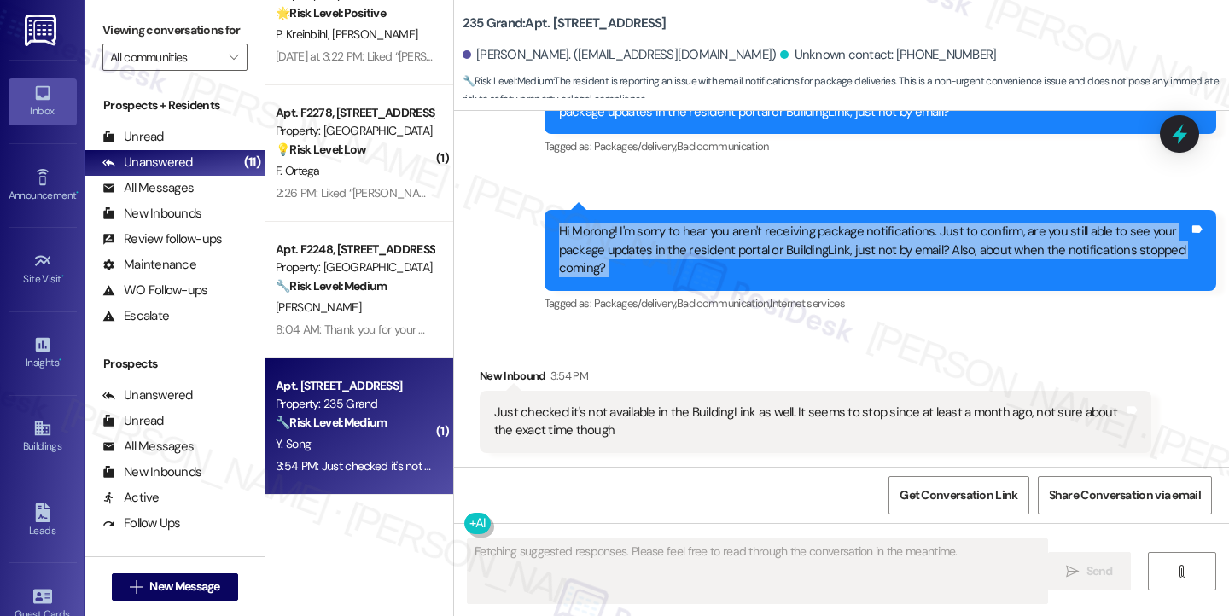
click at [744, 236] on div "Hi Morong! I'm sorry to hear you aren't receiving package notifications. Just t…" at bounding box center [874, 250] width 630 height 55
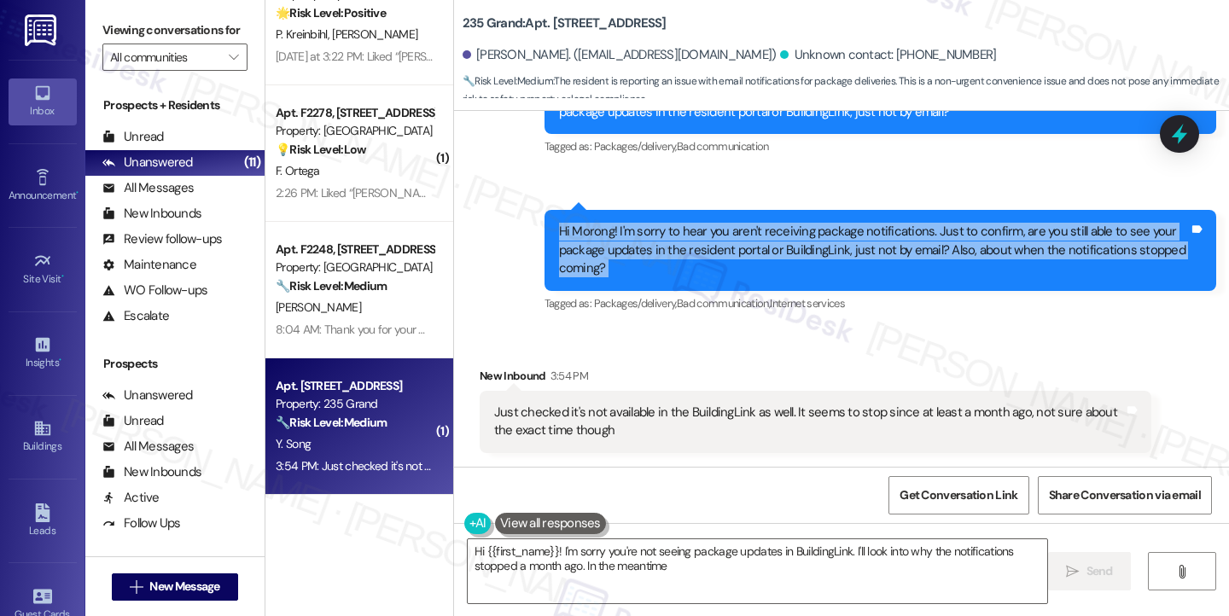
click at [720, 248] on div "Hi Morong! I'm sorry to hear you aren't receiving package notifications. Just t…" at bounding box center [874, 250] width 630 height 55
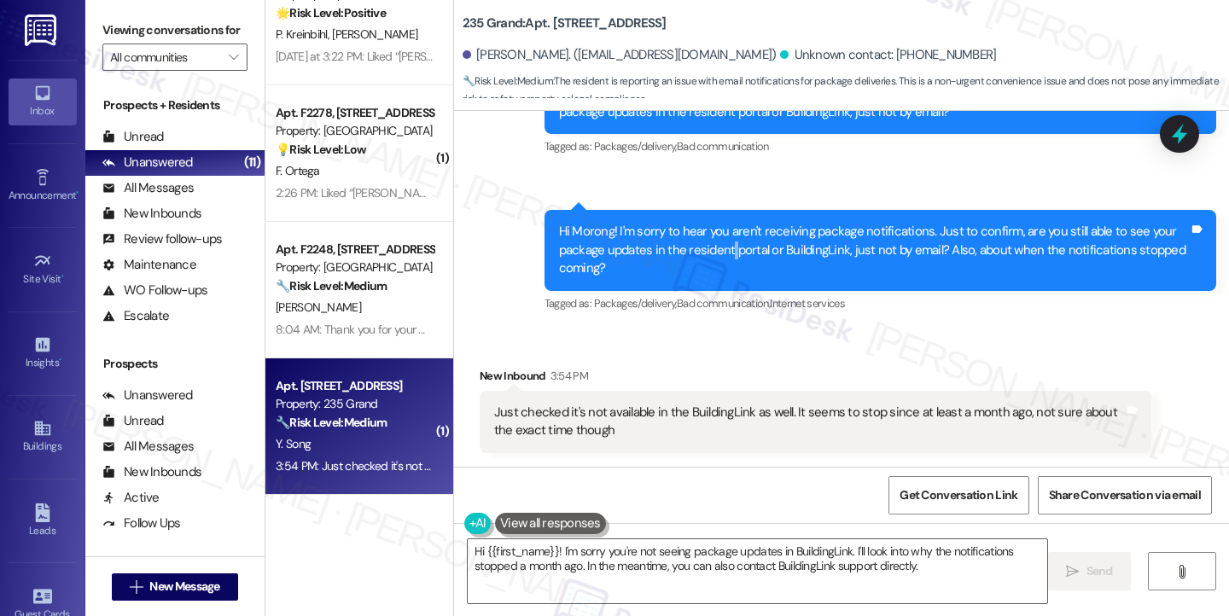
click at [720, 248] on div "Hi Morong! I'm sorry to hear you aren't receiving package notifications. Just t…" at bounding box center [874, 250] width 630 height 55
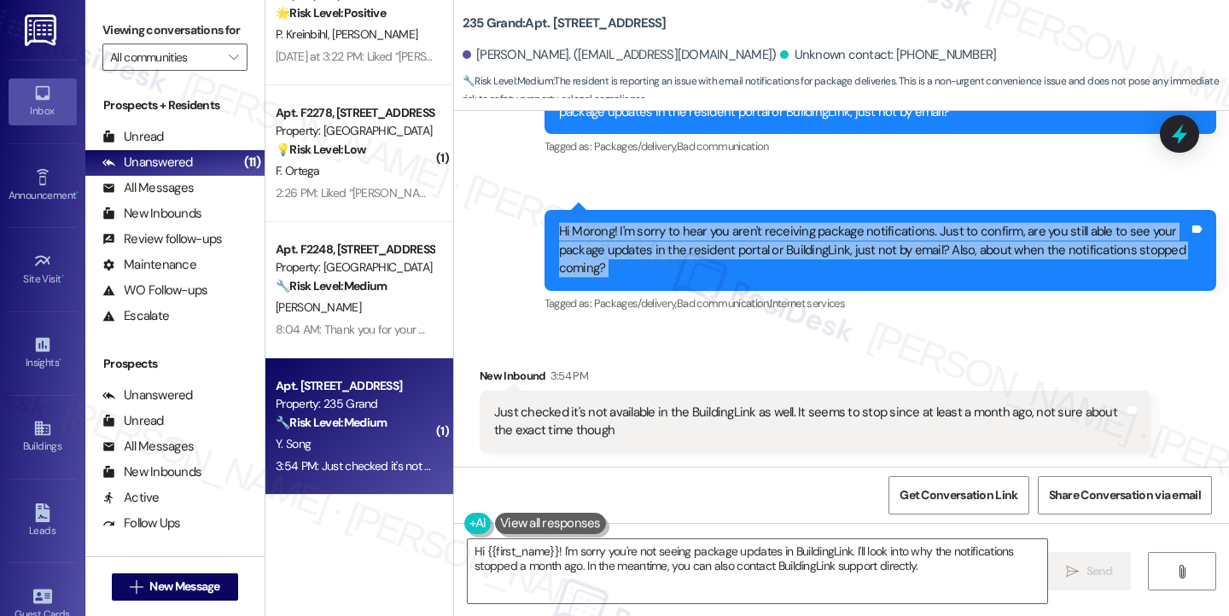
click at [720, 248] on div "Hi Morong! I'm sorry to hear you aren't receiving package notifications. Just t…" at bounding box center [874, 250] width 630 height 55
click at [791, 252] on div "Hi Morong! I'm sorry to hear you aren't receiving package notifications. Just t…" at bounding box center [874, 250] width 630 height 55
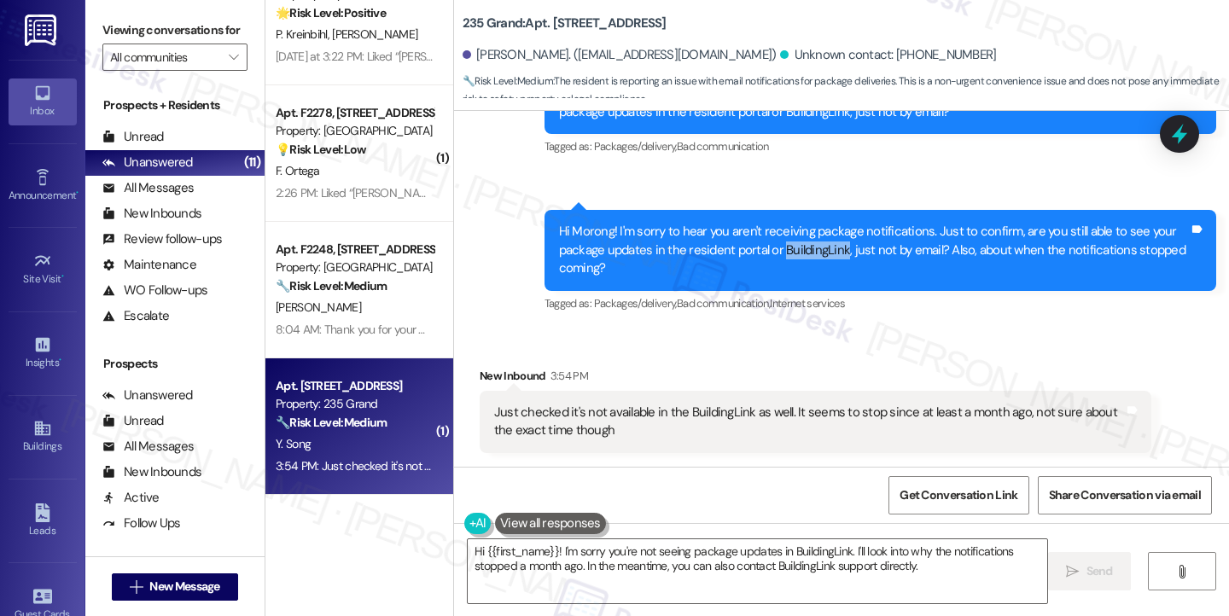
click at [791, 252] on div "Hi Morong! I'm sorry to hear you aren't receiving package notifications. Just t…" at bounding box center [874, 250] width 630 height 55
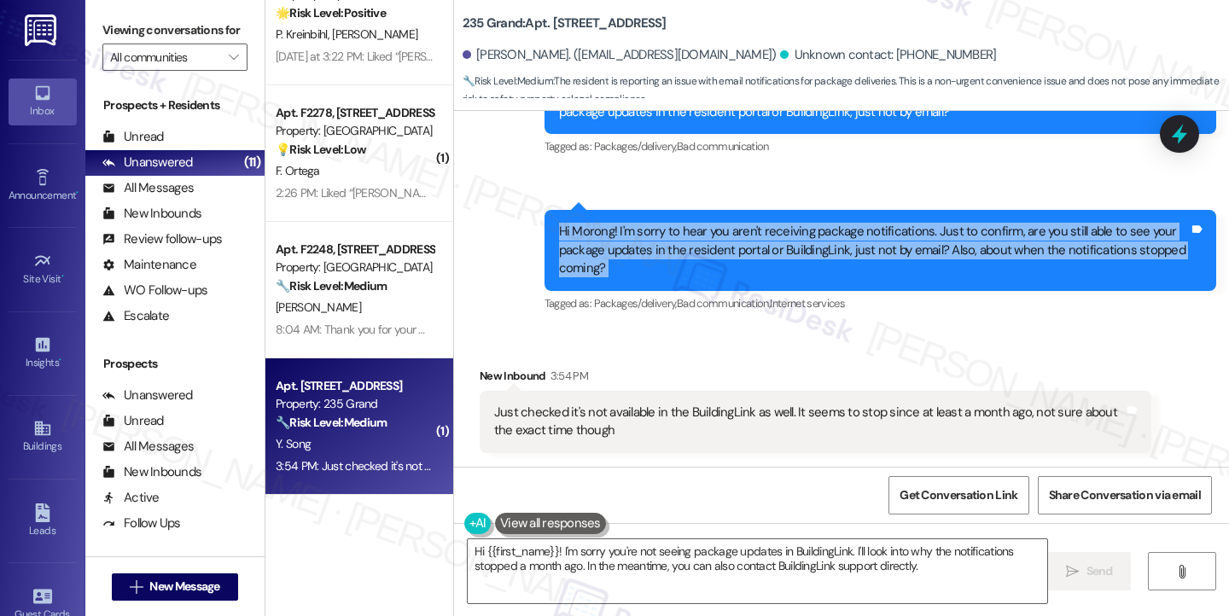
click at [791, 252] on div "Hi Morong! I'm sorry to hear you aren't receiving package notifications. Just t…" at bounding box center [874, 250] width 630 height 55
click at [790, 241] on div "Hi Morong! I'm sorry to hear you aren't receiving package notifications. Just t…" at bounding box center [874, 250] width 630 height 55
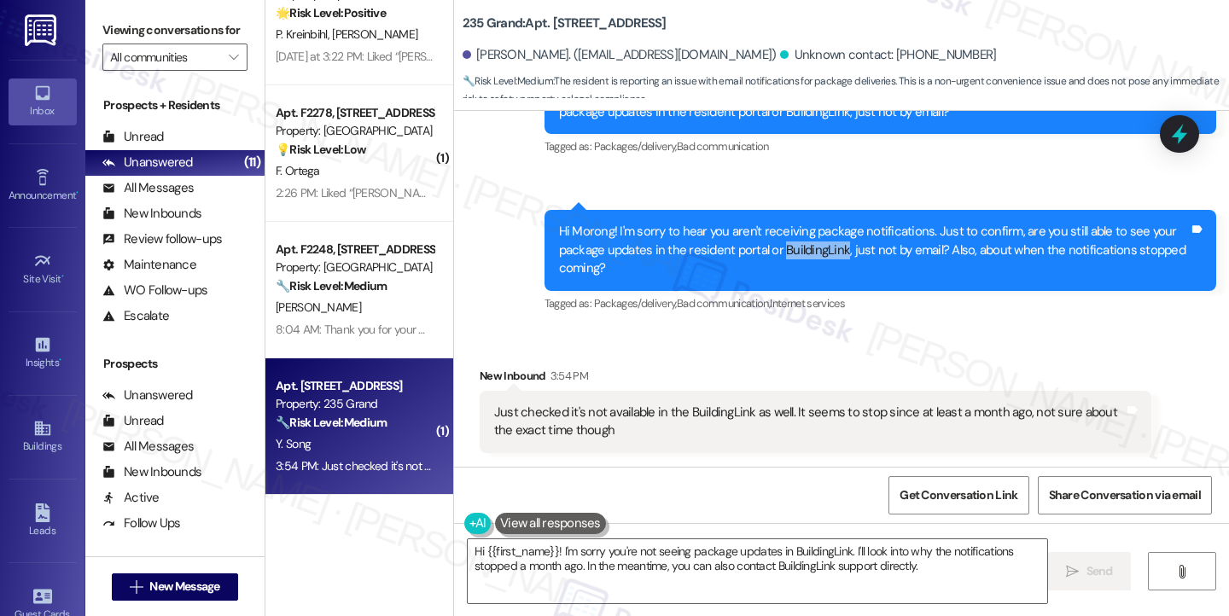
click at [790, 241] on div "Hi Morong! I'm sorry to hear you aren't receiving package notifications. Just t…" at bounding box center [874, 250] width 630 height 55
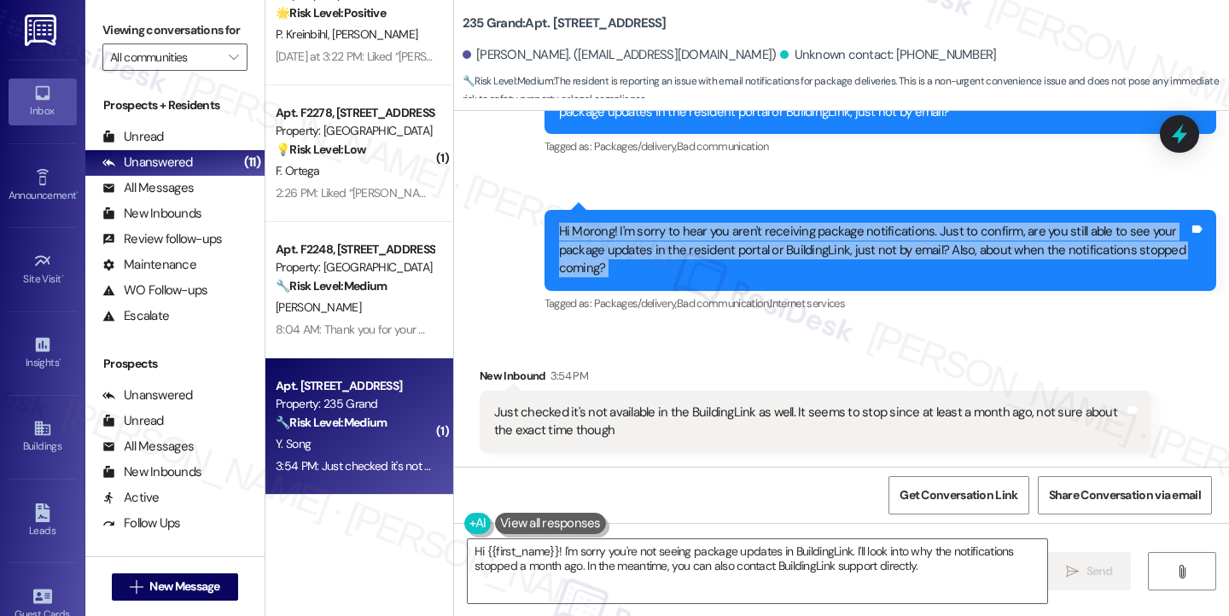
click at [790, 241] on div "Hi Morong! I'm sorry to hear you aren't receiving package notifications. Just t…" at bounding box center [874, 250] width 630 height 55
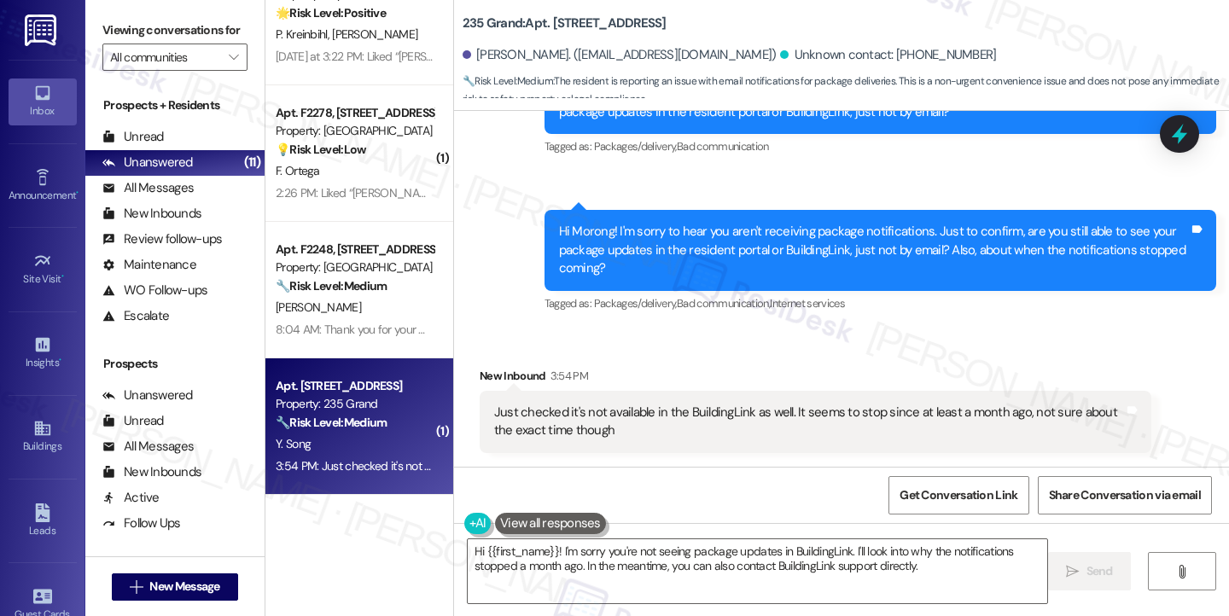
click at [600, 412] on div "Just checked it's not available in the BuildingLink as well. It seems to stop s…" at bounding box center [809, 422] width 630 height 37
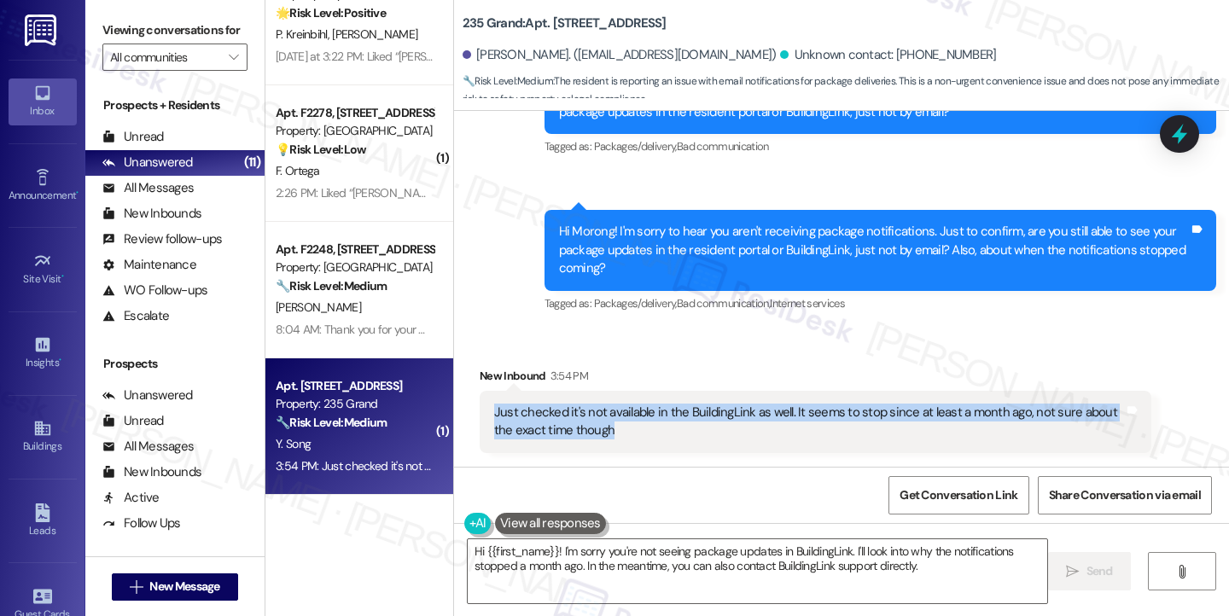
click at [600, 412] on div "Just checked it's not available in the BuildingLink as well. It seems to stop s…" at bounding box center [809, 422] width 630 height 37
click at [622, 556] on textarea "Hi {{first_name}}! I'm sorry you're not seeing package updates in BuildingLink.…" at bounding box center [757, 571] width 579 height 64
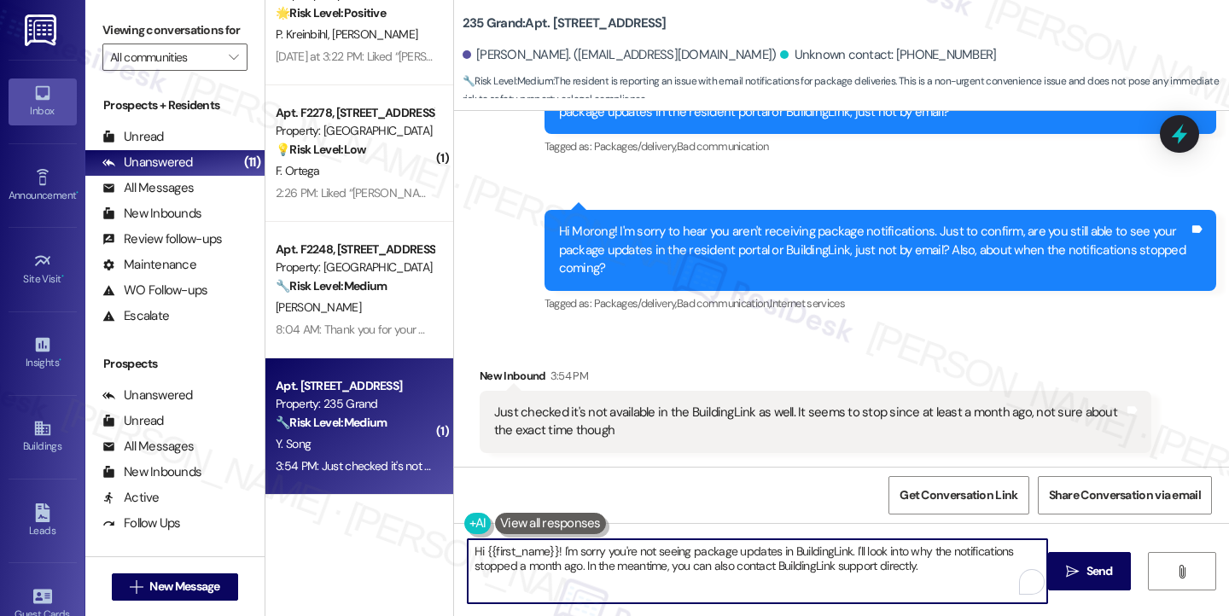
click at [623, 556] on textarea "Hi {{first_name}}! I'm sorry you're not seeing package updates in BuildingLink.…" at bounding box center [757, 571] width 579 height 64
click at [787, 560] on textarea "Hi {{first_name}}! I'm sorry you're not seeing package updates in BuildingLink.…" at bounding box center [757, 571] width 579 height 64
drag, startPoint x: 923, startPoint y: 562, endPoint x: 539, endPoint y: 556, distance: 384.1
click at [539, 556] on textarea "Hi {{first_name}}! I'm sorry you're not seeing package updates in BuildingLink.…" at bounding box center [757, 571] width 579 height 64
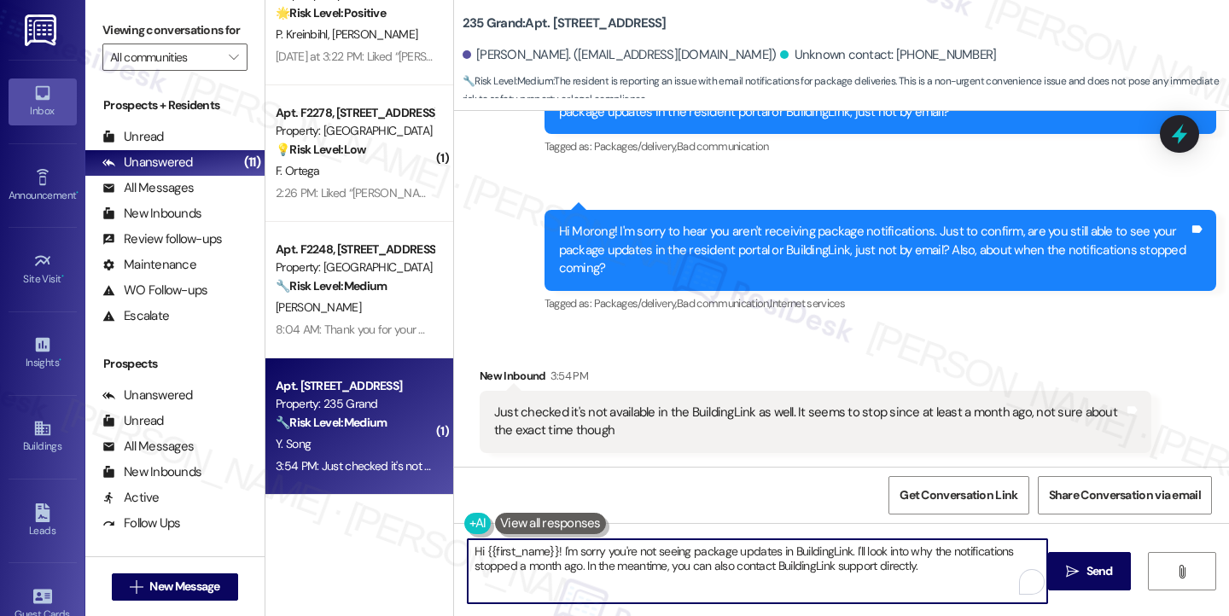
click at [539, 556] on textarea "Hi {{first_name}}! I'm sorry you're not seeing package updates in BuildingLink.…" at bounding box center [757, 571] width 579 height 64
click at [534, 556] on textarea "Hi {{first_name}}! I'm sorry you're not seeing package updates in BuildingLink.…" at bounding box center [757, 571] width 579 height 64
click at [763, 566] on textarea "Hi {{first_name}}! I'm sorry you're not seeing package updates in BuildingLink.…" at bounding box center [757, 571] width 579 height 64
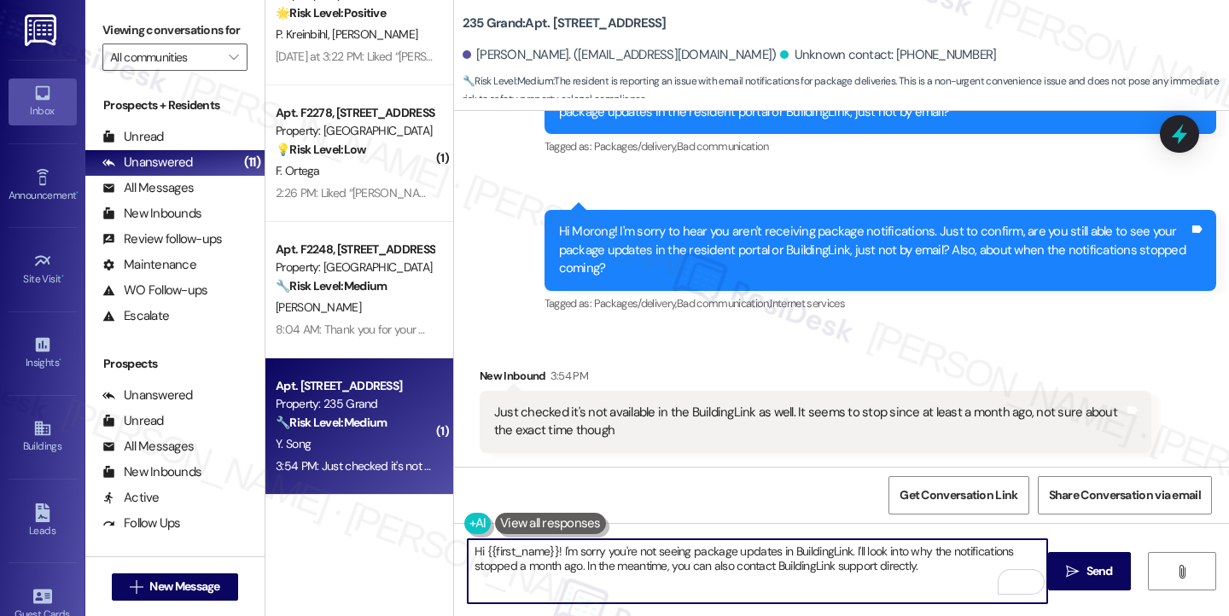
click at [764, 565] on textarea "Hi {{first_name}}! I'm sorry you're not seeing package updates in BuildingLink.…" at bounding box center [757, 571] width 579 height 64
click at [720, 551] on textarea "Hi {{first_name}}! I'm sorry you're not seeing package updates in BuildingLink.…" at bounding box center [757, 571] width 579 height 64
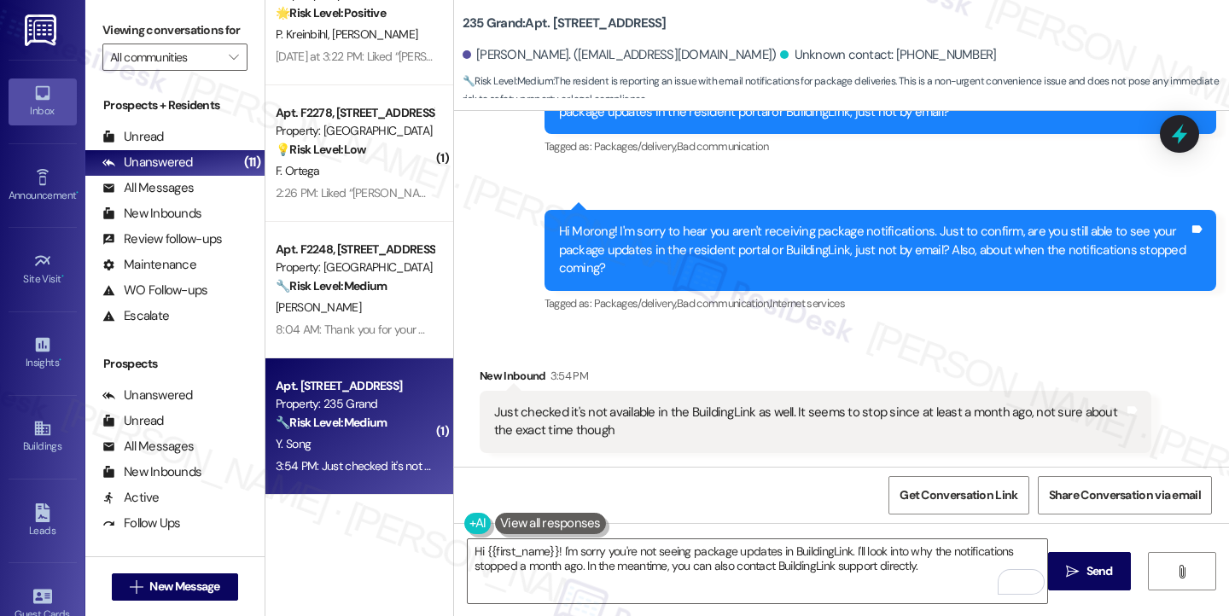
click at [575, 221] on div "Hi Morong! I'm sorry to hear you aren't receiving package notifications. Just t…" at bounding box center [880, 250] width 672 height 80
copy div "Morong"
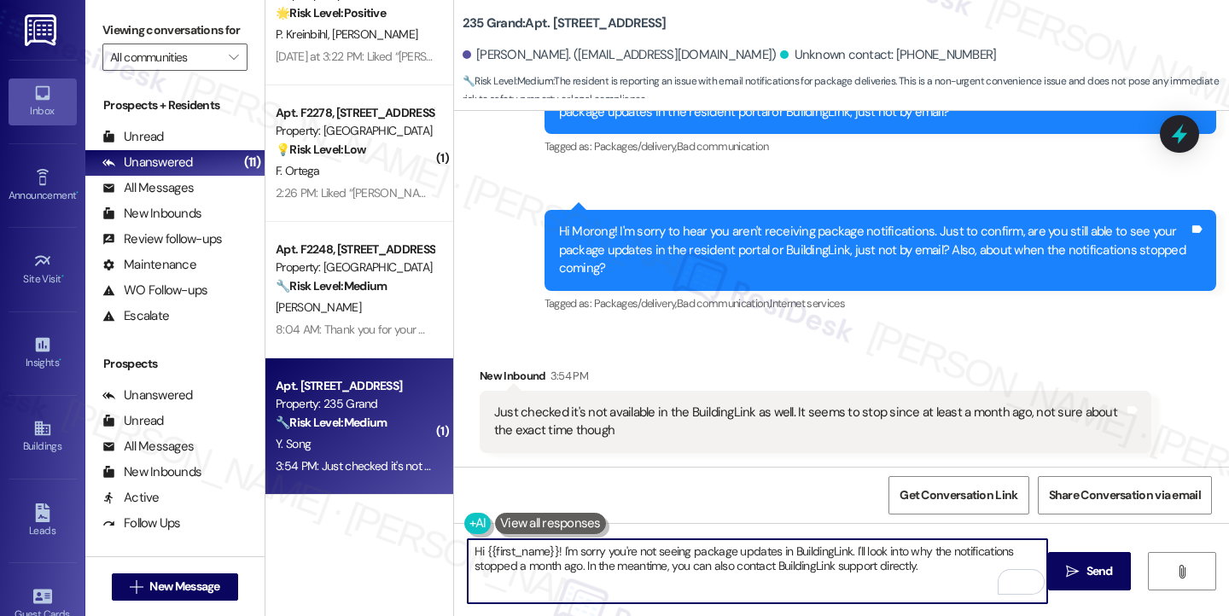
drag, startPoint x: 547, startPoint y: 551, endPoint x: 477, endPoint y: 544, distance: 70.3
click at [477, 545] on textarea "Hi {{first_name}}! I'm sorry you're not seeing package updates in BuildingLink.…" at bounding box center [757, 571] width 579 height 64
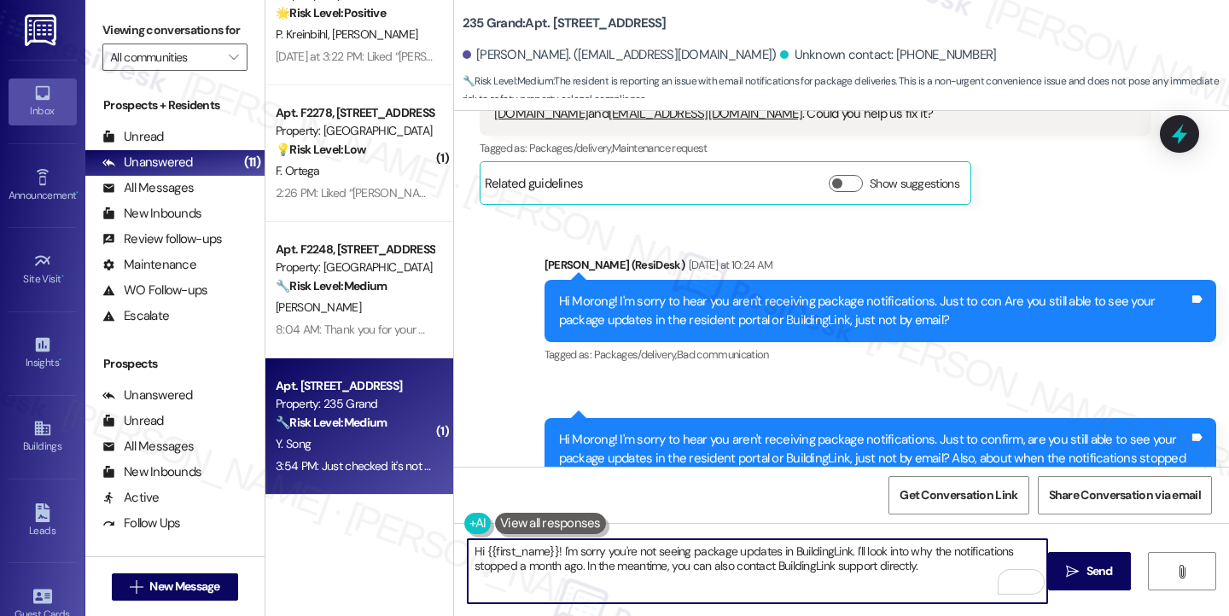
scroll to position [10205, 0]
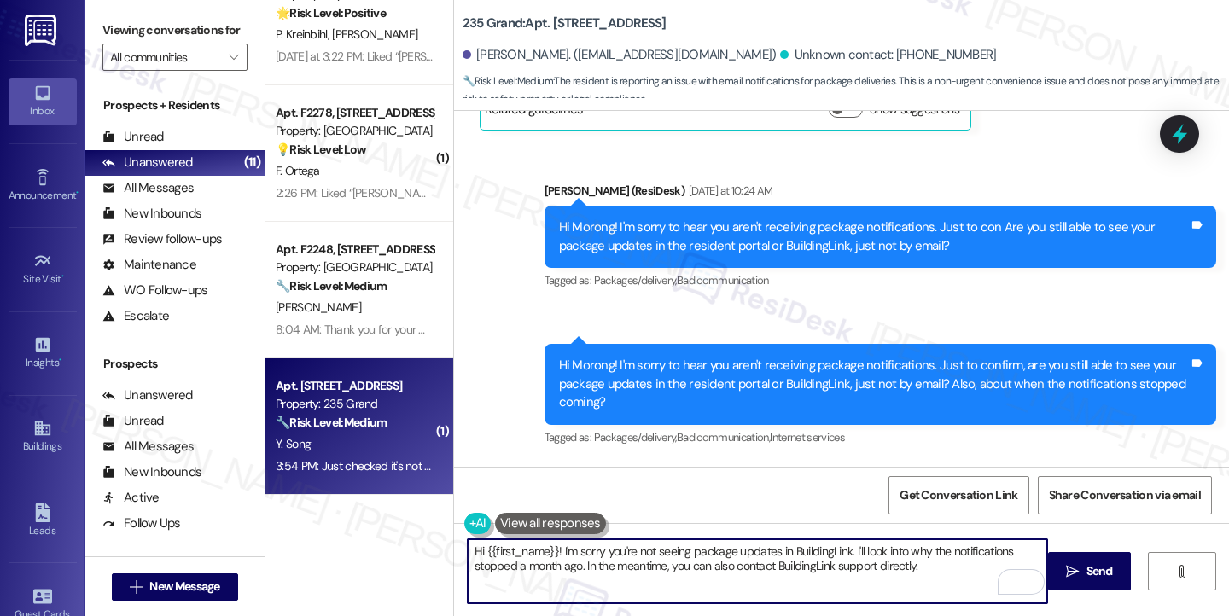
click at [716, 255] on div "Hi Morong! I'm sorry to hear you aren't receiving package notifications. Just t…" at bounding box center [874, 236] width 630 height 37
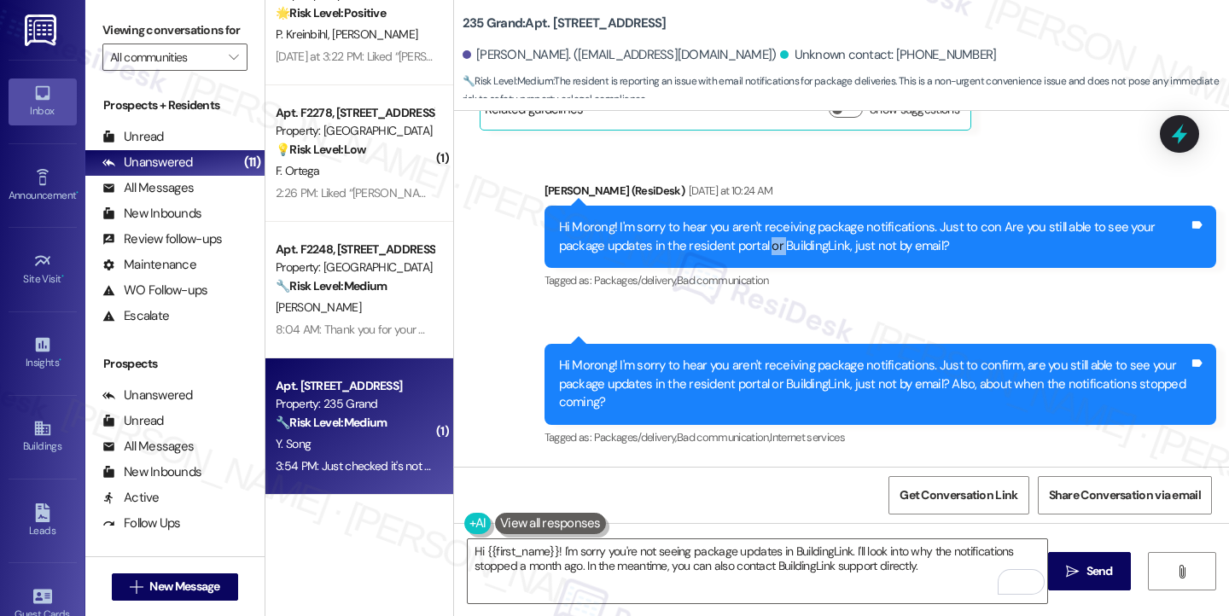
click at [716, 255] on div "Hi Morong! I'm sorry to hear you aren't receiving package notifications. Just t…" at bounding box center [874, 236] width 630 height 37
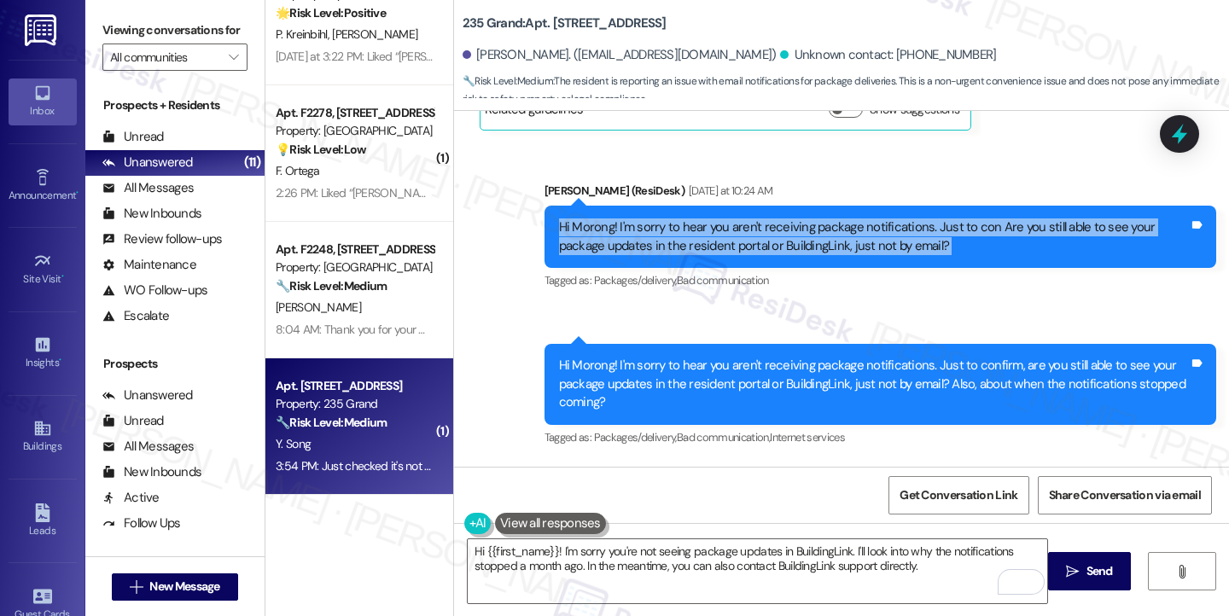
click at [716, 255] on div "Hi Morong! I'm sorry to hear you aren't receiving package notifications. Just t…" at bounding box center [874, 236] width 630 height 37
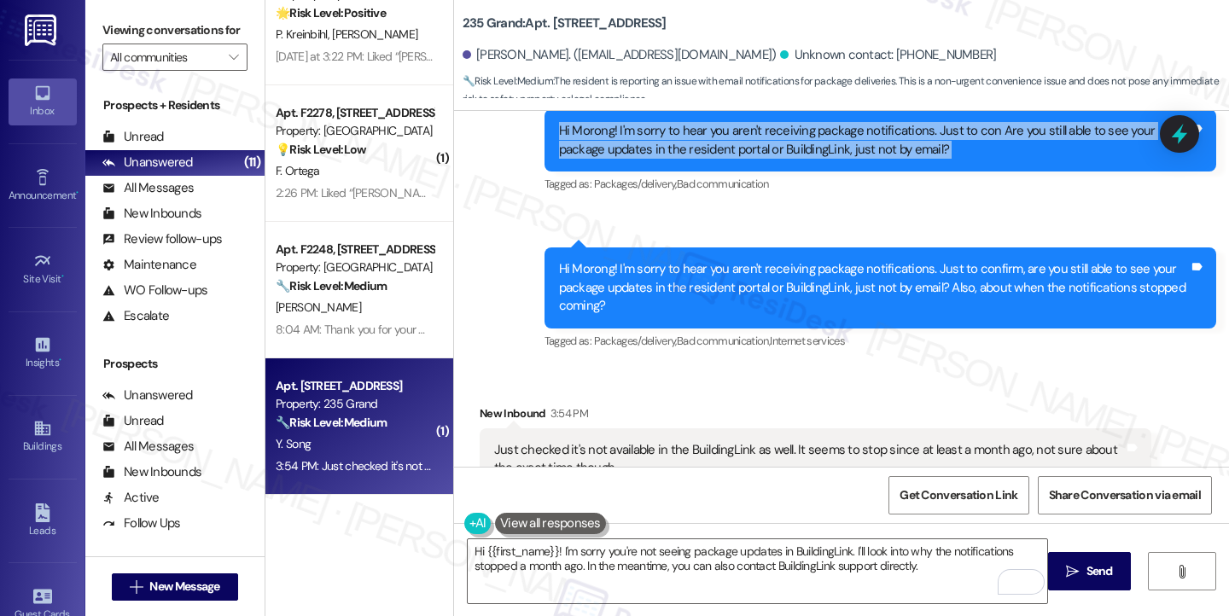
scroll to position [10376, 0]
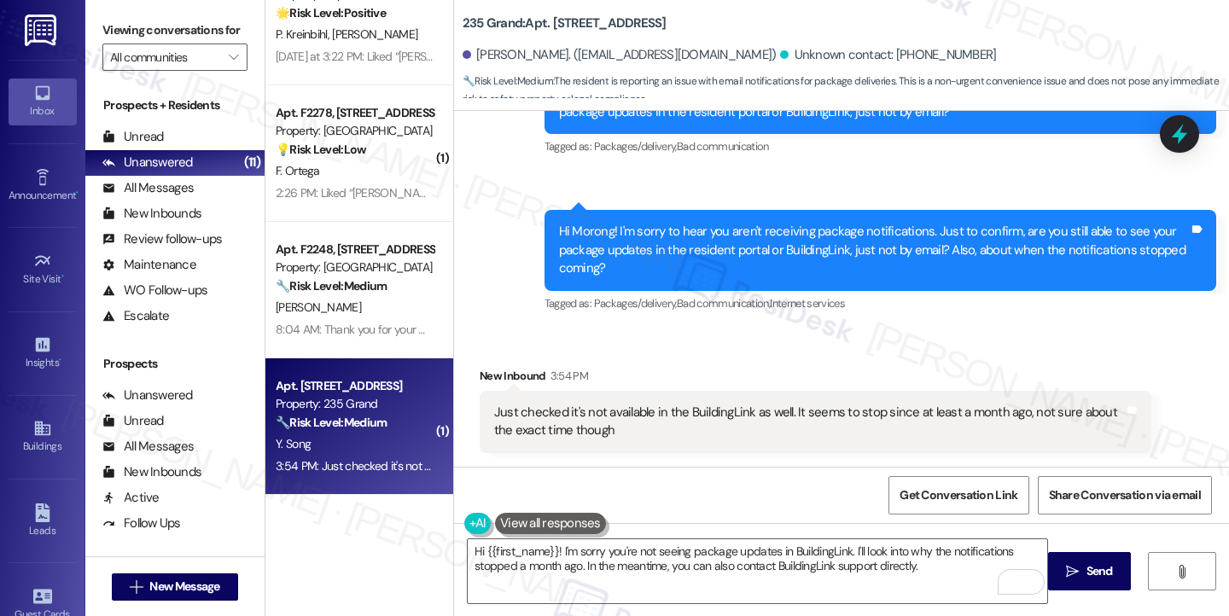
click at [597, 426] on div "Just checked it's not available in the BuildingLink as well. It seems to stop s…" at bounding box center [809, 422] width 630 height 37
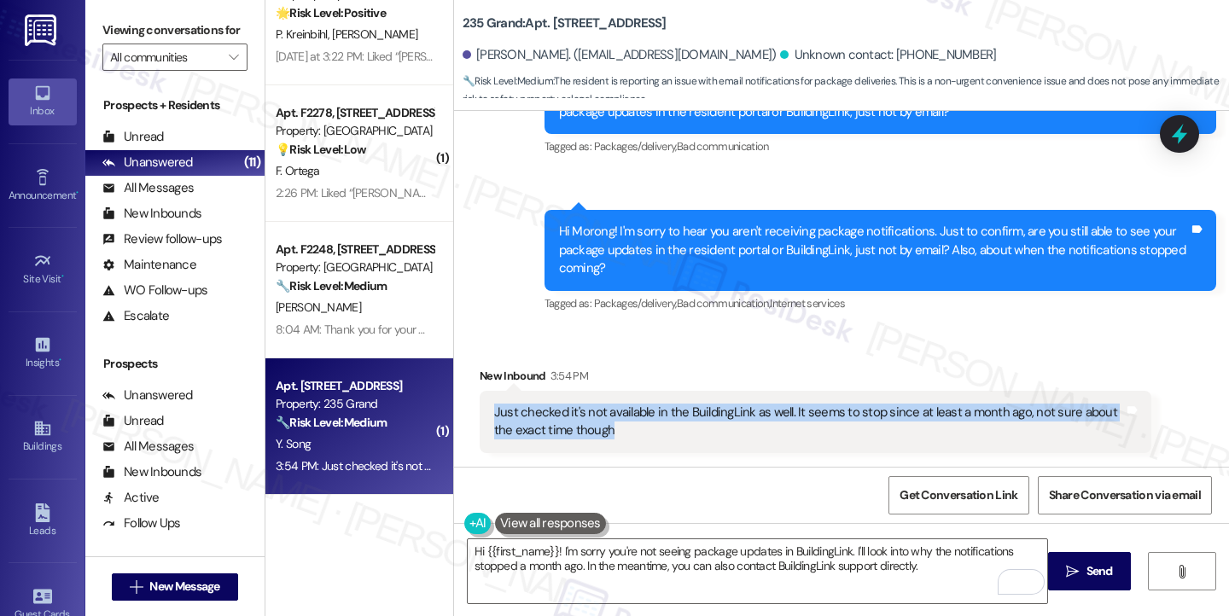
click at [597, 426] on div "Just checked it's not available in the BuildingLink as well. It seems to stop s…" at bounding box center [809, 422] width 630 height 37
click at [843, 416] on div "Just checked it's not available in the BuildingLink as well. It seems to stop s…" at bounding box center [809, 422] width 630 height 37
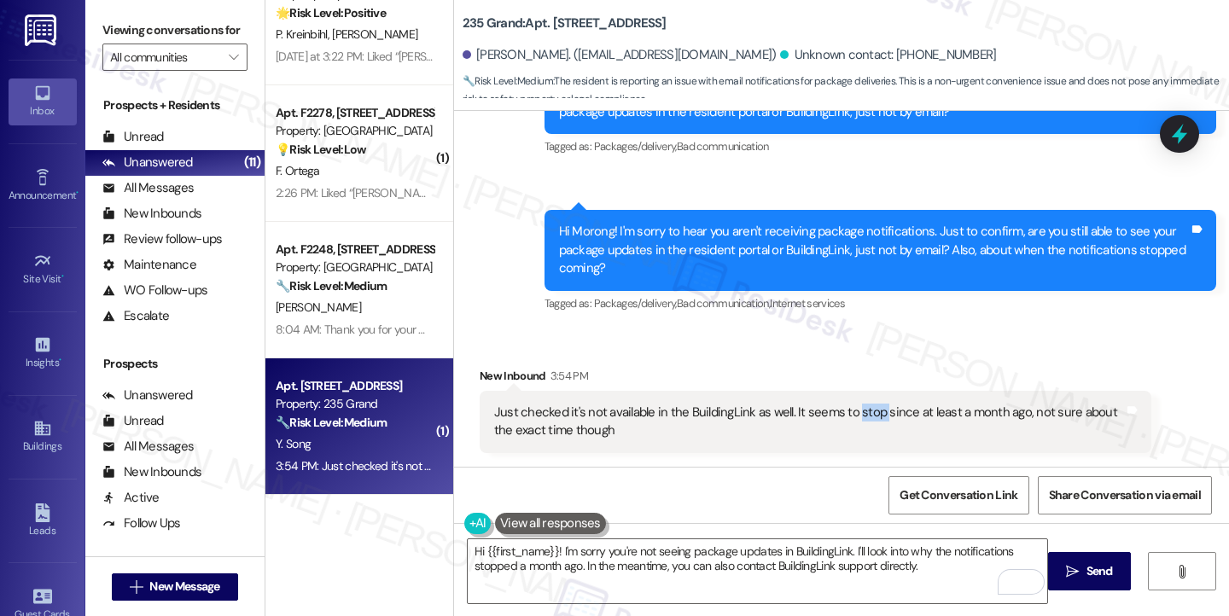
click at [843, 416] on div "Just checked it's not available in the BuildingLink as well. It seems to stop s…" at bounding box center [809, 422] width 630 height 37
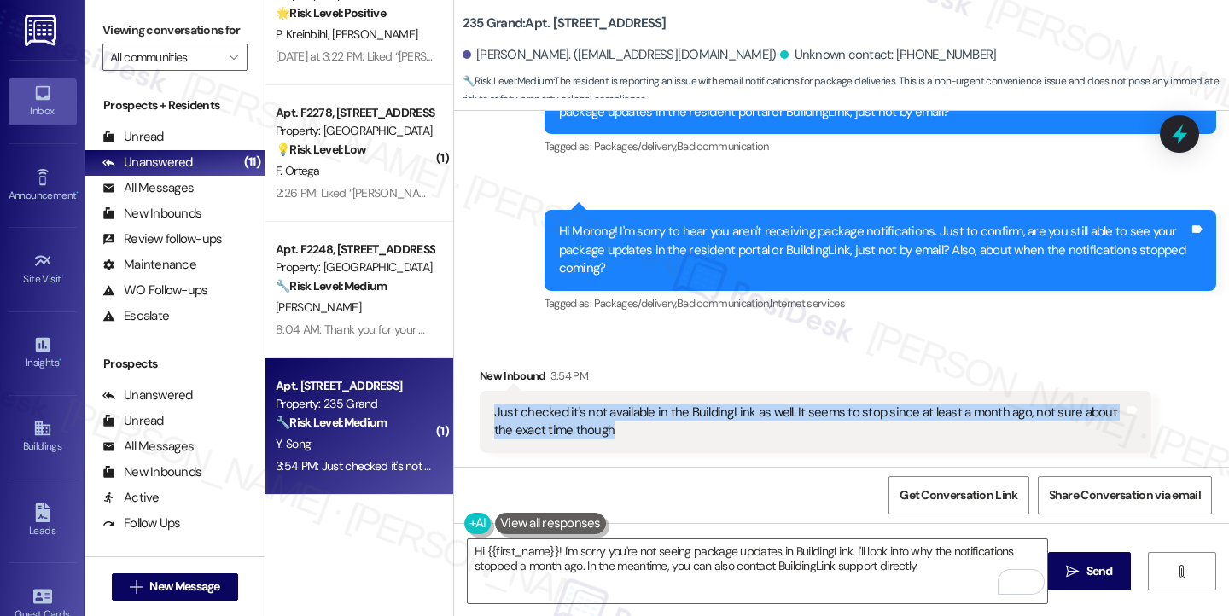
click at [843, 416] on div "Just checked it's not available in the BuildingLink as well. It seems to stop s…" at bounding box center [809, 422] width 630 height 37
click at [571, 421] on div "Just checked it's not available in the BuildingLink as well. It seems to stop s…" at bounding box center [809, 422] width 630 height 37
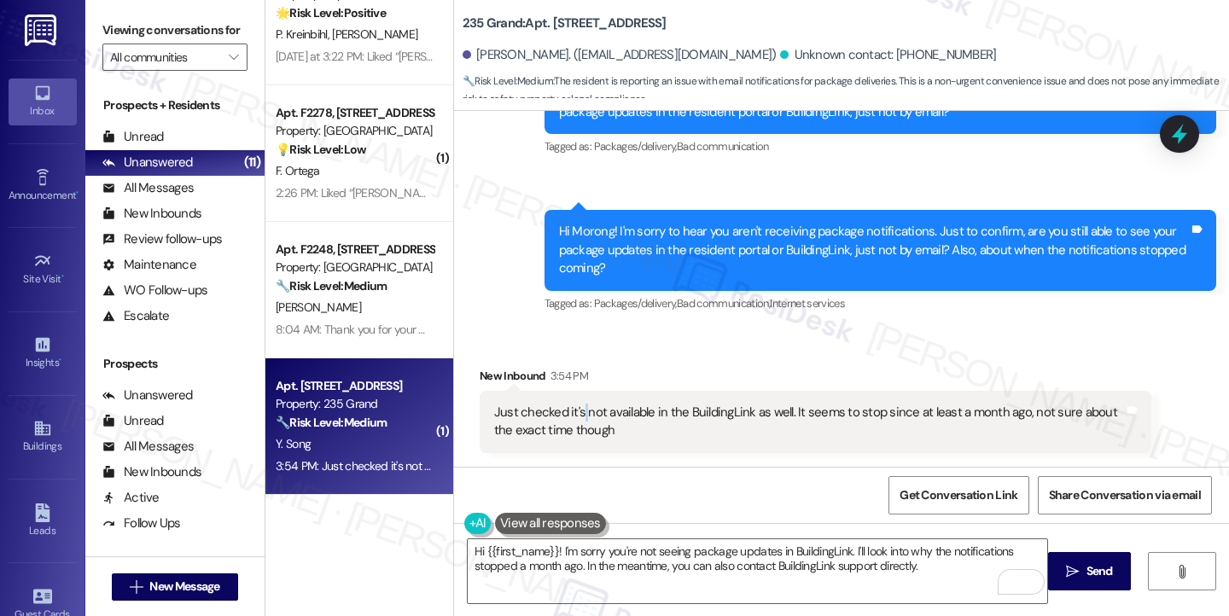
click at [571, 421] on div "Just checked it's not available in the BuildingLink as well. It seems to stop s…" at bounding box center [809, 422] width 630 height 37
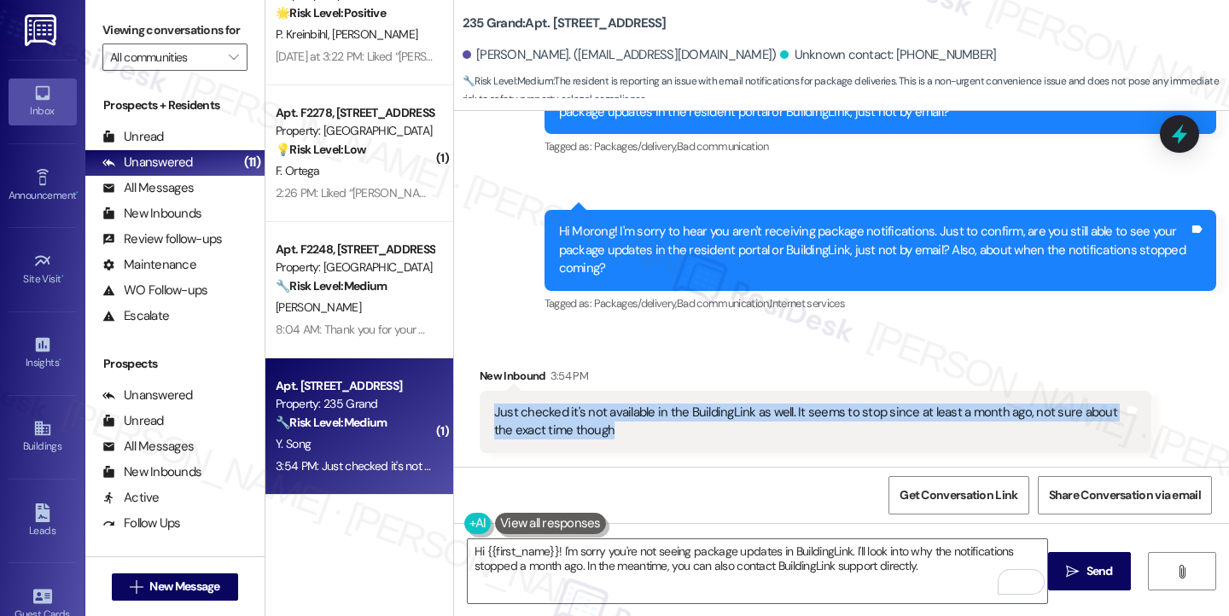
drag, startPoint x: 571, startPoint y: 421, endPoint x: 596, endPoint y: 439, distance: 31.2
click at [571, 421] on div "Just checked it's not available in the BuildingLink as well. It seems to stop s…" at bounding box center [809, 422] width 630 height 37
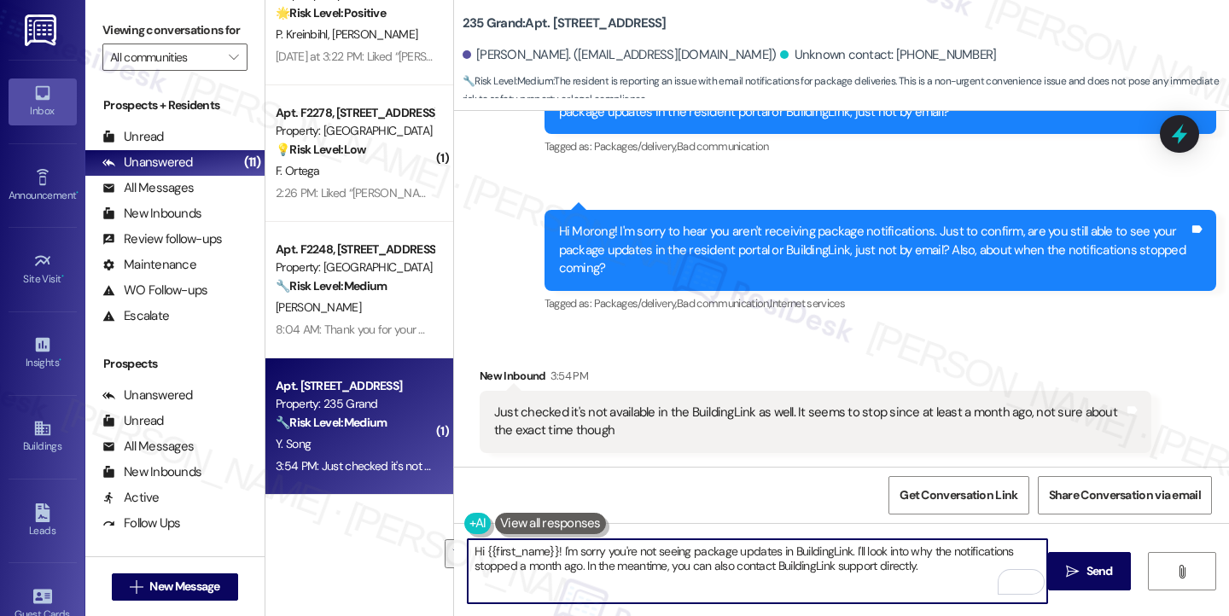
drag, startPoint x: 919, startPoint y: 568, endPoint x: 454, endPoint y: 544, distance: 465.7
click at [458, 544] on div "Hi {{first_name}}! I'm sorry you're not seeing package updates in BuildingLink.…" at bounding box center [748, 571] width 581 height 66
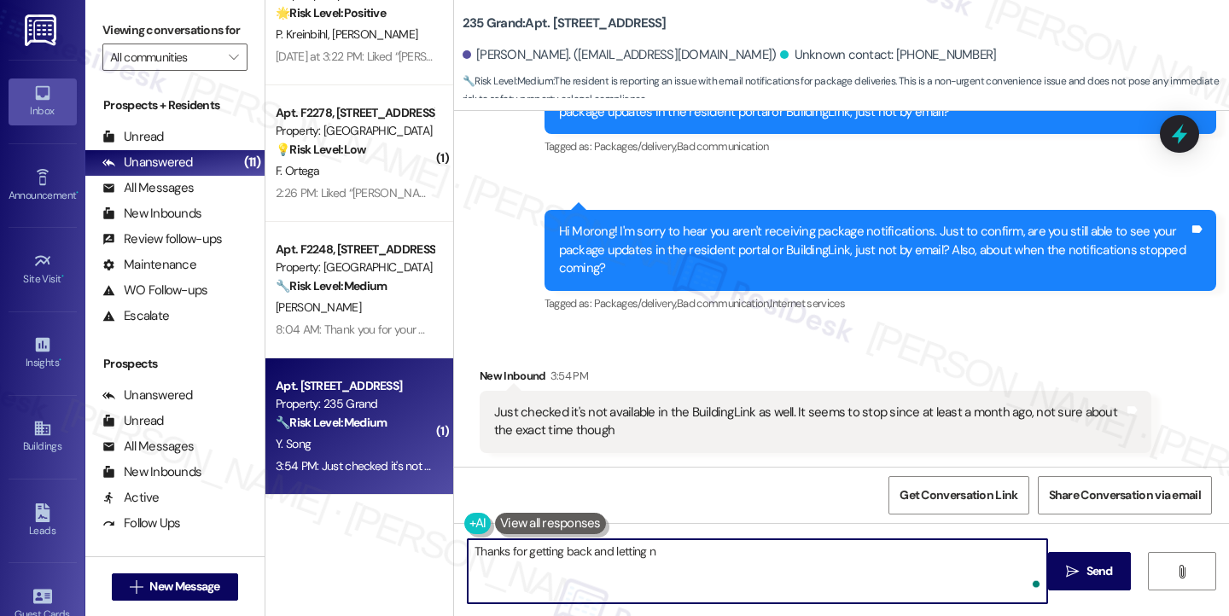
type textarea "Thanks for getting back and letting"
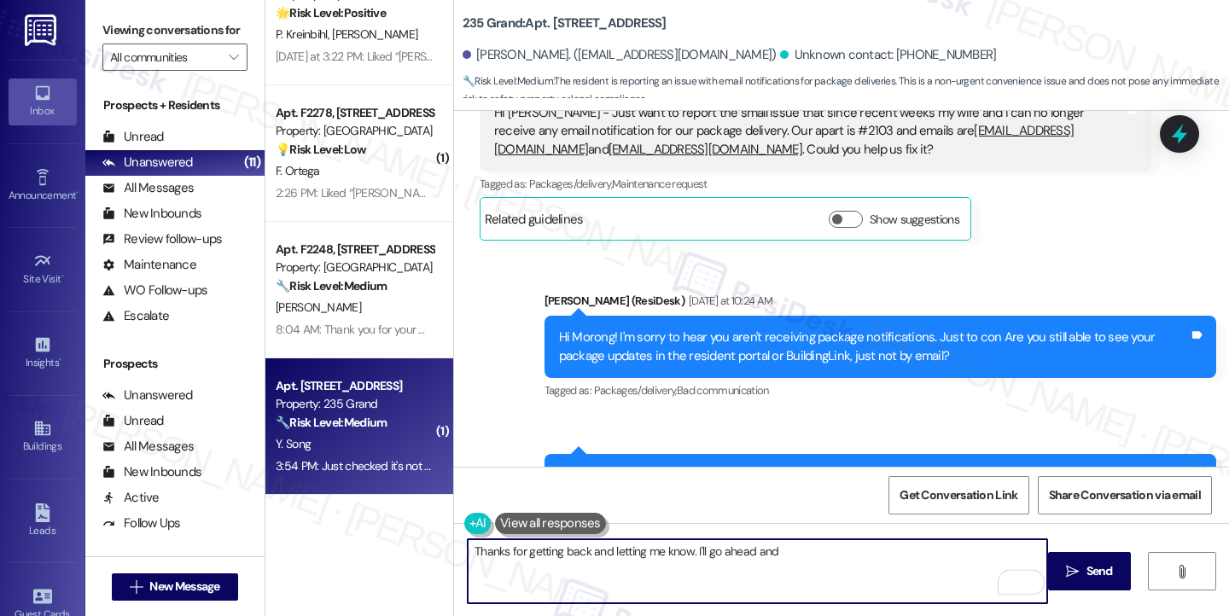
scroll to position [9949, 0]
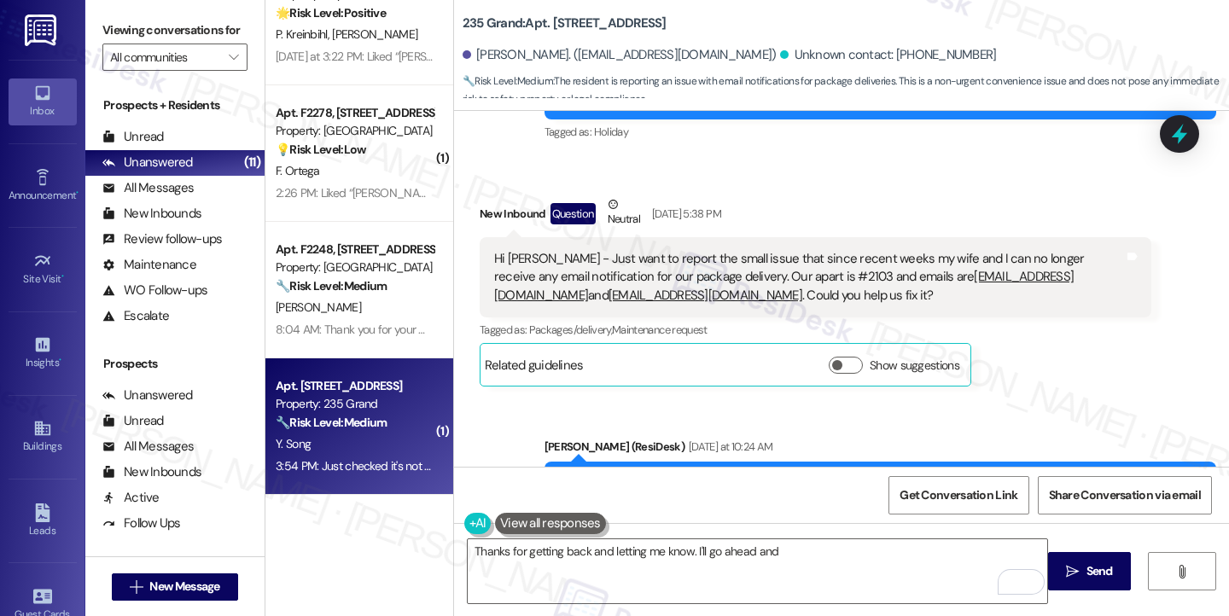
click at [737, 305] on div "Hi [PERSON_NAME] - Just want to report the small issue that since recent weeks …" at bounding box center [809, 277] width 630 height 55
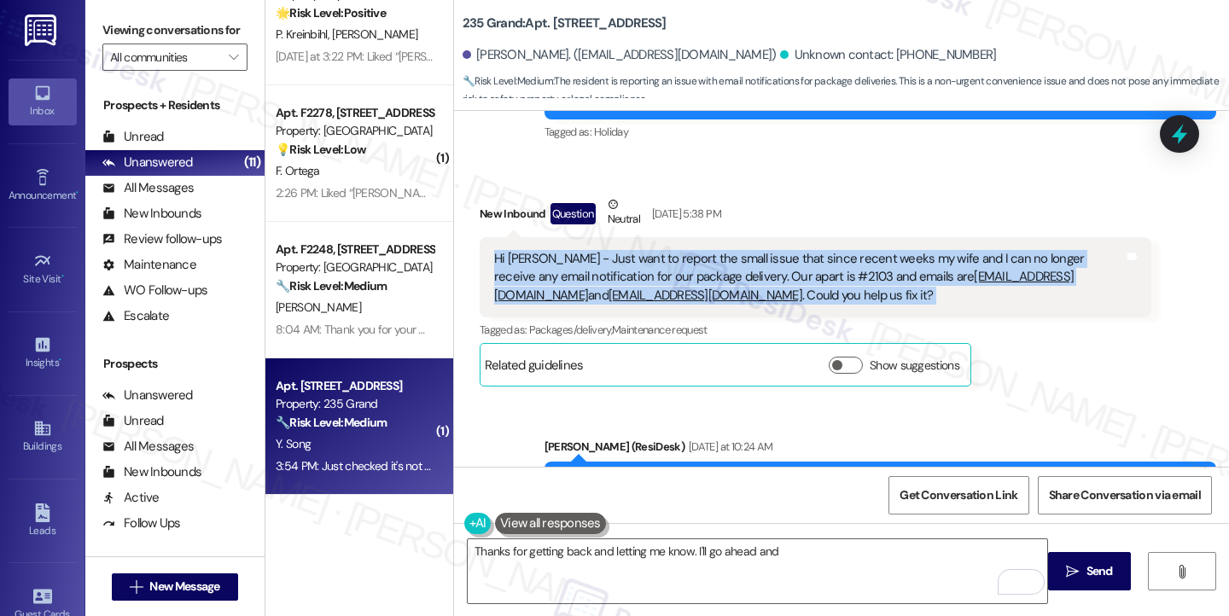
click at [737, 305] on div "Hi [PERSON_NAME] - Just want to report the small issue that since recent weeks …" at bounding box center [809, 277] width 630 height 55
click at [732, 300] on div "Hi [PERSON_NAME] - Just want to report the small issue that since recent weeks …" at bounding box center [809, 277] width 630 height 55
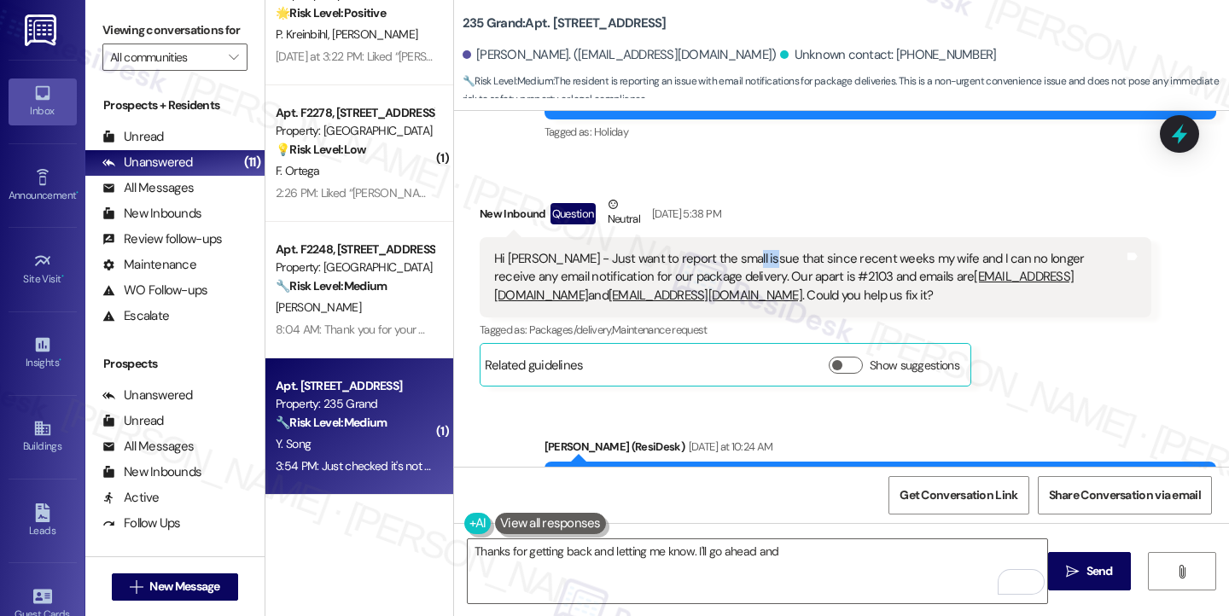
click at [732, 300] on div "Hi [PERSON_NAME] - Just want to report the small issue that since recent weeks …" at bounding box center [809, 277] width 630 height 55
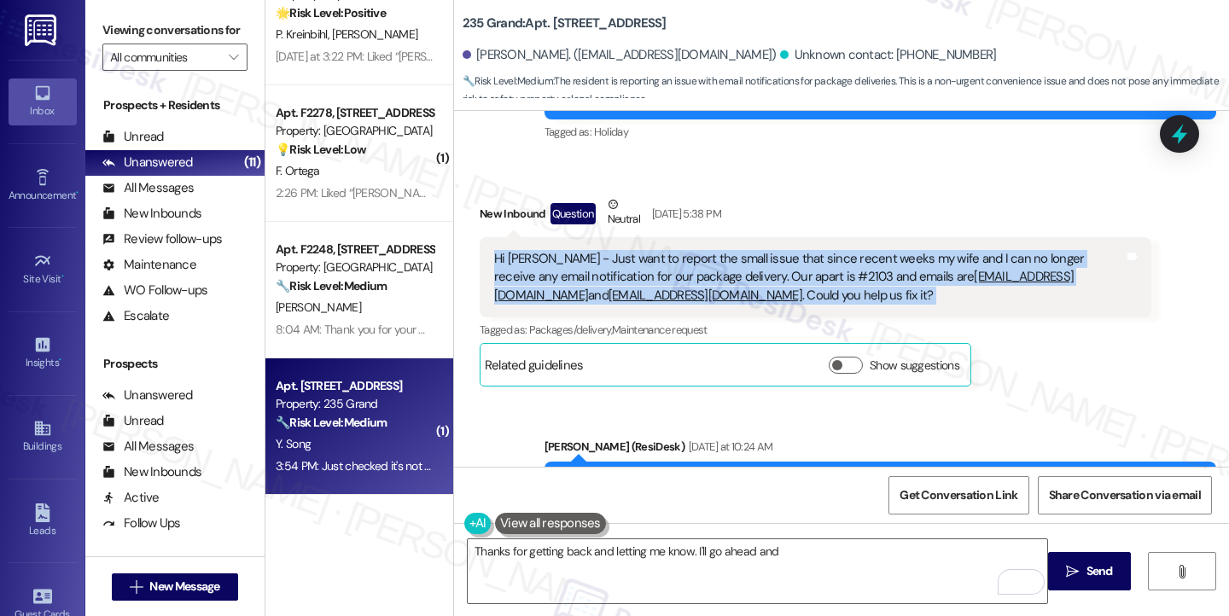
click at [732, 300] on div "Hi [PERSON_NAME] - Just want to report the small issue that since recent weeks …" at bounding box center [809, 277] width 630 height 55
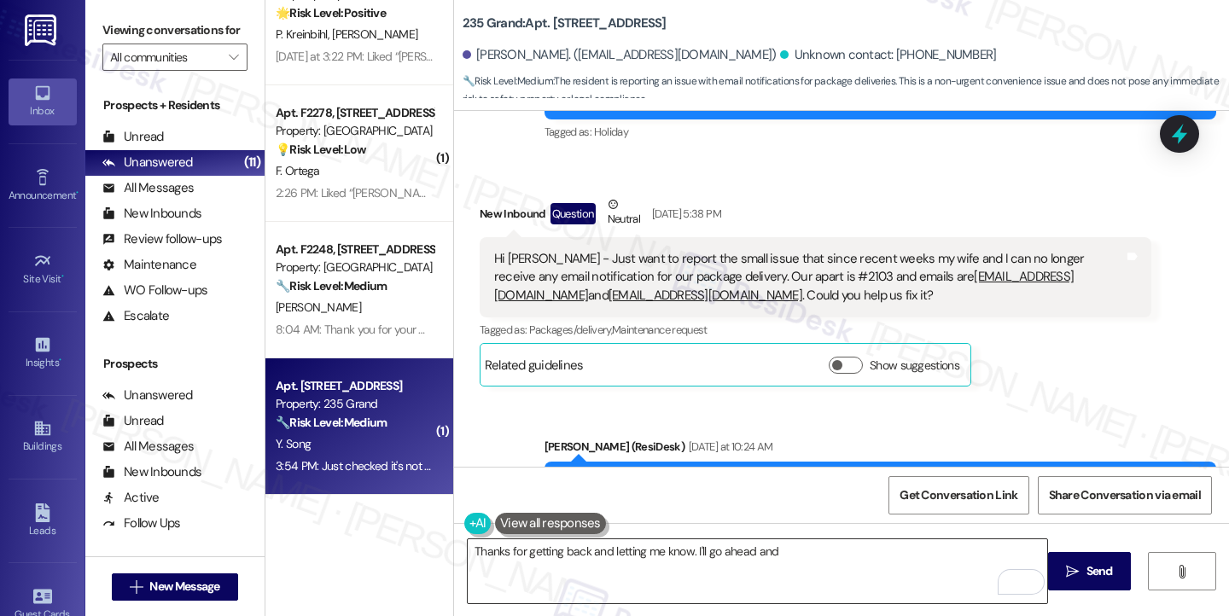
click at [792, 553] on textarea "Thanks for getting back and letting me know. I'll go ahead and" at bounding box center [757, 571] width 579 height 64
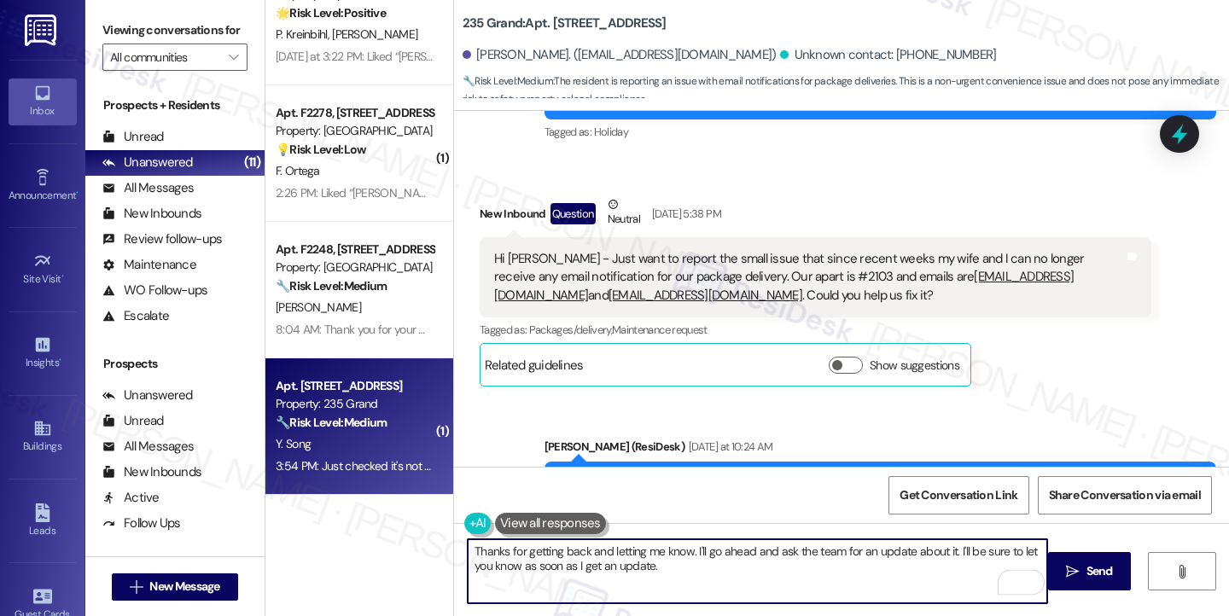
click at [686, 561] on textarea "Thanks for getting back and letting me know. I'll go ahead and ask the team for…" at bounding box center [757, 571] width 579 height 64
click at [727, 572] on textarea "Thanks for getting back and letting me know. I'll go ahead and ask the team for…" at bounding box center [757, 571] width 579 height 64
click at [795, 555] on textarea "Thanks for getting back and letting me know. I'll go ahead and ask the team for…" at bounding box center [757, 571] width 579 height 64
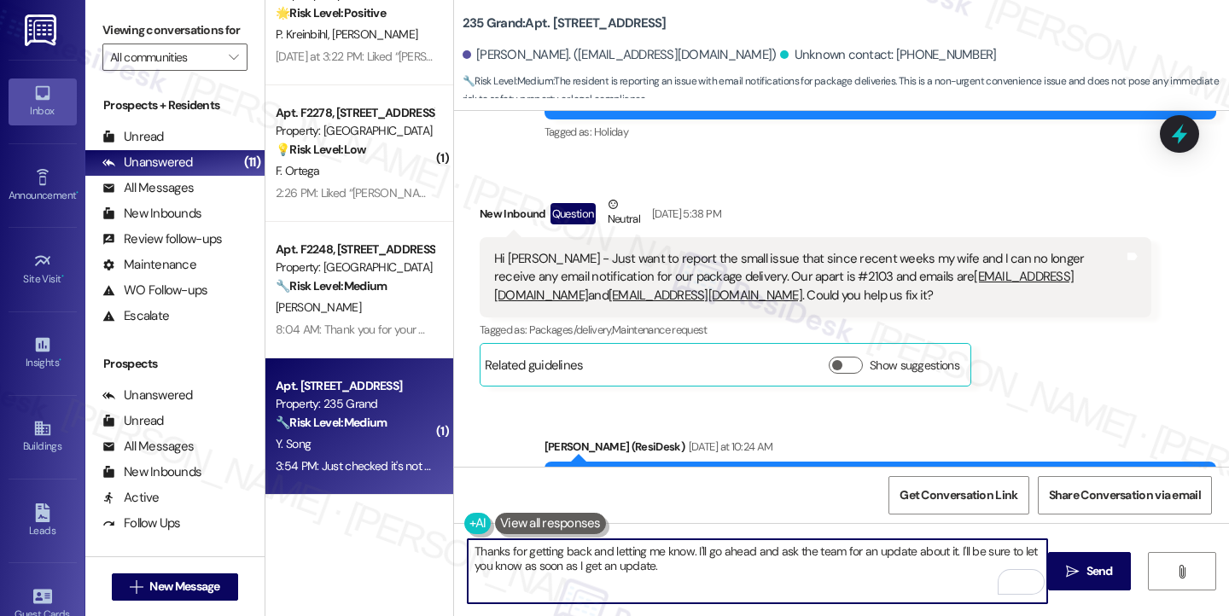
click at [795, 555] on textarea "Thanks for getting back and letting me know. I'll go ahead and ask the team for…" at bounding box center [757, 571] width 579 height 64
click at [881, 559] on textarea "Thanks for getting back and letting me know. I'll go ahead and ask the team for…" at bounding box center [757, 571] width 579 height 64
drag, startPoint x: 766, startPoint y: 550, endPoint x: 942, endPoint y: 548, distance: 175.8
click at [942, 548] on textarea "Thanks for getting back and letting me know. I'll go ahead and ask the team for…" at bounding box center [757, 571] width 579 height 64
click at [769, 562] on textarea "Thanks for getting back and letting me know. I'll go ahead and check with the t…" at bounding box center [757, 571] width 579 height 64
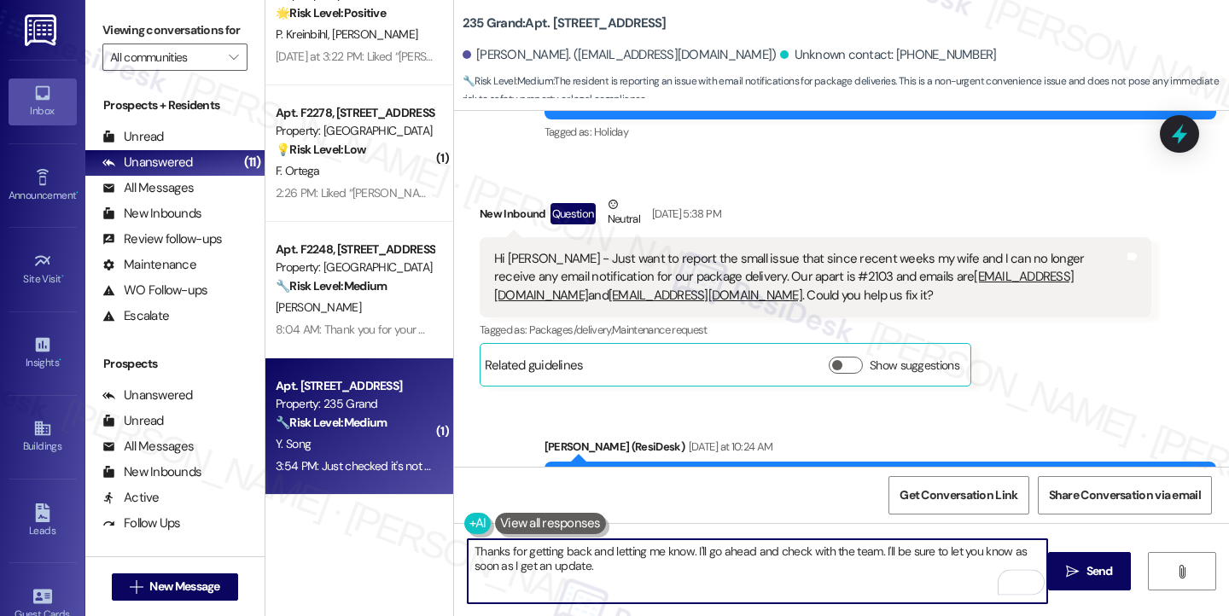
click at [658, 578] on textarea "Thanks for getting back and letting me know. I'll go ahead and check with the t…" at bounding box center [757, 571] width 579 height 64
drag, startPoint x: 686, startPoint y: 549, endPoint x: 453, endPoint y: 549, distance: 233.0
click at [458, 549] on div "Thanks for getting back and letting me know. I'll go ahead and check with the t…" at bounding box center [748, 571] width 581 height 66
click at [895, 548] on textarea "I'll go ahead and check with the team. I'll be sure to let you know as soon as …" at bounding box center [757, 571] width 579 height 64
click at [942, 548] on textarea "I'll go ahead and check with the team. I'll be sure to let you know as soon as …" at bounding box center [757, 571] width 579 height 64
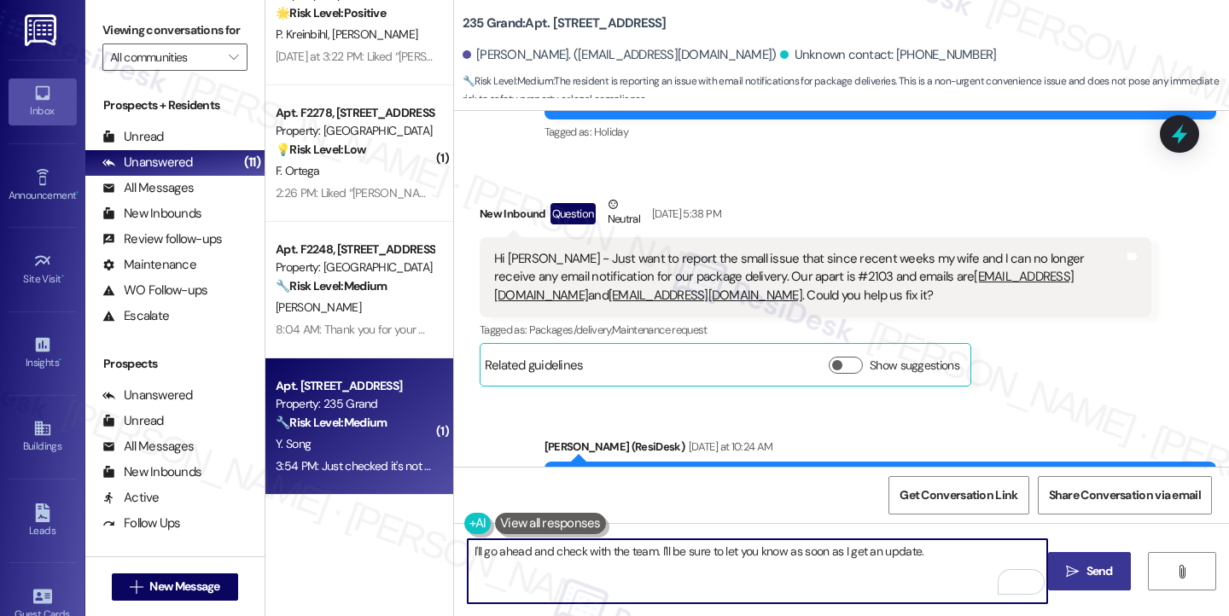
type textarea "I'll go ahead and check with the team. I'll be sure to let you know as soon as …"
click at [1062, 566] on span " Send" at bounding box center [1089, 571] width 54 height 18
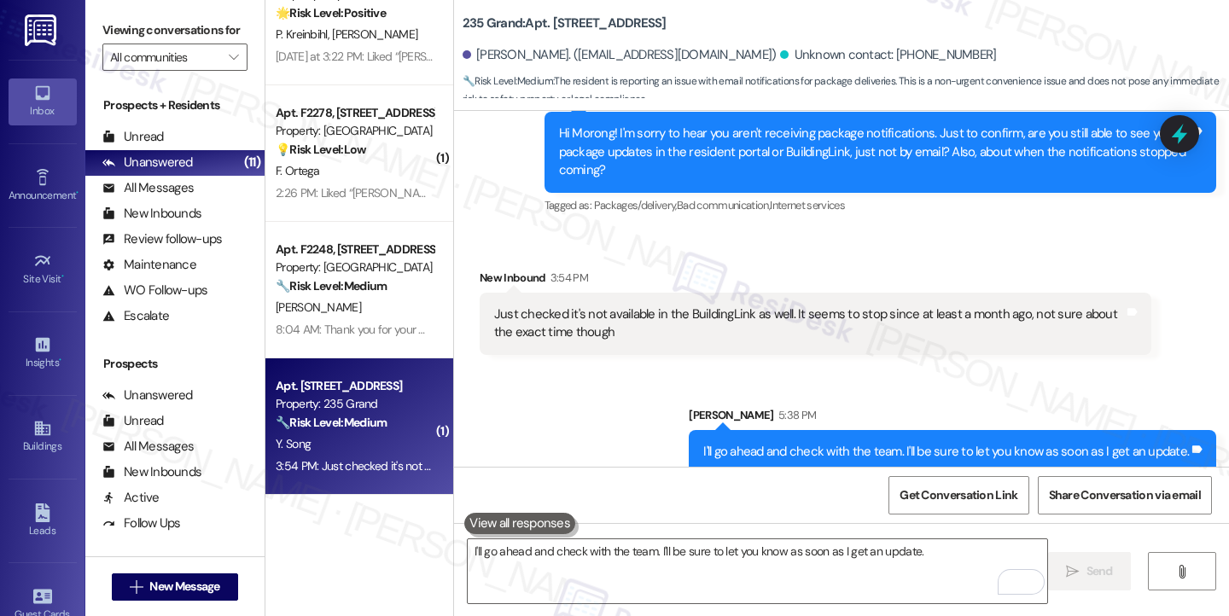
scroll to position [10494, 0]
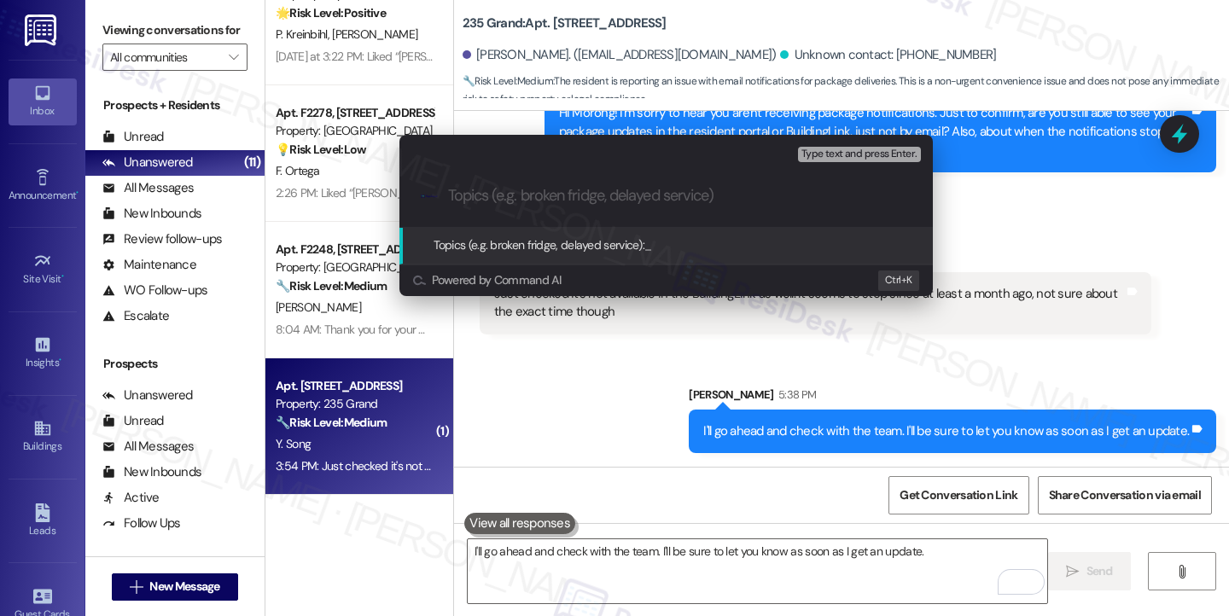
click at [1091, 259] on div "Escalate Conversation Low risk Topics (e.g. broken fridge, delayed service) Any…" at bounding box center [614, 308] width 1229 height 616
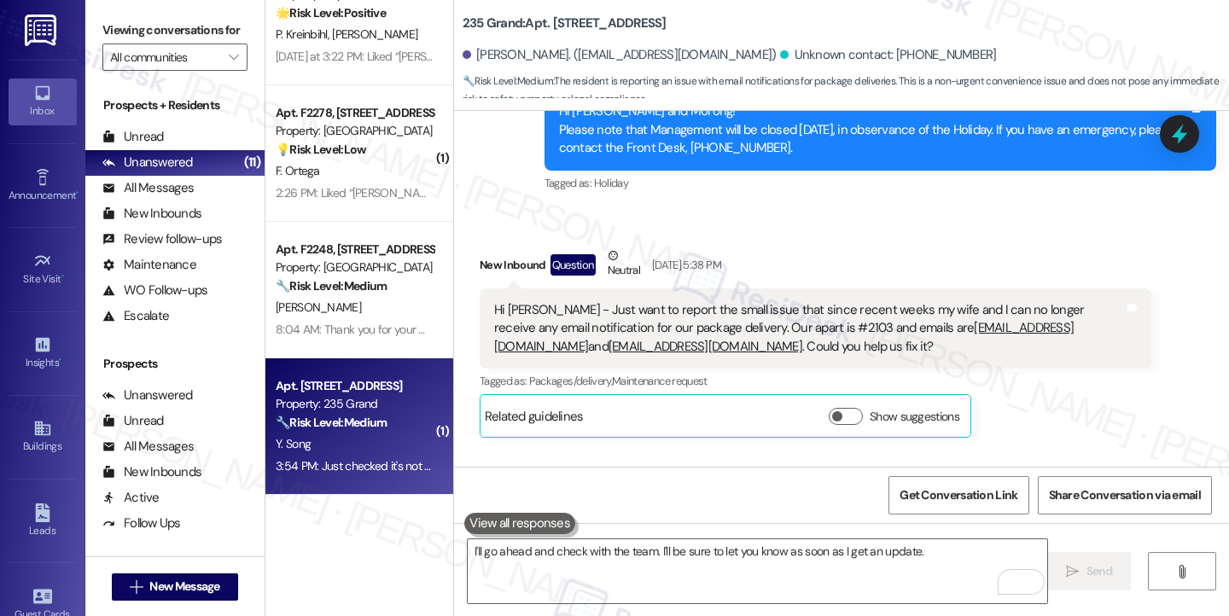
scroll to position [9897, 0]
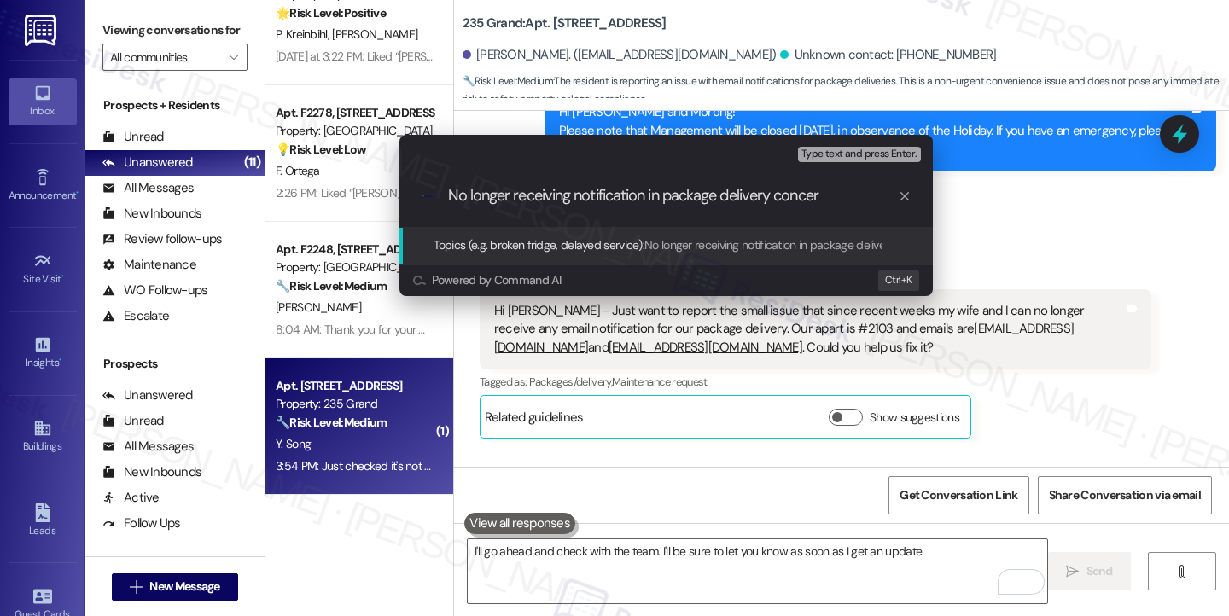
type input "No longer receiving notification in package delivery concern"
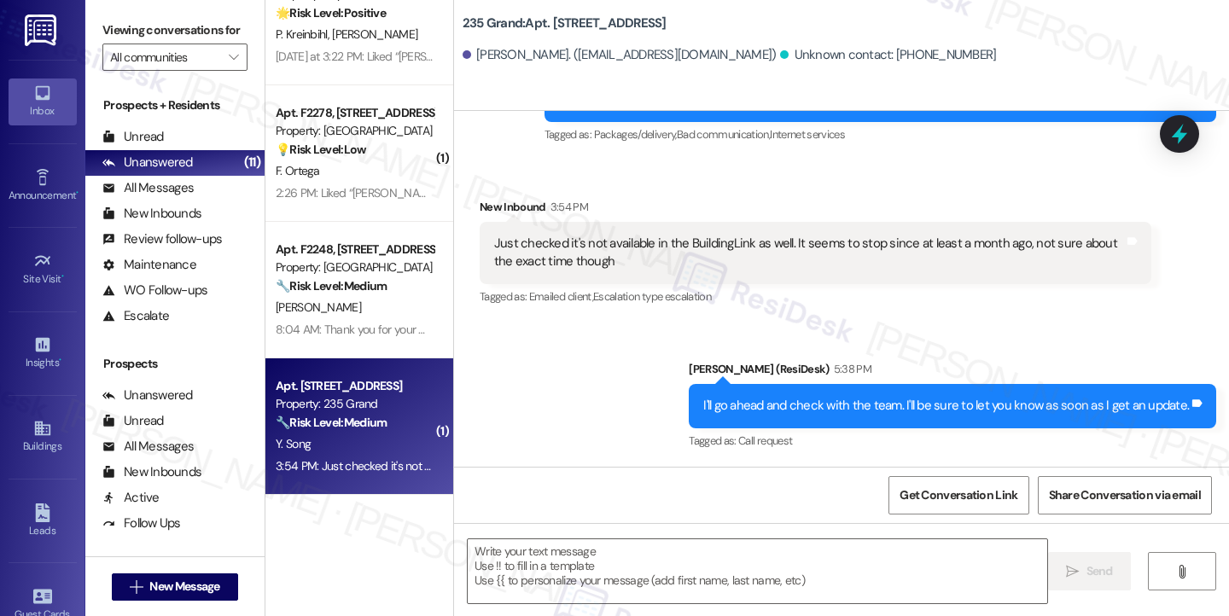
scroll to position [10400, 0]
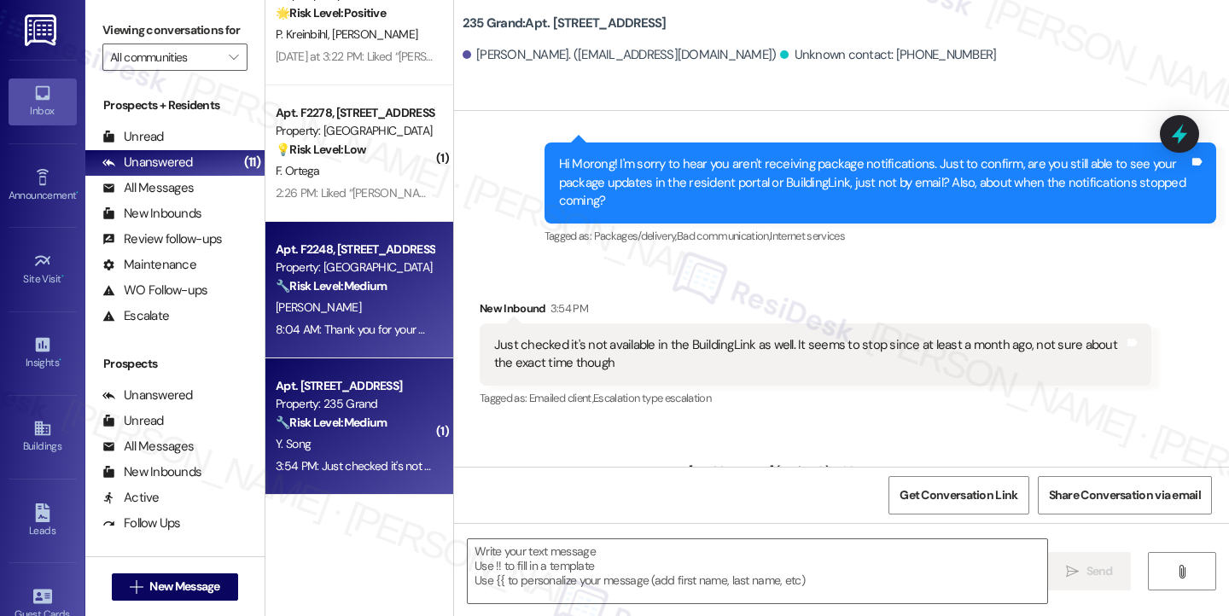
type textarea "Fetching suggested responses. Please feel free to read through the conversation…"
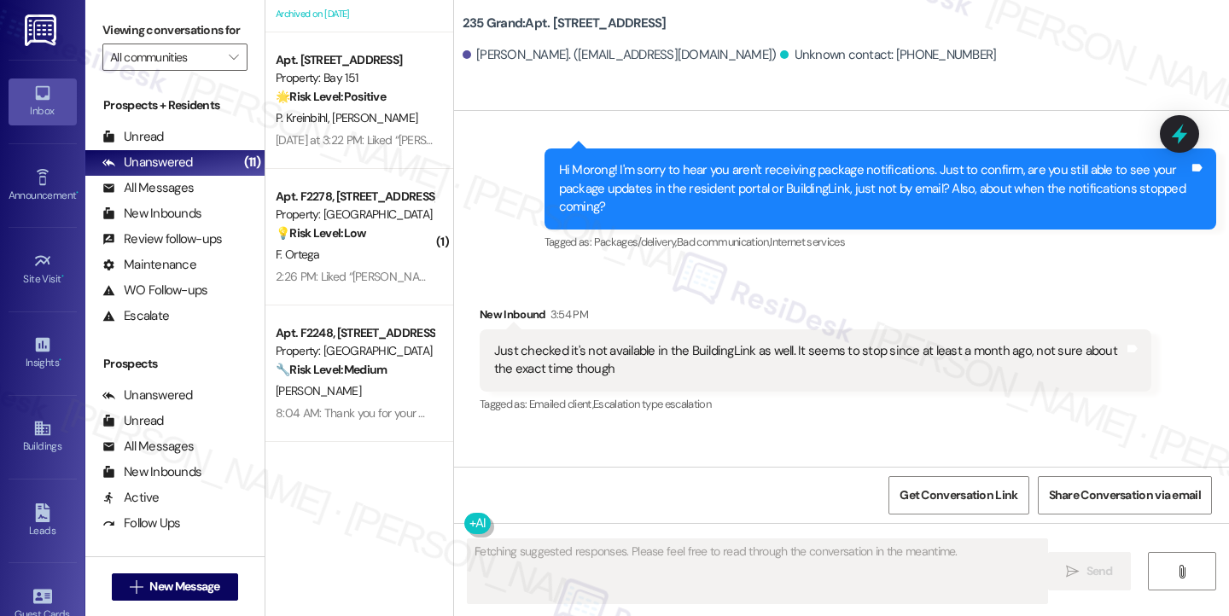
scroll to position [1143, 0]
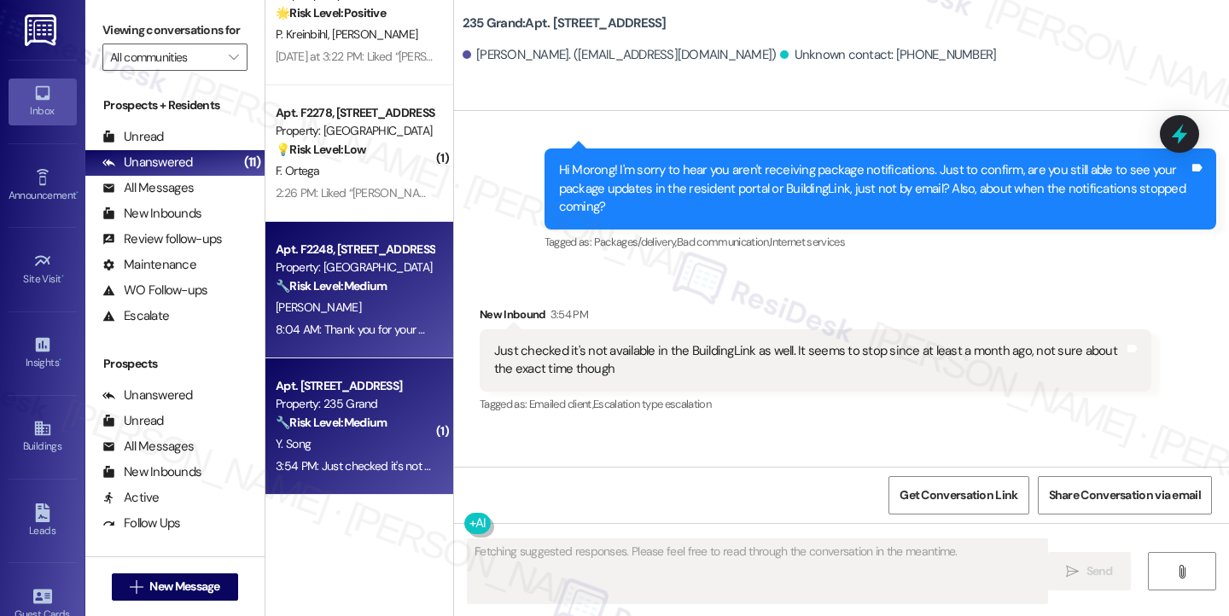
click at [361, 306] on div "[PERSON_NAME]" at bounding box center [354, 307] width 161 height 21
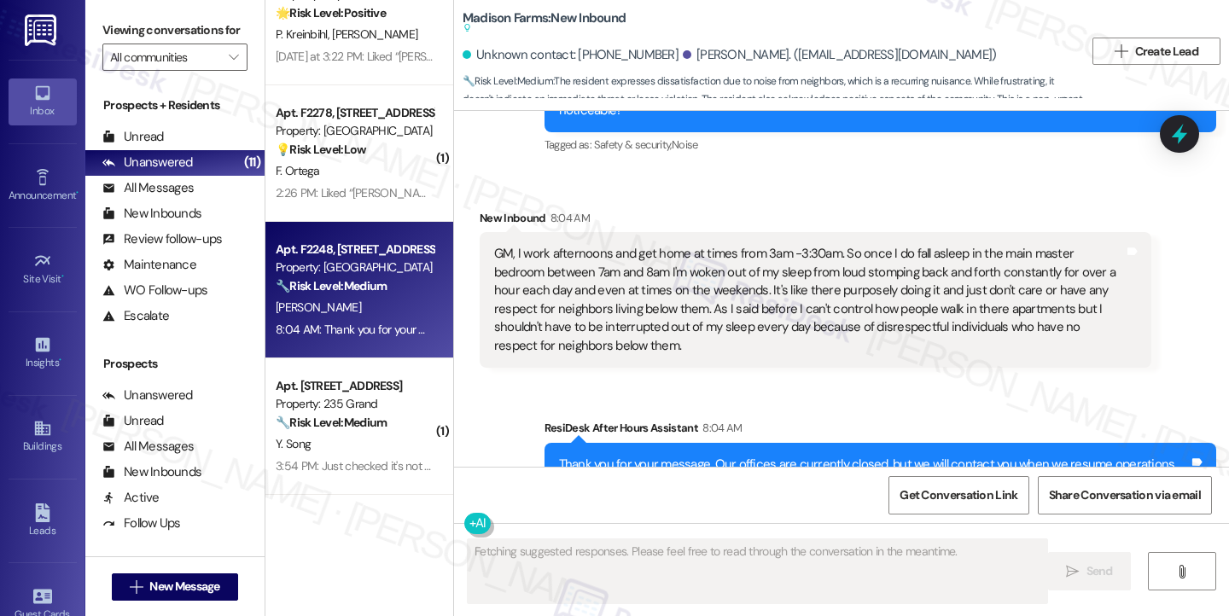
scroll to position [3083, 0]
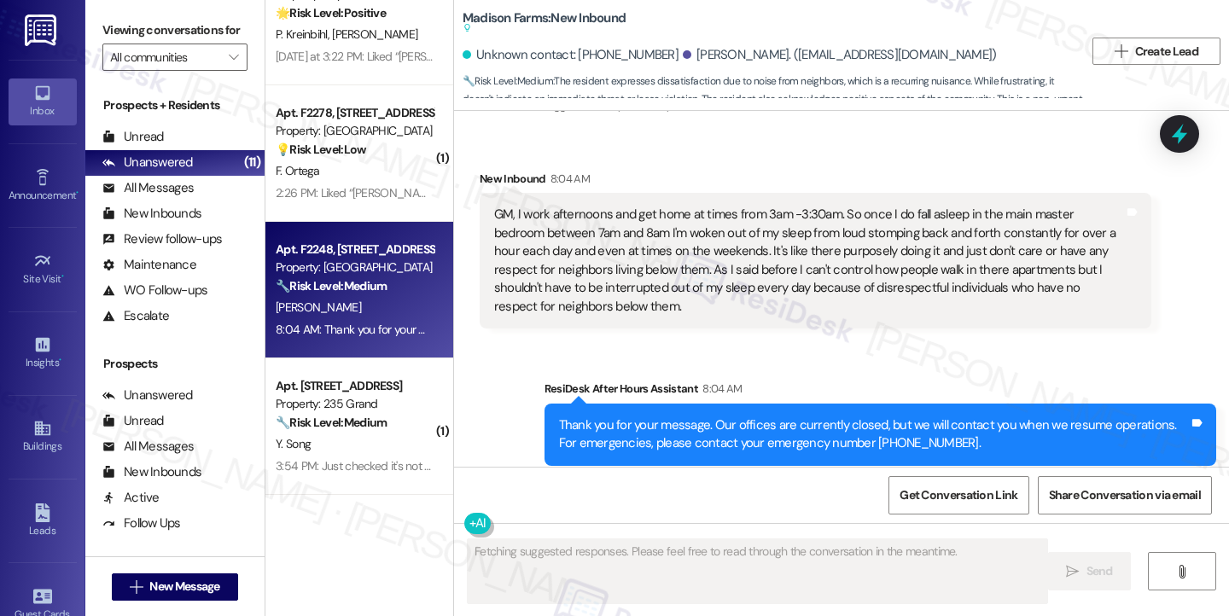
click at [665, 206] on div "GM, I work afternoons and get home at times from 3am -3:30am. So once I do fall…" at bounding box center [809, 261] width 630 height 110
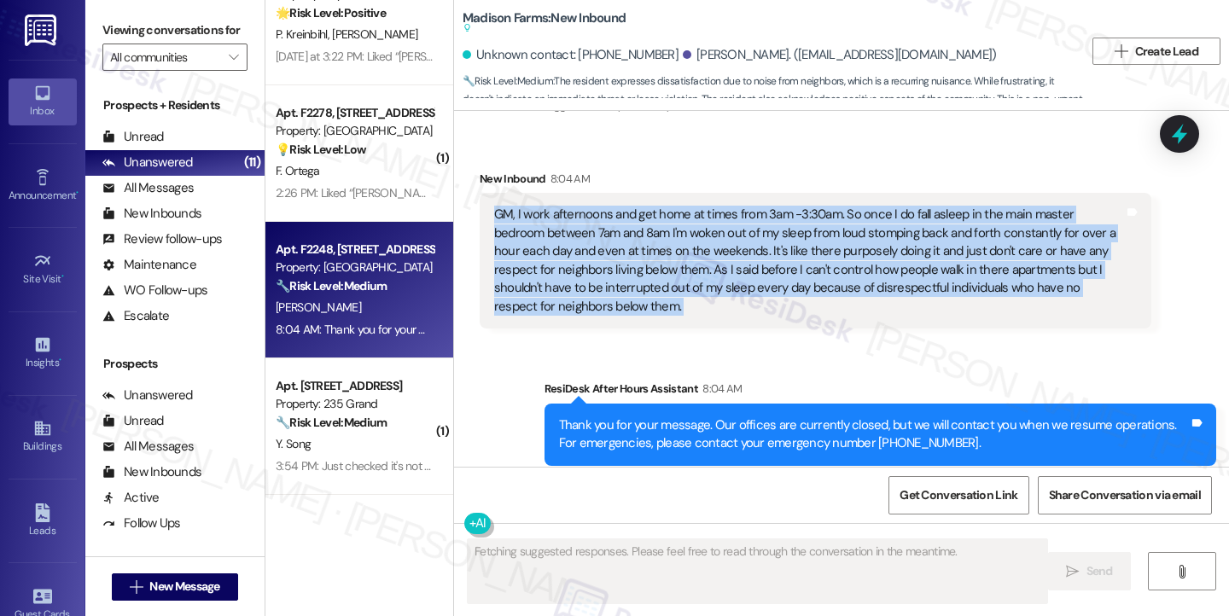
click at [665, 206] on div "GM, I work afternoons and get home at times from 3am -3:30am. So once I do fall…" at bounding box center [809, 261] width 630 height 110
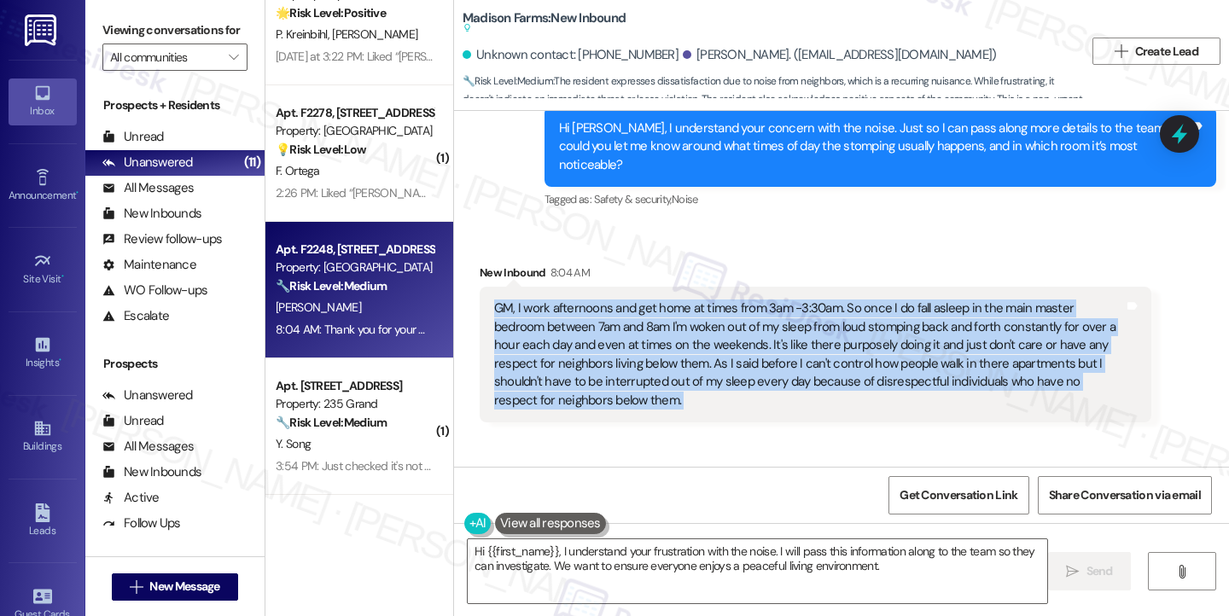
scroll to position [2827, 0]
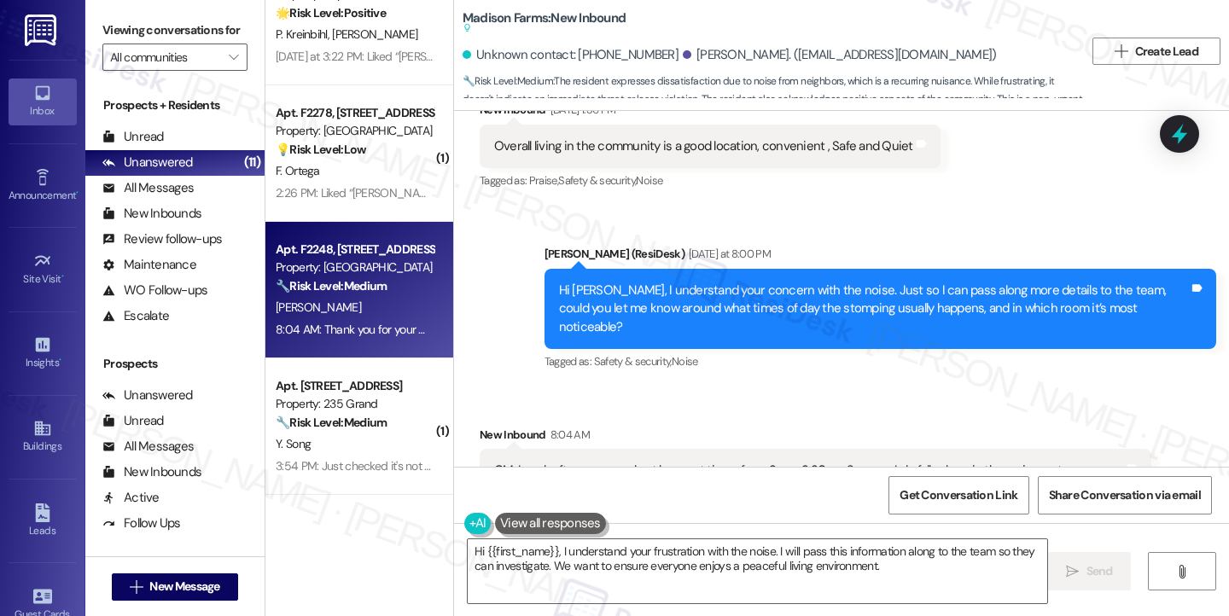
click at [660, 282] on div "Hi [PERSON_NAME], I understand your concern with the noise. Just so I can pass …" at bounding box center [874, 309] width 630 height 55
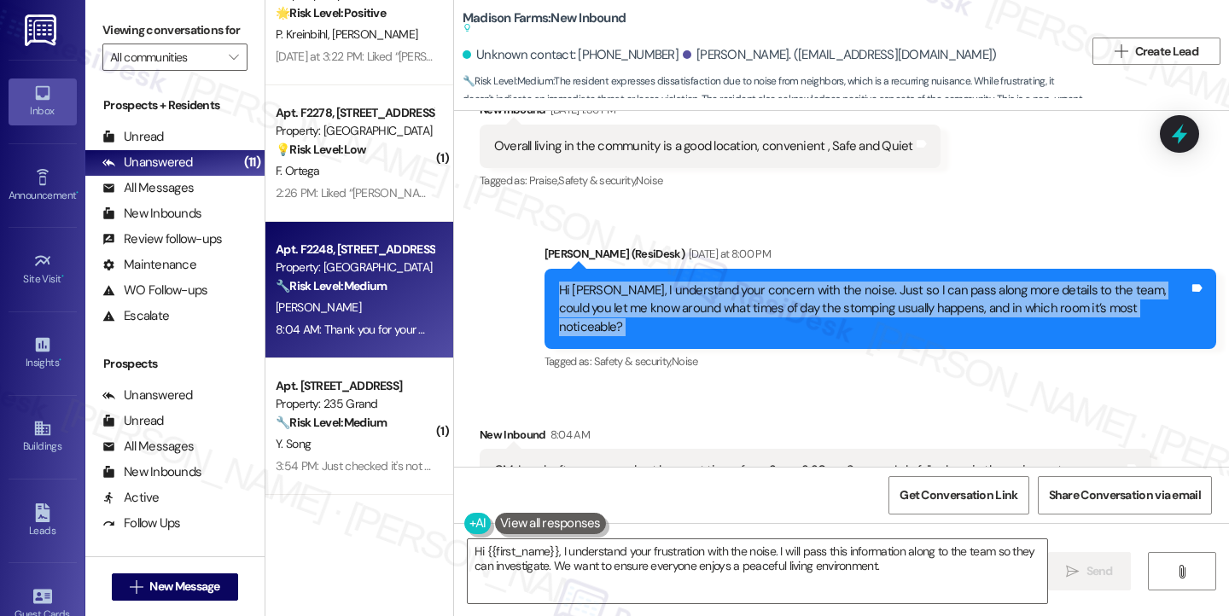
click at [660, 282] on div "Hi [PERSON_NAME], I understand your concern with the noise. Just so I can pass …" at bounding box center [874, 309] width 630 height 55
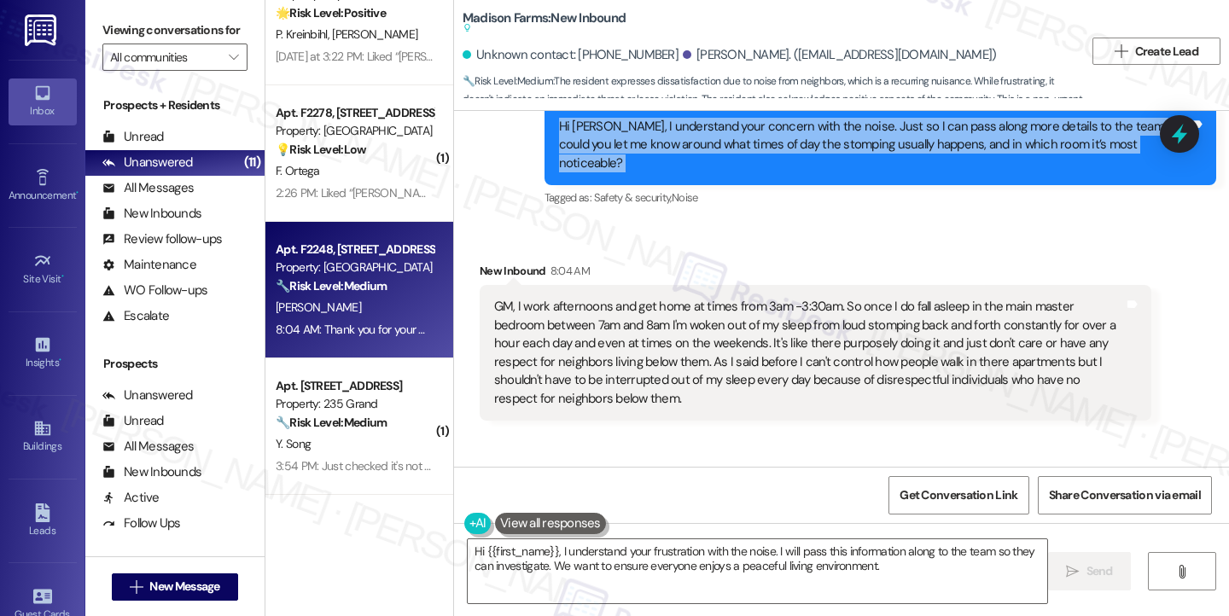
scroll to position [2998, 0]
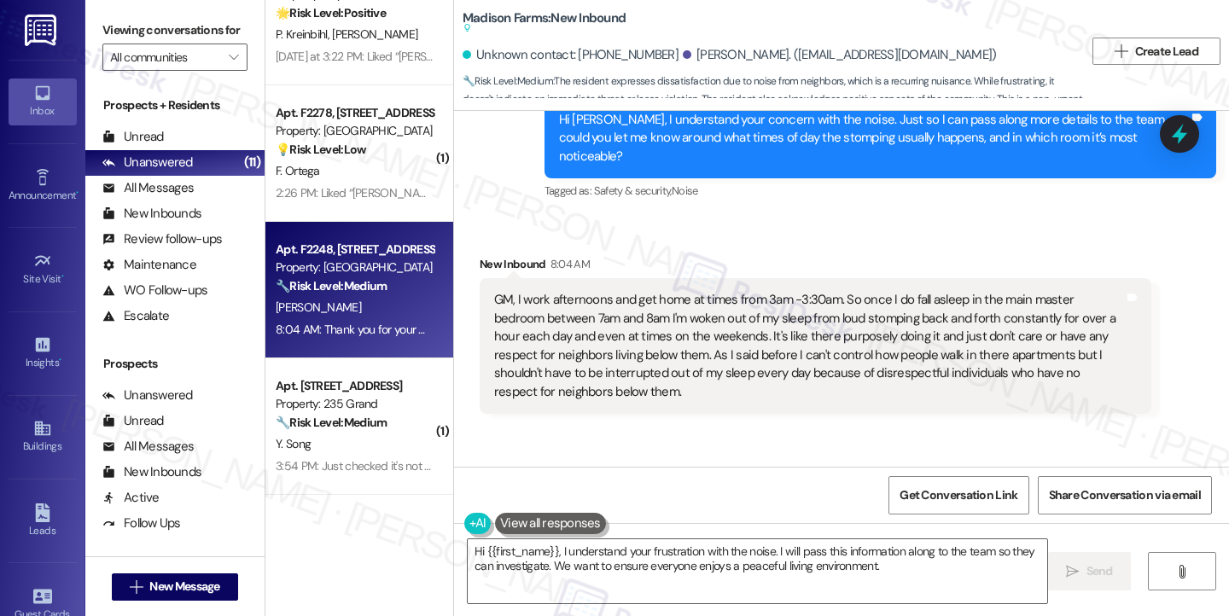
click at [725, 324] on div "GM, I work afternoons and get home at times from 3am -3:30am. So once I do fall…" at bounding box center [809, 346] width 630 height 110
click at [724, 323] on div "GM, I work afternoons and get home at times from 3am -3:30am. So once I do fall…" at bounding box center [809, 346] width 630 height 110
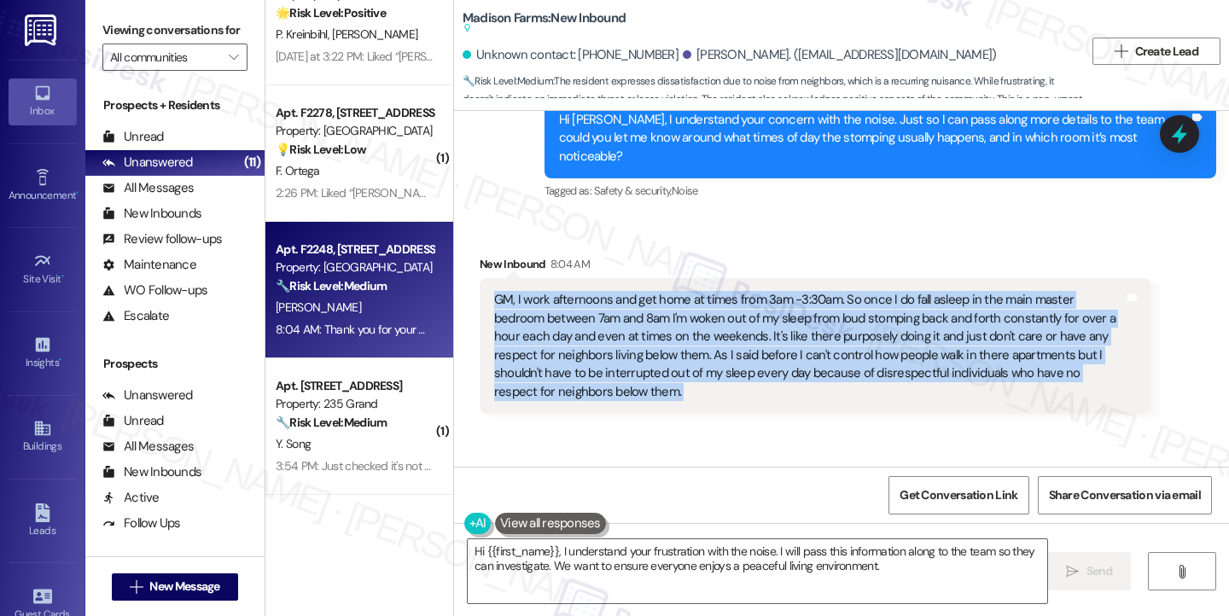
click at [724, 323] on div "GM, I work afternoons and get home at times from 3am -3:30am. So once I do fall…" at bounding box center [809, 346] width 630 height 110
copy div "GM, I work afternoons and get home at times from 3am -3:30am. So once I do fall…"
click at [663, 548] on textarea "Hi {{first_name}}, I understand your frustration with the noise. I will pass th…" at bounding box center [757, 571] width 579 height 64
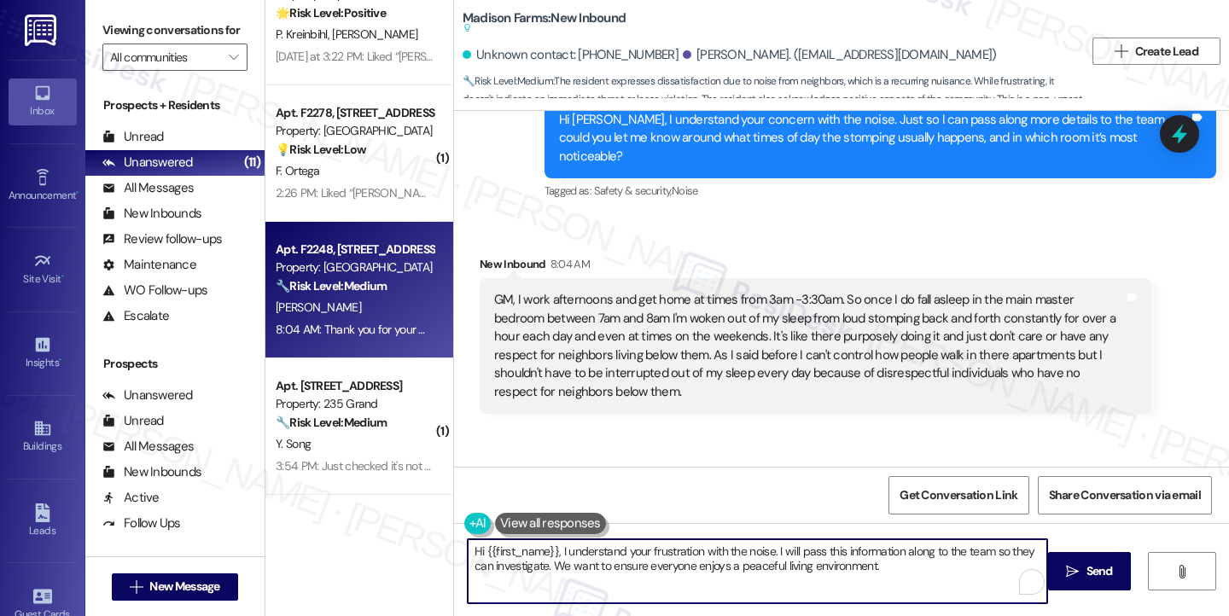
click at [663, 548] on textarea "Hi {{first_name}}, I understand your frustration with the noise. I will pass th…" at bounding box center [757, 571] width 579 height 64
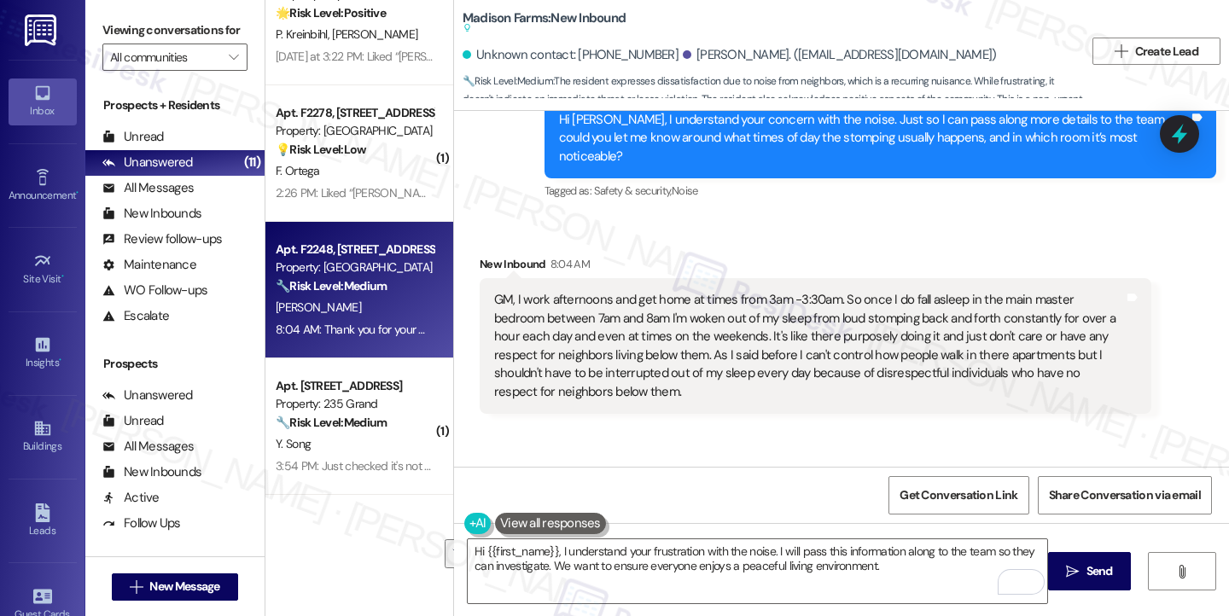
click at [97, 16] on div "Viewing conversations for All communities " at bounding box center [174, 44] width 179 height 88
click at [113, 40] on label "Viewing conversations for" at bounding box center [174, 30] width 145 height 26
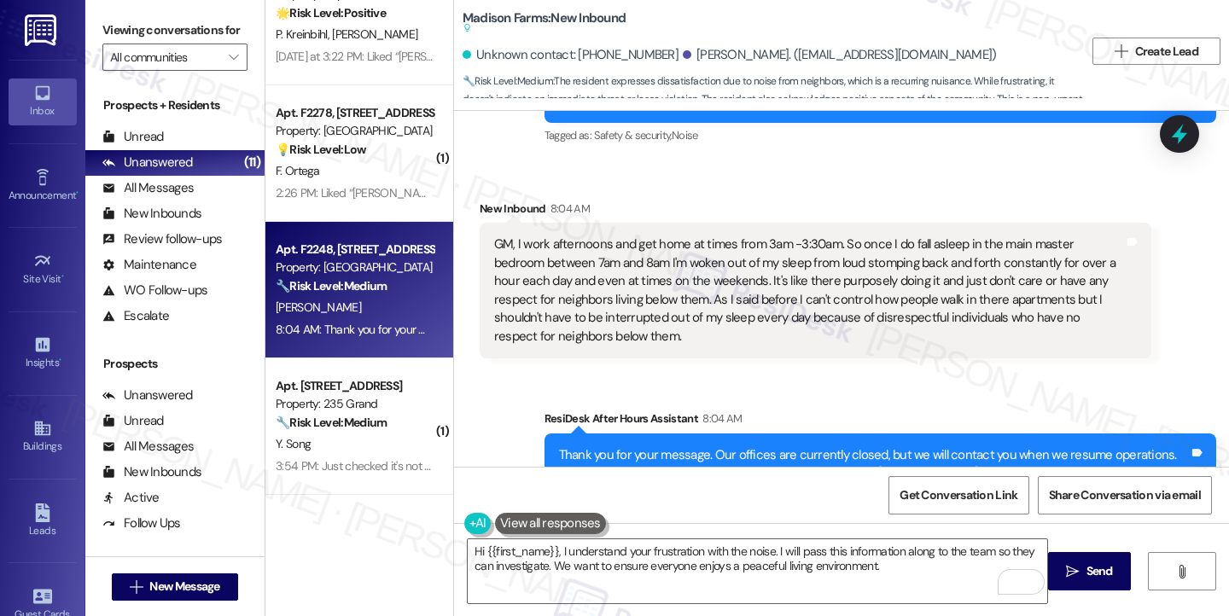
scroll to position [3083, 0]
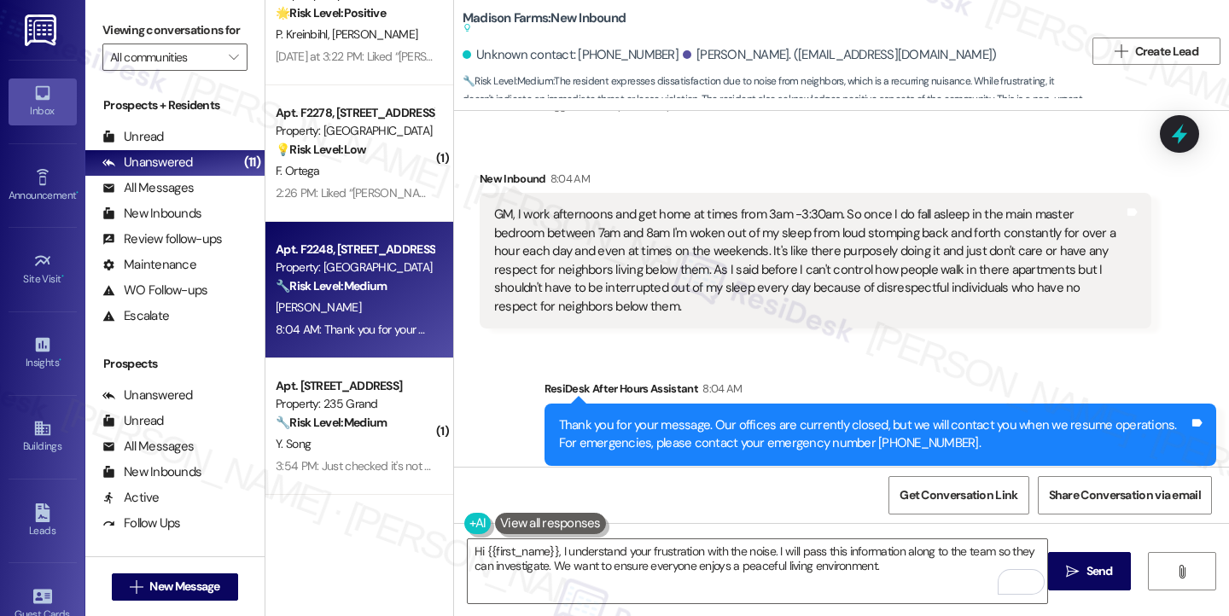
click at [799, 230] on div "GM, I work afternoons and get home at times from 3am -3:30am. So once I do fall…" at bounding box center [809, 261] width 630 height 110
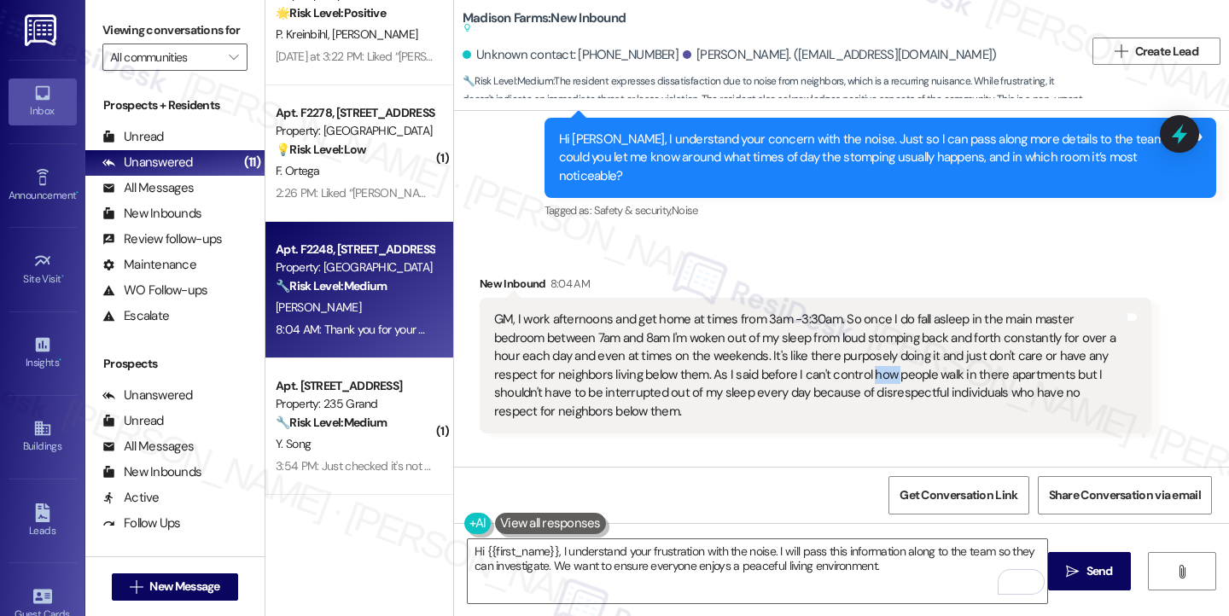
scroll to position [2912, 0]
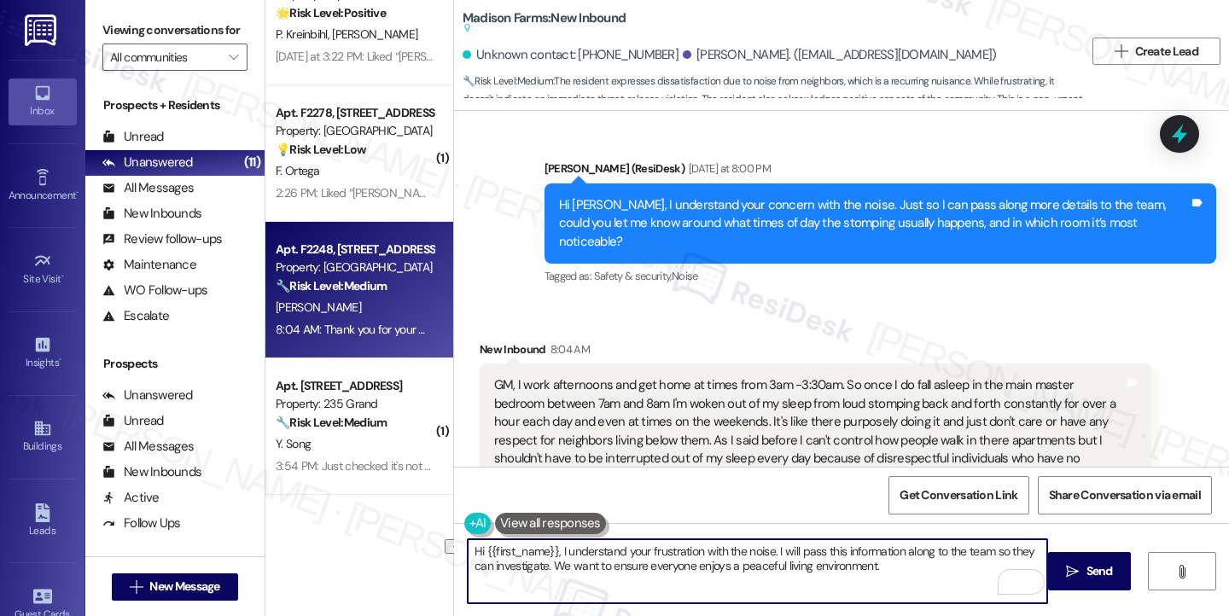
drag, startPoint x: 550, startPoint y: 549, endPoint x: 425, endPoint y: 537, distance: 125.2
click at [425, 537] on div "Apt. [STREET_ADDRESS] Property: Bay 151 🌟 Risk Level: Positive The resident lik…" at bounding box center [746, 308] width 963 height 616
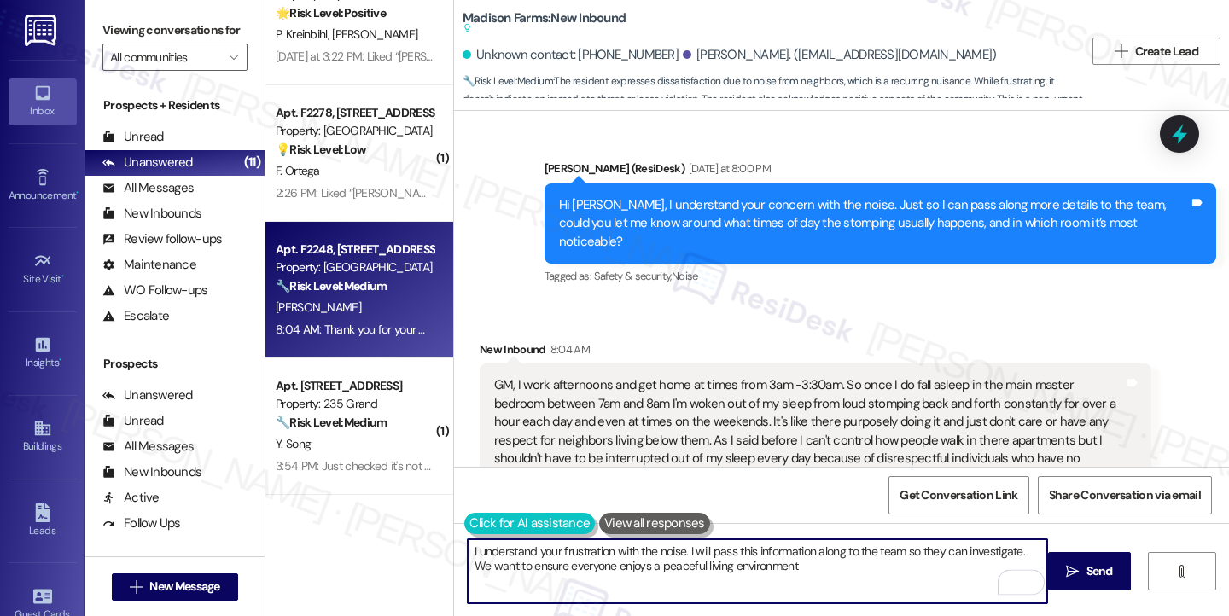
drag, startPoint x: 676, startPoint y: 549, endPoint x: 456, endPoint y: 523, distance: 221.6
click at [458, 538] on div "I understand your frustration with the noise. I will pass this information alon…" at bounding box center [748, 571] width 581 height 66
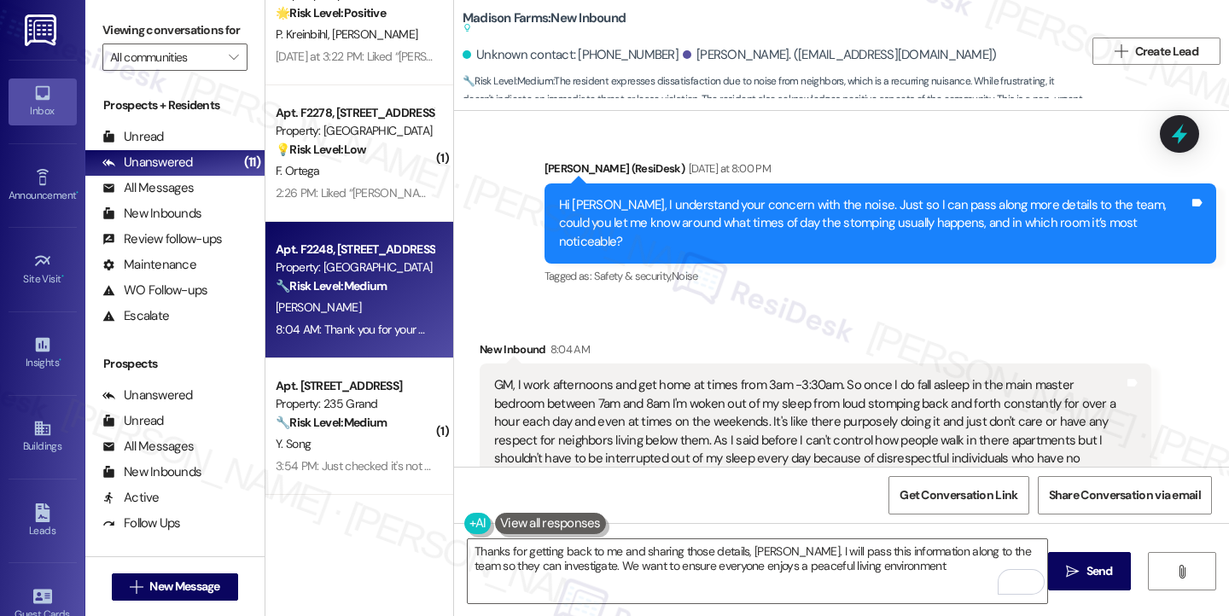
click at [125, 15] on div "Viewing conversations for All communities " at bounding box center [174, 44] width 179 height 88
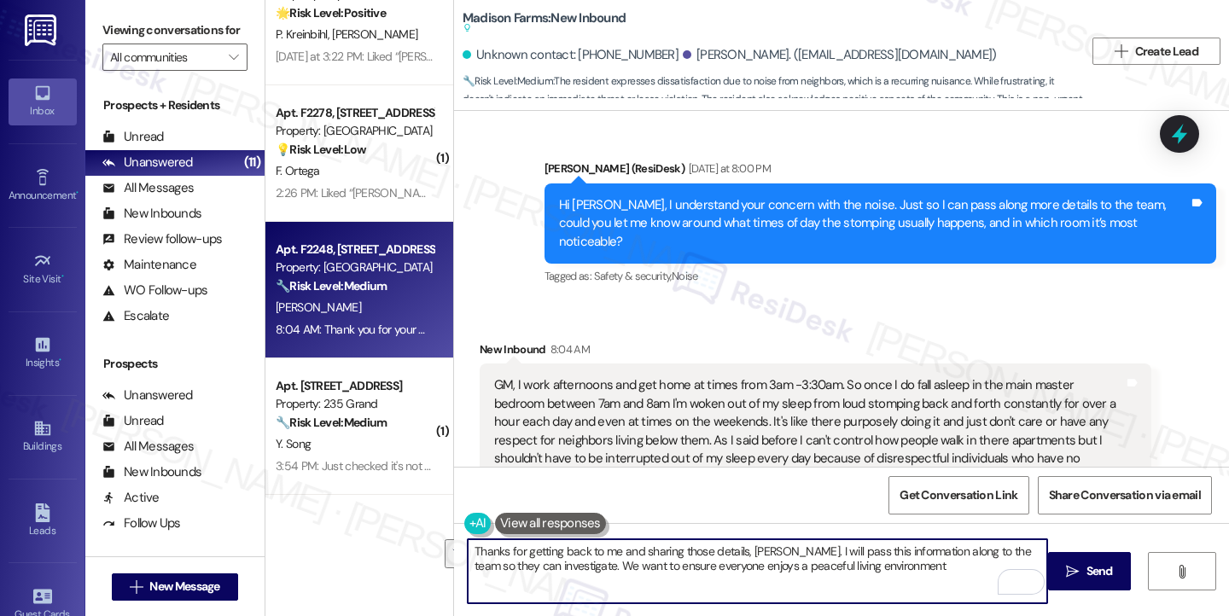
drag, startPoint x: 901, startPoint y: 561, endPoint x: 783, endPoint y: 550, distance: 118.4
click at [783, 550] on textarea "Thanks for getting back to me and sharing those details, [PERSON_NAME]. I will …" at bounding box center [757, 571] width 579 height 64
paste textarea "’m really sorry to hear how much the noise from above has been disturbing your …"
click at [807, 544] on textarea "Thanks for getting back to me and sharing those details, [PERSON_NAME]. I’m rea…" at bounding box center [757, 571] width 579 height 64
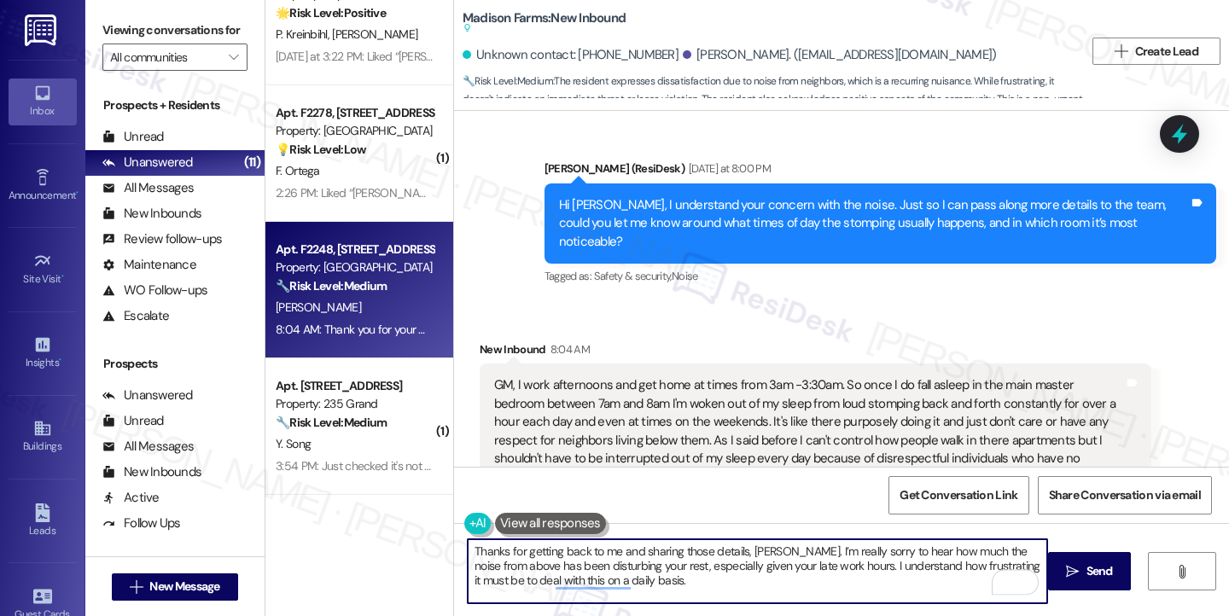
click at [807, 544] on textarea "Thanks for getting back to me and sharing those details, [PERSON_NAME]. I’m rea…" at bounding box center [757, 571] width 579 height 64
click at [789, 573] on textarea "Thanks for getting back to me and sharing those details, [PERSON_NAME]. I’m sor…" at bounding box center [757, 571] width 579 height 64
click at [899, 550] on textarea "Thanks for getting back to me and sharing those details, [PERSON_NAME]. I’m sor…" at bounding box center [757, 571] width 579 height 64
click at [701, 569] on textarea "Thanks for getting back to me and sharing those details, [PERSON_NAME]. I’m sor…" at bounding box center [757, 571] width 579 height 64
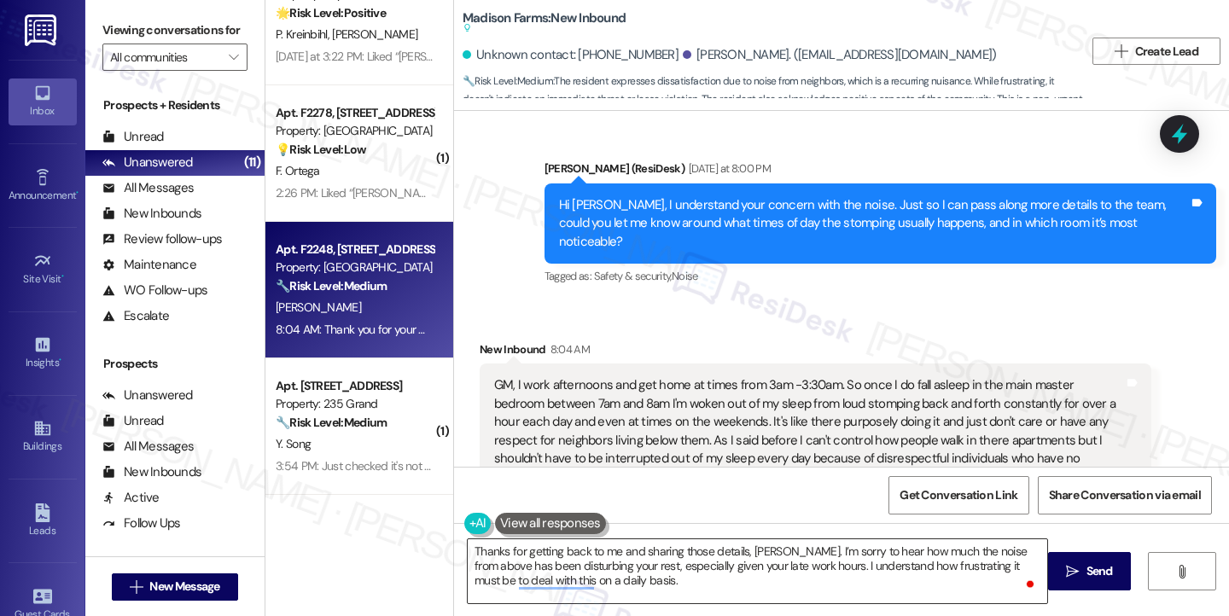
click at [893, 551] on textarea "Thanks for getting back to me and sharing those details, [PERSON_NAME]. I’m sor…" at bounding box center [757, 571] width 579 height 64
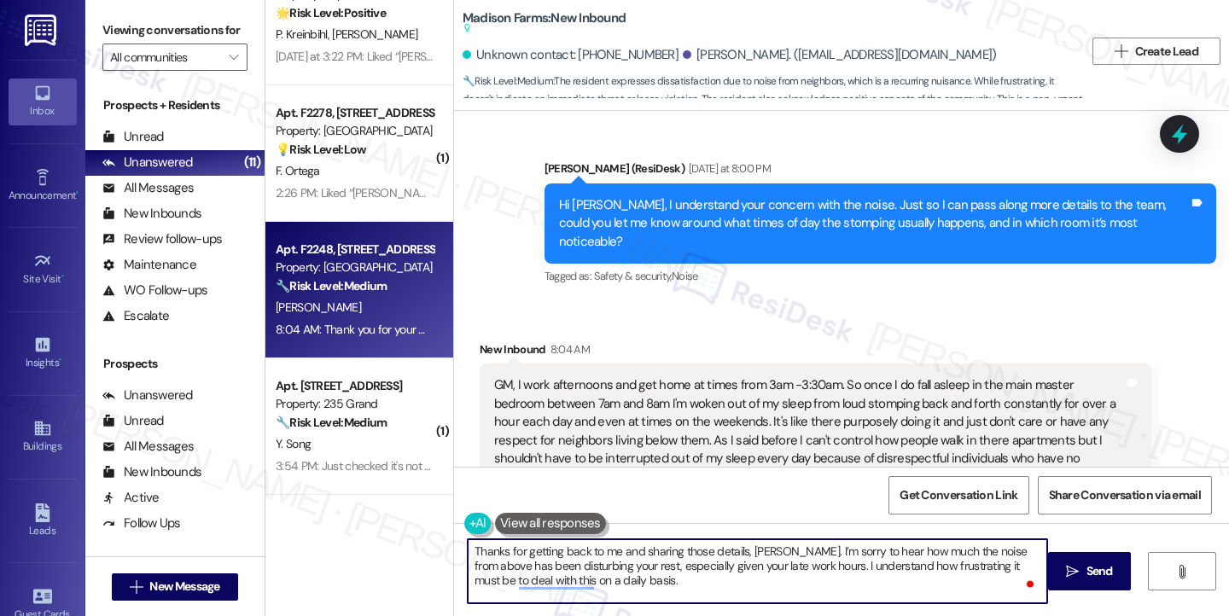
click at [767, 569] on textarea "Thanks for getting back to me and sharing those details, [PERSON_NAME]. I’m sor…" at bounding box center [757, 571] width 579 height 64
drag, startPoint x: 799, startPoint y: 566, endPoint x: 877, endPoint y: 572, distance: 78.7
click at [877, 572] on textarea "Thanks for getting back to me and sharing those details, [PERSON_NAME]. I’m sor…" at bounding box center [757, 571] width 579 height 64
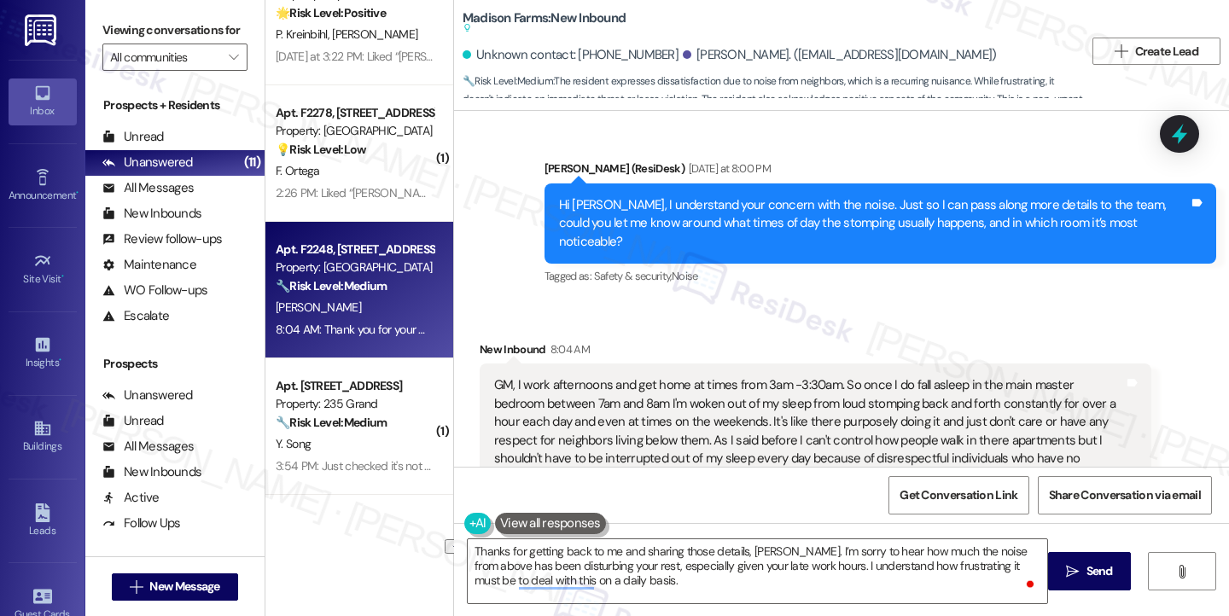
click at [191, 12] on div "Viewing conversations for All communities " at bounding box center [174, 44] width 179 height 88
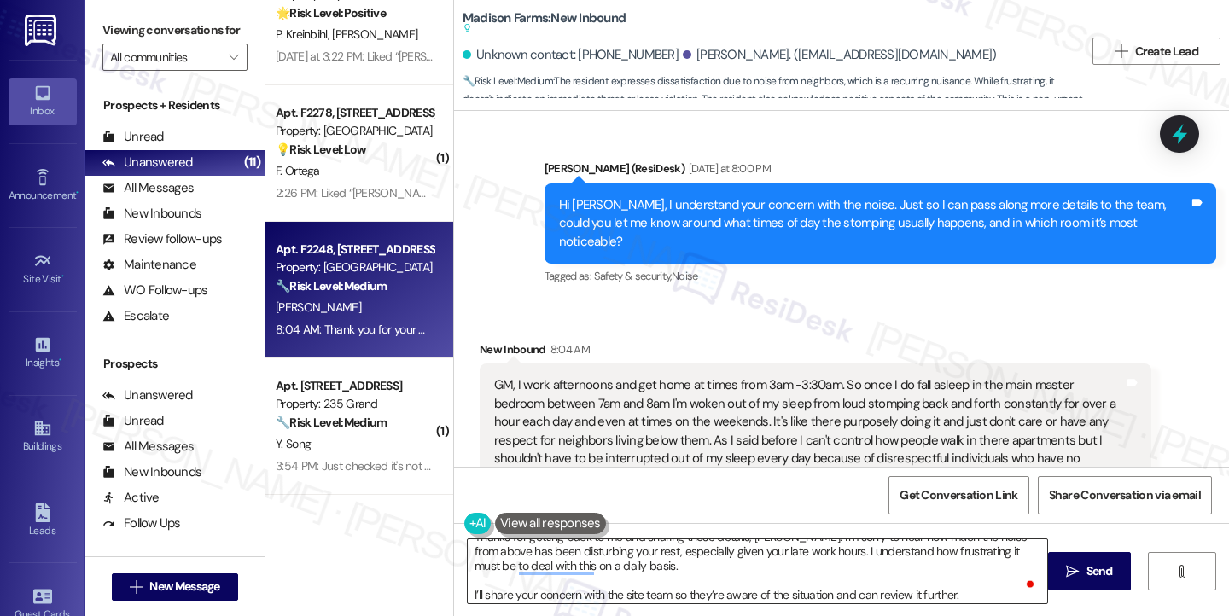
scroll to position [18, 0]
click at [468, 593] on textarea "Thanks for getting back to me and sharing those details, [PERSON_NAME]. I’m sor…" at bounding box center [757, 571] width 579 height 64
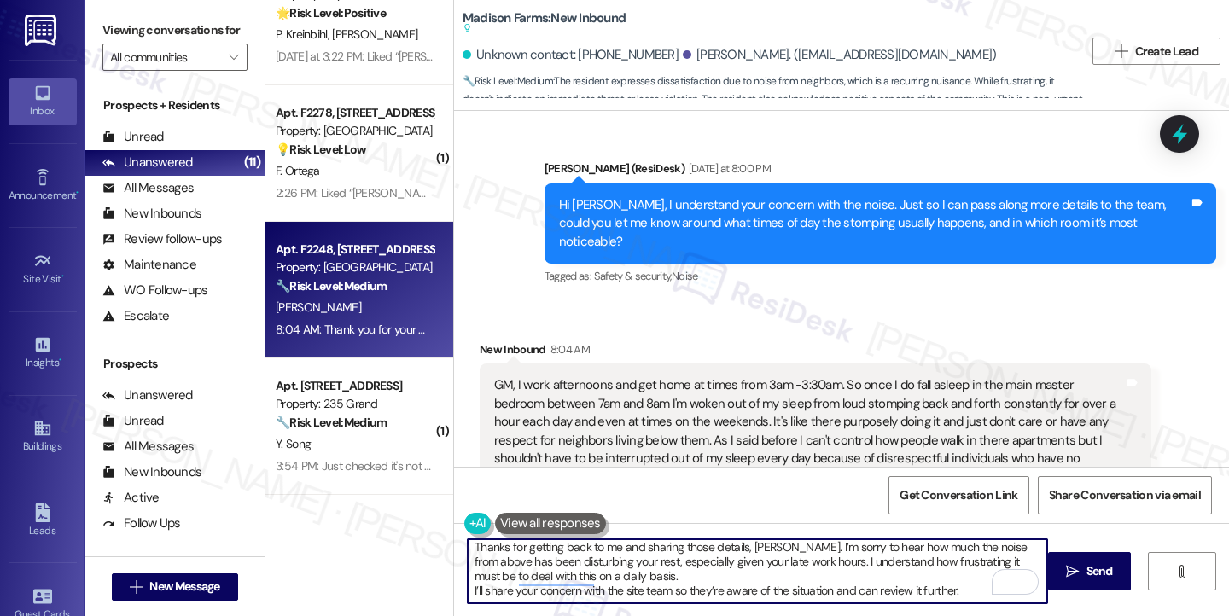
scroll to position [3, 0]
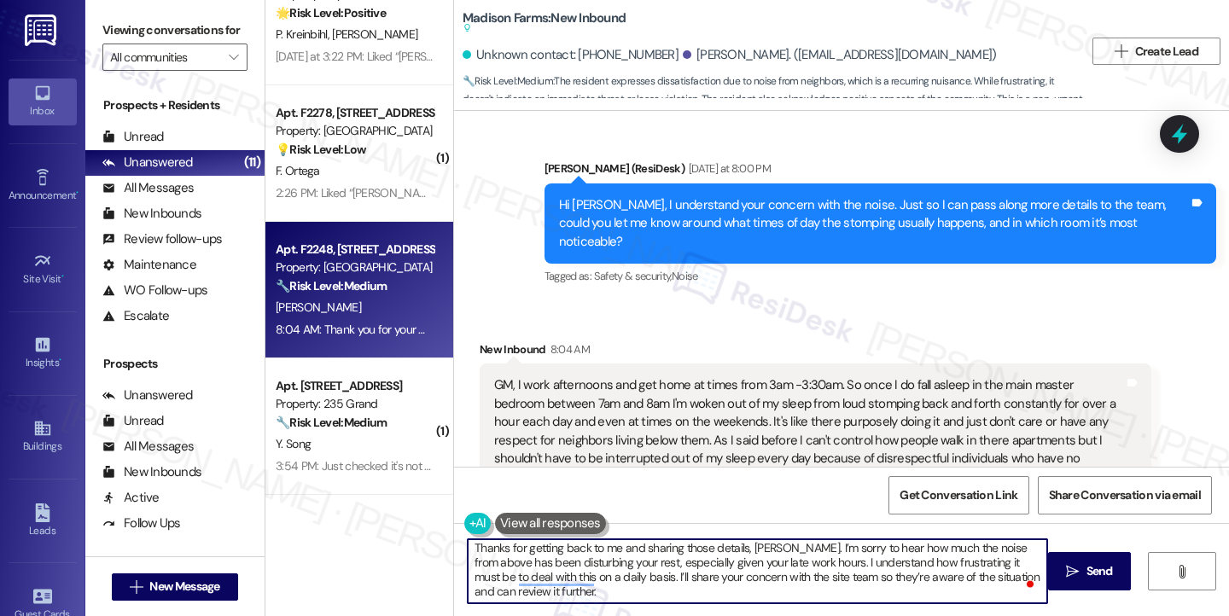
click at [748, 576] on textarea "Thanks for getting back to me and sharing those details, [PERSON_NAME]. I’m sor…" at bounding box center [757, 571] width 579 height 64
drag, startPoint x: 584, startPoint y: 576, endPoint x: 800, endPoint y: 557, distance: 216.7
click at [799, 557] on textarea "Thanks for getting back to me and sharing those details, [PERSON_NAME]. I’m sor…" at bounding box center [757, 571] width 579 height 64
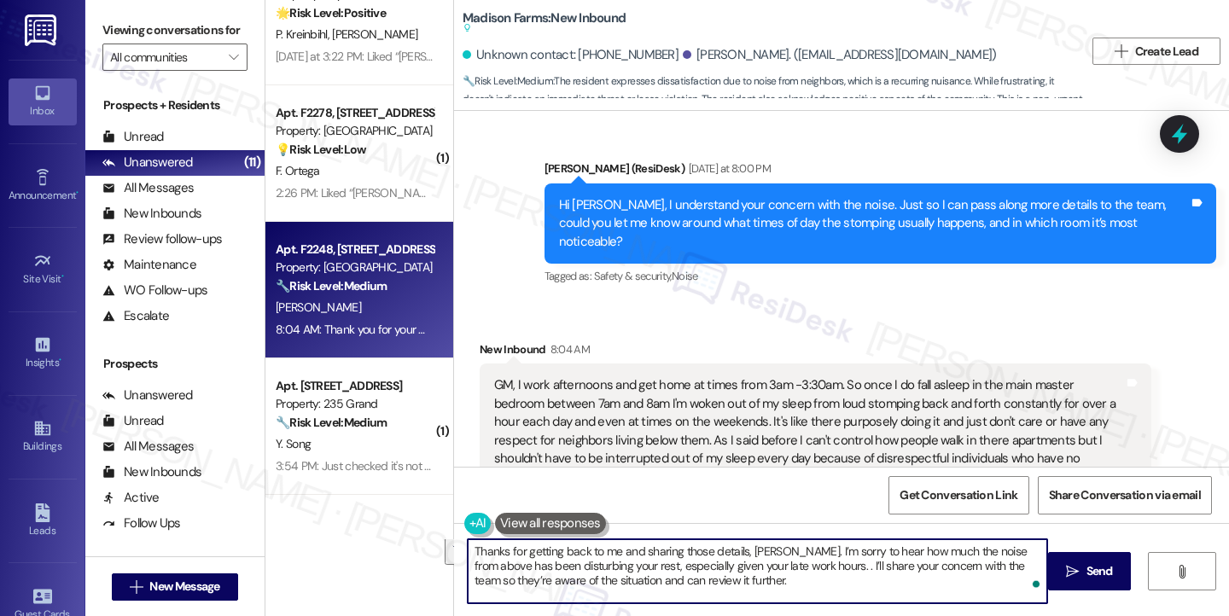
scroll to position [0, 0]
click at [763, 574] on textarea "Thanks for getting back to me and sharing those details, [PERSON_NAME]. I’m sor…" at bounding box center [757, 571] width 579 height 64
click at [870, 549] on textarea "Thanks for getting back to me and sharing those details, [PERSON_NAME]. I’m sor…" at bounding box center [757, 571] width 579 height 64
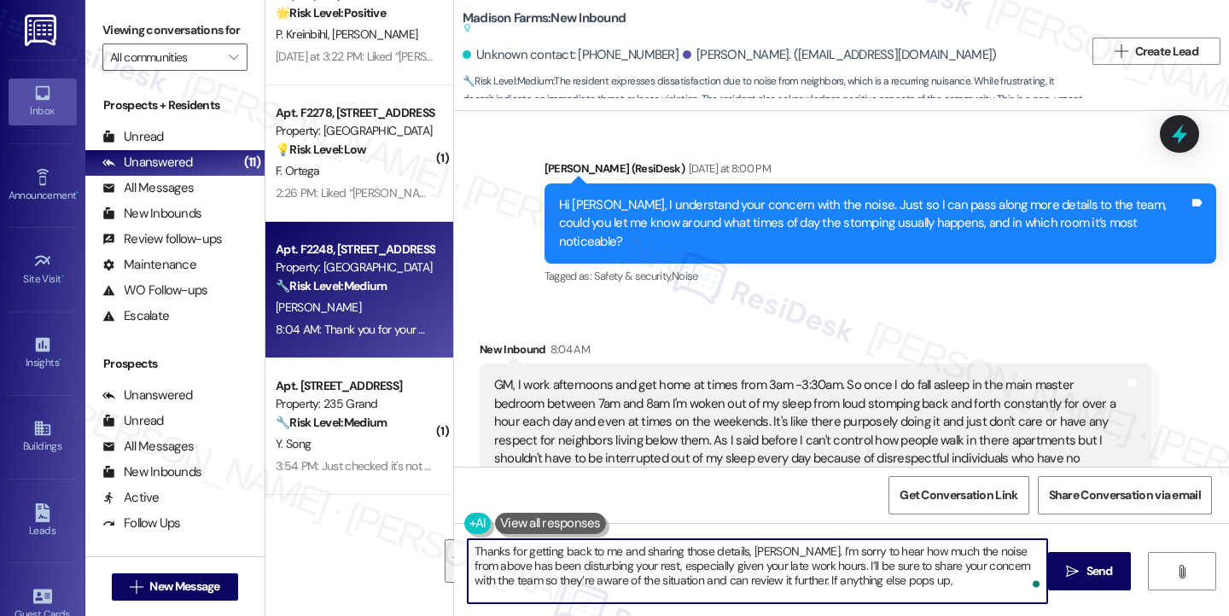
click at [870, 563] on textarea "Thanks for getting back to me and sharing those details, [PERSON_NAME]. I’m sor…" at bounding box center [757, 571] width 579 height 64
click at [902, 593] on textarea "Thanks for getting back to me and sharing those details, [PERSON_NAME]. I’m sor…" at bounding box center [757, 571] width 579 height 64
type textarea "Thanks for getting back to me and sharing those details, [PERSON_NAME]. I’m sor…"
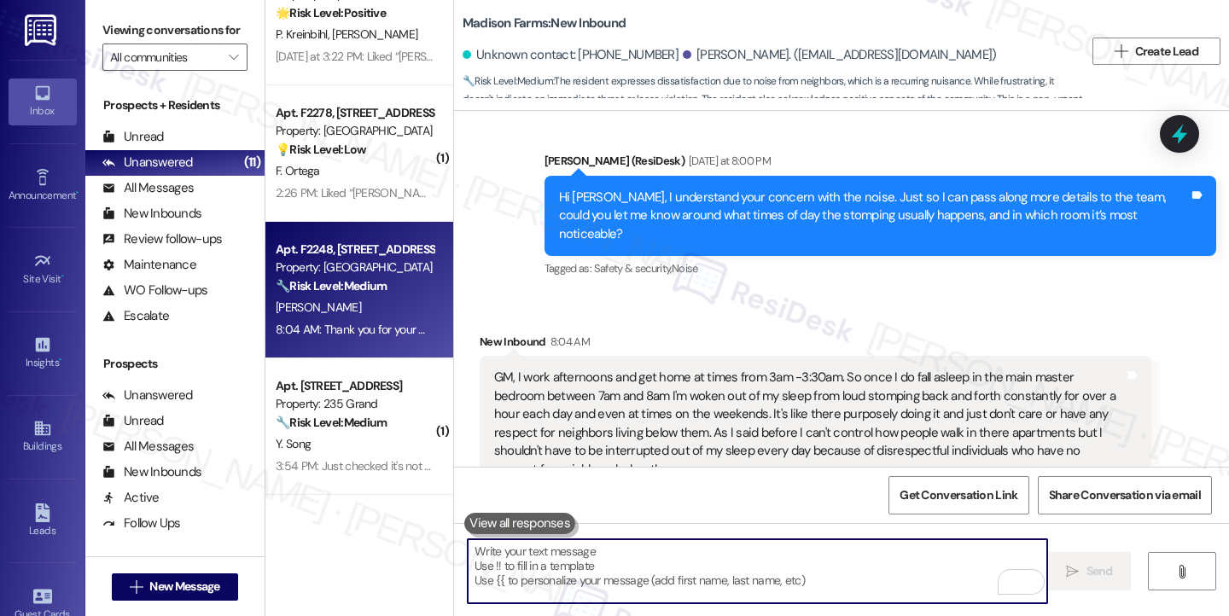
scroll to position [3238, 0]
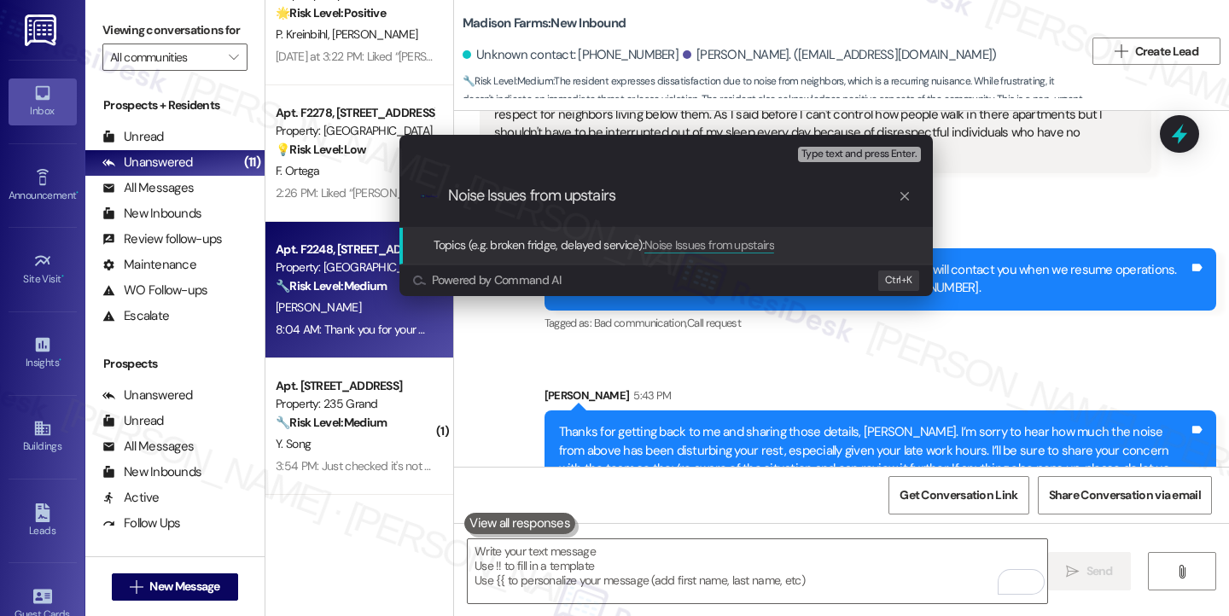
click at [1012, 258] on div "Escalate Conversation Medium risk Topics (e.g. broken fridge, delayed service) …" at bounding box center [614, 308] width 1229 height 616
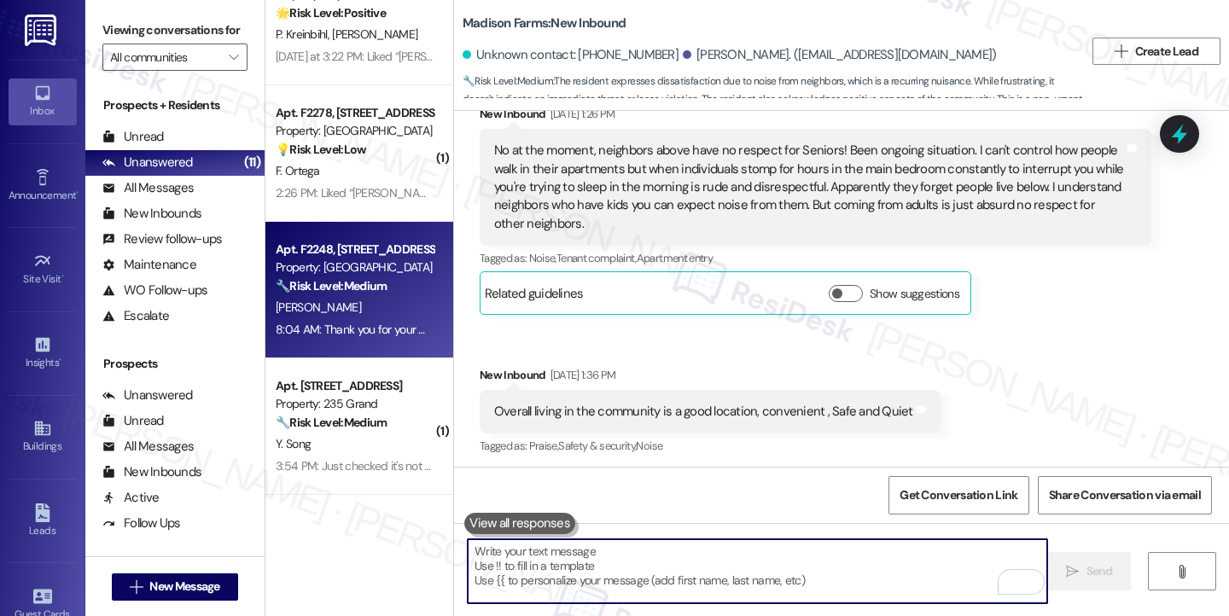
scroll to position [2385, 0]
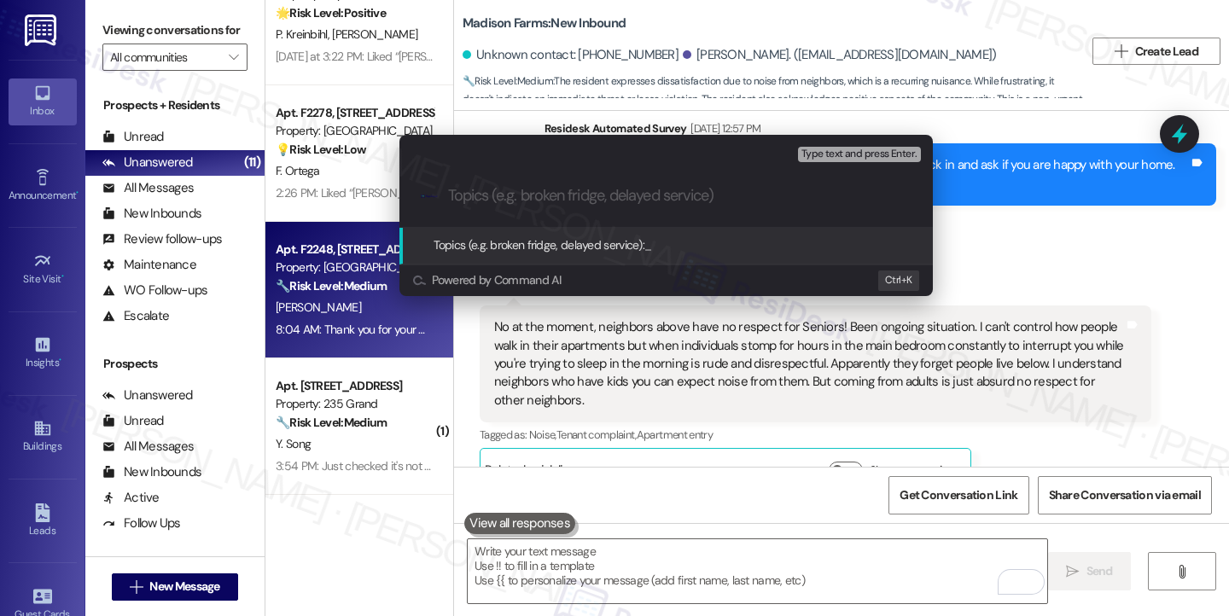
paste input "Noise Issues from upstairs"
type input "Noise Issues from upstairs"
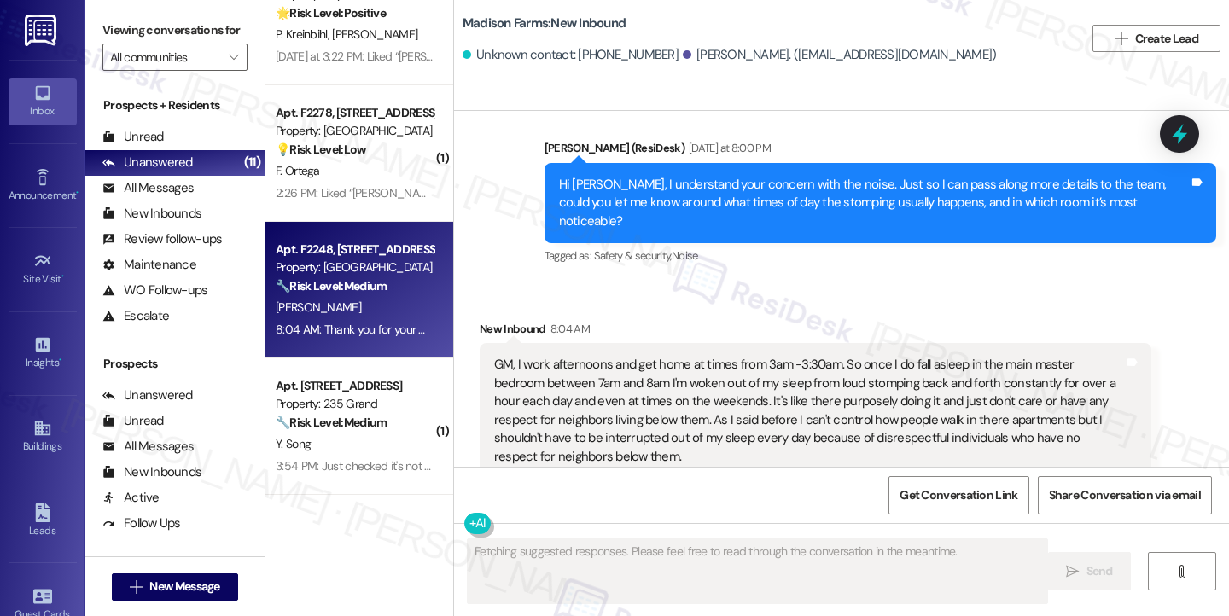
scroll to position [2946, 0]
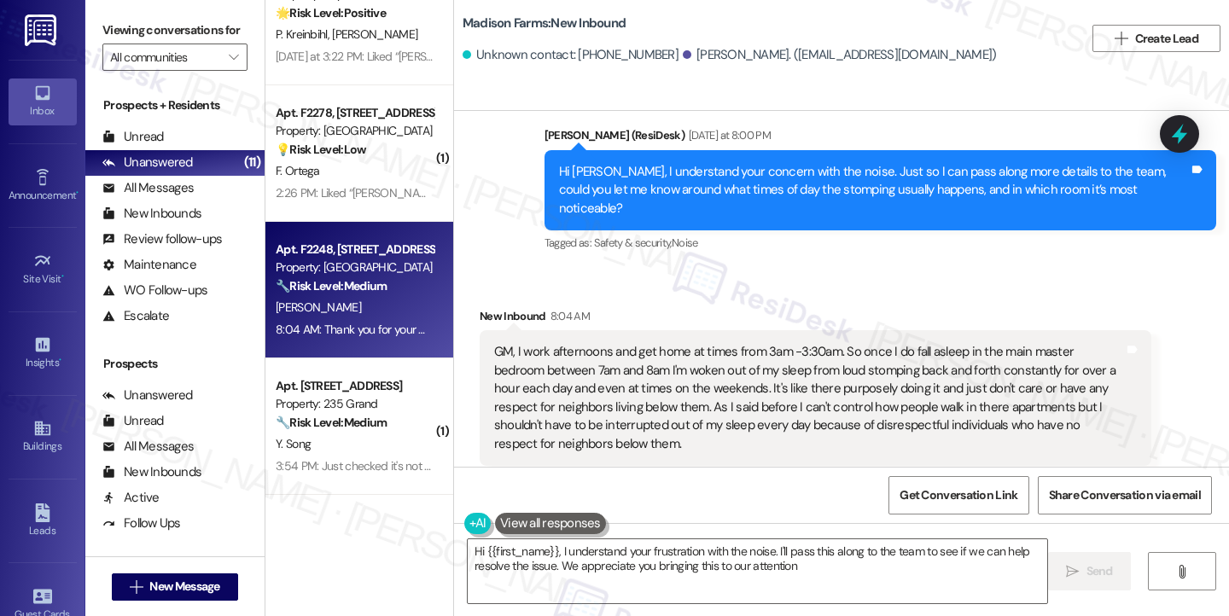
type textarea "Hi {{first_name}}, I understand your frustration with the noise. I'll pass this…"
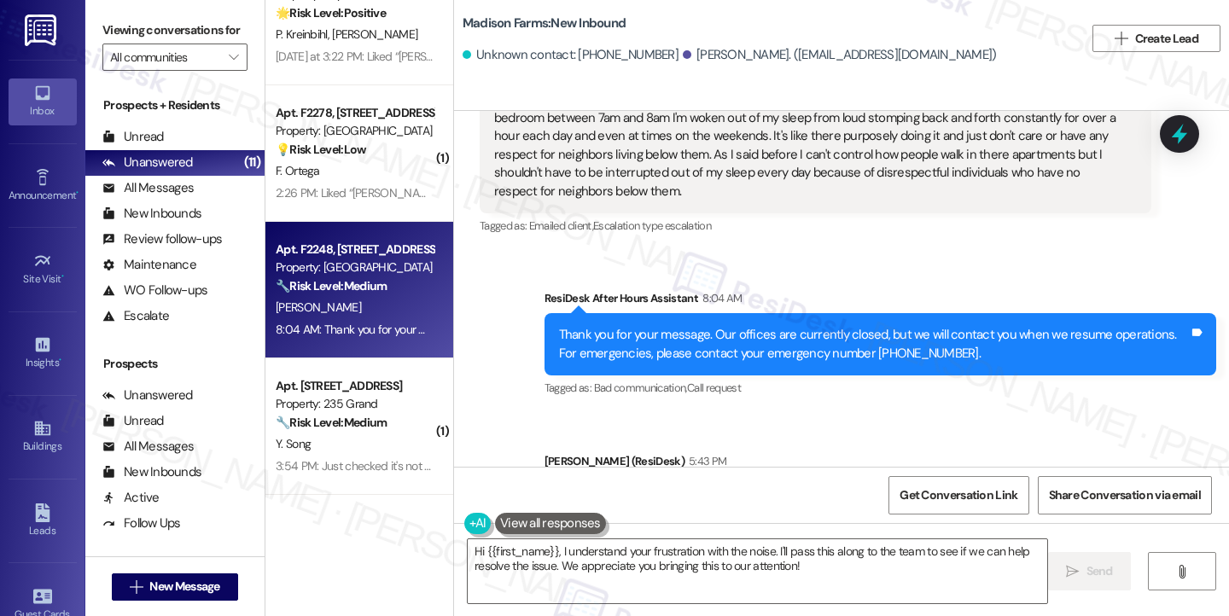
scroll to position [3289, 0]
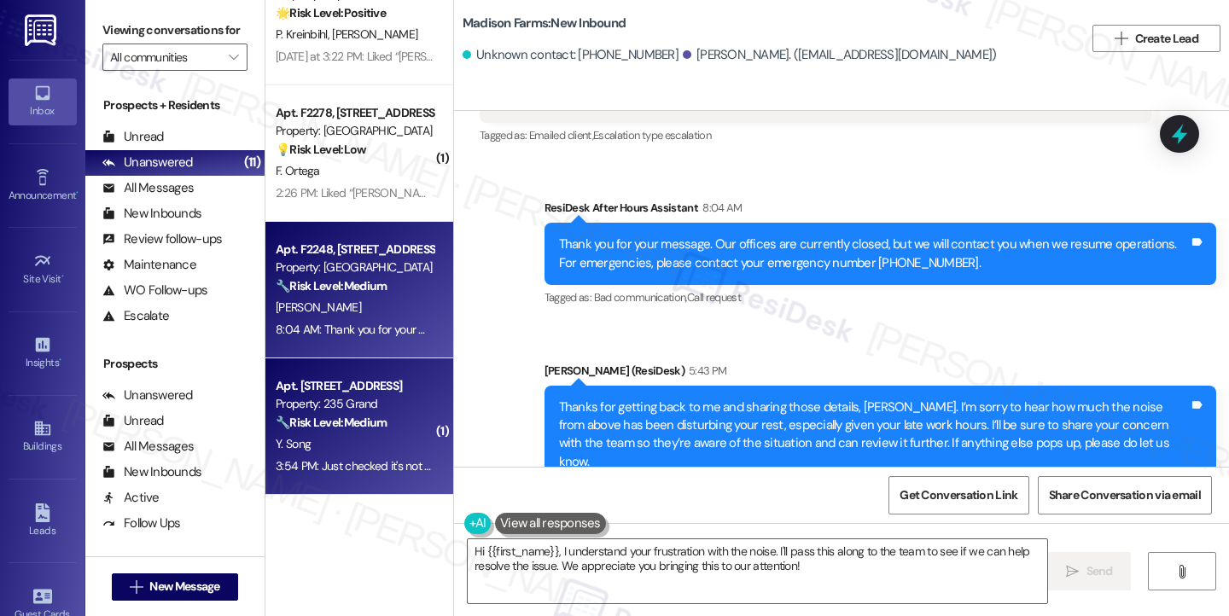
click at [379, 434] on div "Y. Song" at bounding box center [354, 443] width 161 height 21
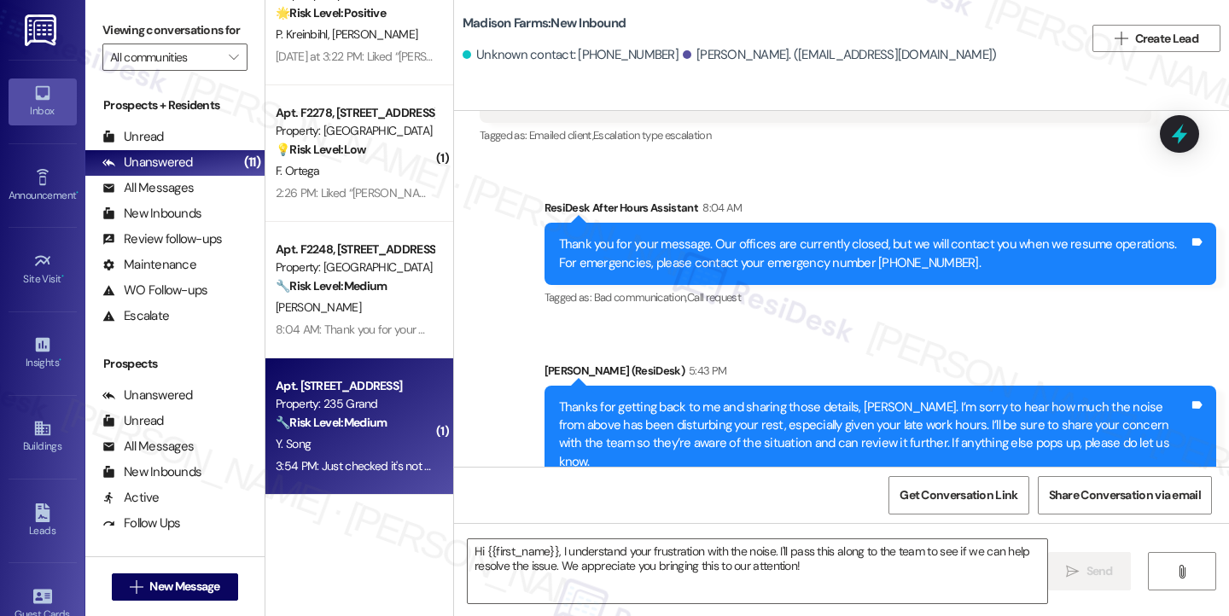
type textarea "Fetching suggested responses. Please feel free to read through the conversation…"
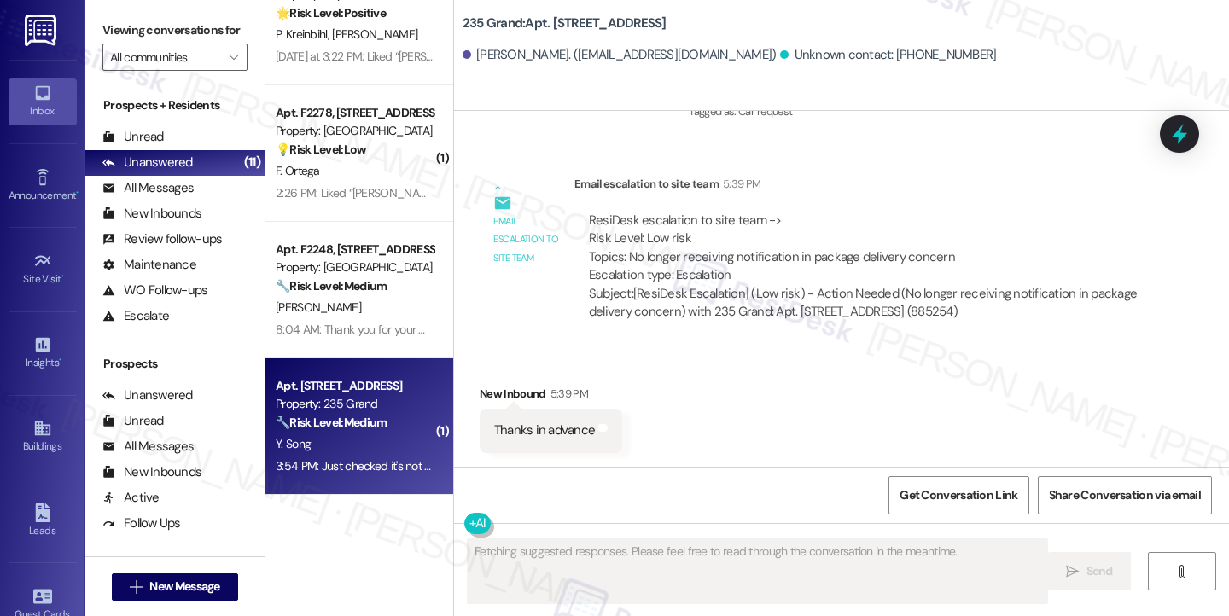
scroll to position [10874, 0]
click at [881, 248] on div "ResiDesk escalation to site team -> Risk Level: Low risk Topics: No longer rece…" at bounding box center [863, 248] width 548 height 73
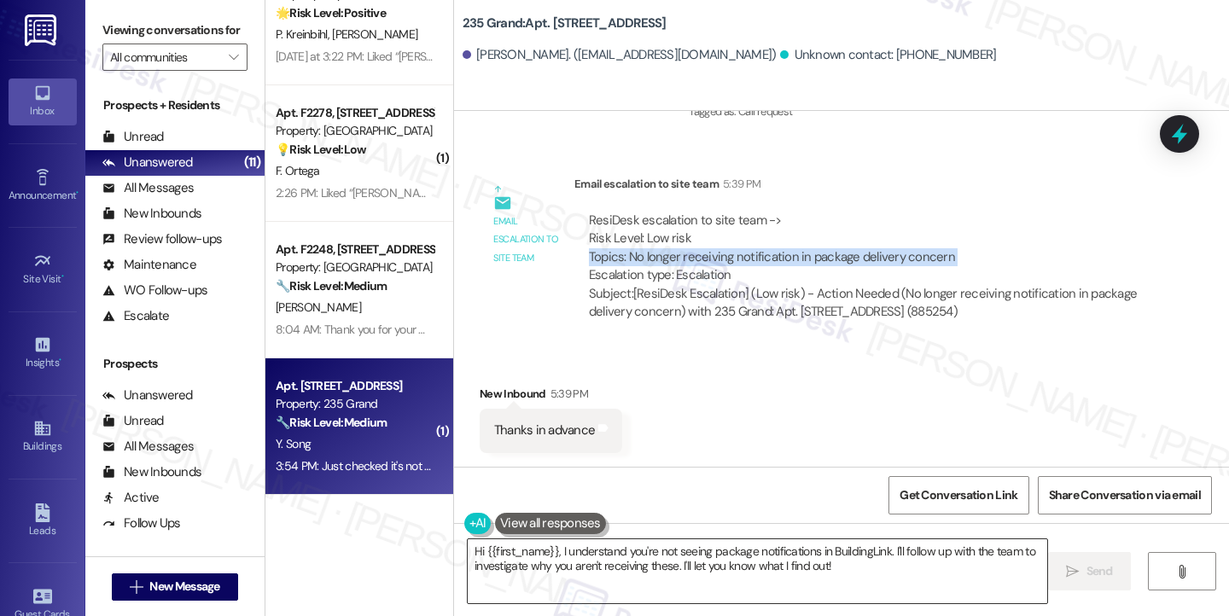
click at [629, 560] on textarea "Hi {{first_name}}, I understand you're not seeing package notifications in Buil…" at bounding box center [757, 571] width 579 height 64
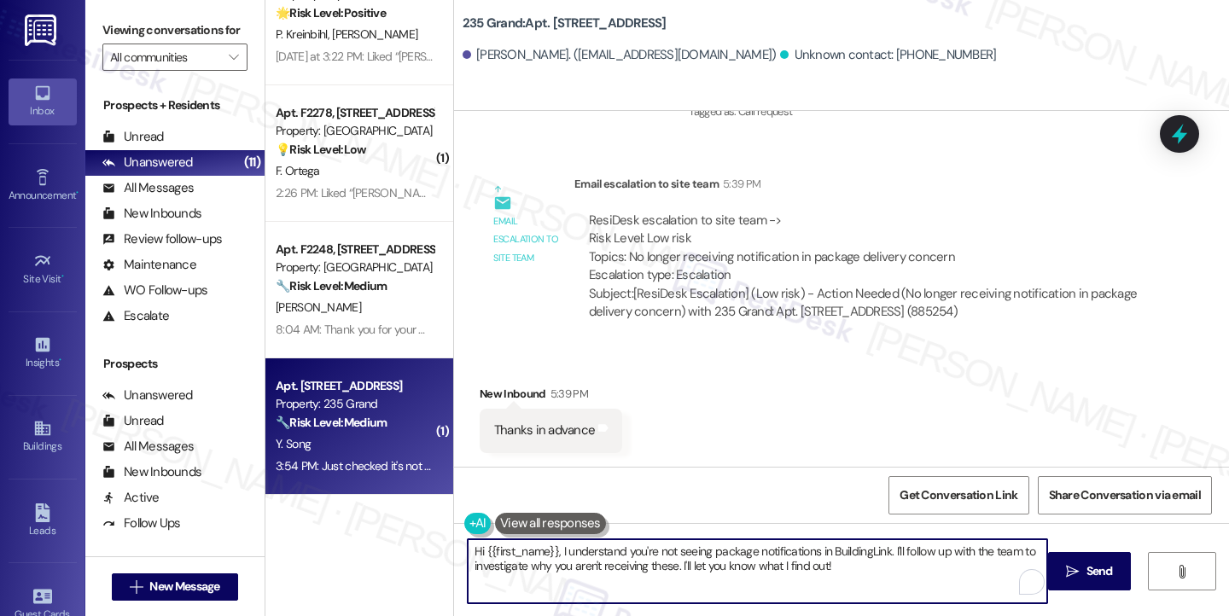
click at [629, 560] on textarea "Hi {{first_name}}, I understand you're not seeing package notifications in Buil…" at bounding box center [757, 571] width 579 height 64
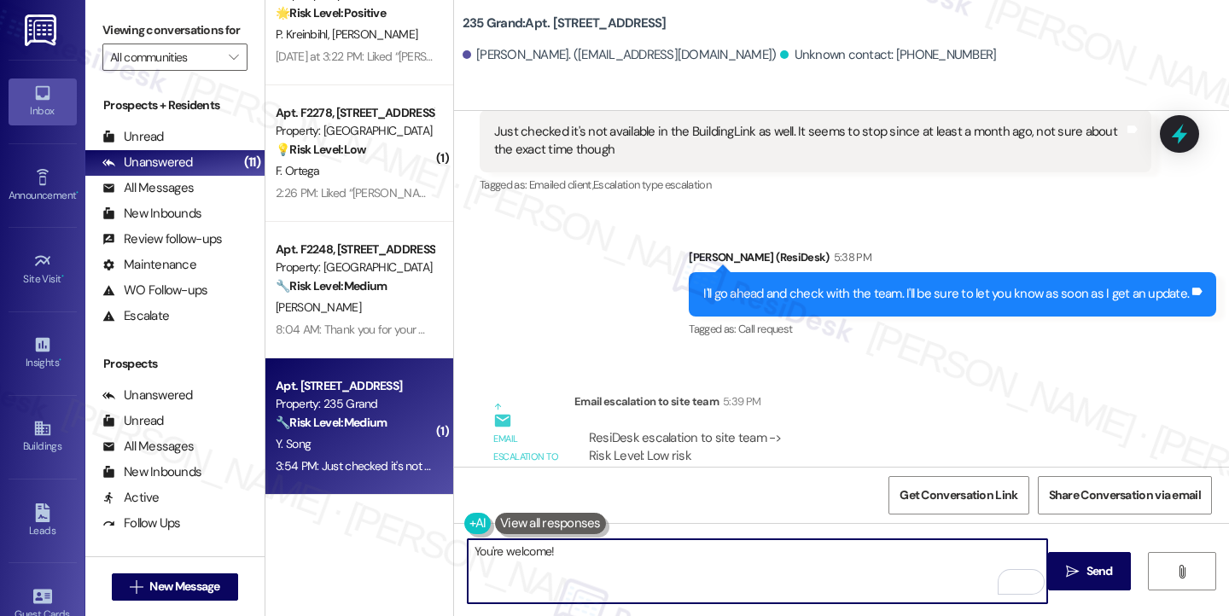
scroll to position [10618, 0]
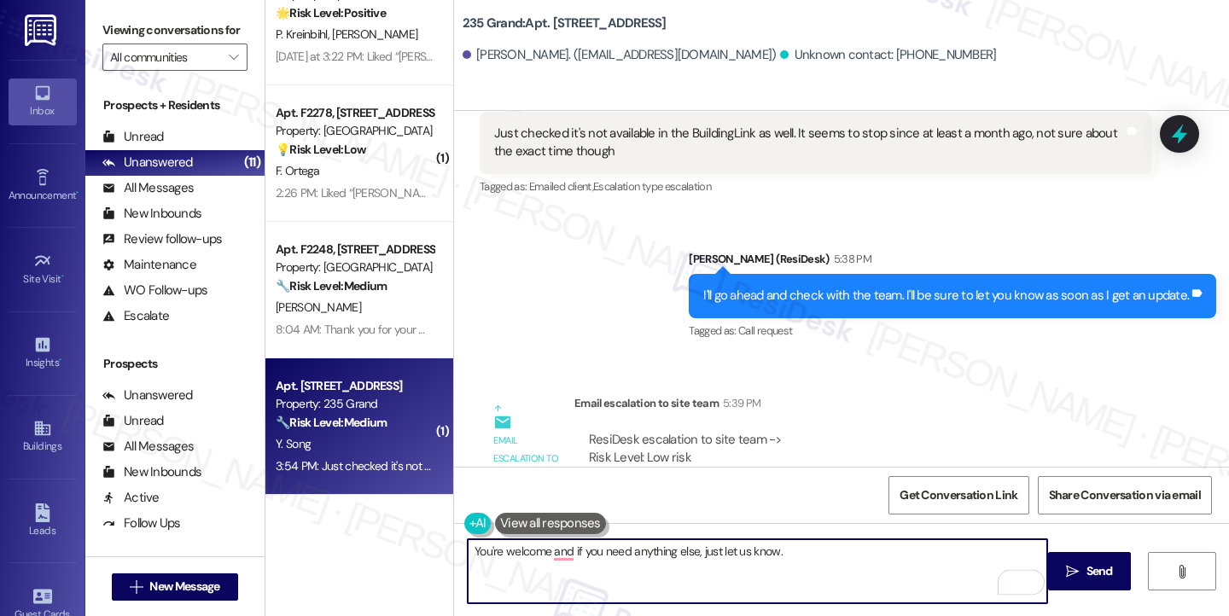
type textarea "You're welcome, and if you need anything else, just let us know."
click at [771, 549] on textarea "You're welcome, and if you need anything else, just let us know." at bounding box center [757, 571] width 579 height 64
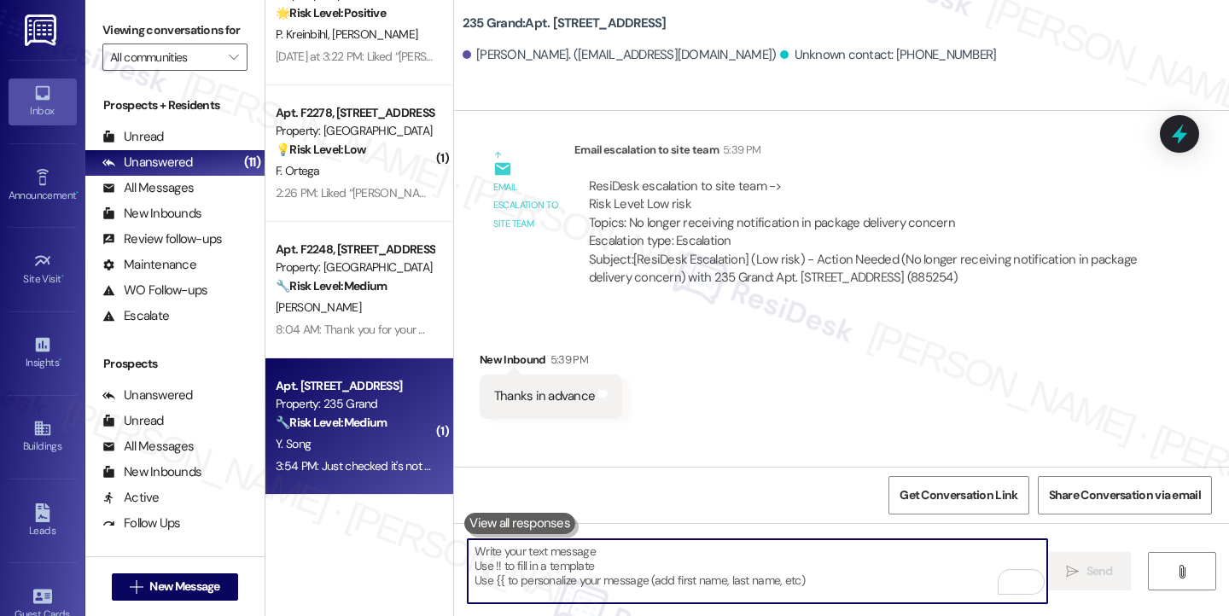
scroll to position [10992, 0]
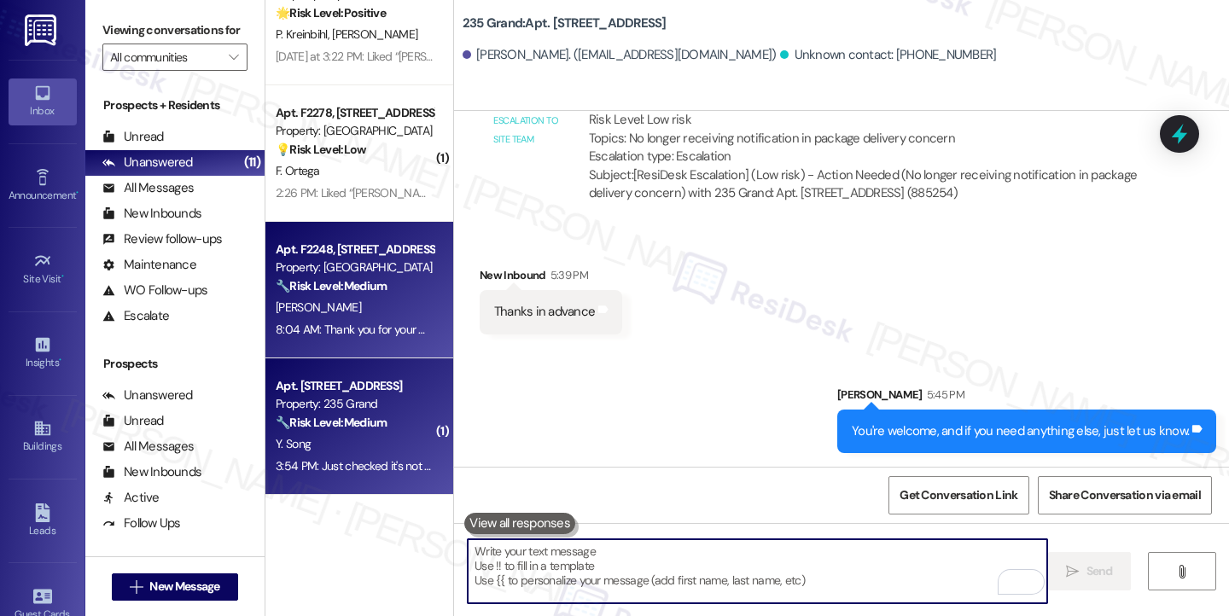
click at [349, 275] on div "Property: [GEOGRAPHIC_DATA]" at bounding box center [355, 268] width 158 height 18
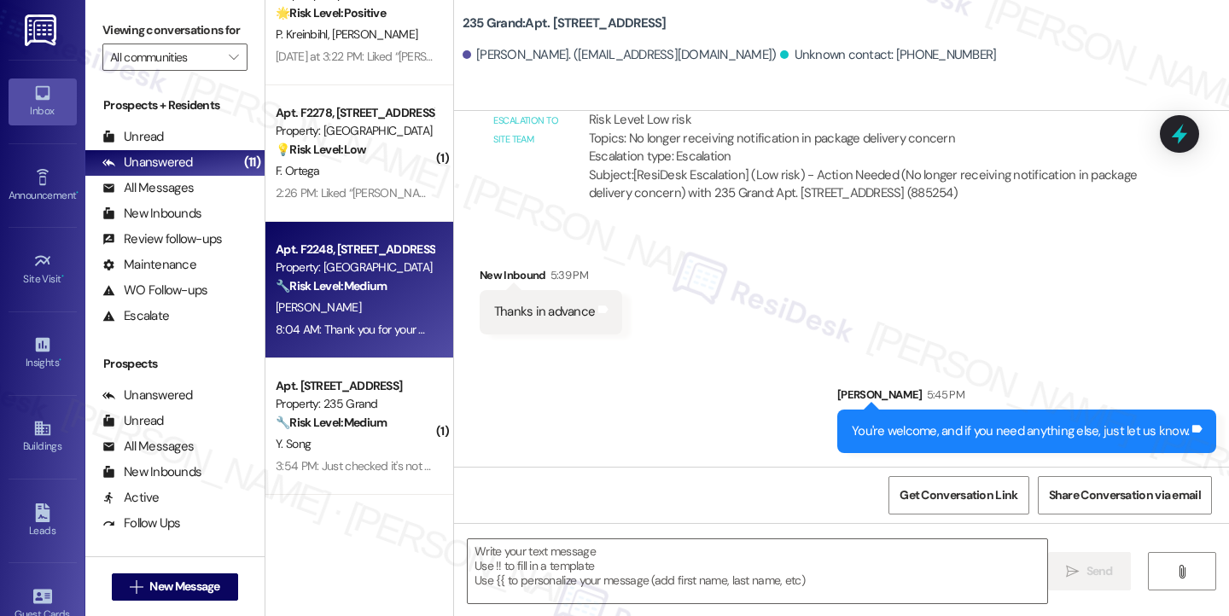
type textarea "Fetching suggested responses. Please feel free to read through the conversation…"
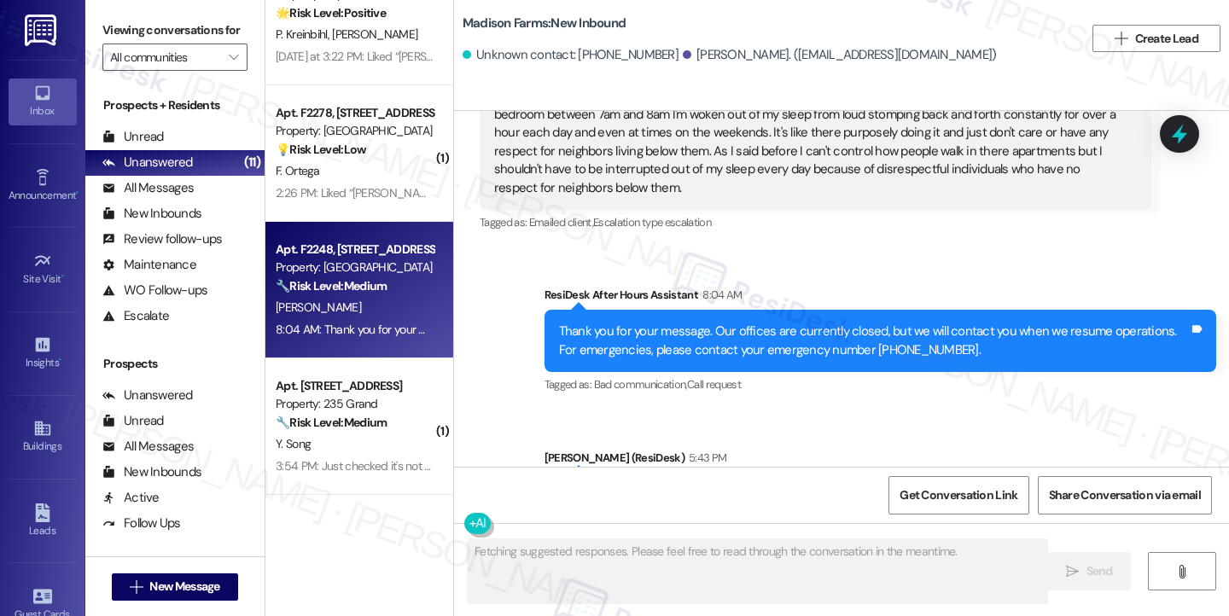
scroll to position [3499, 0]
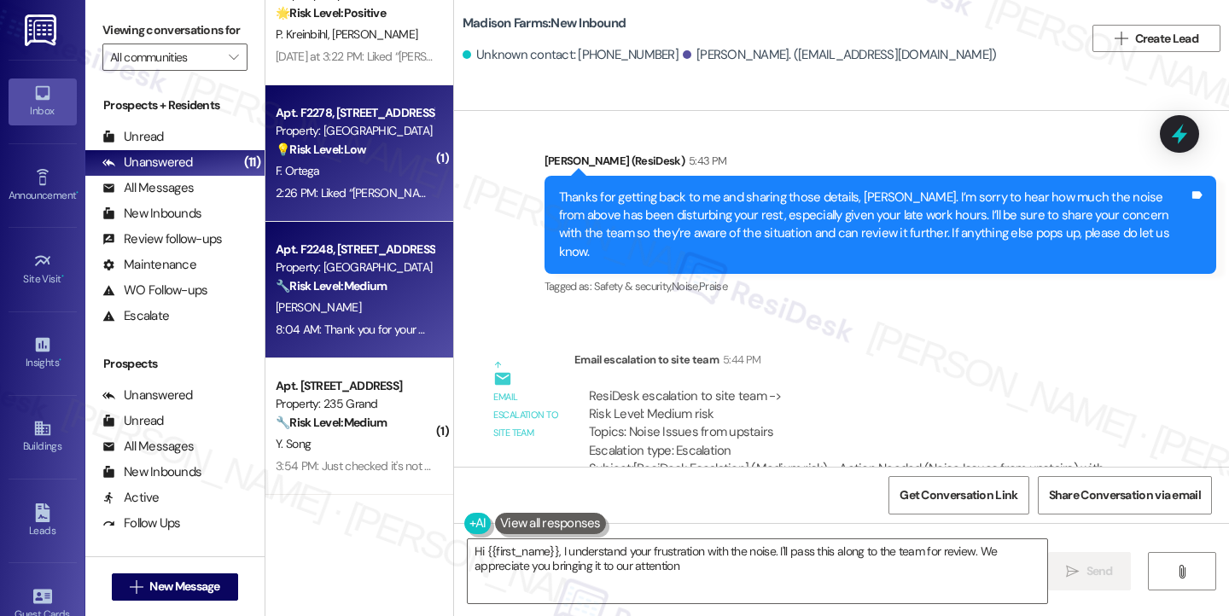
type textarea "Hi {{first_name}}, I understand your frustration with the noise. I'll pass this…"
click at [389, 183] on div "2:26 PM: Liked “[PERSON_NAME] (Madison Farms): Hi [PERSON_NAME] and [PERSON_NAM…" at bounding box center [354, 193] width 161 height 21
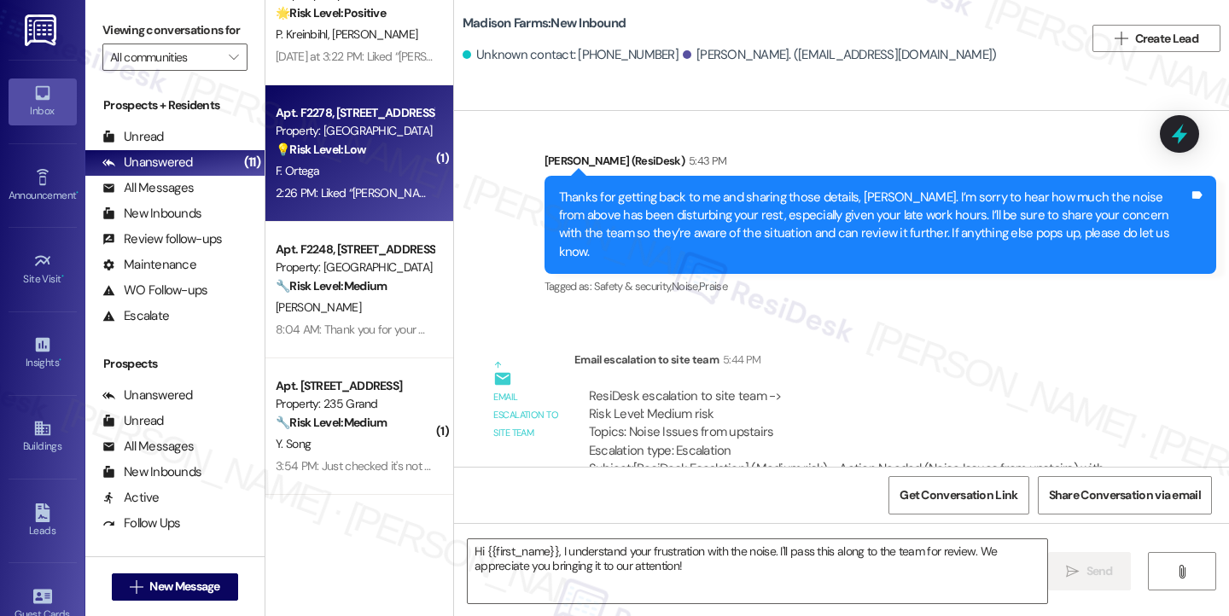
type textarea "Fetching suggested responses. Please feel free to read through the conversation…"
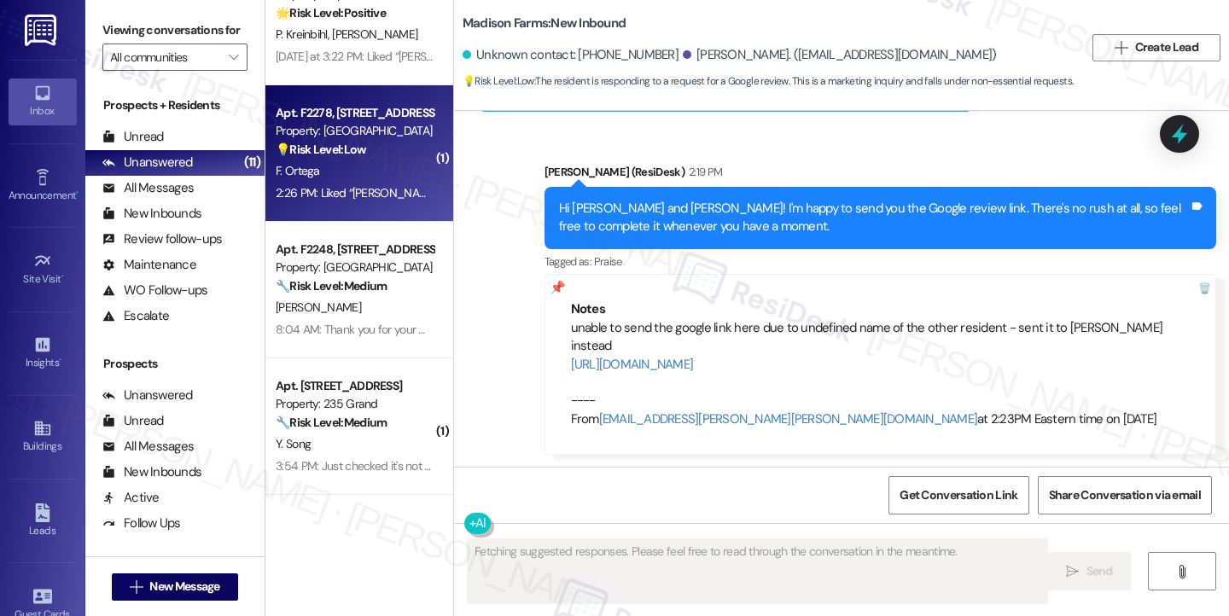
scroll to position [3923, 0]
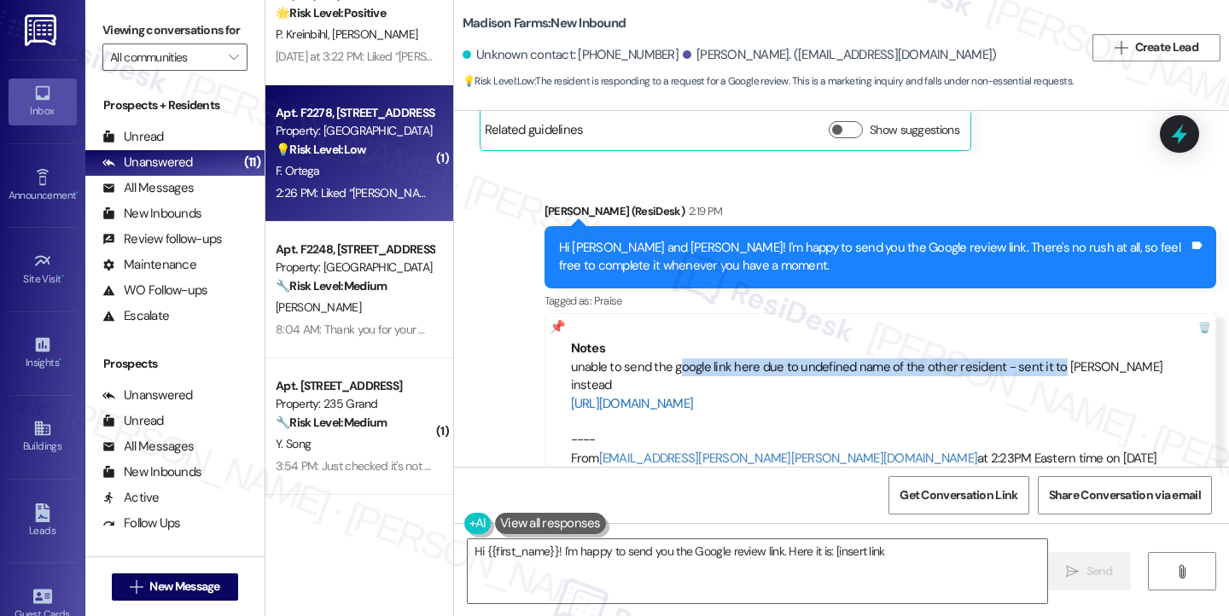
drag, startPoint x: 666, startPoint y: 282, endPoint x: 1041, endPoint y: 300, distance: 375.0
click at [1041, 358] on div "unable to send the google link here due to undefined name of the other resident…" at bounding box center [880, 413] width 619 height 110
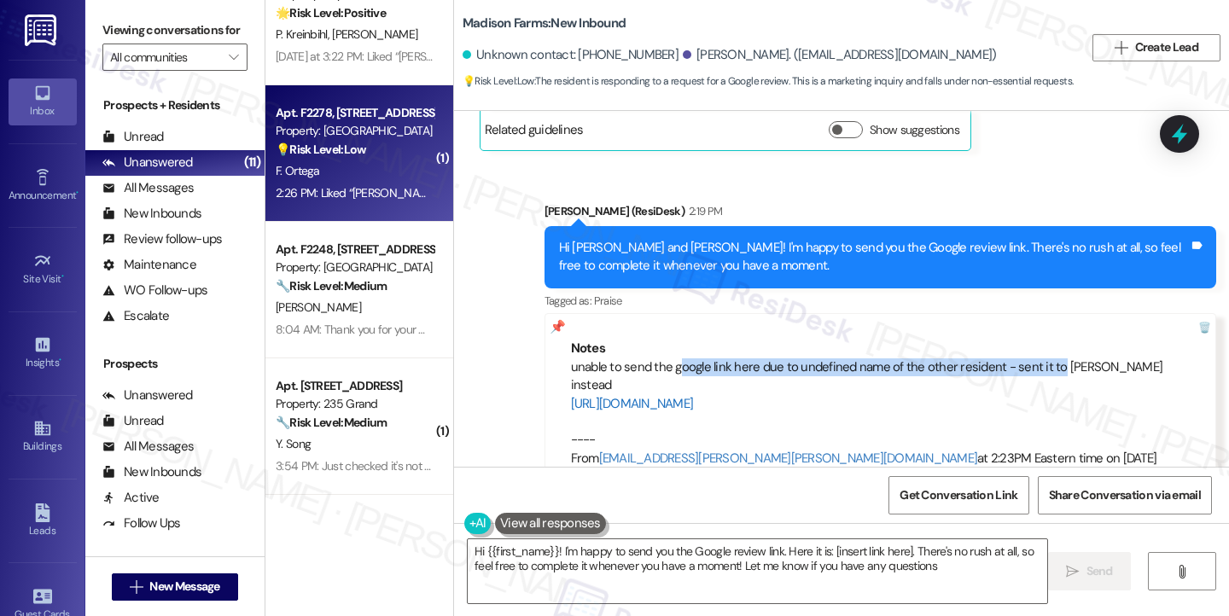
type textarea "Hi {{first_name}}! I'm happy to send you the Google review link. Here it is: [i…"
click at [938, 358] on div "unable to send the google link here due to undefined name of the other resident…" at bounding box center [880, 413] width 619 height 110
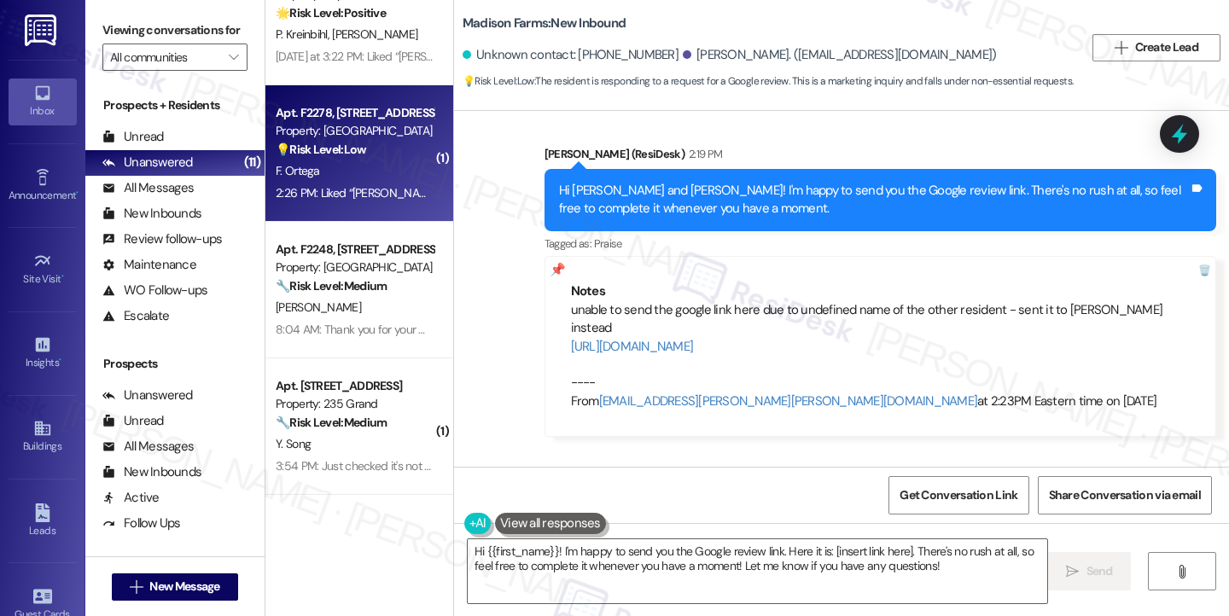
scroll to position [4007, 0]
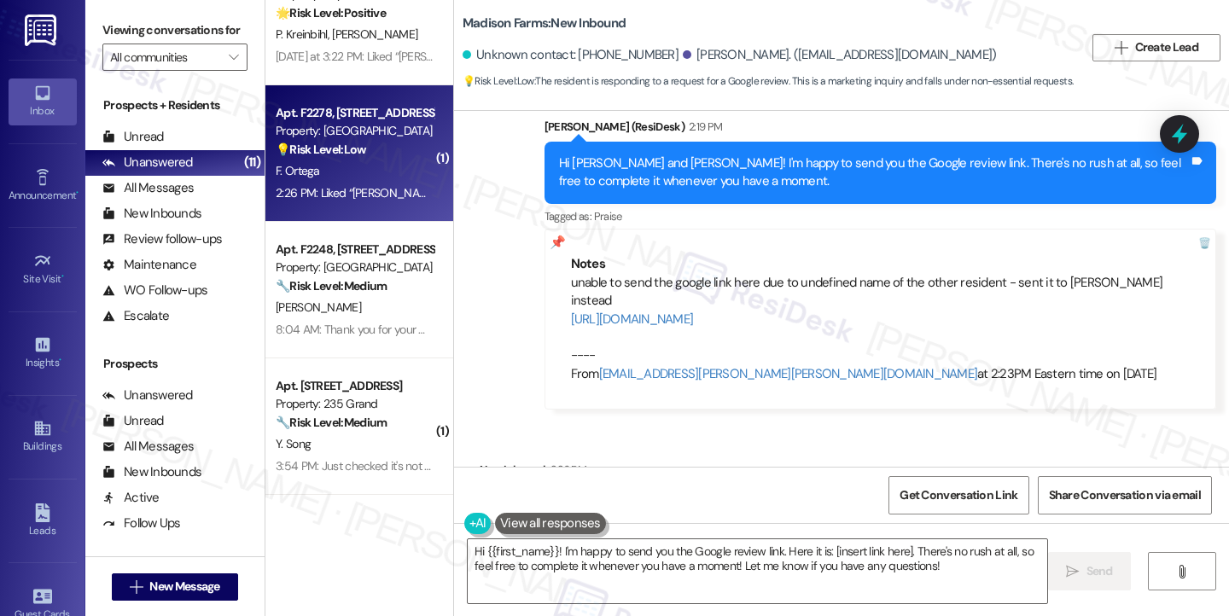
click at [602, 497] on div "Liked “[PERSON_NAME] (Madison Farms): Hi [PERSON_NAME] and [PERSON_NAME]! I'm h…" at bounding box center [809, 515] width 630 height 37
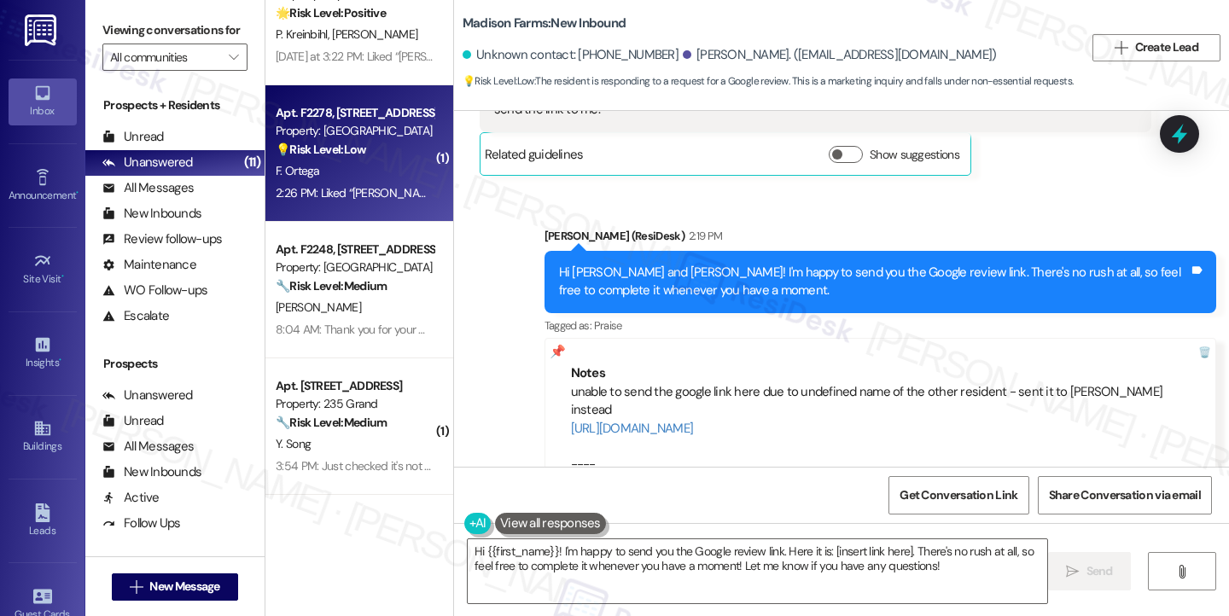
scroll to position [3751, 0]
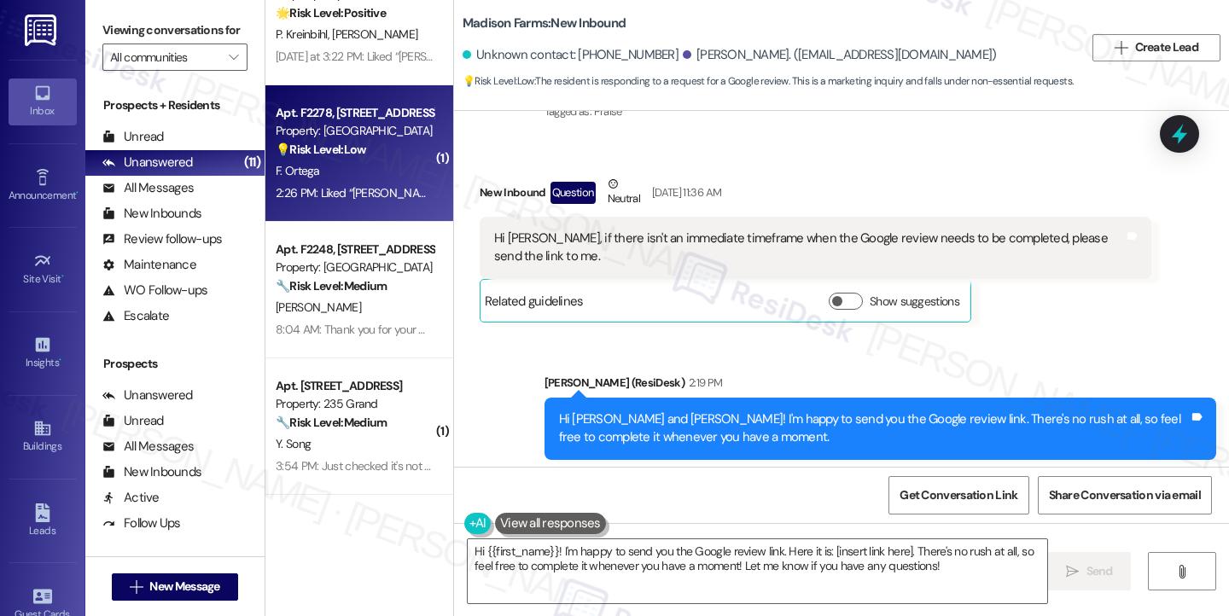
click at [625, 398] on div "Hi [PERSON_NAME] and [PERSON_NAME]! I'm happy to send you the Google review lin…" at bounding box center [880, 429] width 672 height 62
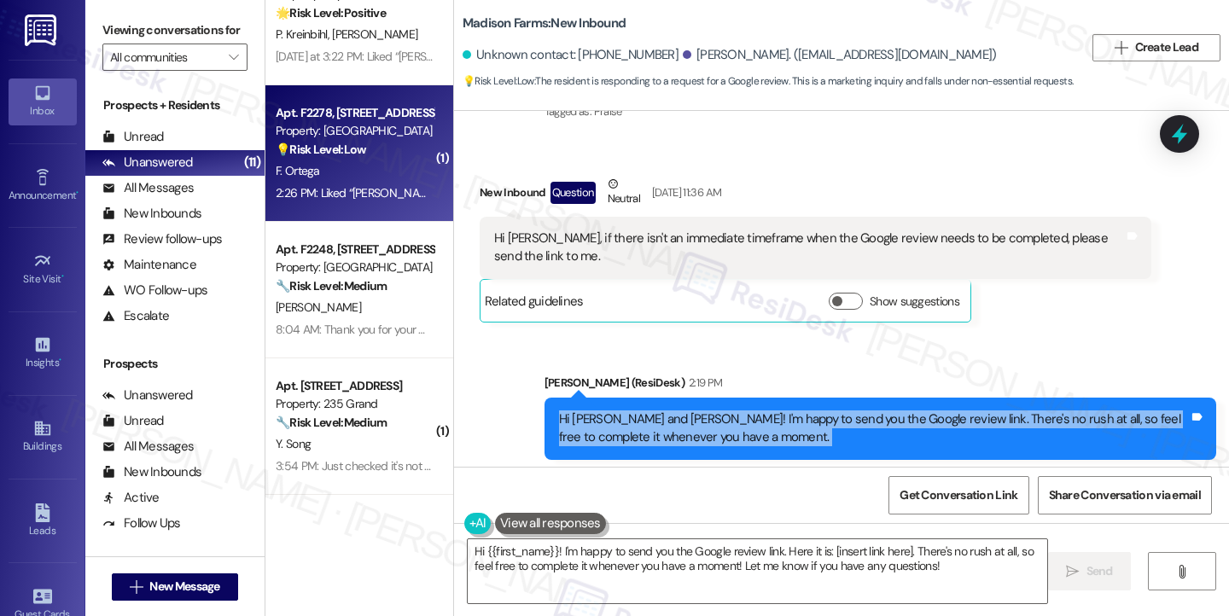
click at [625, 398] on div "Hi [PERSON_NAME] and [PERSON_NAME]! I'm happy to send you the Google review lin…" at bounding box center [880, 429] width 672 height 62
click at [699, 410] on div "Hi [PERSON_NAME] and [PERSON_NAME]! I'm happy to send you the Google review lin…" at bounding box center [874, 428] width 630 height 37
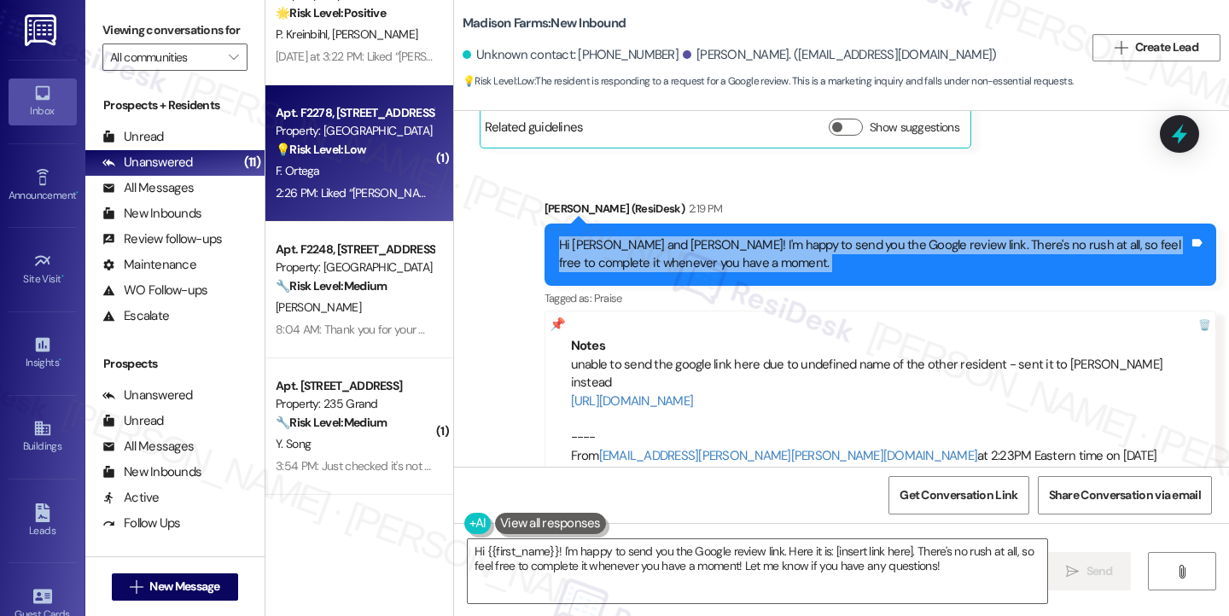
scroll to position [4007, 0]
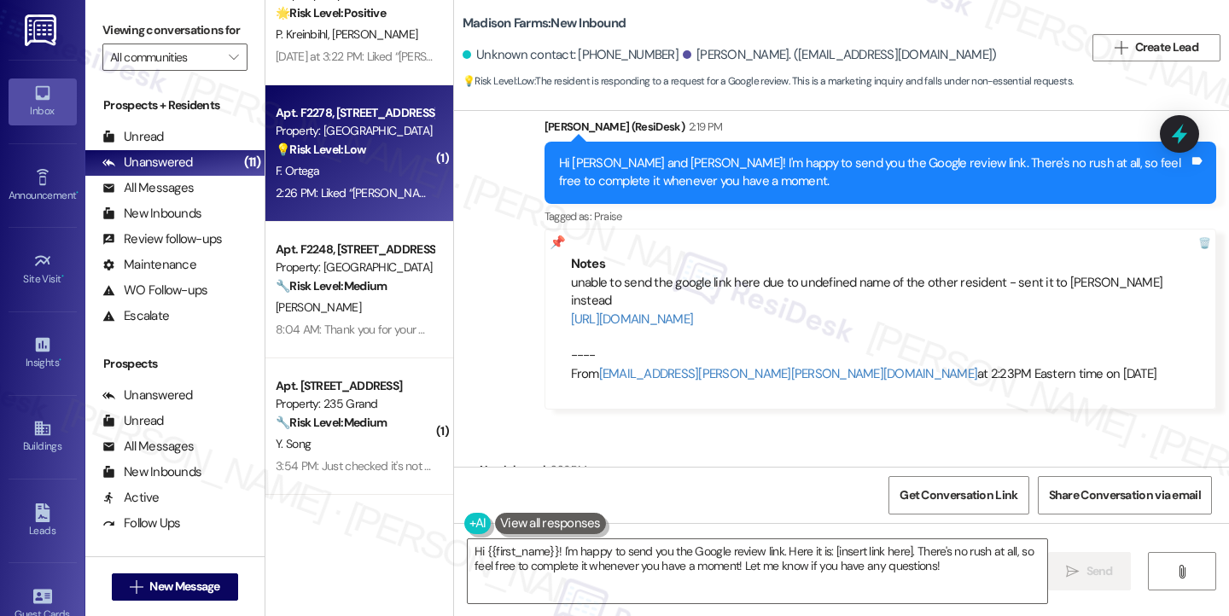
click at [539, 485] on div "Liked “[PERSON_NAME] (Madison Farms): Hi [PERSON_NAME] and [PERSON_NAME]! I'm h…" at bounding box center [816, 516] width 672 height 62
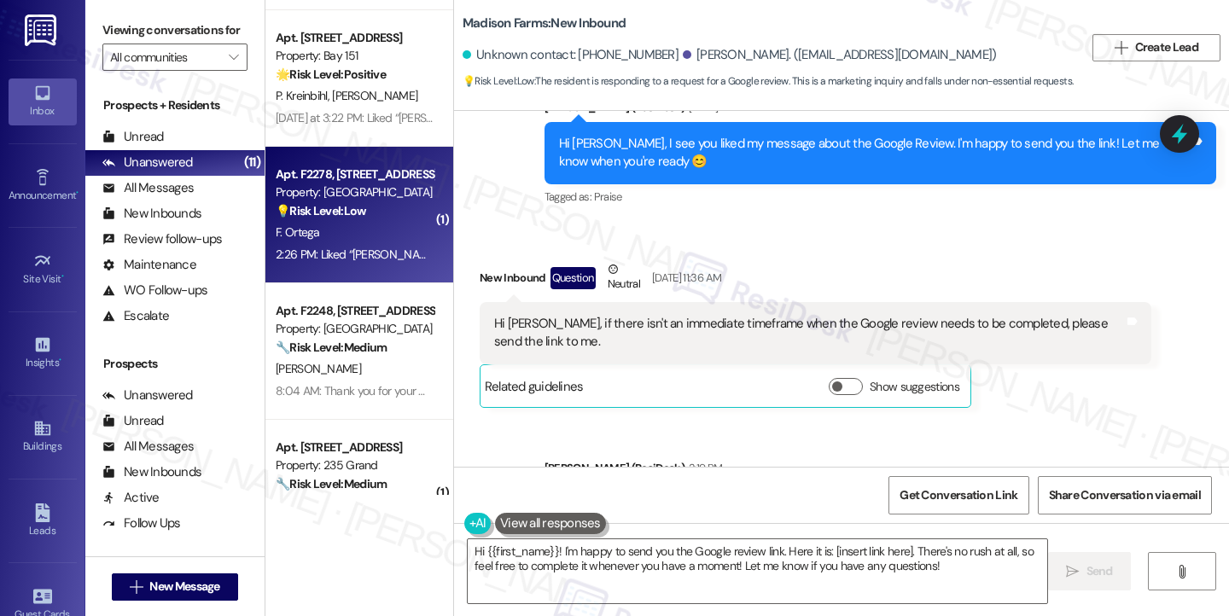
scroll to position [973, 0]
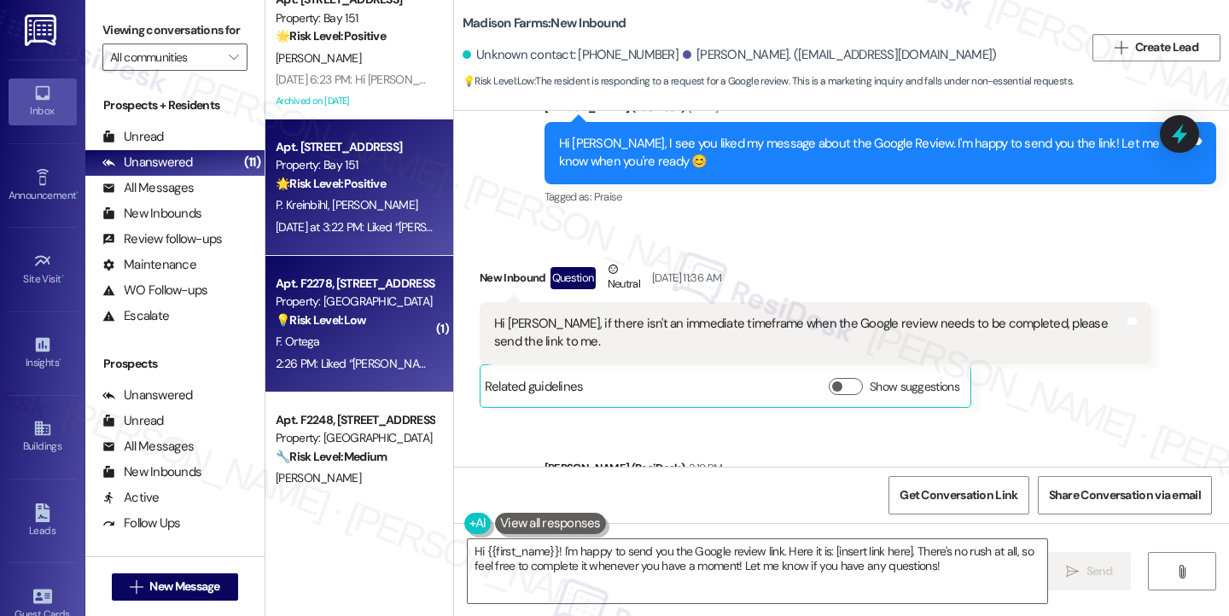
click at [360, 217] on div "[DATE] at 3:22 PM: Liked “[PERSON_NAME] (Bay 151): No worries! If you have any …" at bounding box center [354, 227] width 161 height 21
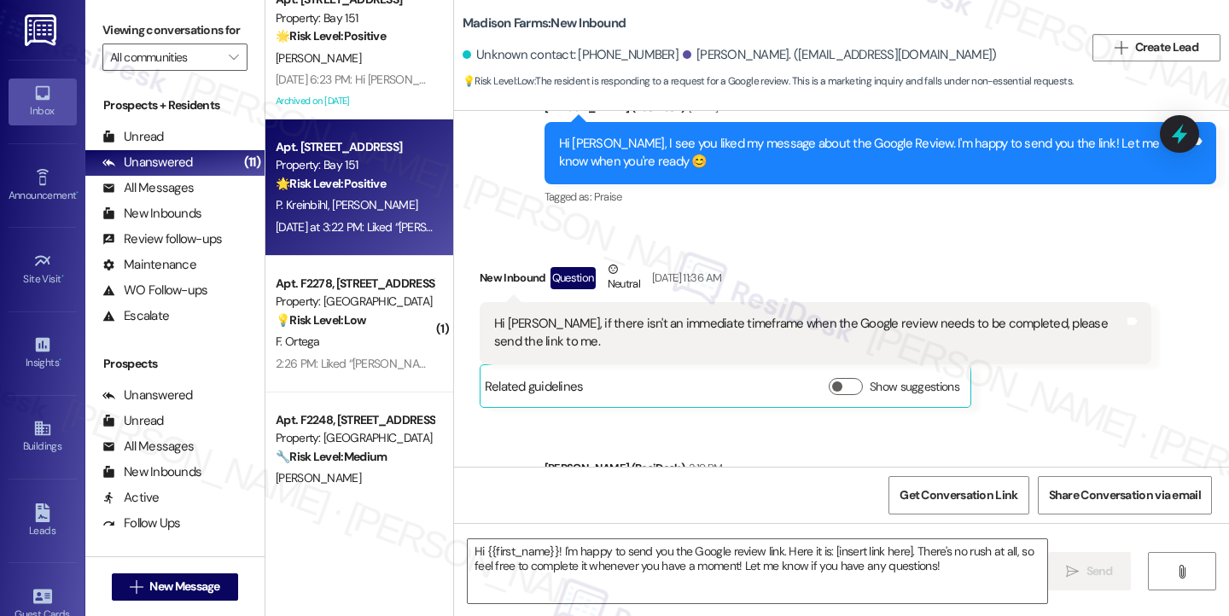
type textarea "Fetching suggested responses. Please feel free to read through the conversation…"
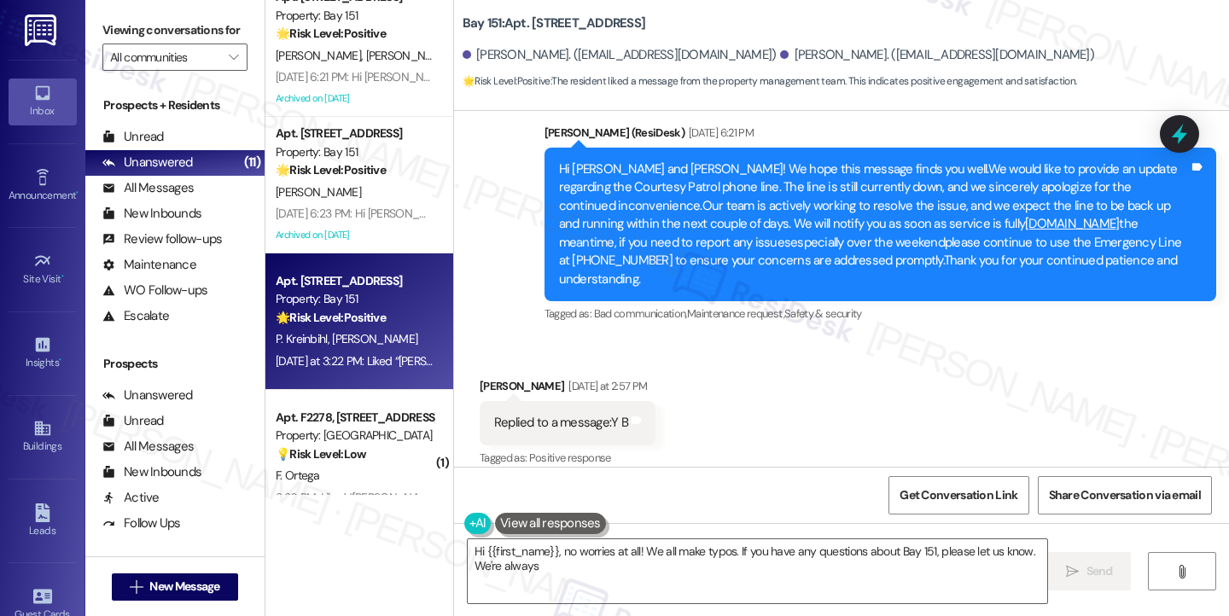
scroll to position [802, 0]
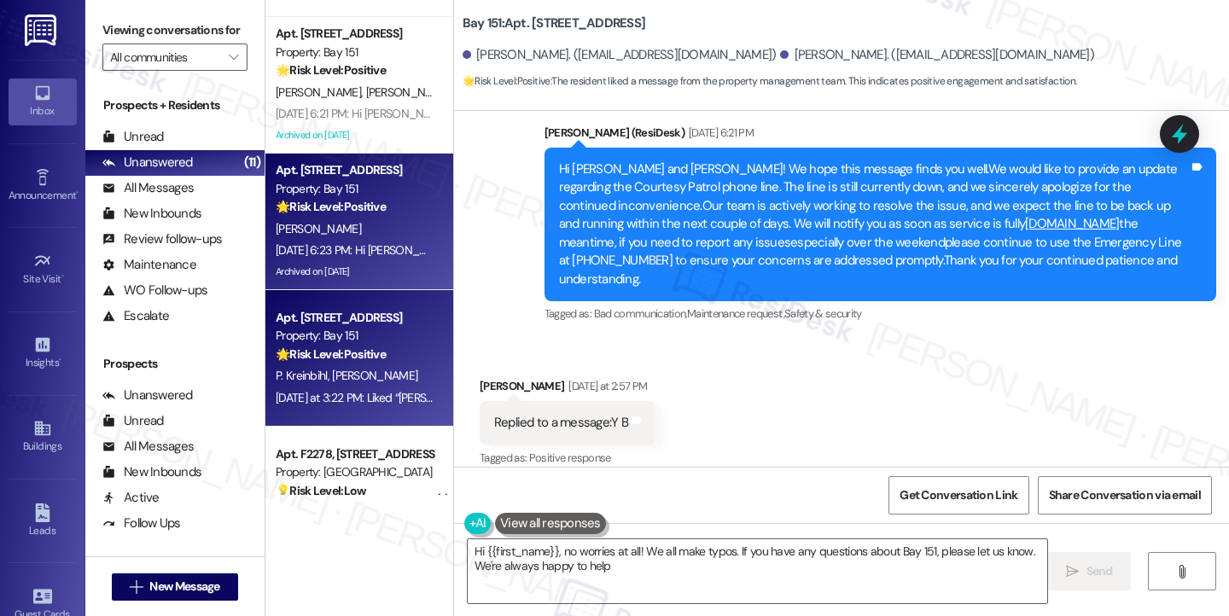
type textarea "Hi {{first_name}}, no worries at all! We all make typos. If you have any questi…"
click at [390, 205] on div "🌟 Risk Level: Positive The resident reacted positively to a message regarding a…" at bounding box center [355, 207] width 158 height 18
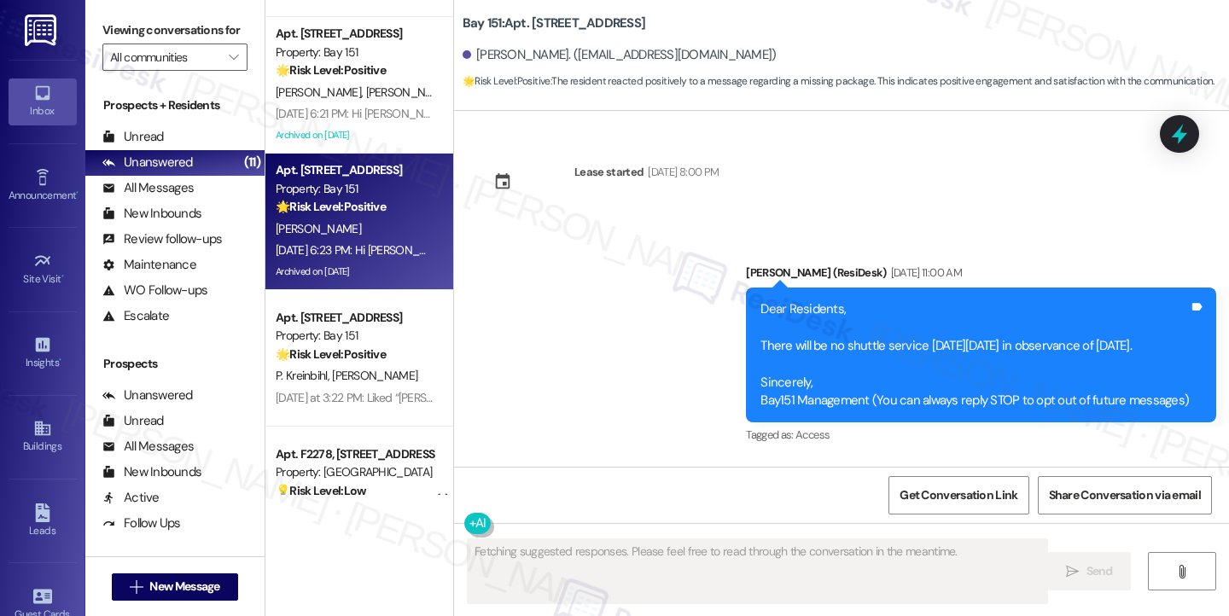
scroll to position [42905, 0]
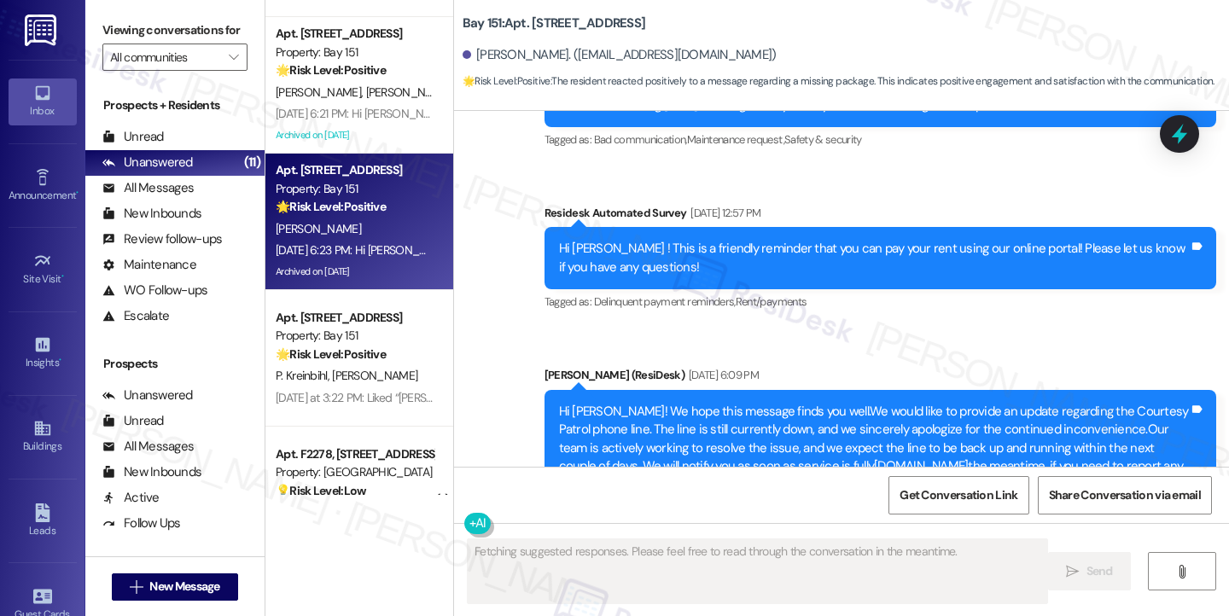
drag, startPoint x: 931, startPoint y: 304, endPoint x: 735, endPoint y: 262, distance: 200.7
drag, startPoint x: 735, startPoint y: 262, endPoint x: 717, endPoint y: 256, distance: 18.9
drag, startPoint x: 700, startPoint y: 279, endPoint x: 614, endPoint y: 212, distance: 108.2
click at [617, 525] on div "Tagged as: Bad communication , Click to highlight conversations about Bad commu…" at bounding box center [880, 537] width 672 height 25
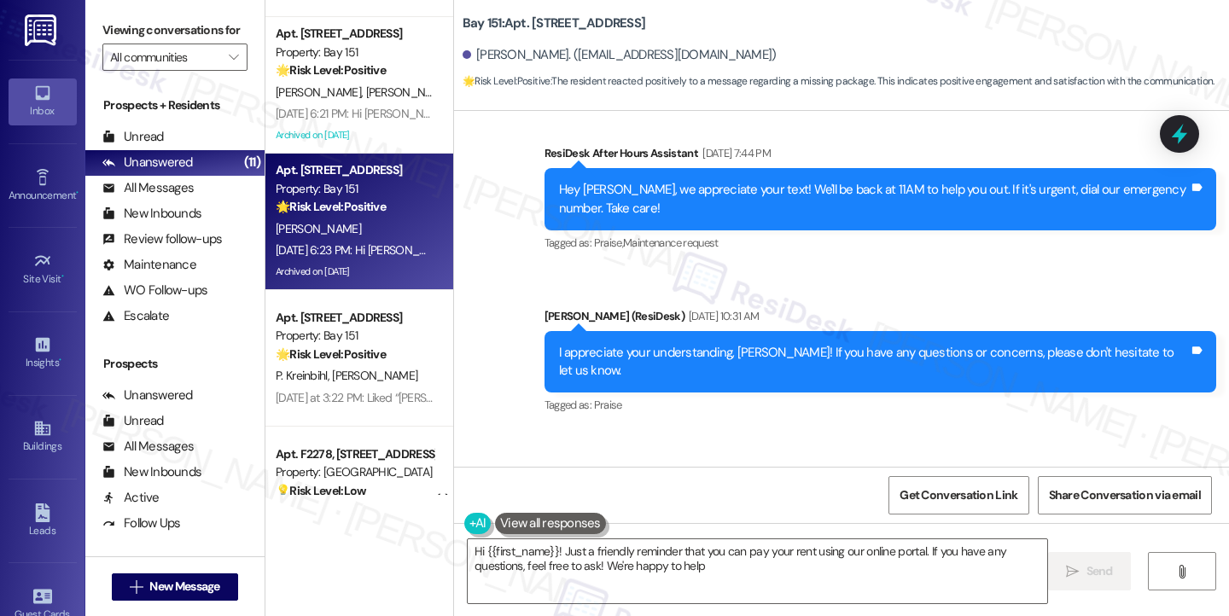
type textarea "Hi {{first_name}}! Just a friendly reminder that you can pay your rent using ou…"
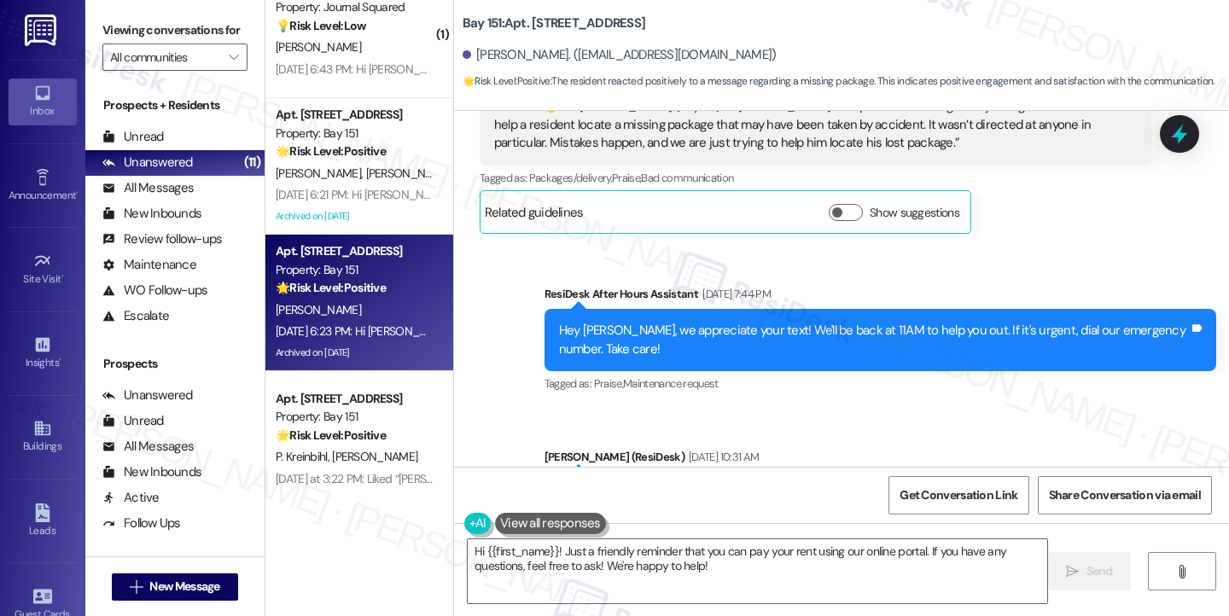
scroll to position [631, 0]
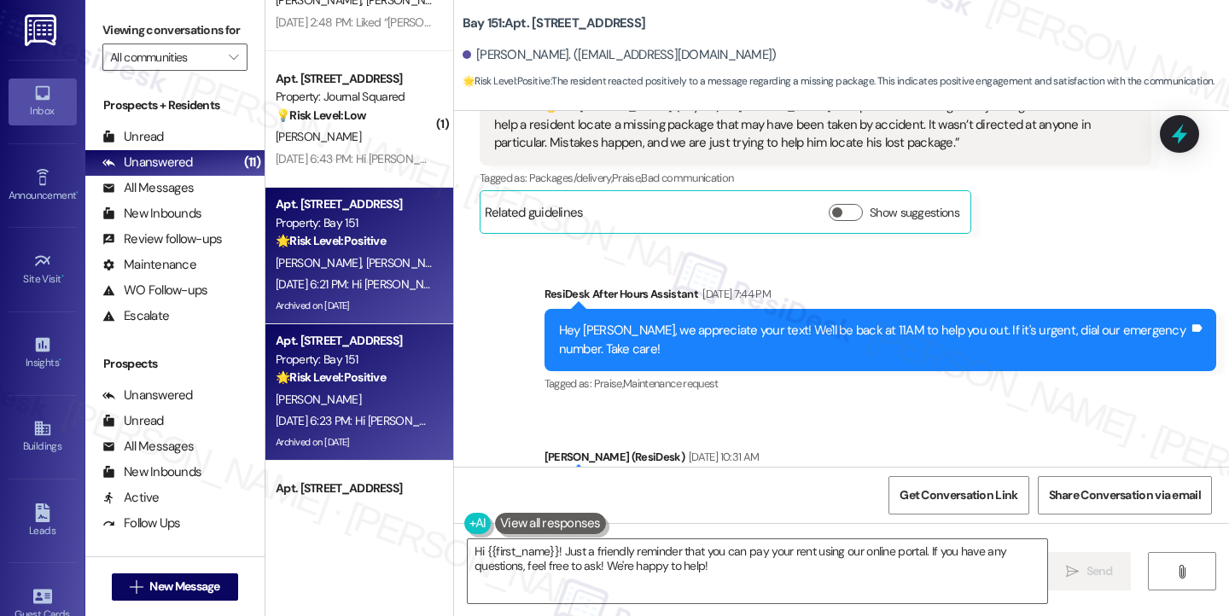
click at [355, 235] on strong "🌟 Risk Level: Positive" at bounding box center [331, 240] width 110 height 15
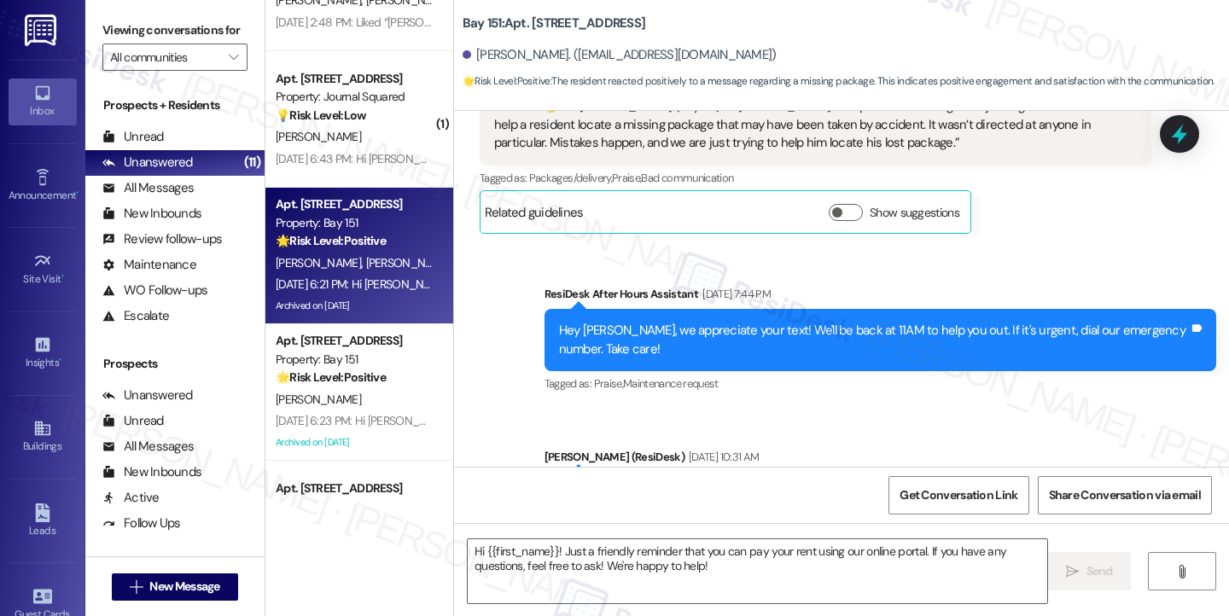
type textarea "Fetching suggested responses. Please feel free to read through the conversation…"
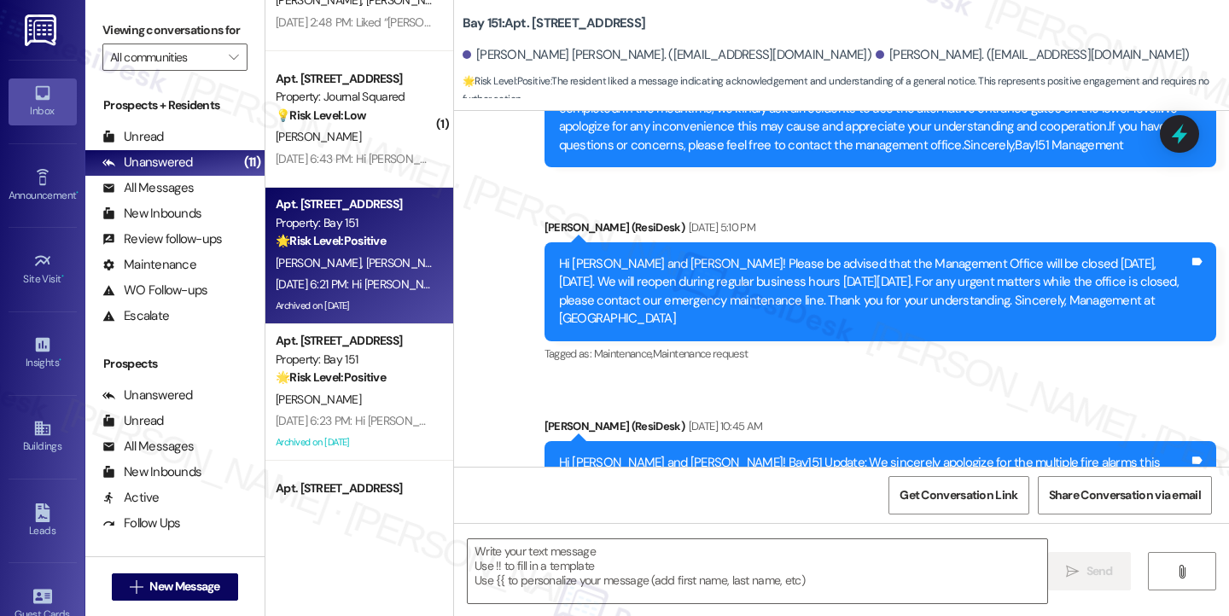
type textarea "Fetching suggested responses. Please feel free to read through the conversation…"
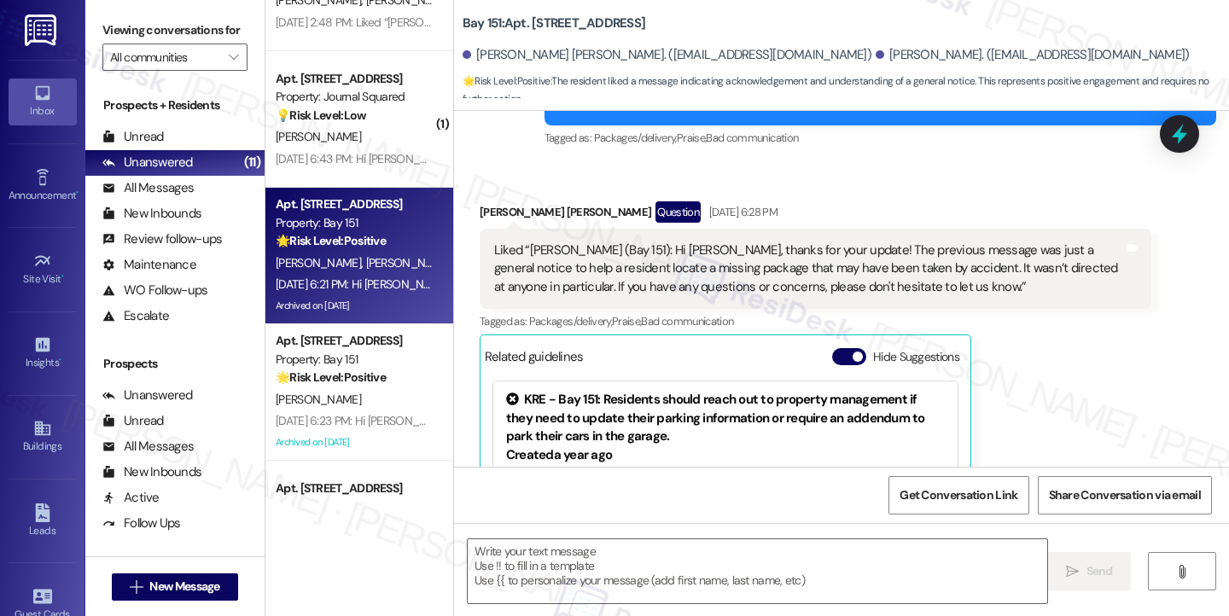
scroll to position [4721, 0]
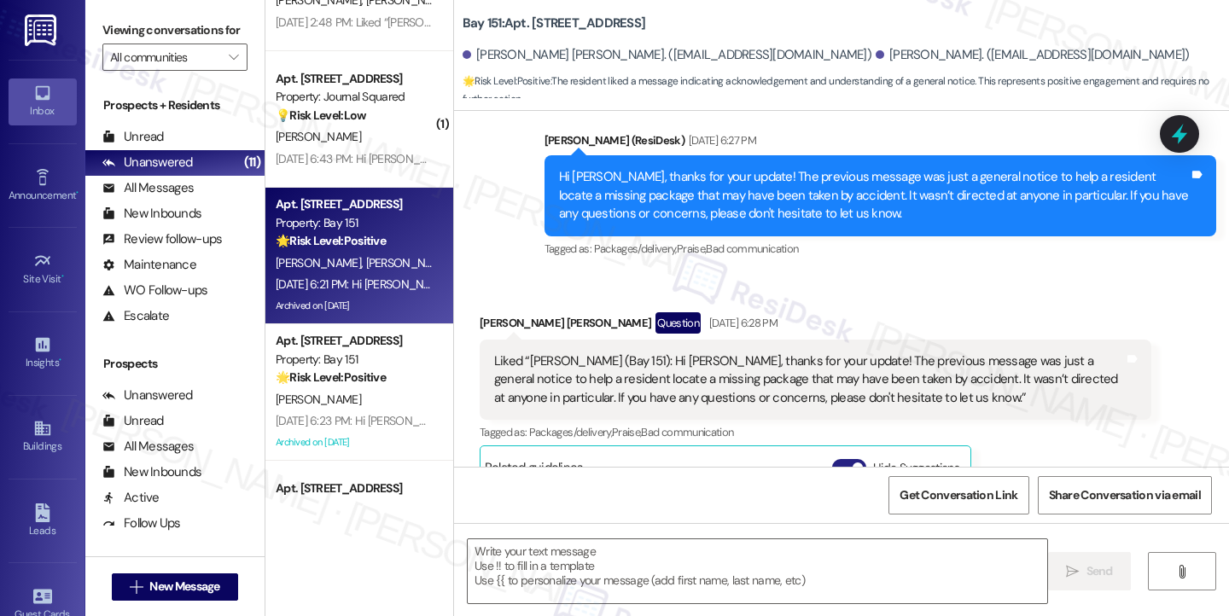
click at [852, 462] on span "button" at bounding box center [857, 467] width 10 height 10
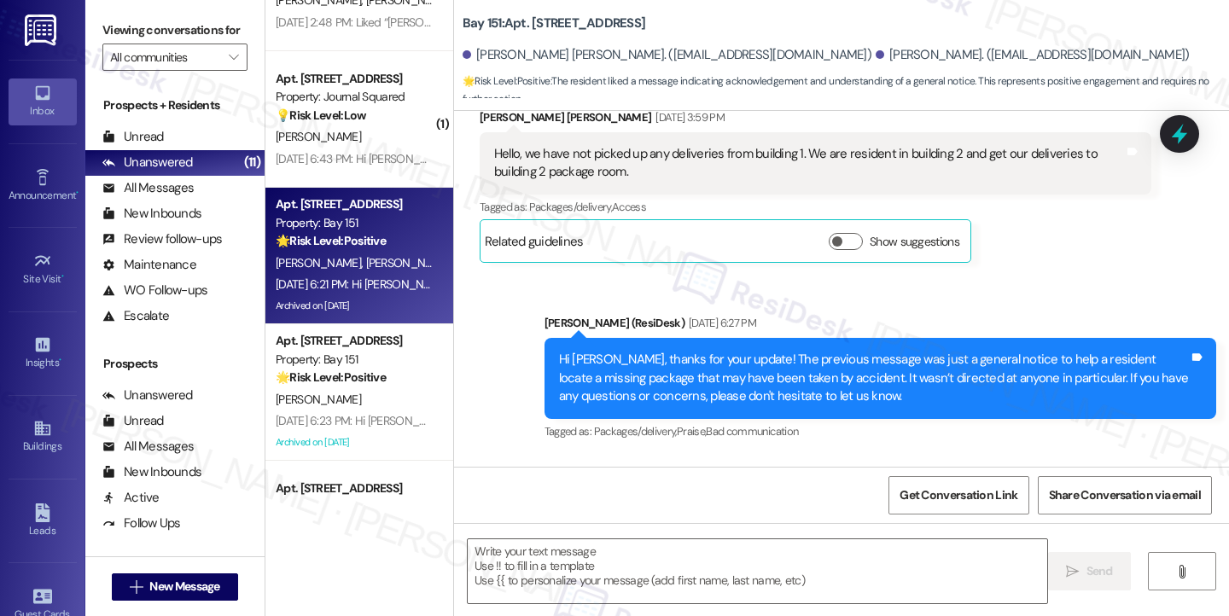
scroll to position [4294, 0]
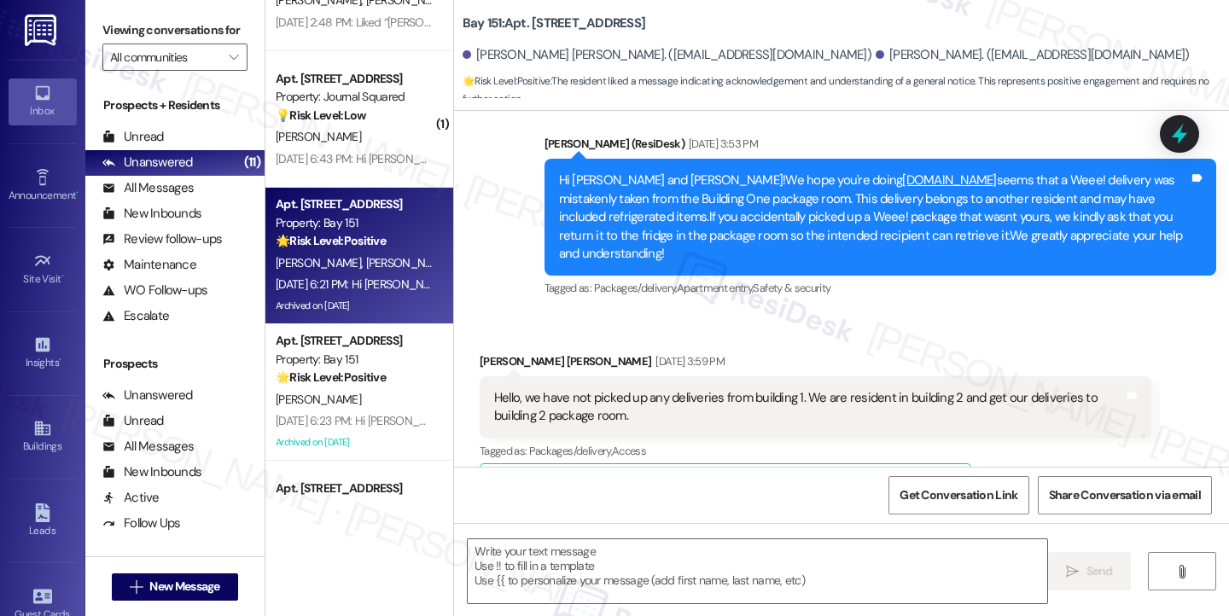
click at [628, 389] on div "Hello, we have not picked up any deliveries from building 1. We are resident in…" at bounding box center [809, 407] width 630 height 37
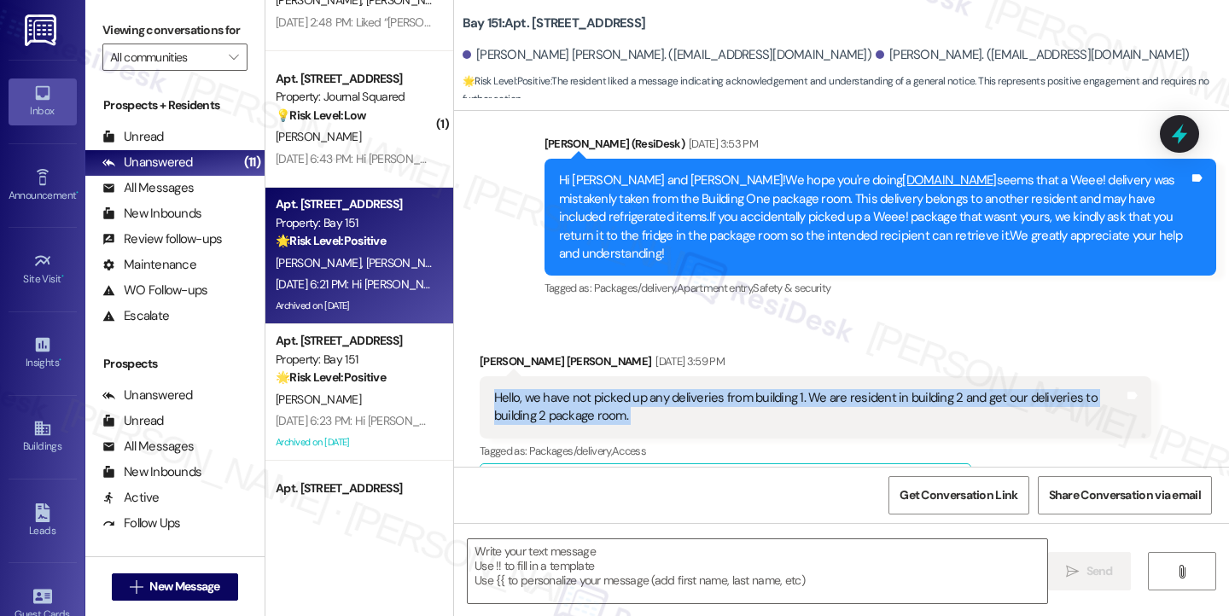
click at [628, 389] on div "Hello, we have not picked up any deliveries from building 1. We are resident in…" at bounding box center [809, 407] width 630 height 37
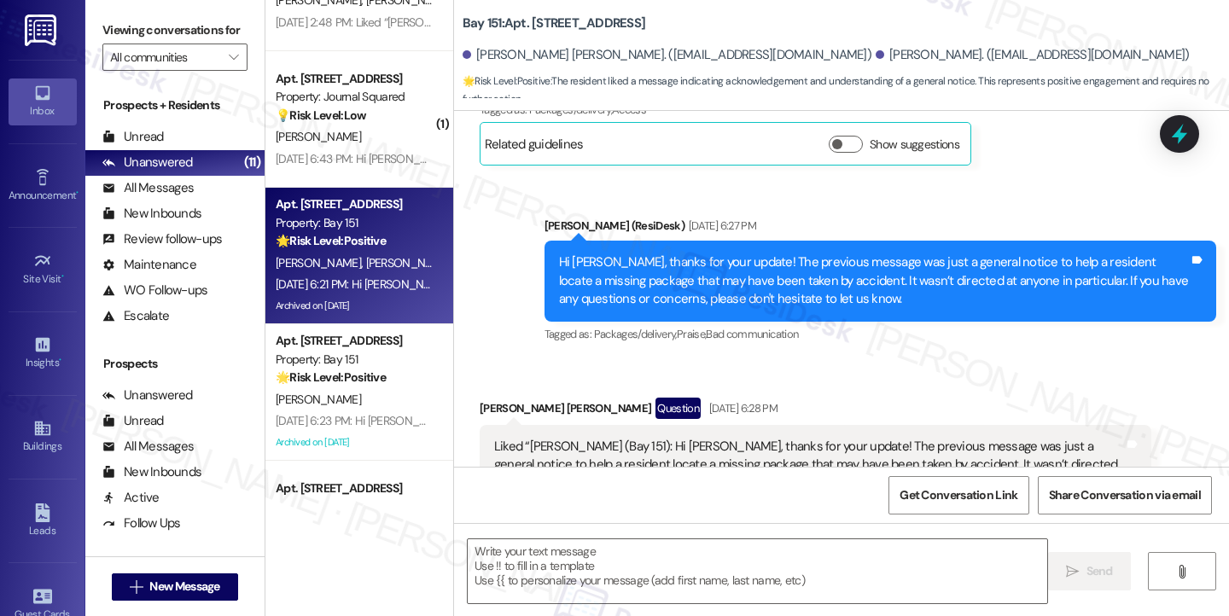
scroll to position [4550, 0]
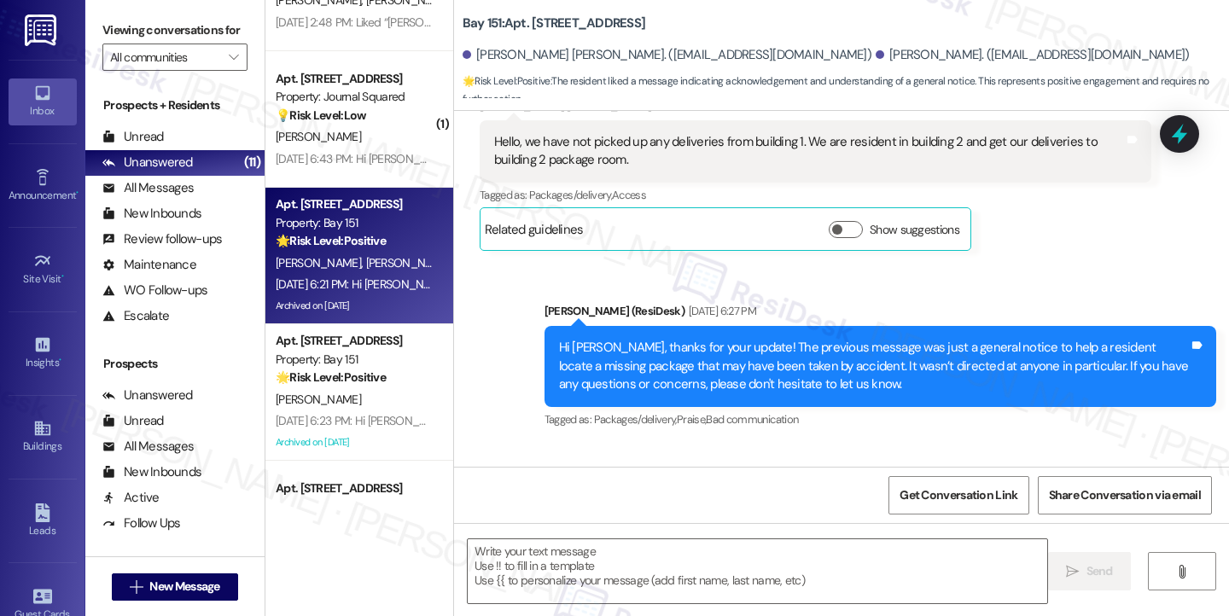
click at [782, 339] on div "Hi [PERSON_NAME], thanks for your update! The previous message was just a gener…" at bounding box center [874, 366] width 630 height 55
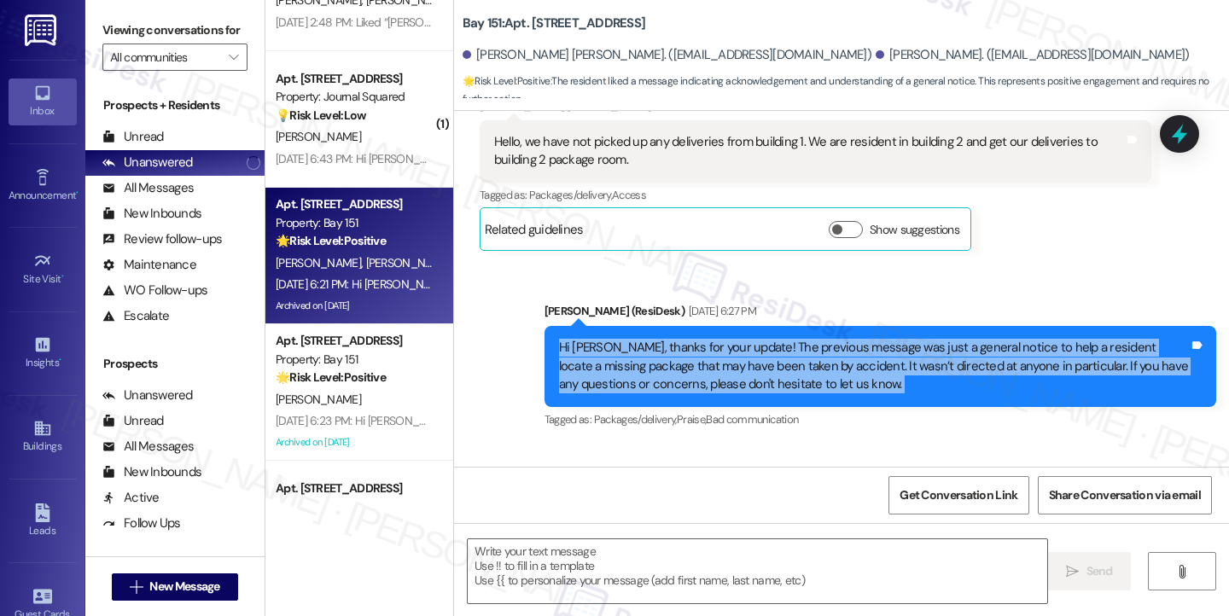
click at [782, 339] on div "Hi [PERSON_NAME], thanks for your update! The previous message was just a gener…" at bounding box center [874, 366] width 630 height 55
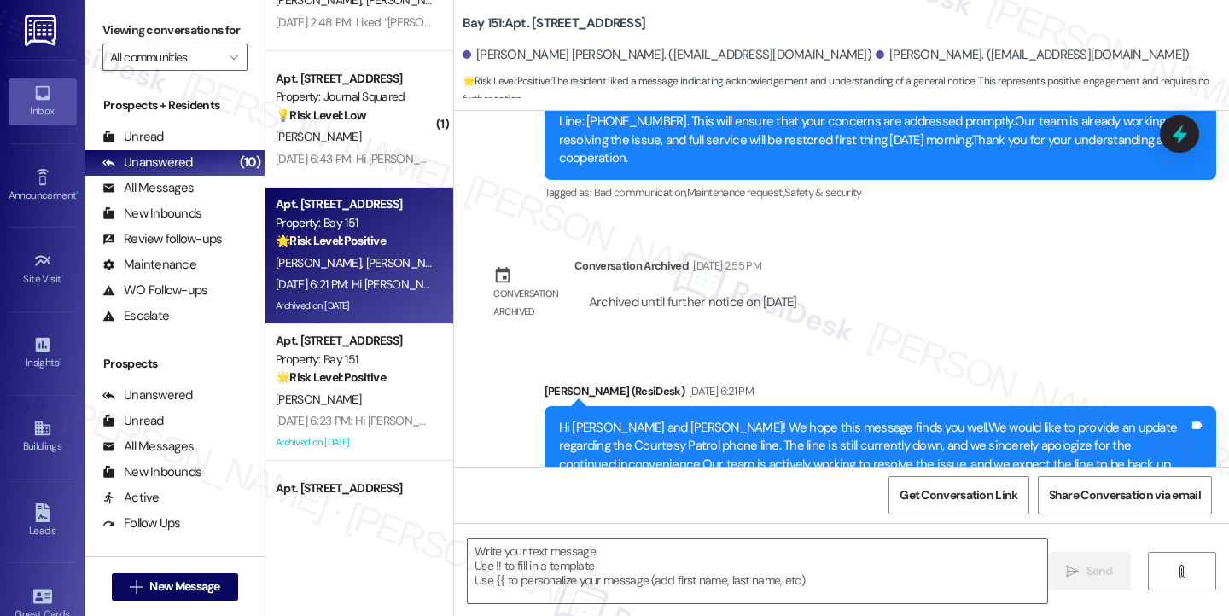
scroll to position [5243, 0]
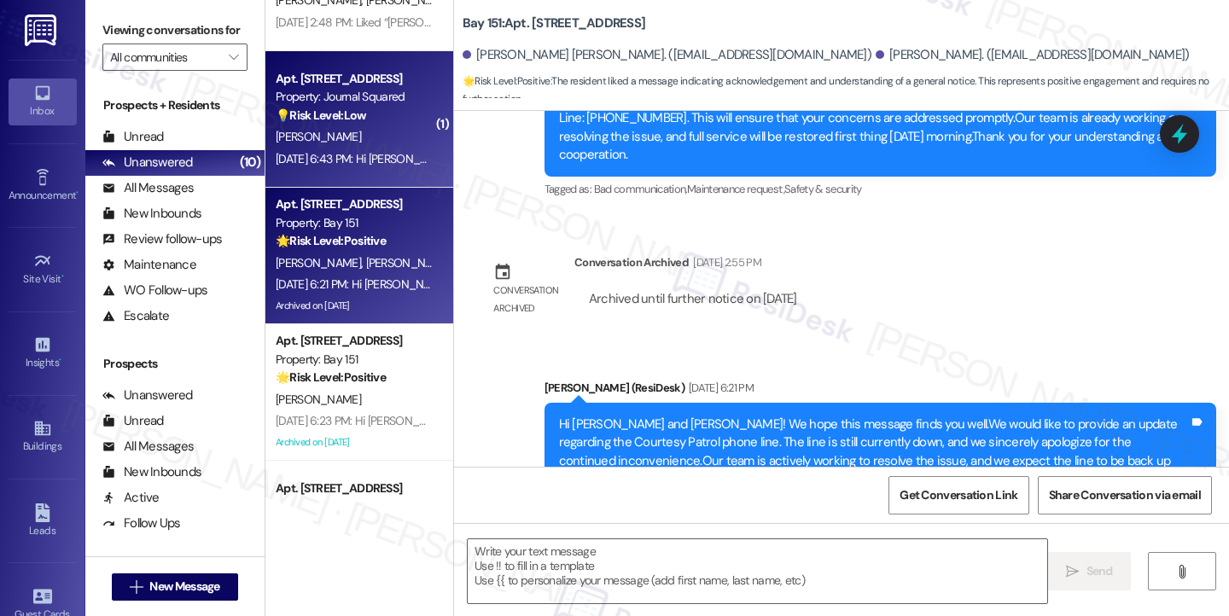
click at [348, 124] on div "💡 Risk Level: Low The resident is requesting a minor extension to their sky lou…" at bounding box center [355, 116] width 158 height 18
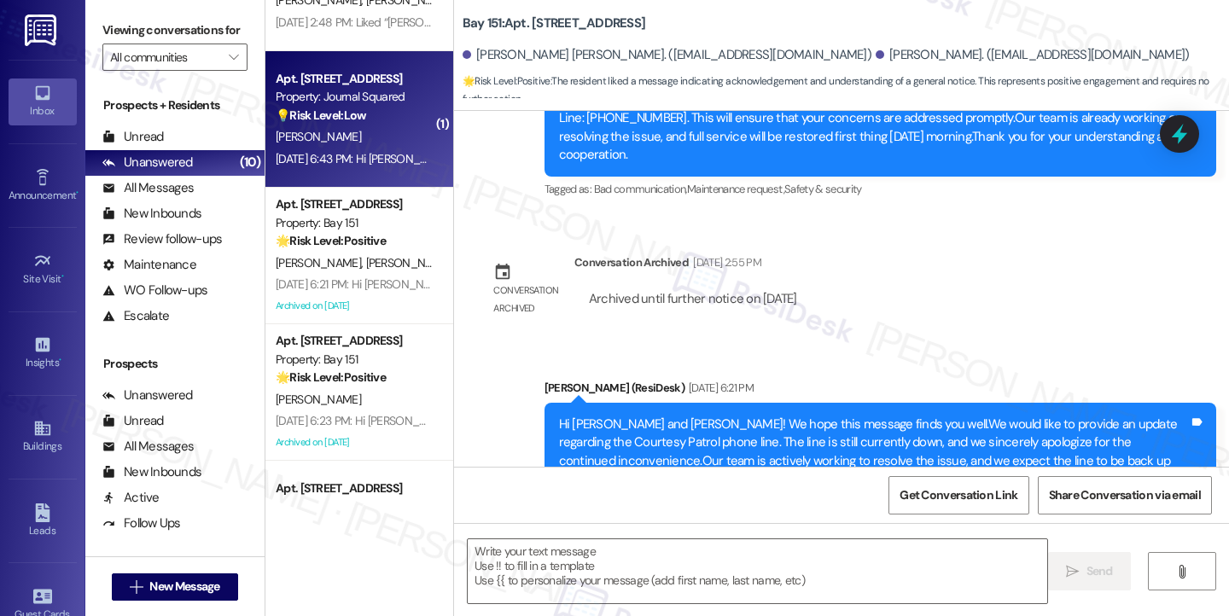
type textarea "Fetching suggested responses. Please feel free to read through the conversation…"
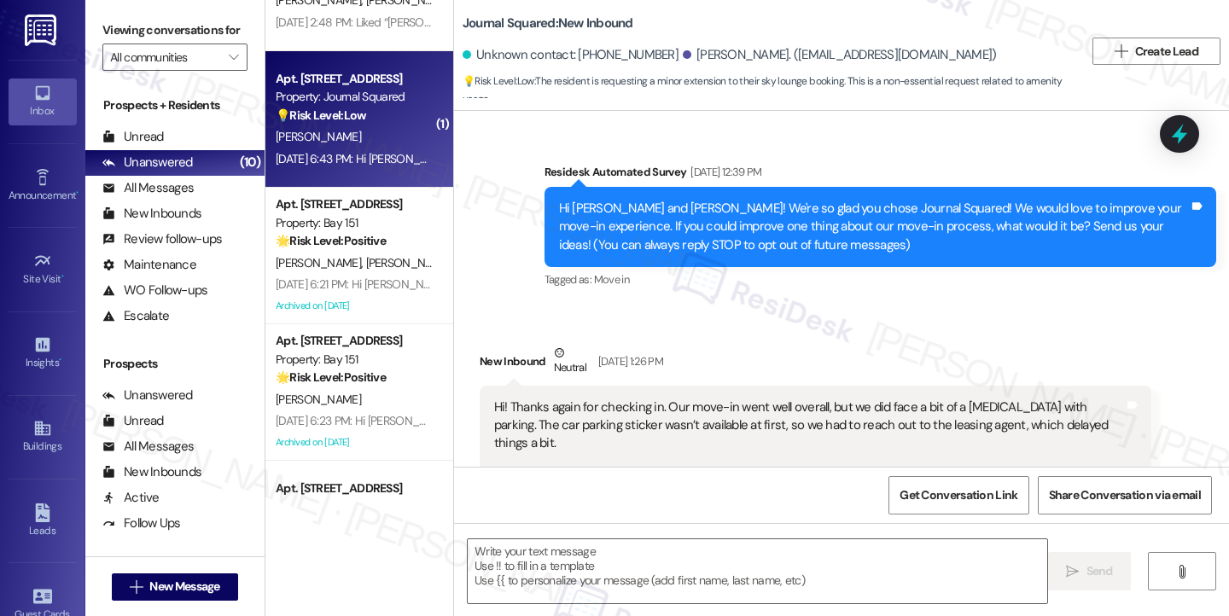
scroll to position [6775, 0]
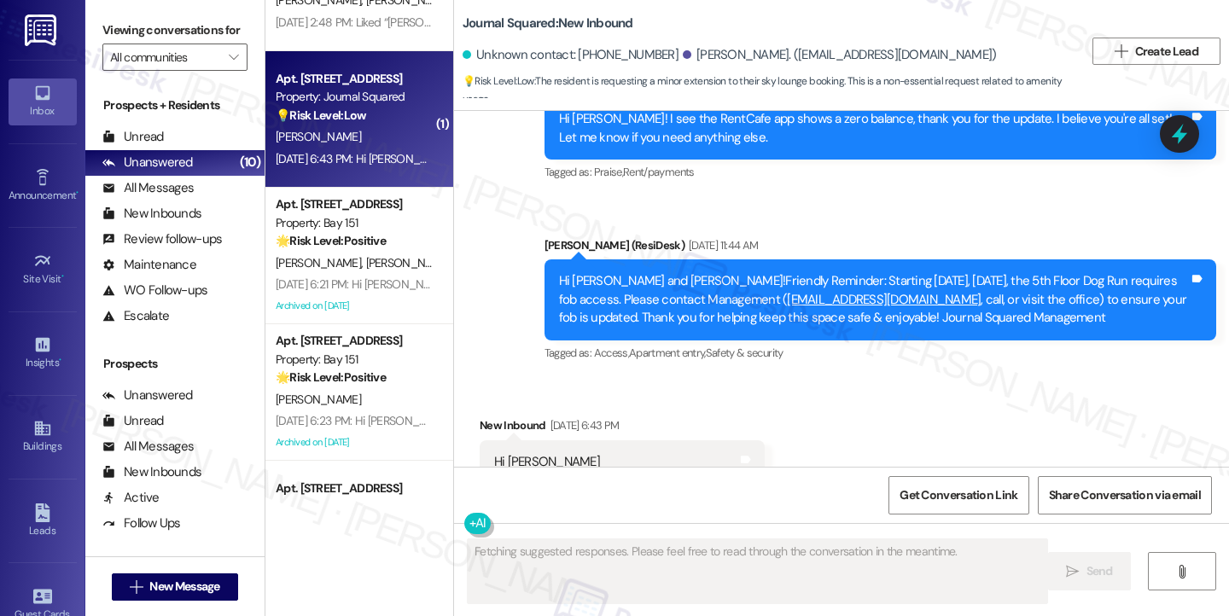
click at [655, 453] on div "Hi [PERSON_NAME] We booked the sky lounge tonight for 6-9pm Is it okay if we st…" at bounding box center [616, 480] width 244 height 55
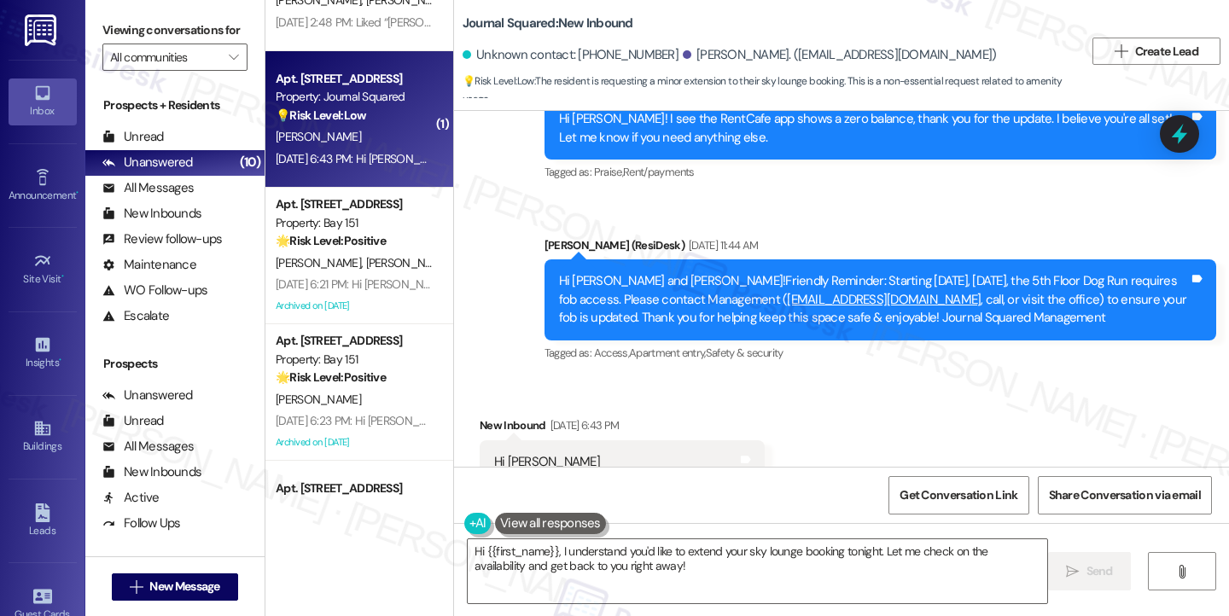
drag, startPoint x: 683, startPoint y: 404, endPoint x: 480, endPoint y: 382, distance: 204.3
click at [480, 440] on div "Hi [PERSON_NAME] We booked the sky lounge tonight for 6-9pm Is it okay if we st…" at bounding box center [623, 480] width 286 height 80
copy div "We booked the sky lounge tonight for 6-9pm Is it okay if we stretch it until 9:…"
click at [186, 22] on label "Viewing conversations for" at bounding box center [174, 30] width 145 height 26
click at [719, 571] on textarea "Hi {{first_name}}, I understand you'd like to extend your sky lounge booking to…" at bounding box center [757, 571] width 579 height 64
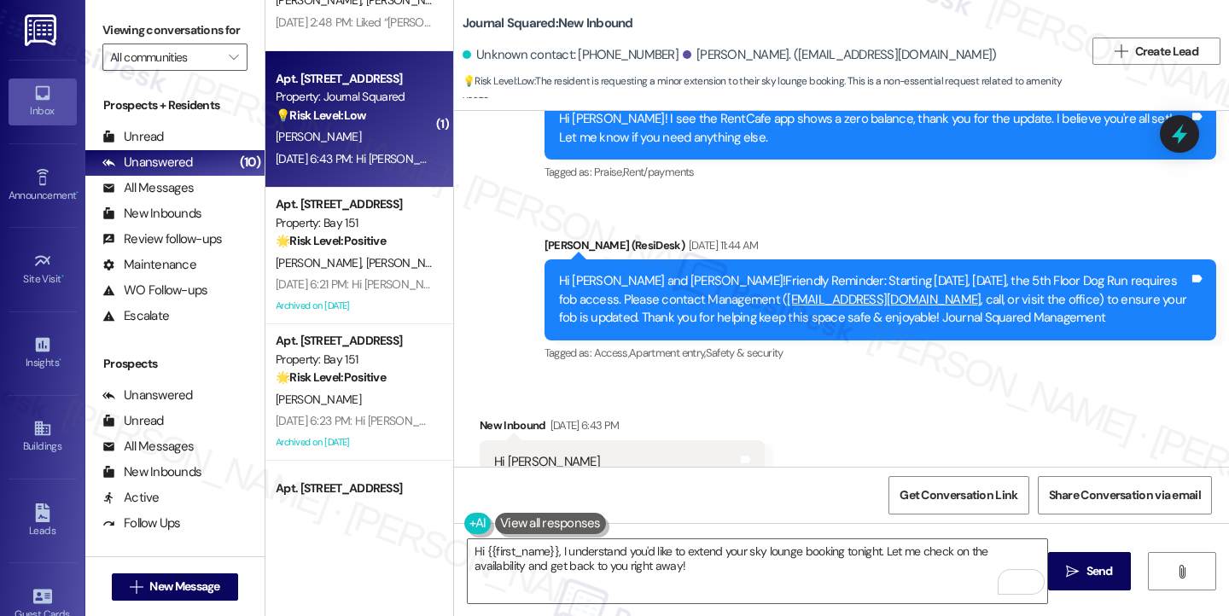
click at [952, 378] on div "Received via SMS New Inbound [DATE] 6:43 PM Hi [PERSON_NAME] We booked the sky …" at bounding box center [841, 468] width 775 height 181
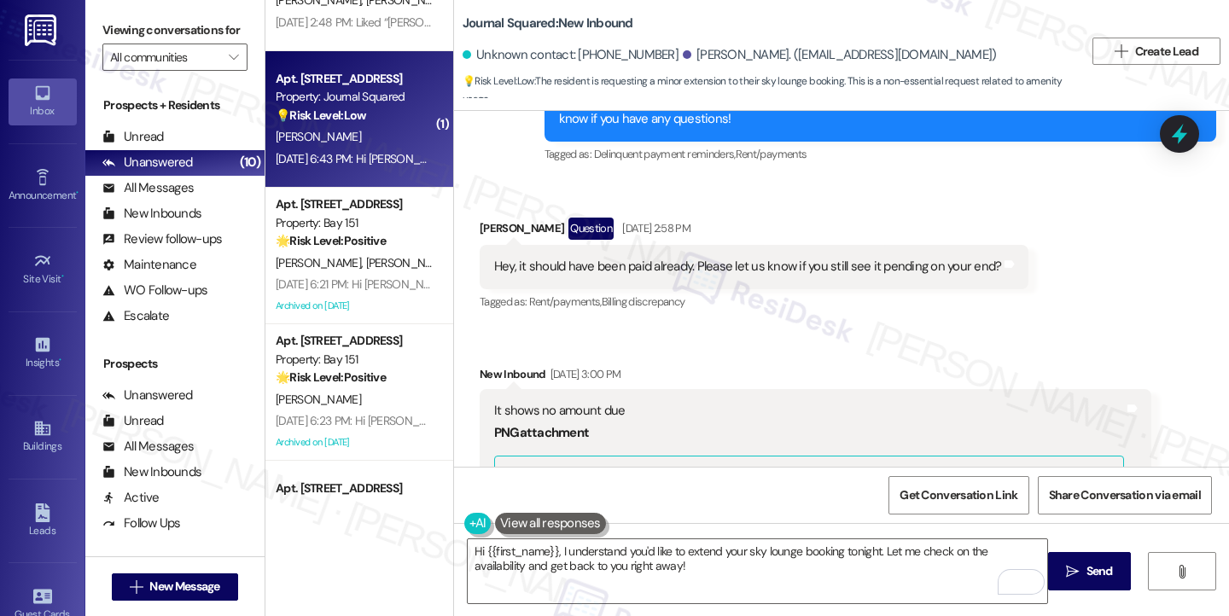
scroll to position [5751, 0]
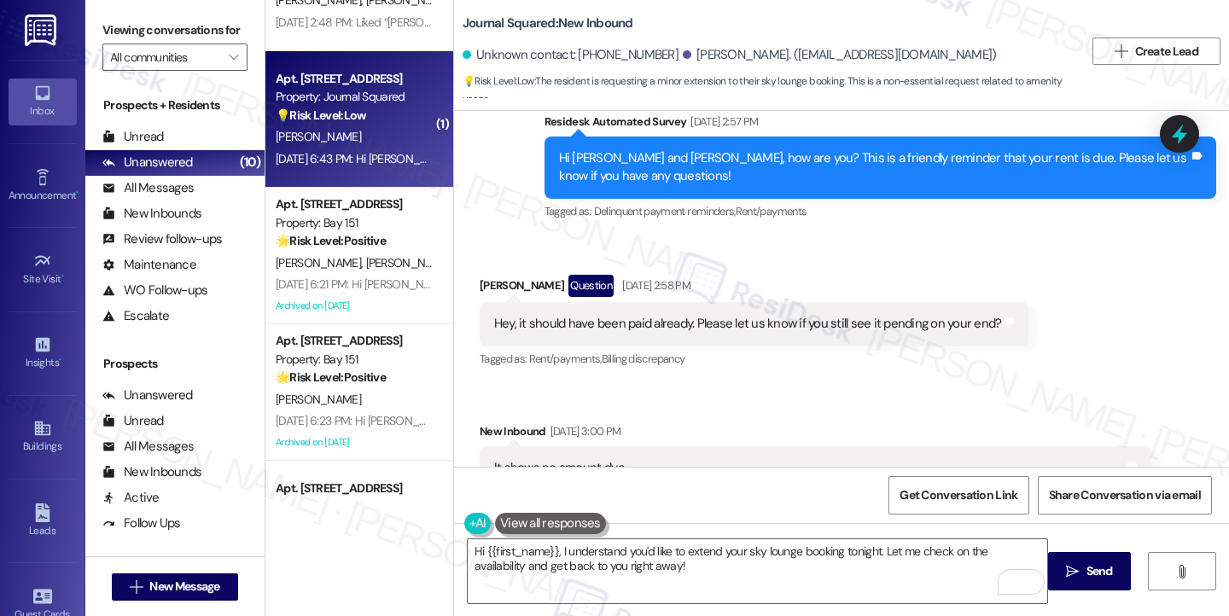
click at [697, 315] on div "Hey, it should have been paid already. Please let us know if you still see it p…" at bounding box center [748, 324] width 508 height 18
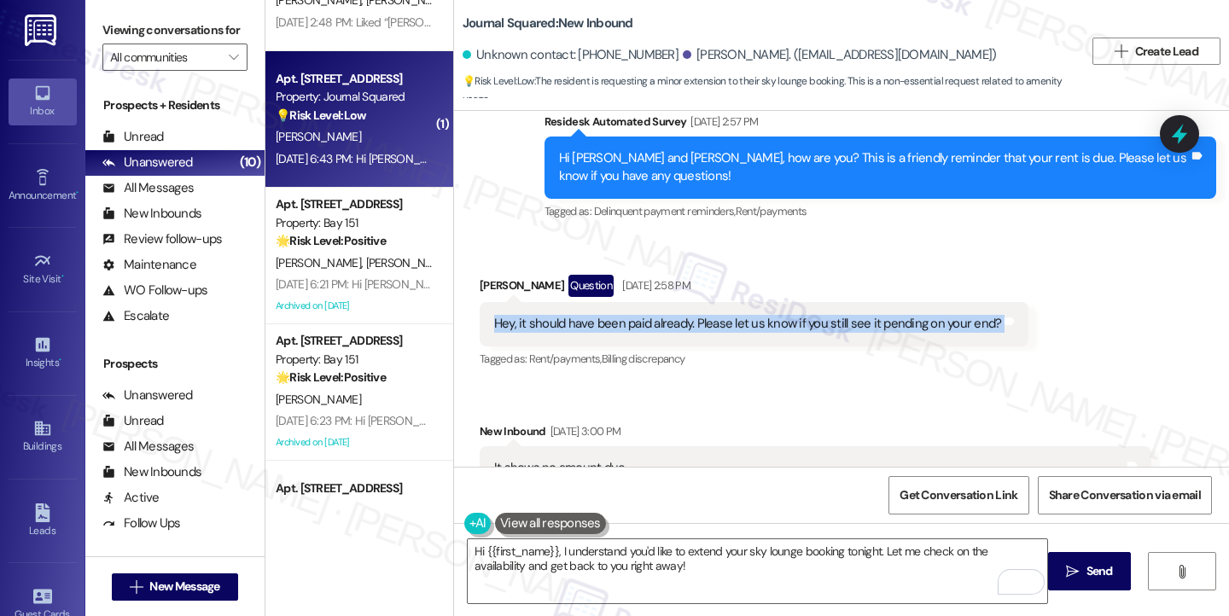
click at [697, 315] on div "Hey, it should have been paid already. Please let us know if you still see it p…" at bounding box center [748, 324] width 508 height 18
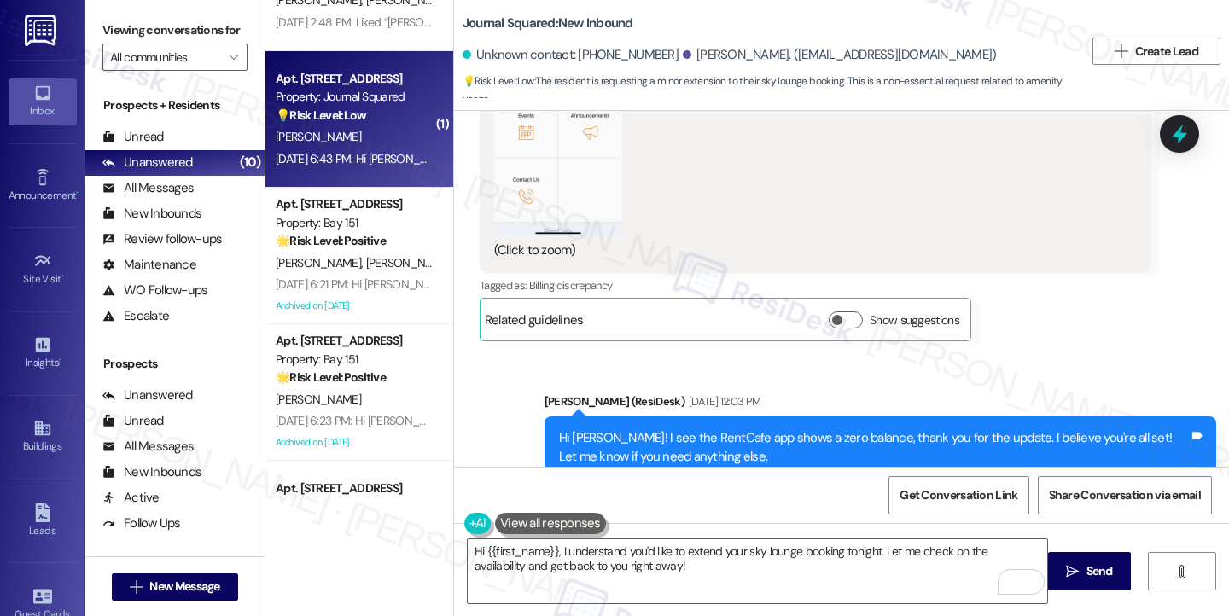
scroll to position [6519, 0]
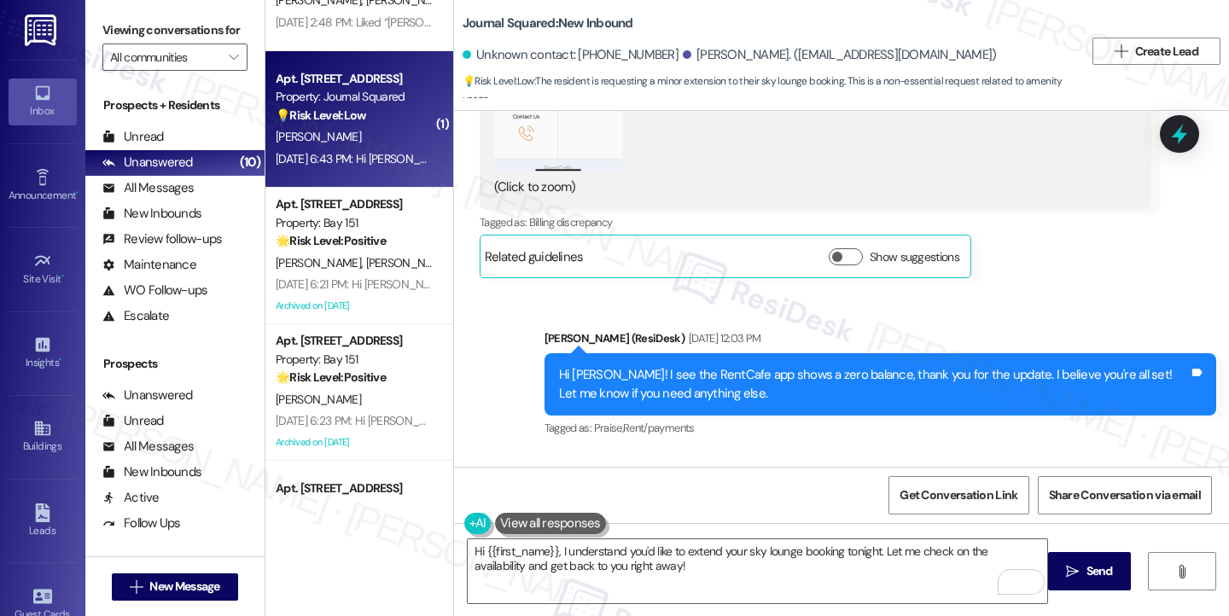
click at [809, 366] on div "Hi [PERSON_NAME]! I see the RentCafe app shows a zero balance, thank you for th…" at bounding box center [874, 384] width 630 height 37
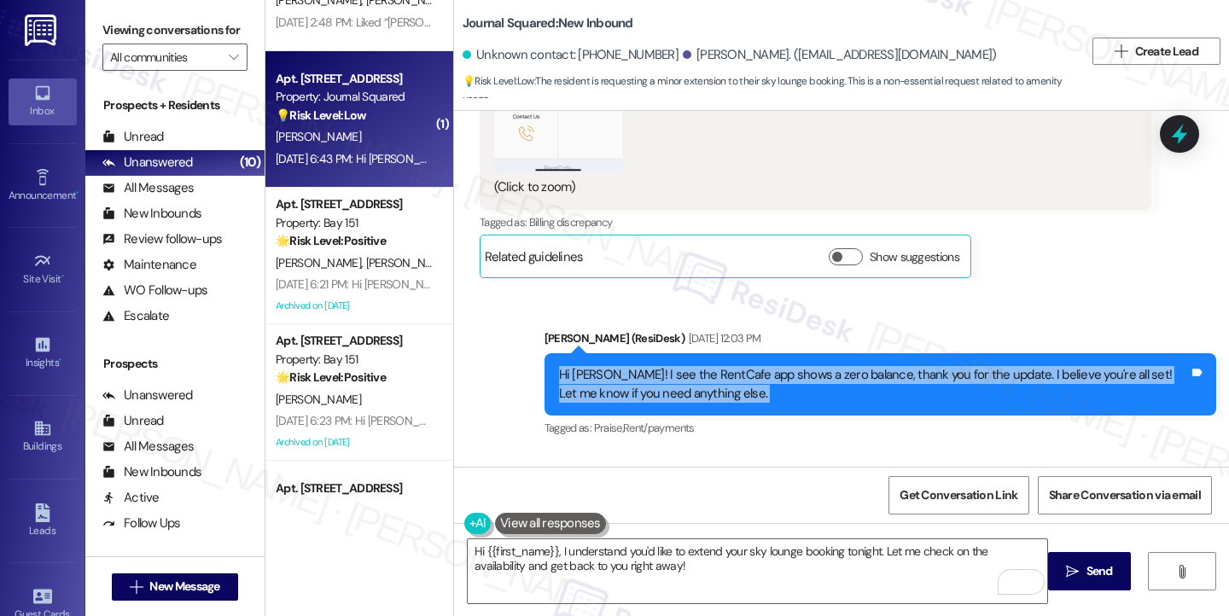
click at [809, 366] on div "Hi [PERSON_NAME]! I see the RentCafe app shows a zero balance, thank you for th…" at bounding box center [874, 384] width 630 height 37
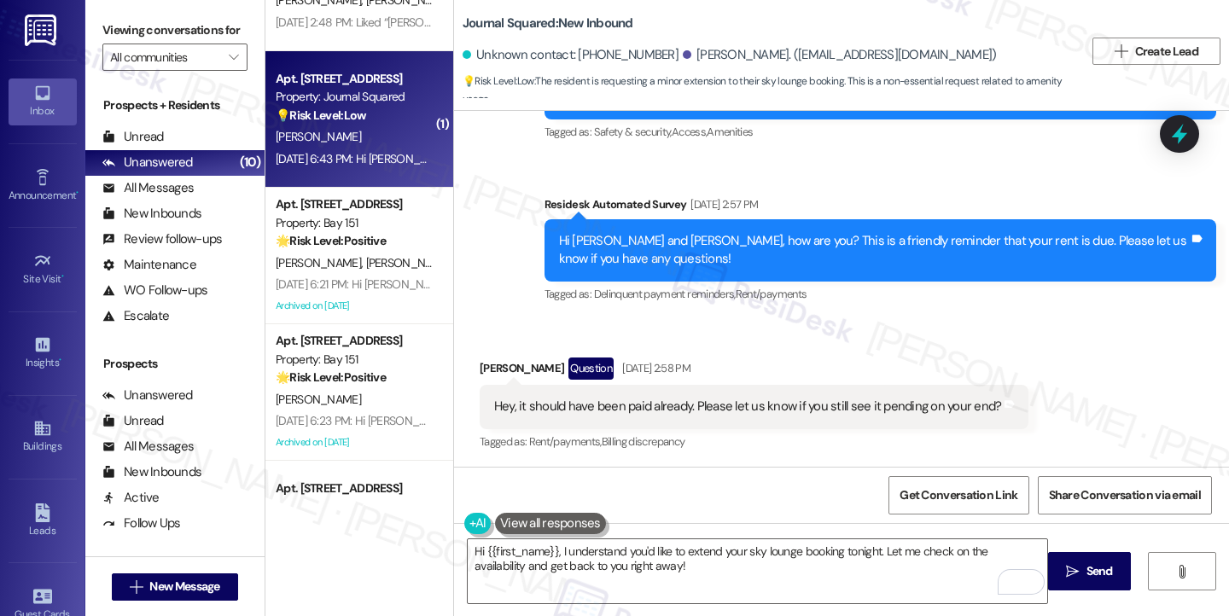
scroll to position [5665, 0]
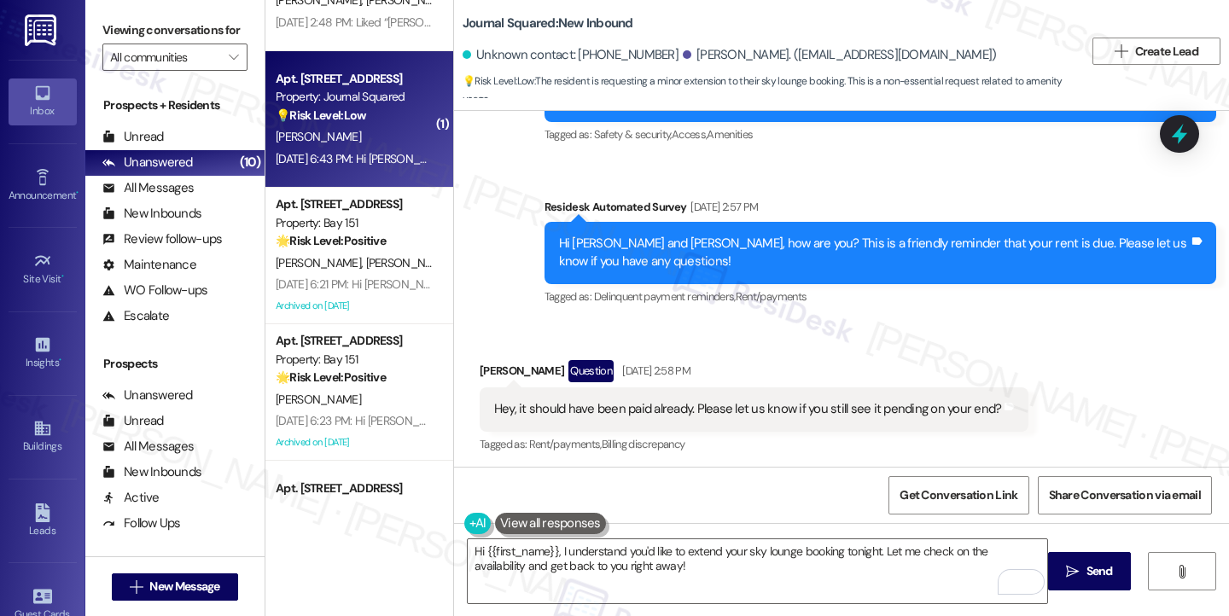
click at [577, 235] on div "Hi [PERSON_NAME] and [PERSON_NAME], how are you? This is a friendly reminder th…" at bounding box center [874, 253] width 630 height 37
copy div "[PERSON_NAME]"
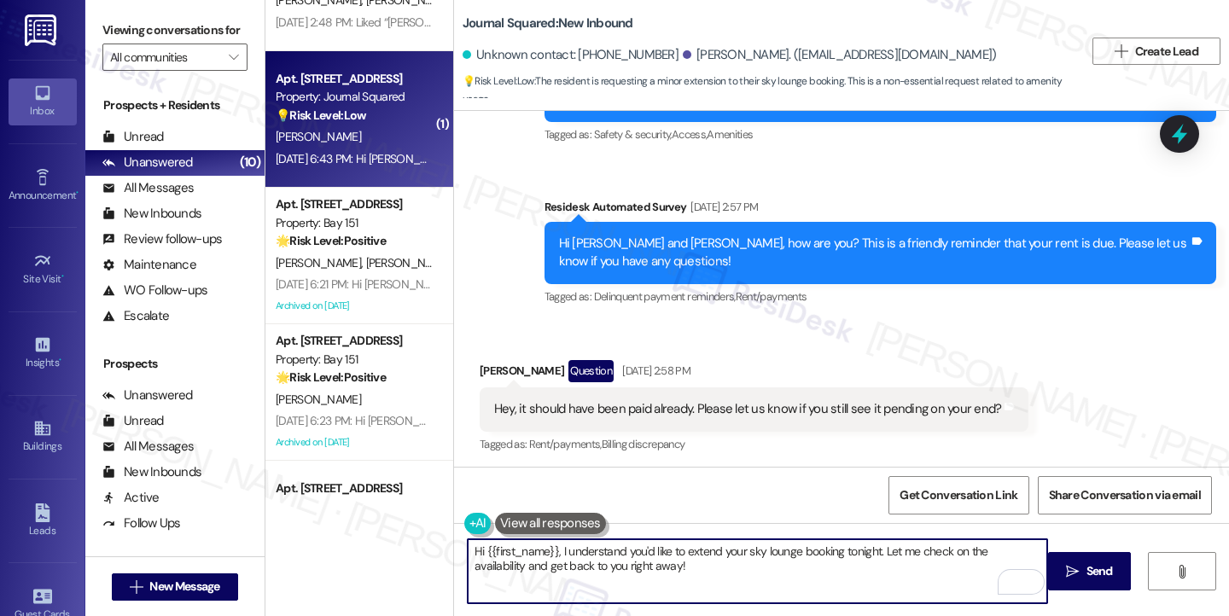
drag, startPoint x: 552, startPoint y: 550, endPoint x: 478, endPoint y: 551, distance: 74.3
click at [478, 551] on textarea "Hi {{first_name}}, I understand you'd like to extend your sky lounge booking to…" at bounding box center [757, 571] width 579 height 64
paste textarea "[PERSON_NAME]"
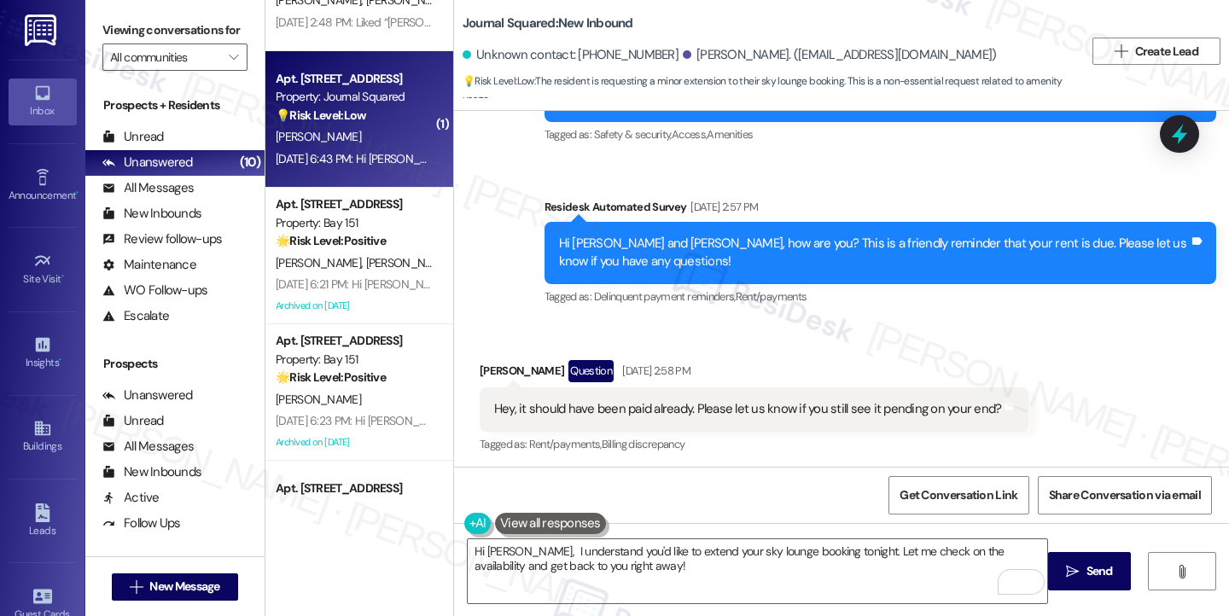
drag, startPoint x: 157, startPoint y: 15, endPoint x: 193, endPoint y: 51, distance: 50.7
click at [157, 15] on div "Viewing conversations for All communities " at bounding box center [174, 44] width 179 height 88
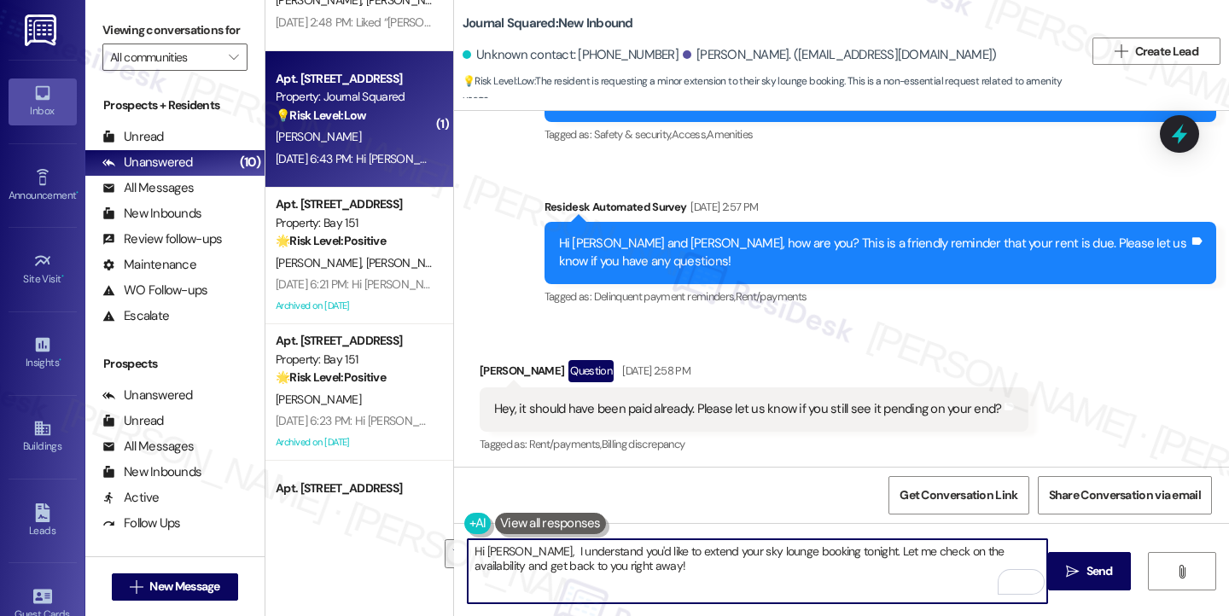
drag, startPoint x: 618, startPoint y: 561, endPoint x: 531, endPoint y: 546, distance: 88.4
click at [531, 546] on textarea "Hi [PERSON_NAME], I understand you'd like to extend your sky lounge booking ton…" at bounding box center [757, 571] width 579 height 64
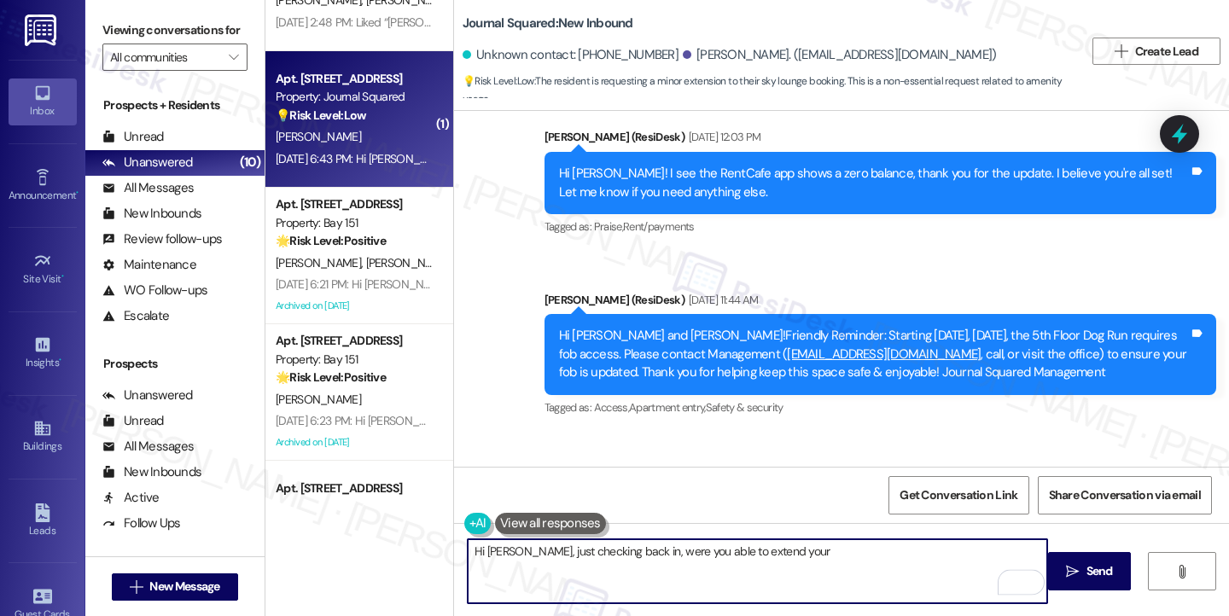
scroll to position [6775, 0]
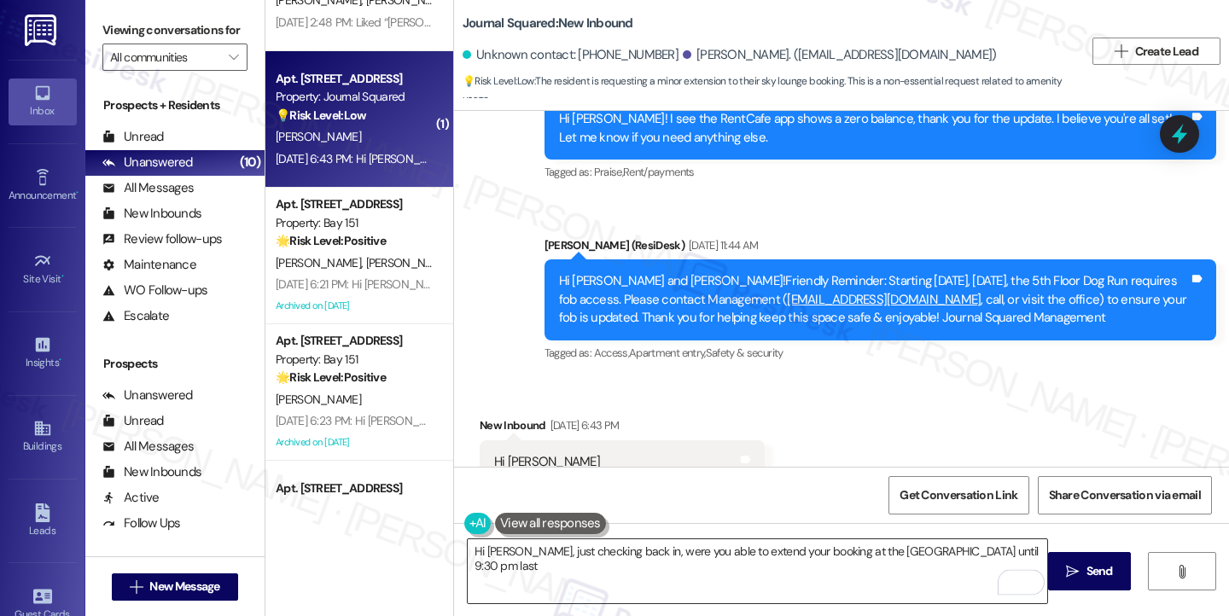
click at [969, 563] on textarea "Hi [PERSON_NAME], just checking back in, were you able to extend your booking a…" at bounding box center [757, 571] width 579 height 64
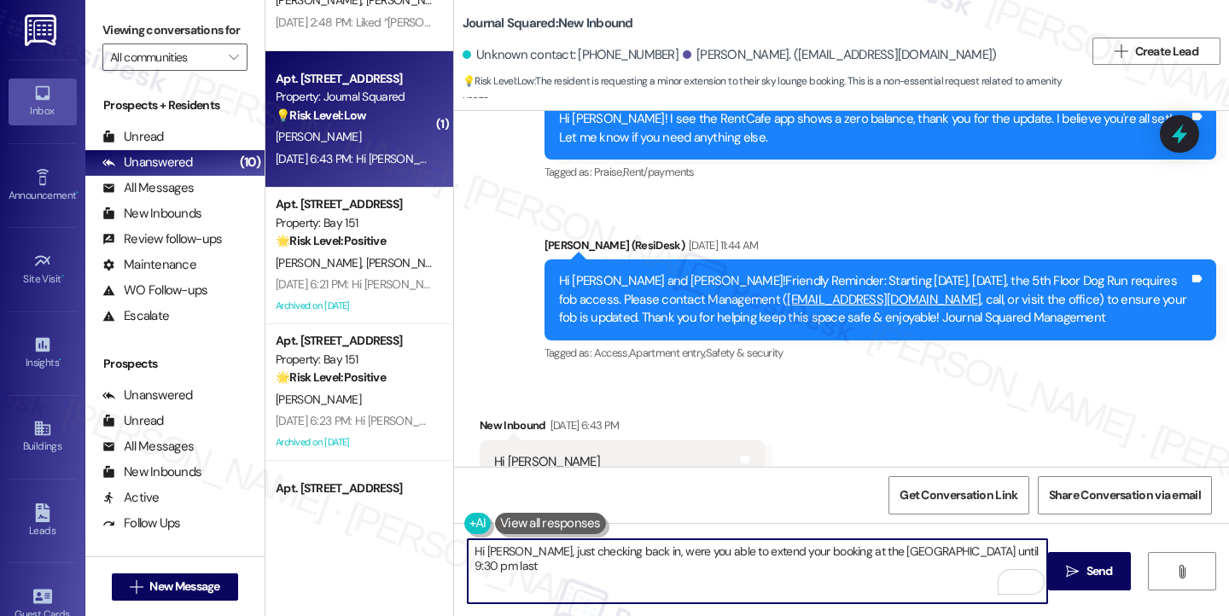
click at [1010, 552] on textarea "Hi [PERSON_NAME], just checking back in, were you able to extend your booking a…" at bounding box center [757, 571] width 579 height 64
type textarea "Hi [PERSON_NAME], just checking back in, were you able to extend your booking a…"
click at [534, 557] on textarea "Hi [PERSON_NAME], just checking back in, were you able to extend your booking a…" at bounding box center [757, 571] width 579 height 64
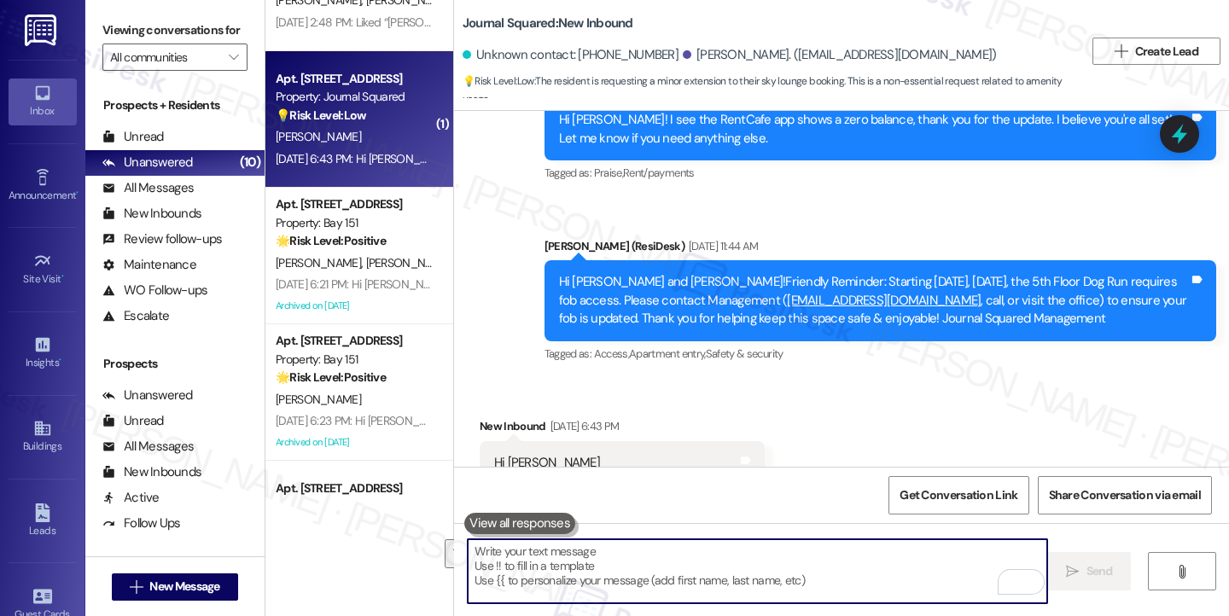
scroll to position [6893, 0]
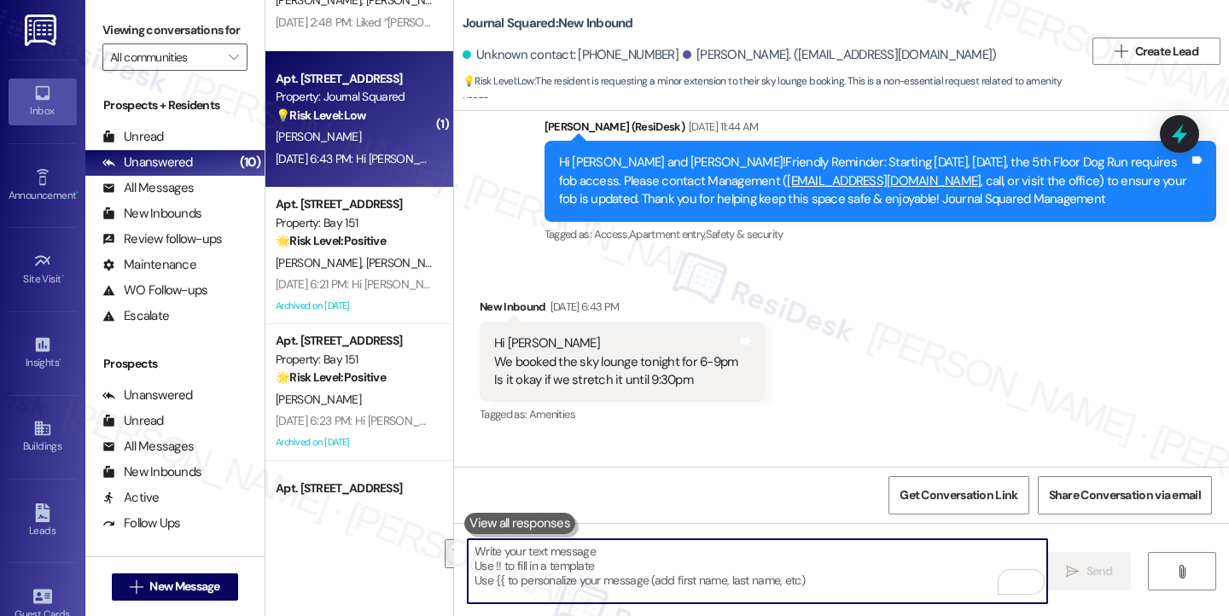
click at [771, 515] on div "Hi [PERSON_NAME], just checking back in, were you able to extend your booking a…" at bounding box center [874, 533] width 630 height 37
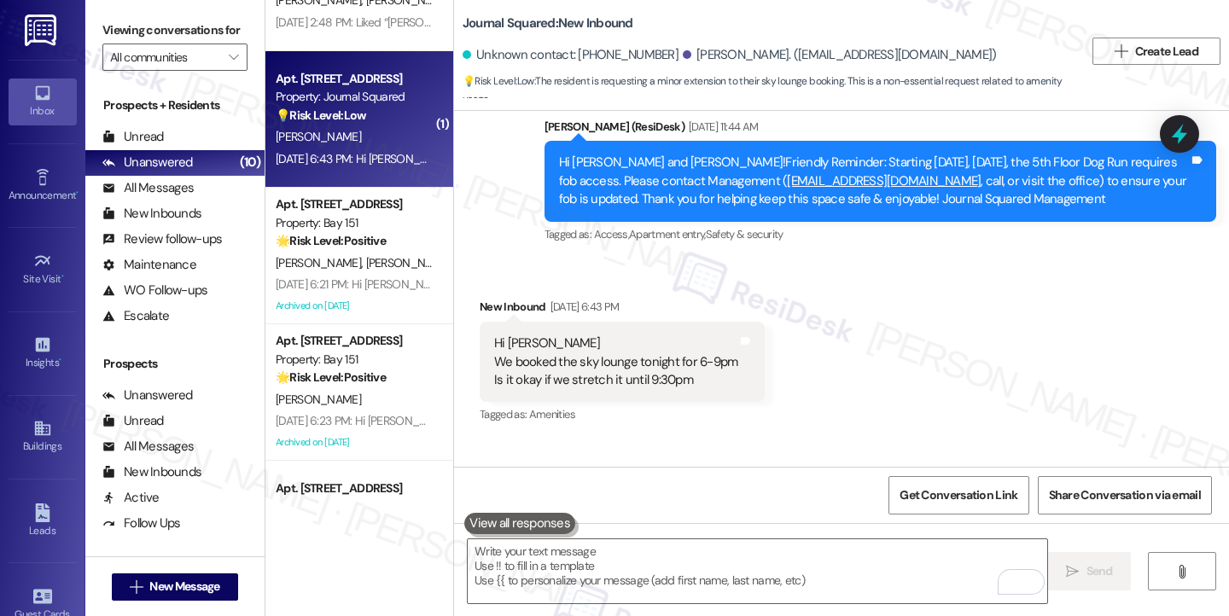
click at [771, 515] on div "Hi [PERSON_NAME], just checking back in, were you able to extend your booking a…" at bounding box center [874, 533] width 630 height 37
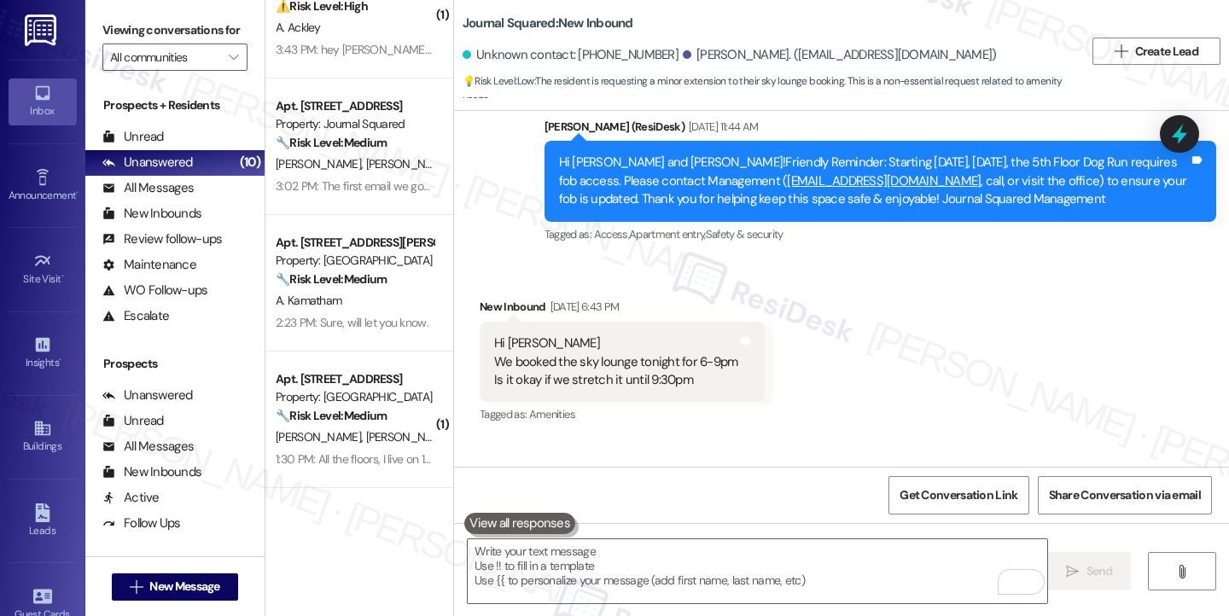
scroll to position [0, 0]
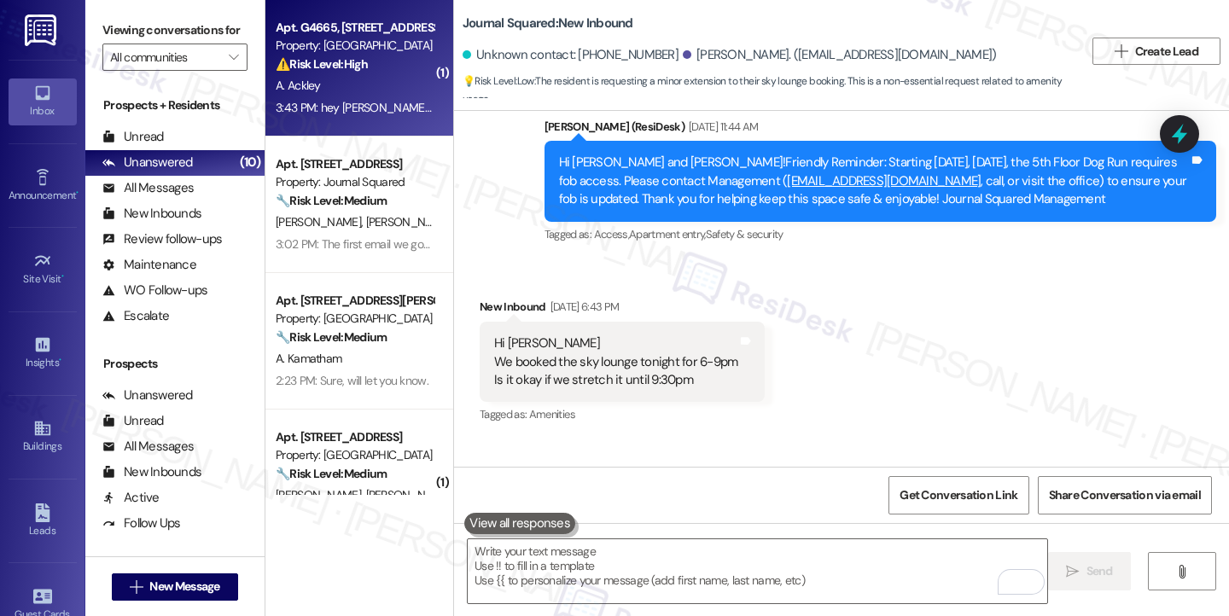
click at [362, 98] on div "3:43 PM: hey [PERSON_NAME]! I actually do have a question, is the astound Wi-Fi…" at bounding box center [354, 107] width 161 height 21
type textarea "Fetching suggested responses. Please feel free to read through the conversation…"
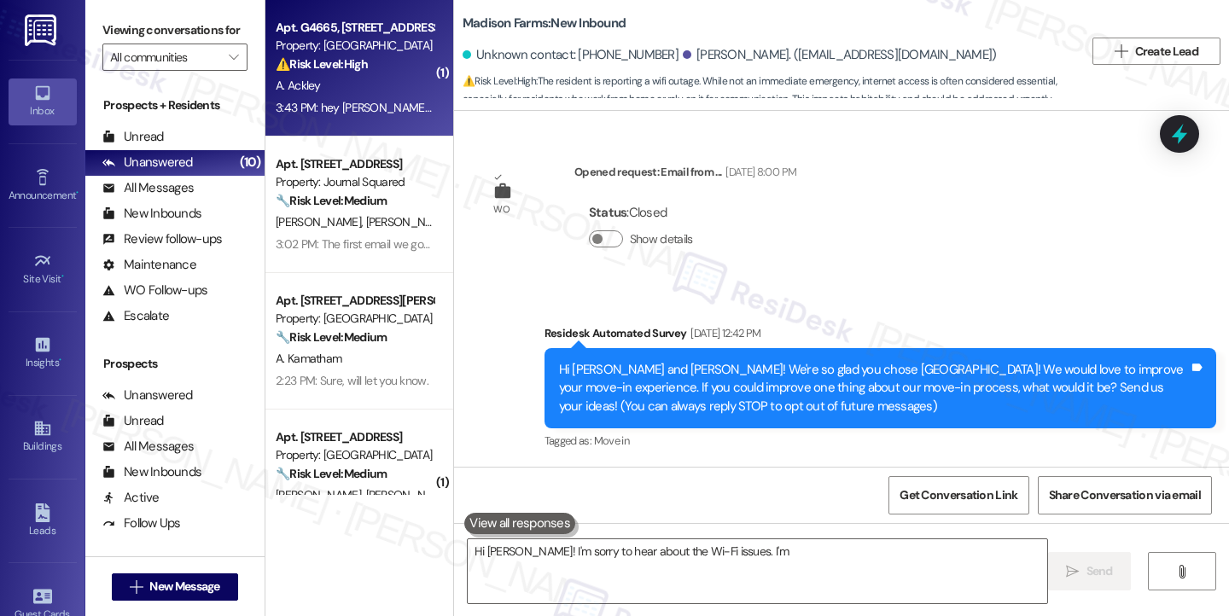
scroll to position [2437, 0]
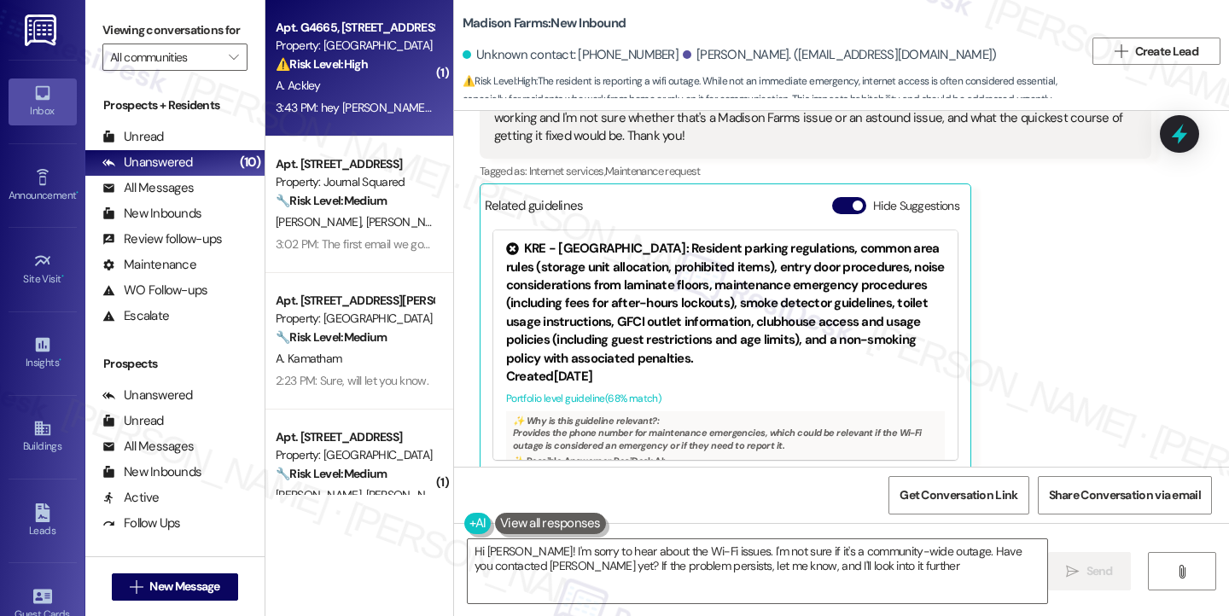
type textarea "Hi [PERSON_NAME]! I'm sorry to hear about the Wi-Fi issues. I'm not sure if it'…"
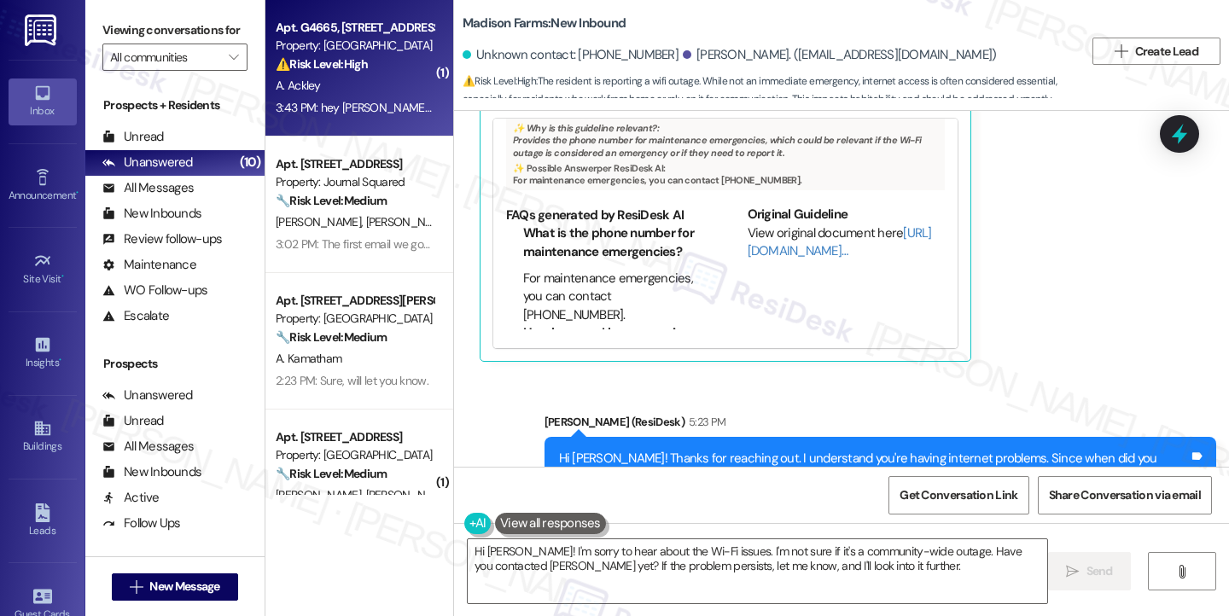
scroll to position [2599, 0]
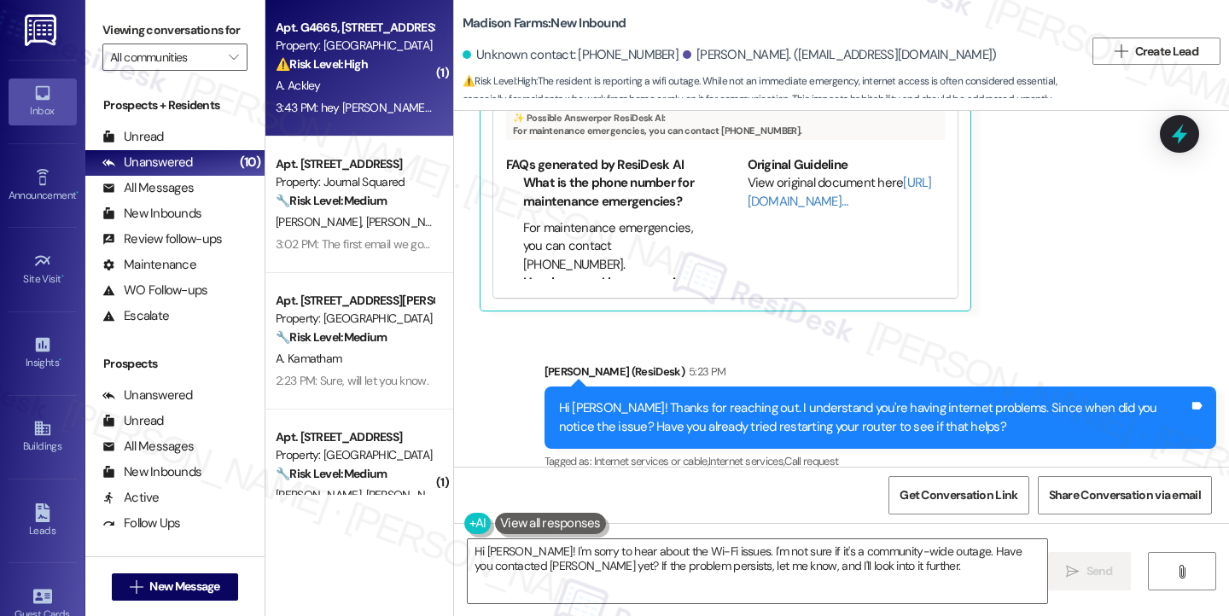
click at [727, 406] on div "Hi [PERSON_NAME]! Thanks for reaching out. I understand you're having internet …" at bounding box center [874, 417] width 630 height 37
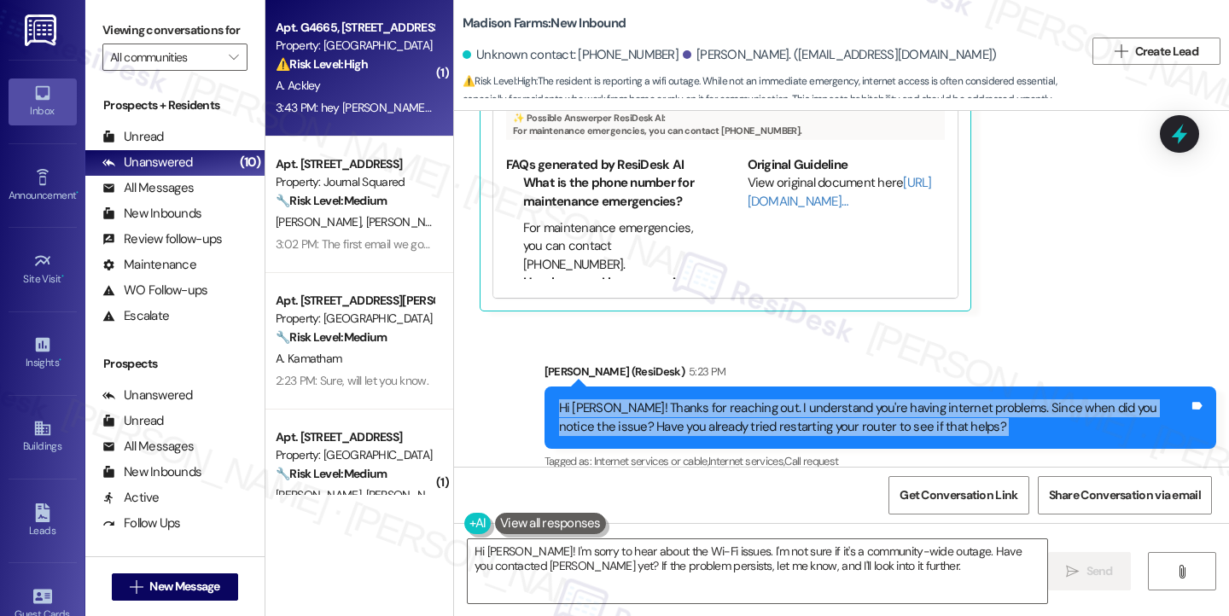
click at [727, 406] on div "Hi [PERSON_NAME]! Thanks for reaching out. I understand you're having internet …" at bounding box center [874, 417] width 630 height 37
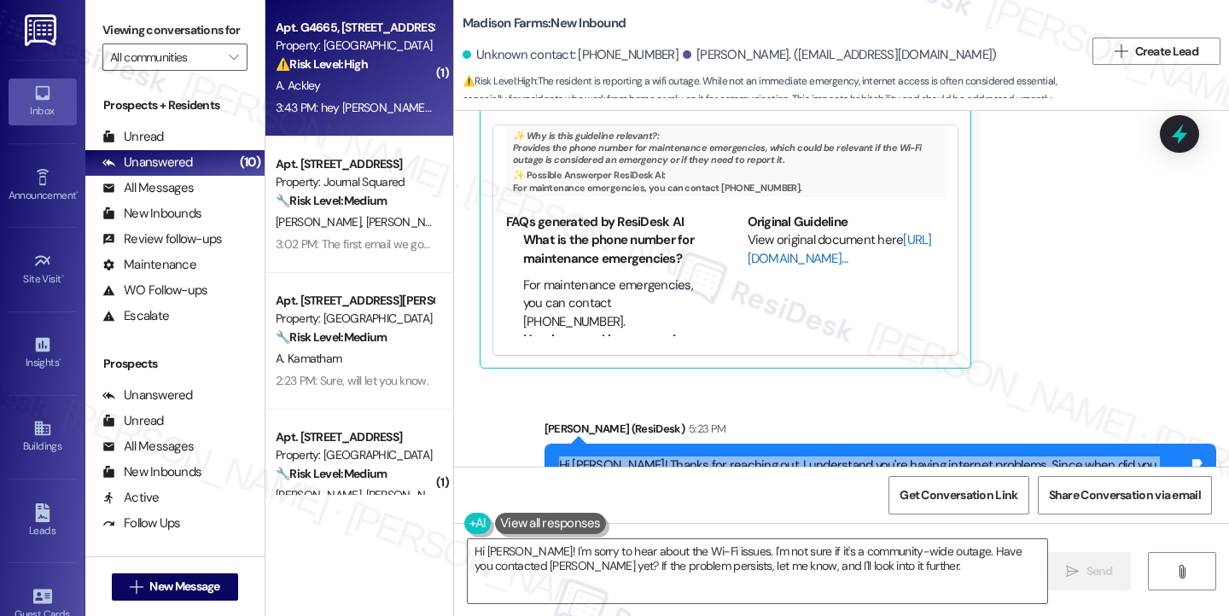
scroll to position [2429, 0]
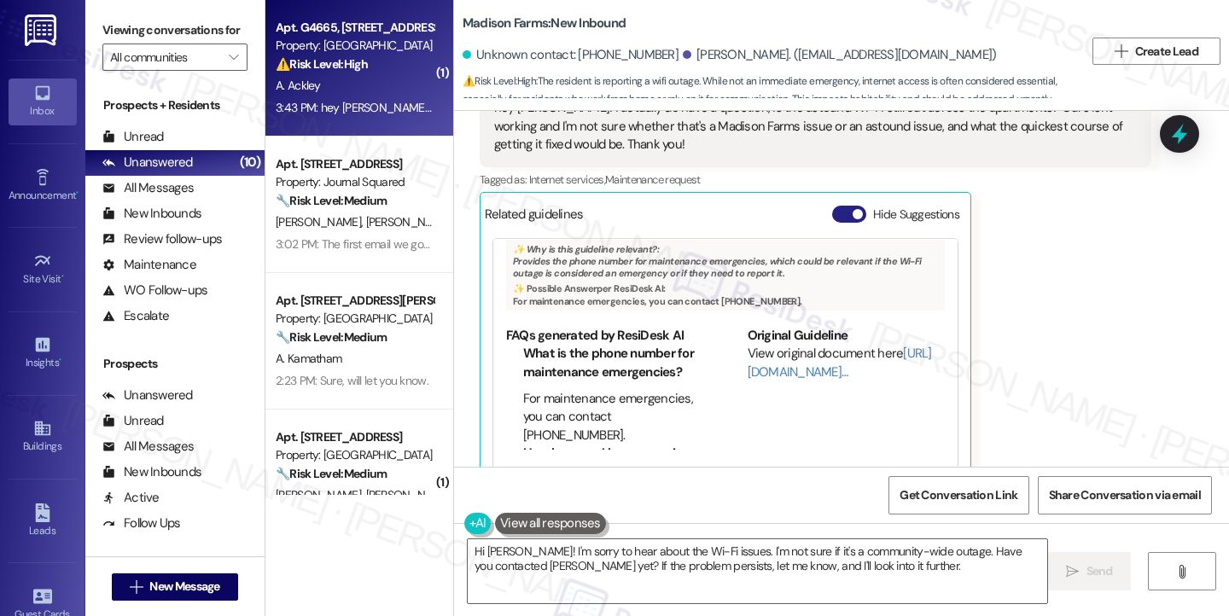
click at [840, 206] on button "Hide Suggestions" at bounding box center [849, 214] width 34 height 17
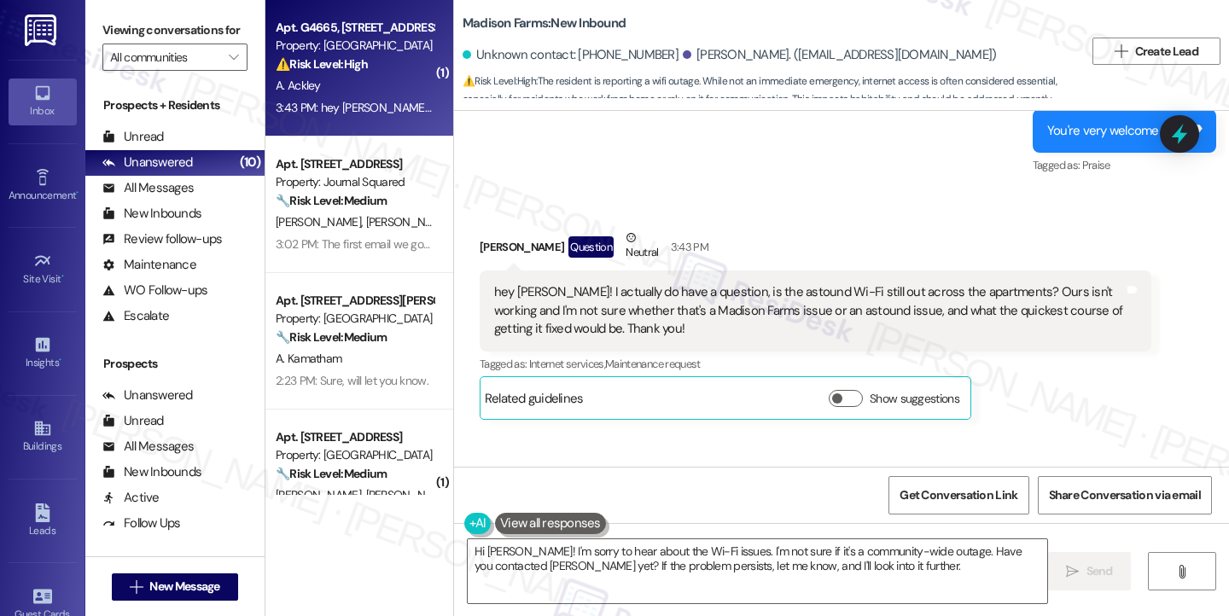
scroll to position [2353, 0]
